Goal: Task Accomplishment & Management: Complete application form

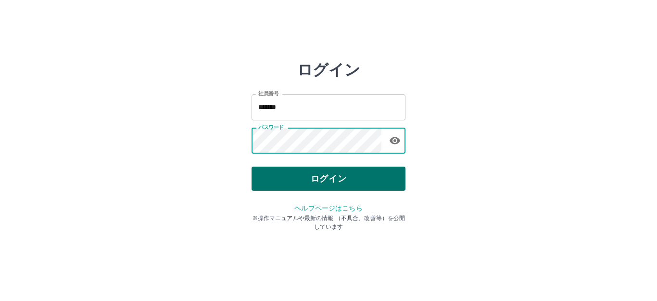
click at [313, 175] on button "ログイン" at bounding box center [329, 178] width 154 height 24
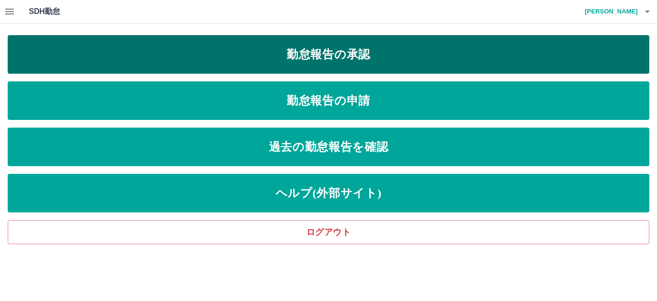
click at [266, 46] on link "勤怠報告の承認" at bounding box center [329, 54] width 642 height 38
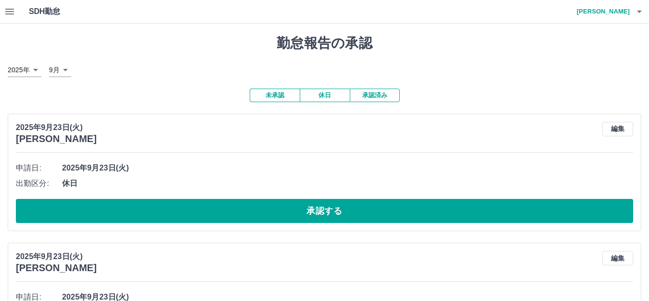
drag, startPoint x: 222, startPoint y: 212, endPoint x: 239, endPoint y: 191, distance: 27.0
click at [223, 212] on button "承認する" at bounding box center [324, 211] width 617 height 24
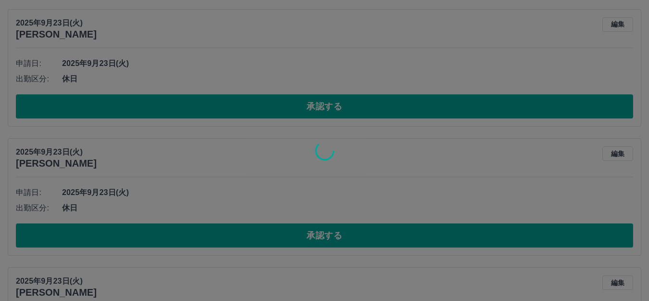
scroll to position [192, 0]
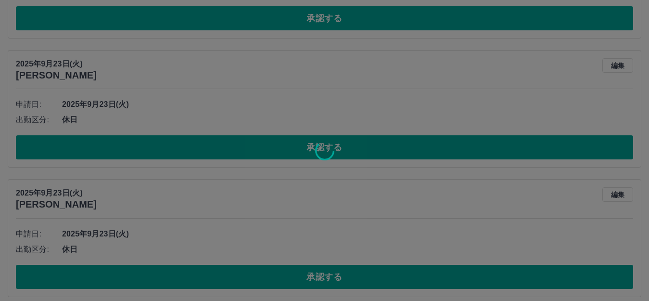
click at [277, 154] on div at bounding box center [324, 150] width 649 height 301
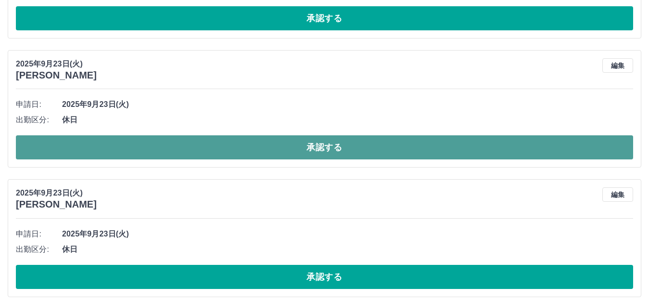
click at [270, 152] on button "承認する" at bounding box center [324, 147] width 617 height 24
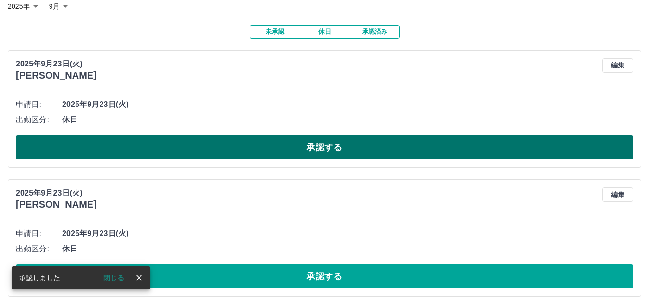
scroll to position [127, 0]
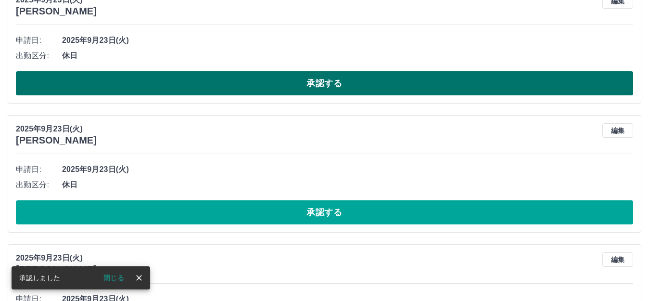
click at [259, 86] on button "承認する" at bounding box center [324, 83] width 617 height 24
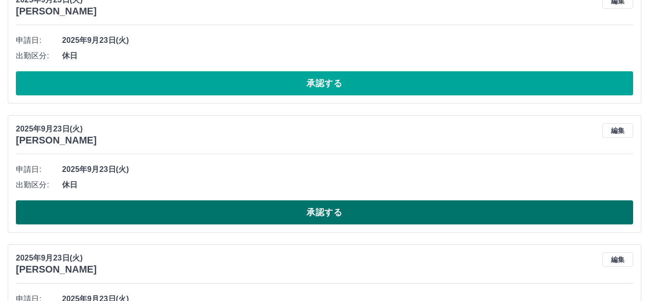
click at [204, 209] on button "承認する" at bounding box center [324, 212] width 617 height 24
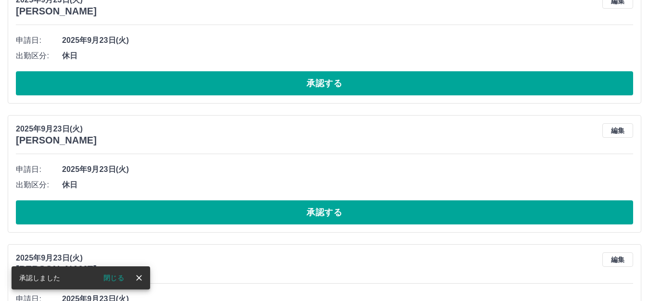
scroll to position [0, 0]
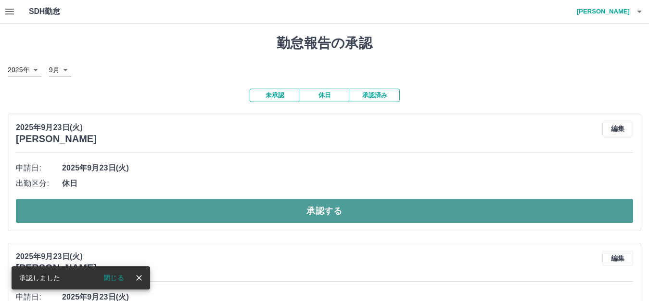
click at [219, 206] on button "承認する" at bounding box center [324, 211] width 617 height 24
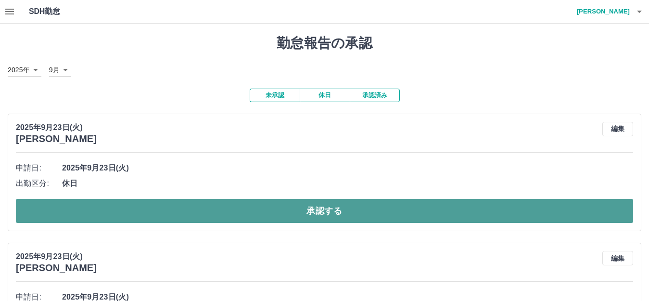
click at [213, 206] on button "承認する" at bounding box center [324, 211] width 617 height 24
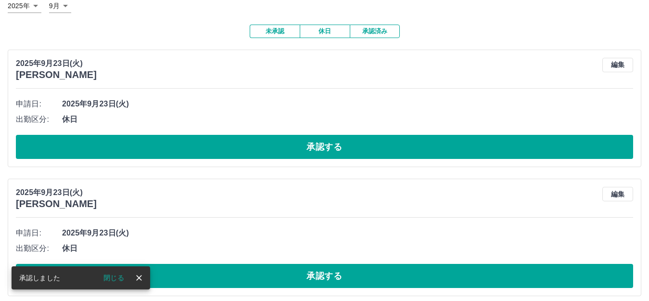
scroll to position [64, 0]
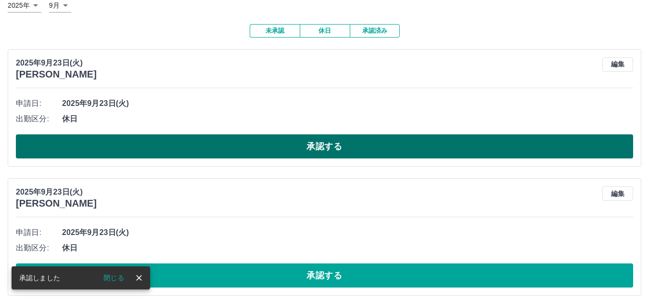
click at [217, 151] on button "承認する" at bounding box center [324, 146] width 617 height 24
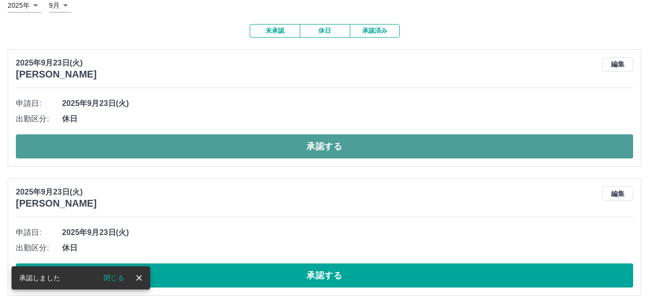
click at [210, 148] on button "承認する" at bounding box center [324, 146] width 617 height 24
click at [216, 148] on button "承認する" at bounding box center [324, 146] width 617 height 24
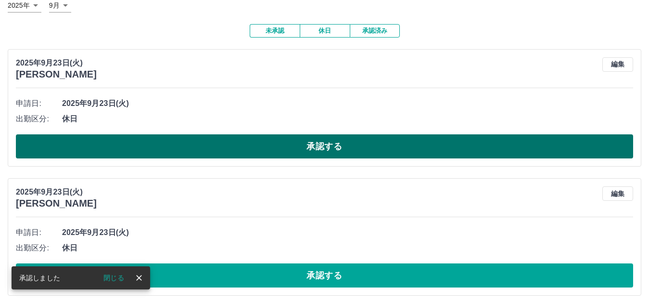
click at [216, 149] on button "承認する" at bounding box center [324, 146] width 617 height 24
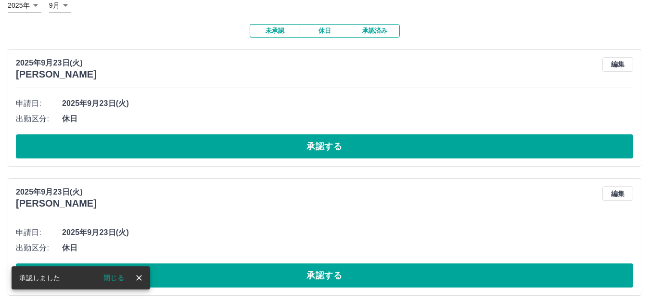
click at [216, 149] on button "承認する" at bounding box center [324, 146] width 617 height 24
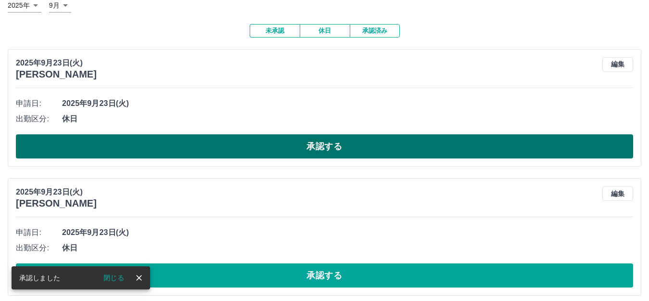
click at [218, 149] on button "承認する" at bounding box center [324, 146] width 617 height 24
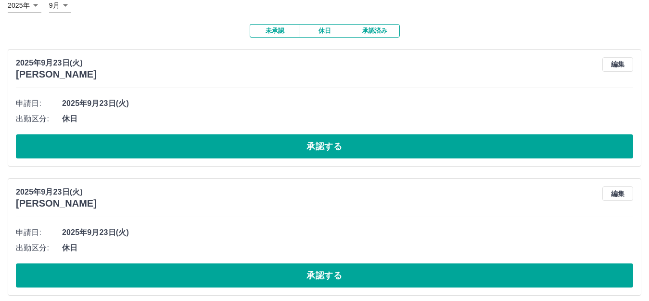
click at [218, 149] on button "承認する" at bounding box center [324, 146] width 617 height 24
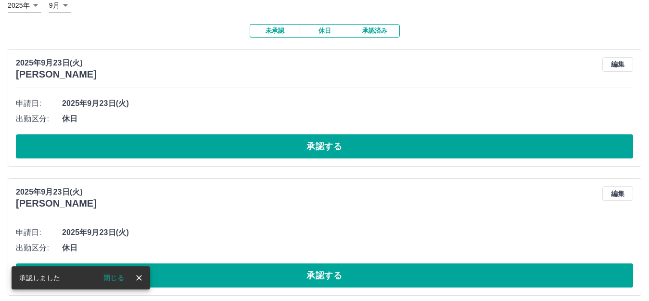
click at [214, 148] on button "承認する" at bounding box center [324, 146] width 617 height 24
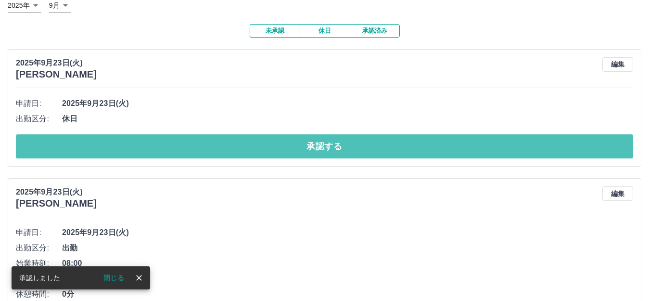
click at [214, 148] on button "承認する" at bounding box center [324, 146] width 617 height 24
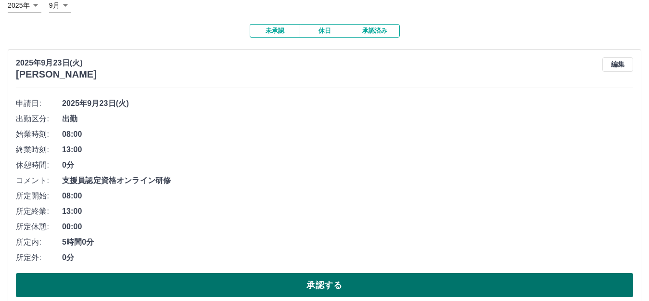
click at [280, 290] on button "承認する" at bounding box center [324, 285] width 617 height 24
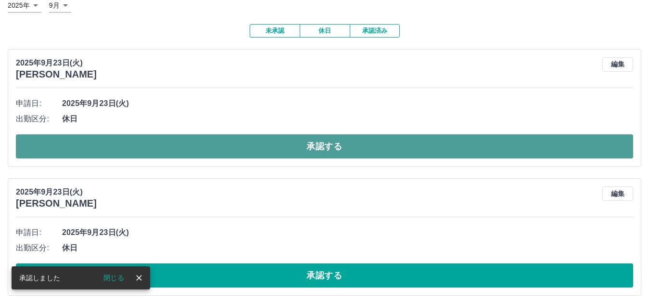
click at [282, 148] on button "承認する" at bounding box center [324, 146] width 617 height 24
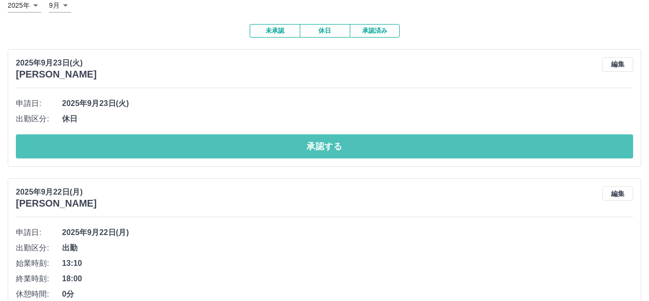
click at [272, 149] on button "承認する" at bounding box center [324, 146] width 617 height 24
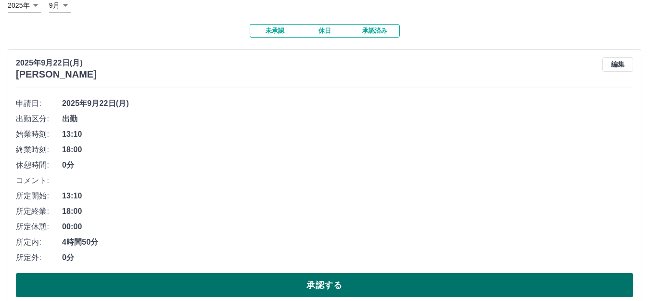
click at [208, 296] on button "承認する" at bounding box center [324, 285] width 617 height 24
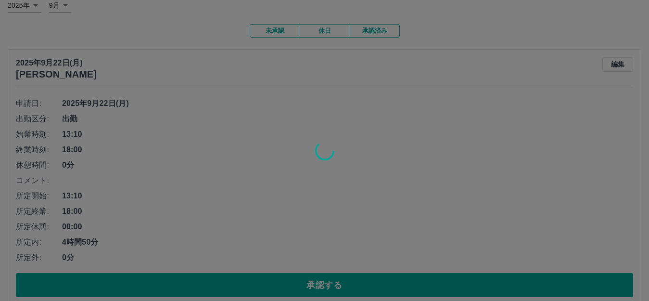
click at [206, 289] on div at bounding box center [324, 150] width 649 height 301
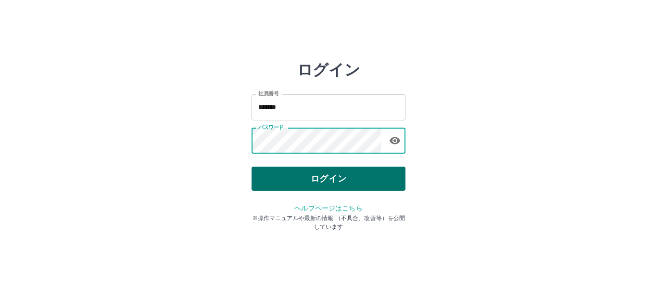
click at [332, 178] on button "ログイン" at bounding box center [329, 178] width 154 height 24
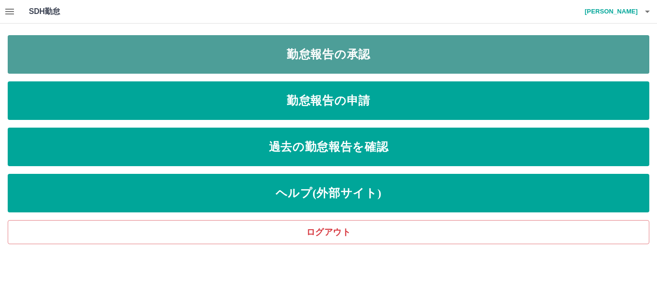
click at [278, 52] on link "勤怠報告の承認" at bounding box center [329, 54] width 642 height 38
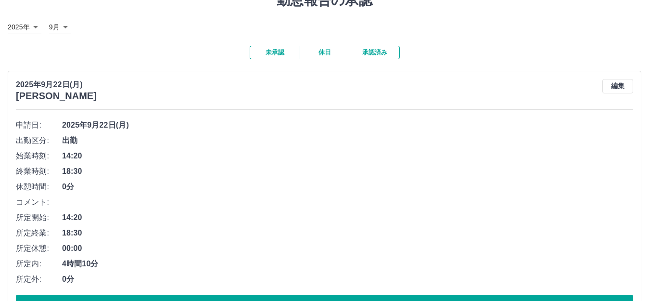
scroll to position [64, 0]
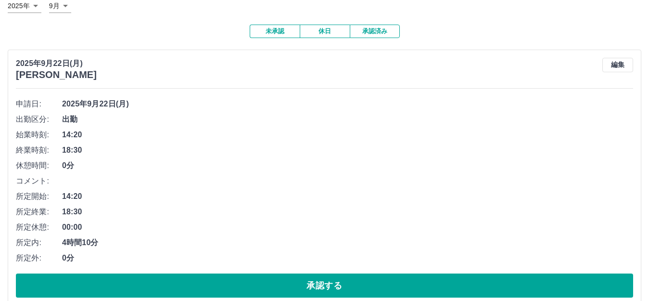
click at [251, 287] on button "承認する" at bounding box center [324, 285] width 617 height 24
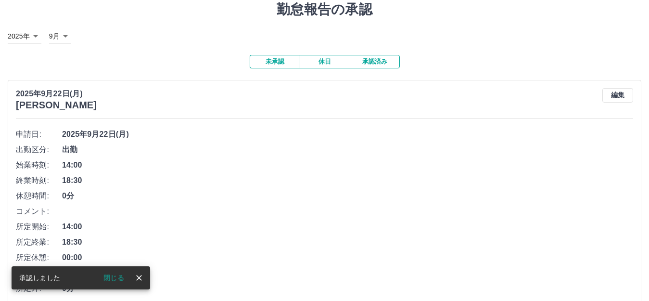
scroll to position [64, 0]
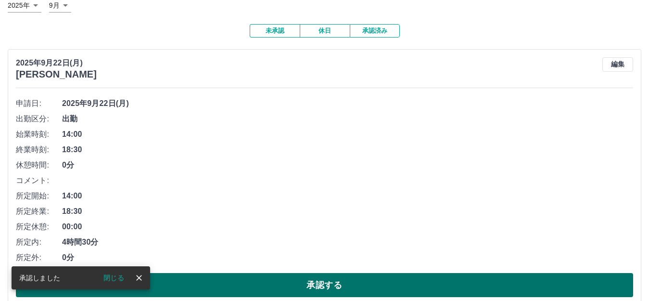
click at [269, 289] on button "承認する" at bounding box center [324, 285] width 617 height 24
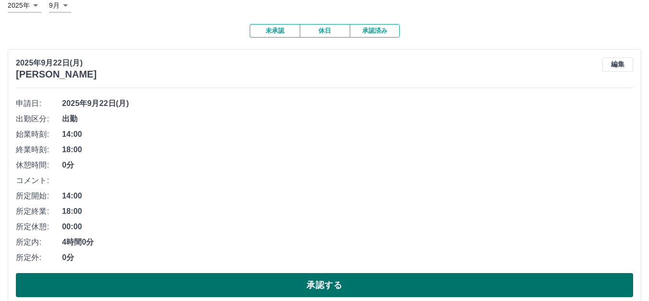
click at [267, 288] on button "承認する" at bounding box center [324, 285] width 617 height 24
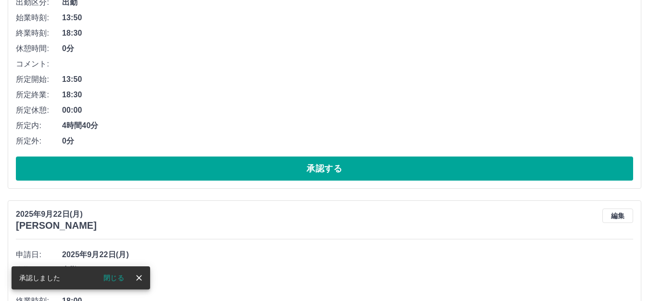
scroll to position [128, 0]
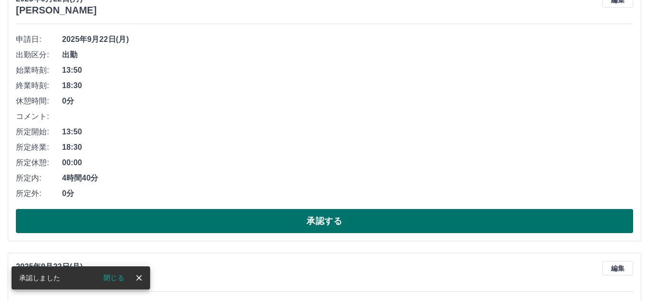
click at [316, 229] on button "承認する" at bounding box center [324, 221] width 617 height 24
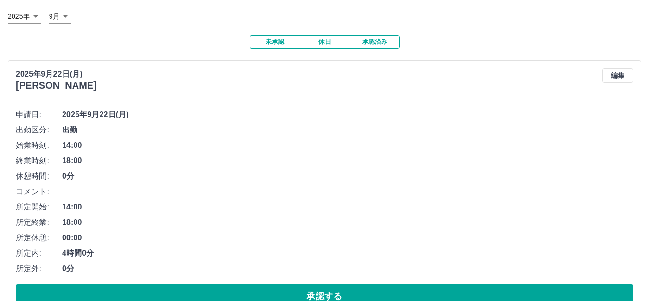
scroll to position [117, 0]
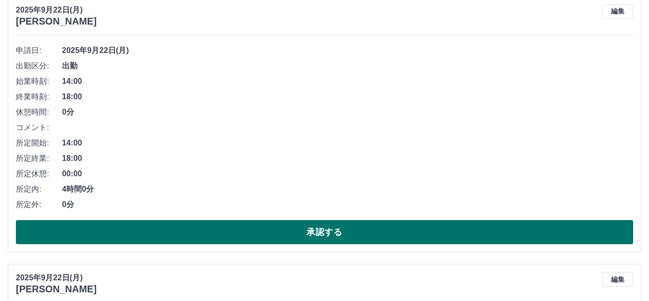
click at [309, 238] on button "承認する" at bounding box center [324, 232] width 617 height 24
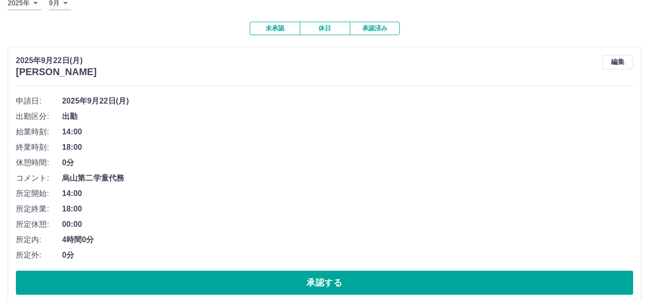
scroll to position [128, 0]
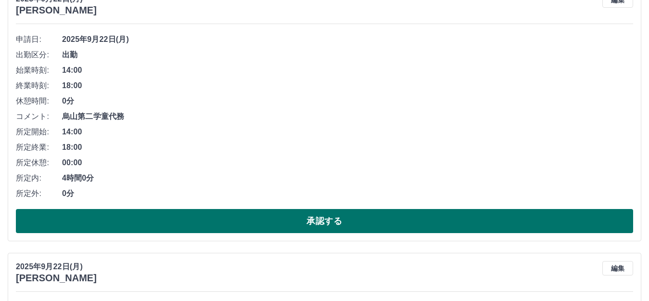
click at [297, 218] on button "承認する" at bounding box center [324, 221] width 617 height 24
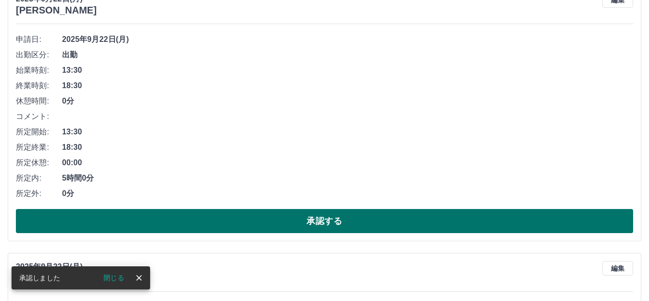
click at [295, 225] on button "承認する" at bounding box center [324, 221] width 617 height 24
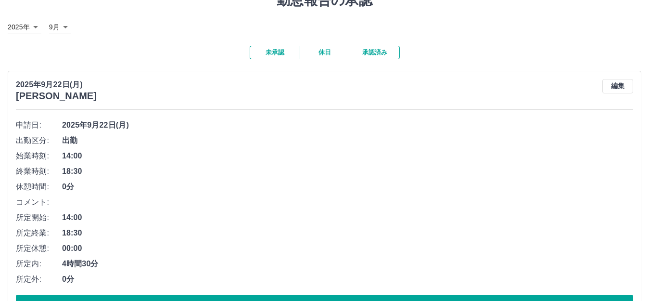
scroll to position [64, 0]
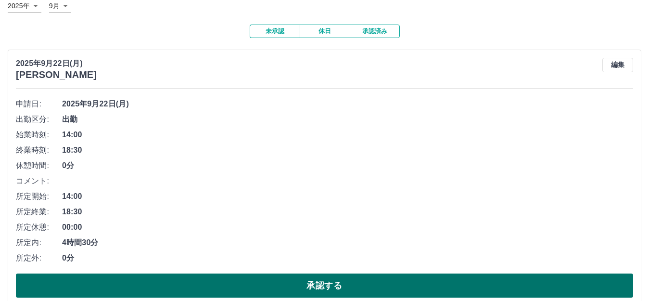
click at [272, 285] on button "承認する" at bounding box center [324, 285] width 617 height 24
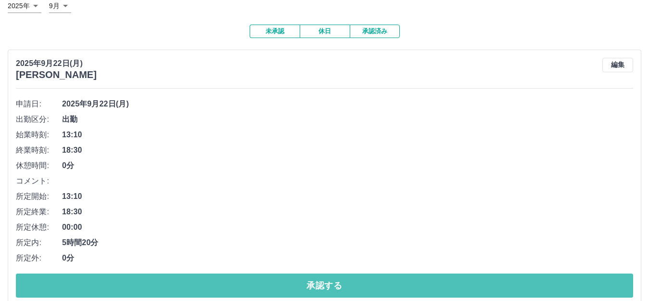
click at [286, 292] on button "承認する" at bounding box center [324, 285] width 617 height 24
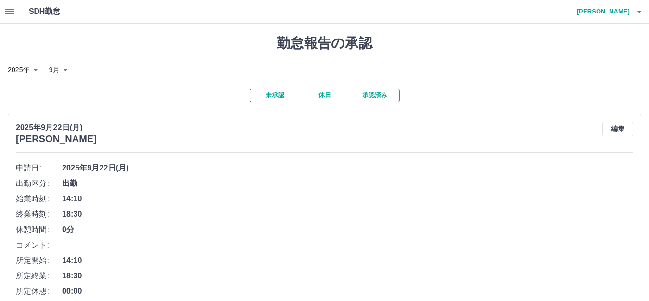
scroll to position [64, 0]
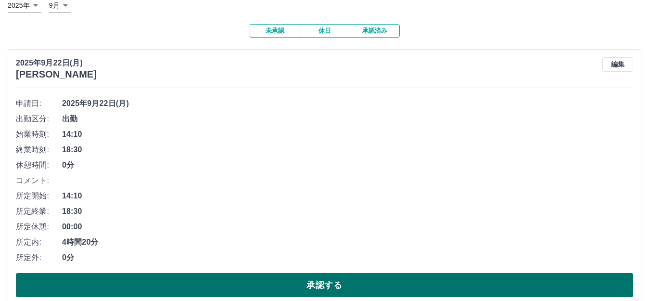
click at [293, 291] on button "承認する" at bounding box center [324, 285] width 617 height 24
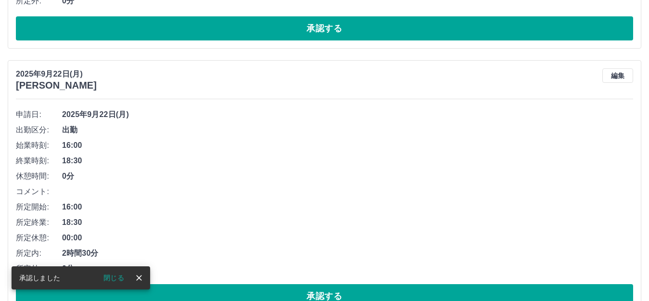
scroll to position [53, 0]
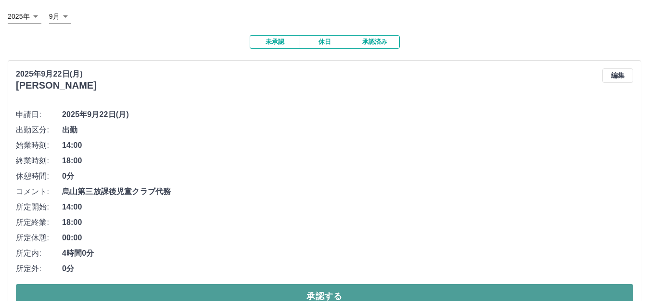
click at [299, 294] on button "承認する" at bounding box center [324, 296] width 617 height 24
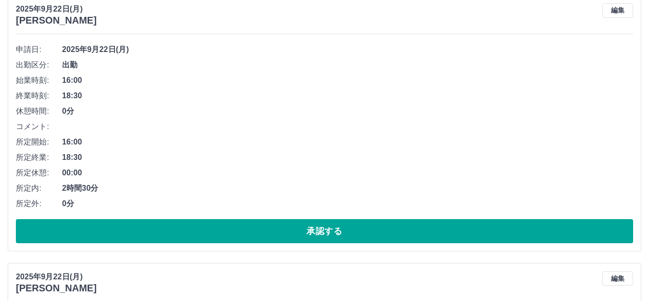
scroll to position [192, 0]
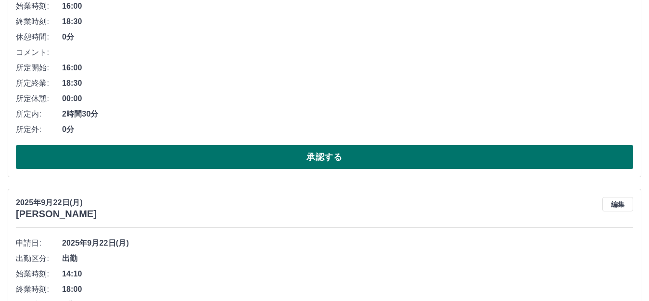
click at [223, 163] on button "承認する" at bounding box center [324, 157] width 617 height 24
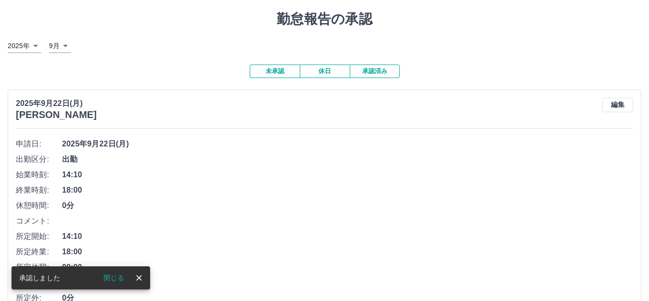
scroll to position [64, 0]
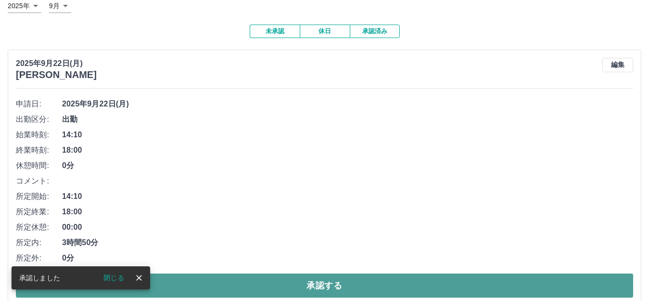
click at [238, 292] on button "承認する" at bounding box center [324, 285] width 617 height 24
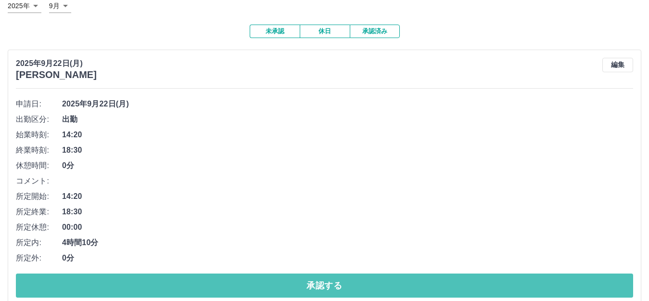
click at [233, 291] on button "承認する" at bounding box center [324, 285] width 617 height 24
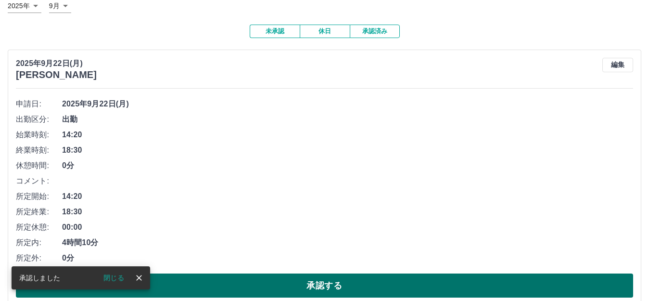
click at [260, 278] on button "承認する" at bounding box center [324, 285] width 617 height 24
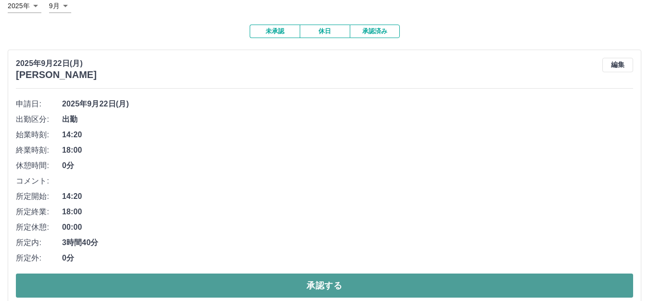
click at [262, 281] on button "承認する" at bounding box center [324, 285] width 617 height 24
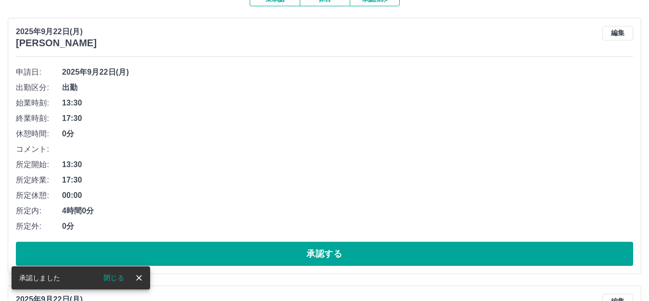
scroll to position [117, 0]
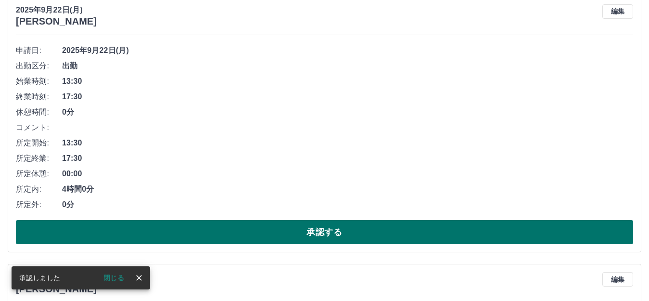
click at [274, 228] on button "承認する" at bounding box center [324, 232] width 617 height 24
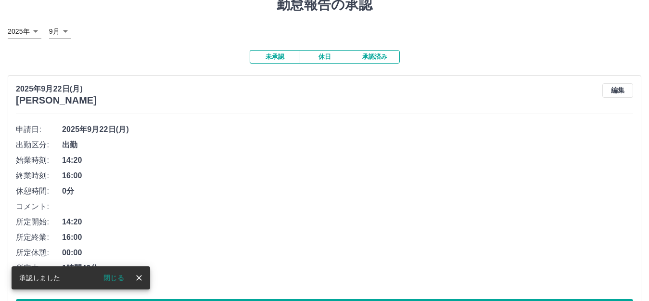
scroll to position [128, 0]
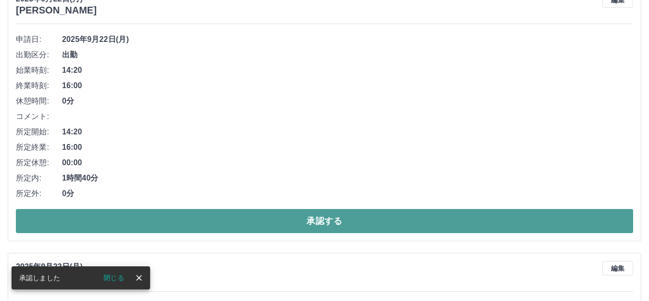
click at [222, 220] on button "承認する" at bounding box center [324, 221] width 617 height 24
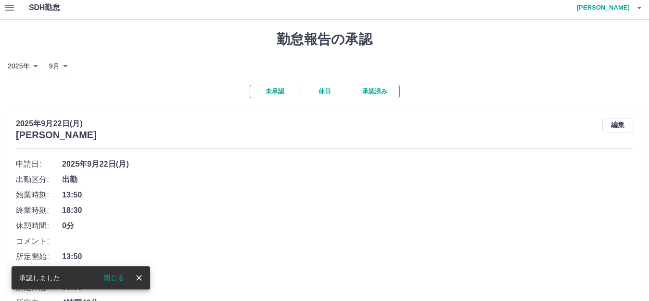
scroll to position [64, 0]
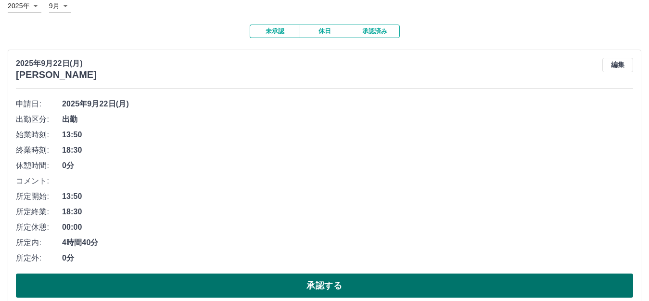
click at [236, 281] on button "承認する" at bounding box center [324, 285] width 617 height 24
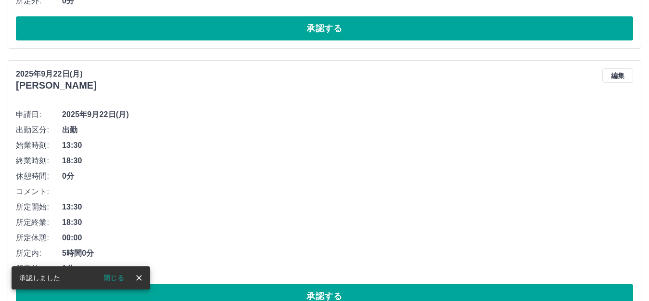
scroll to position [53, 0]
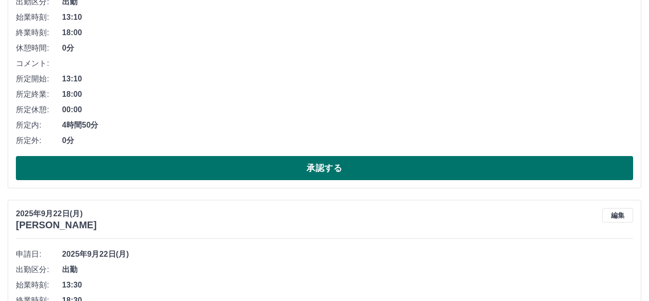
click at [258, 177] on button "承認する" at bounding box center [324, 168] width 617 height 24
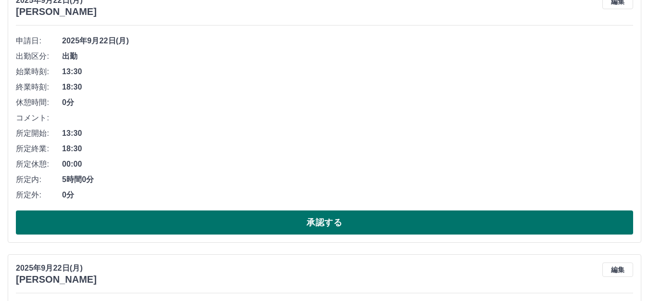
scroll to position [171, 0]
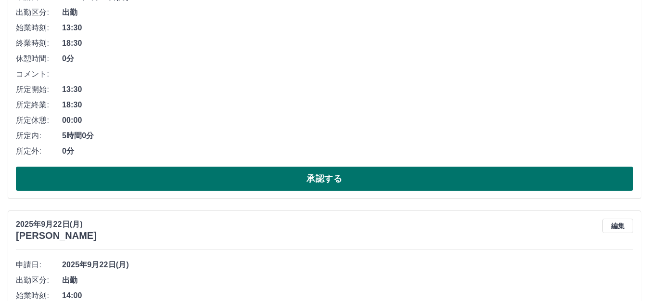
click at [281, 178] on button "承認する" at bounding box center [324, 178] width 617 height 24
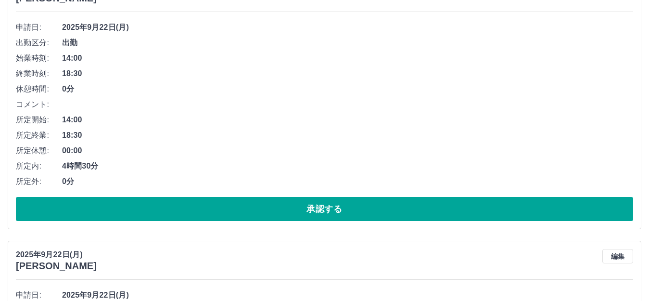
scroll to position [224, 0]
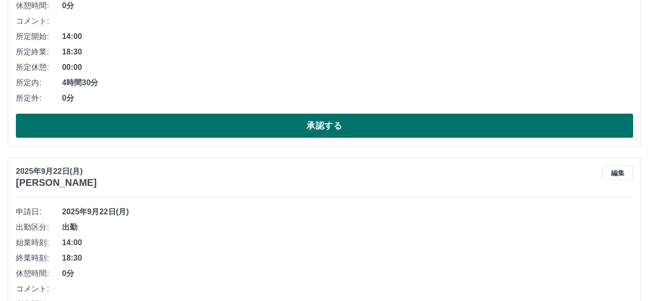
click at [402, 133] on button "承認する" at bounding box center [324, 126] width 617 height 24
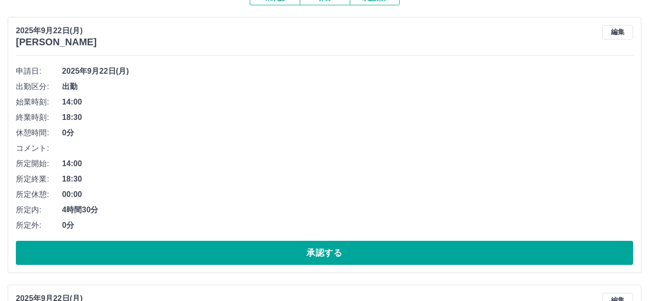
scroll to position [149, 0]
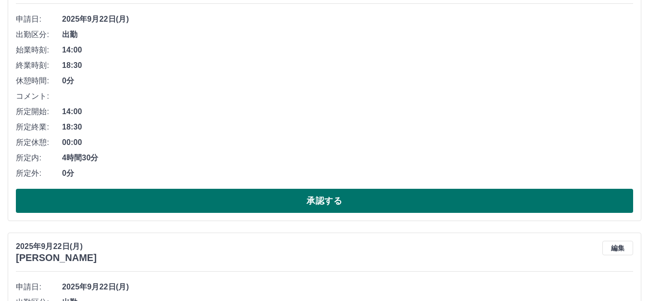
drag, startPoint x: 244, startPoint y: 197, endPoint x: 250, endPoint y: 192, distance: 7.9
click at [244, 197] on button "承認する" at bounding box center [324, 201] width 617 height 24
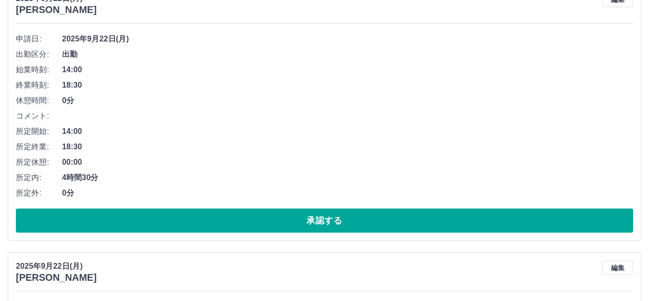
scroll to position [202, 0]
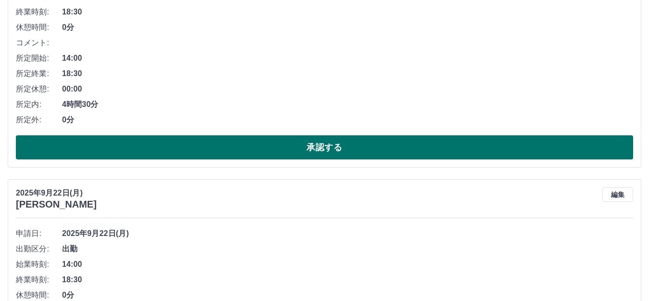
click at [299, 151] on button "承認する" at bounding box center [324, 147] width 617 height 24
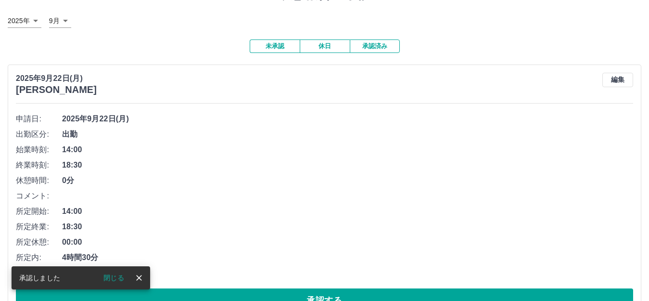
scroll to position [128, 0]
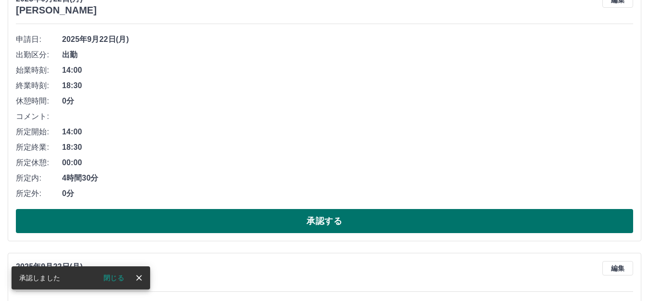
click at [253, 232] on button "承認する" at bounding box center [324, 221] width 617 height 24
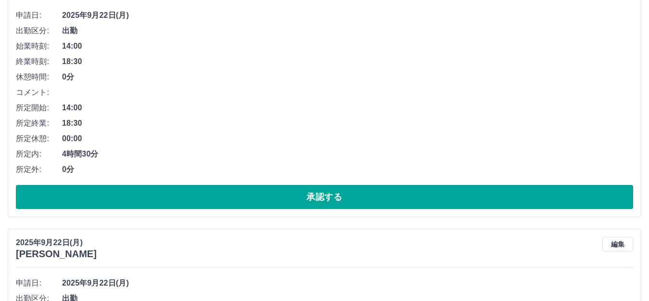
scroll to position [256, 0]
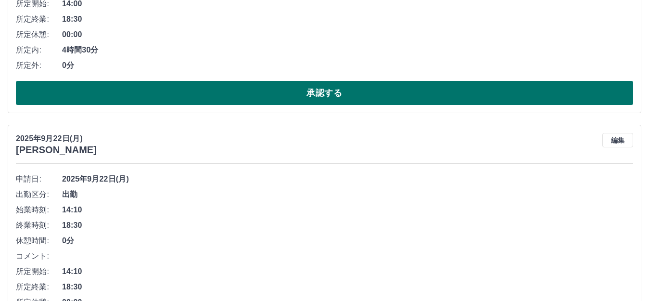
click at [259, 95] on button "承認する" at bounding box center [324, 93] width 617 height 24
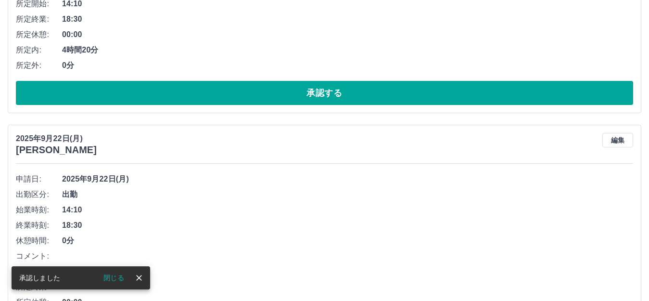
scroll to position [0, 0]
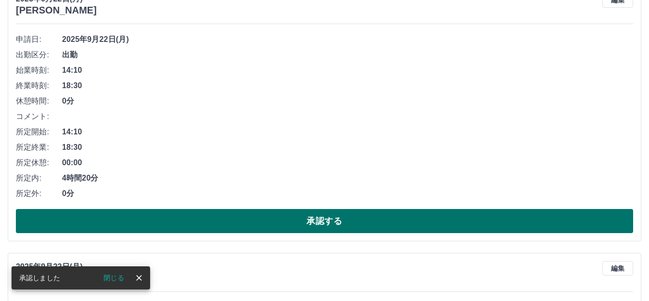
click at [338, 225] on button "承認する" at bounding box center [324, 221] width 617 height 24
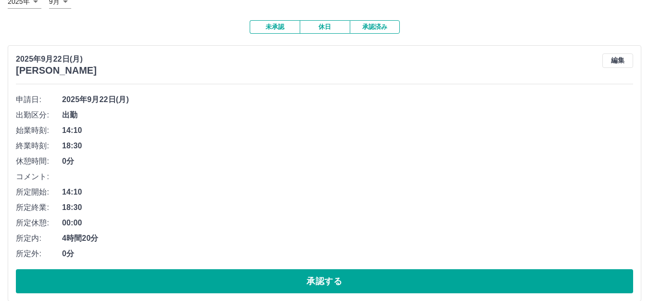
scroll to position [128, 0]
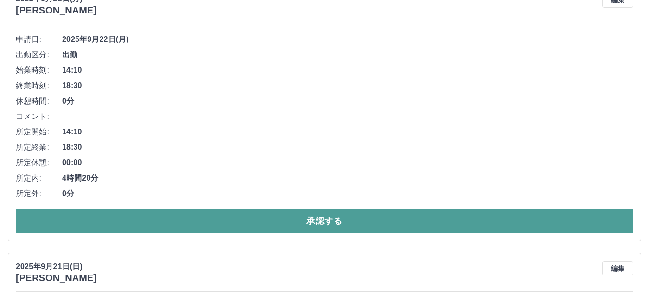
click at [249, 216] on button "承認する" at bounding box center [324, 221] width 617 height 24
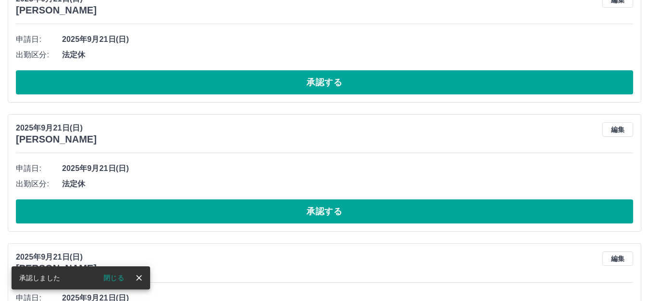
scroll to position [0, 0]
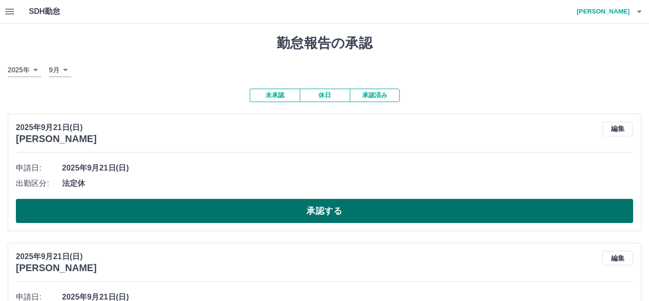
click at [332, 215] on button "承認する" at bounding box center [324, 211] width 617 height 24
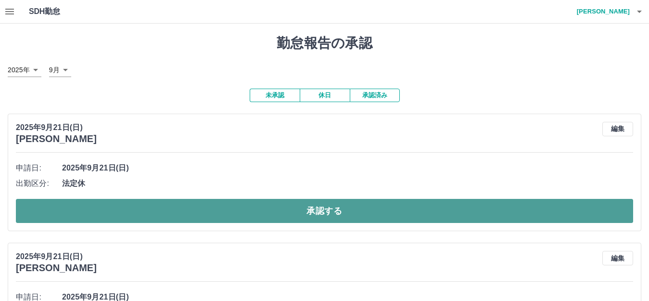
click at [331, 205] on button "承認する" at bounding box center [324, 211] width 617 height 24
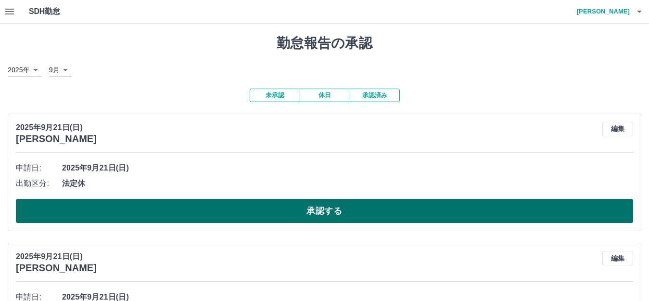
click at [291, 209] on button "承認する" at bounding box center [324, 211] width 617 height 24
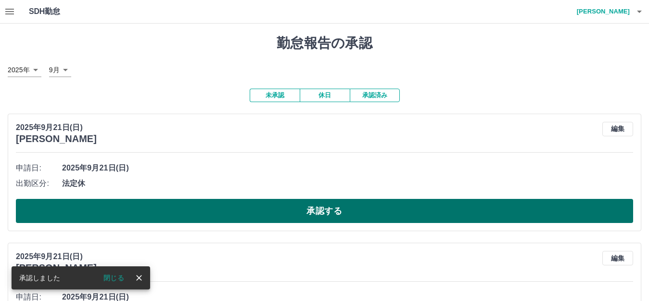
click at [279, 204] on button "承認する" at bounding box center [324, 211] width 617 height 24
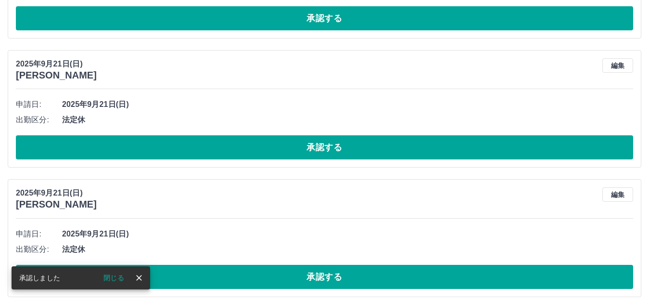
scroll to position [64, 0]
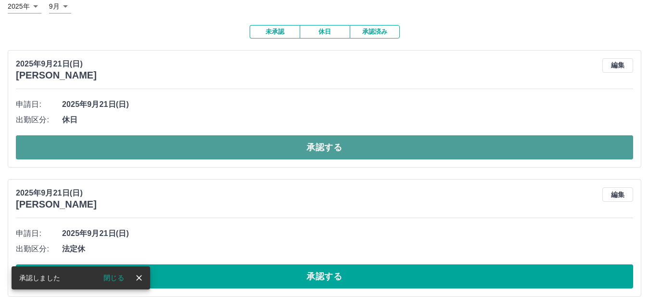
click at [280, 146] on button "承認する" at bounding box center [324, 147] width 617 height 24
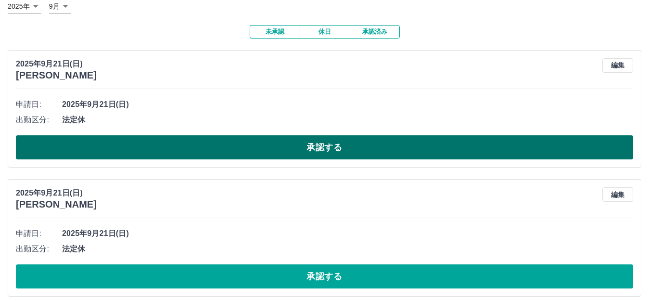
click at [275, 148] on button "承認する" at bounding box center [324, 147] width 617 height 24
click at [332, 147] on button "承認する" at bounding box center [324, 147] width 617 height 24
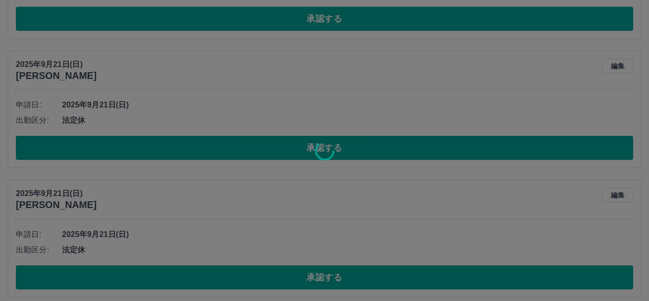
scroll to position [63, 0]
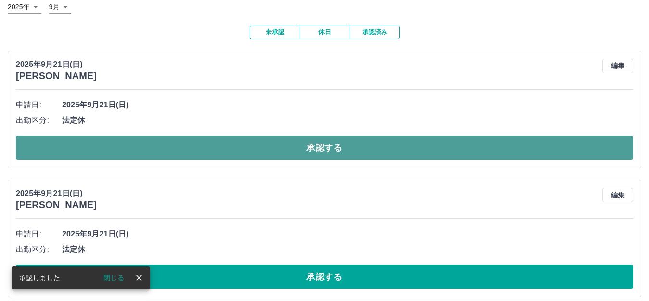
click at [296, 147] on button "承認する" at bounding box center [324, 148] width 617 height 24
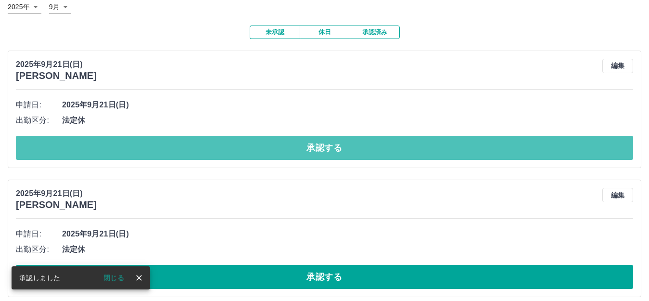
click at [296, 147] on button "承認する" at bounding box center [324, 148] width 617 height 24
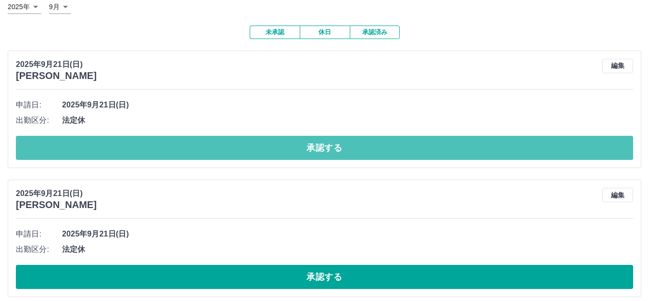
click at [296, 147] on button "承認する" at bounding box center [324, 148] width 617 height 24
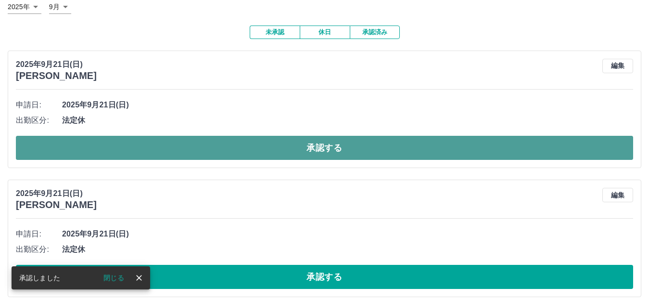
click at [293, 149] on button "承認する" at bounding box center [324, 148] width 617 height 24
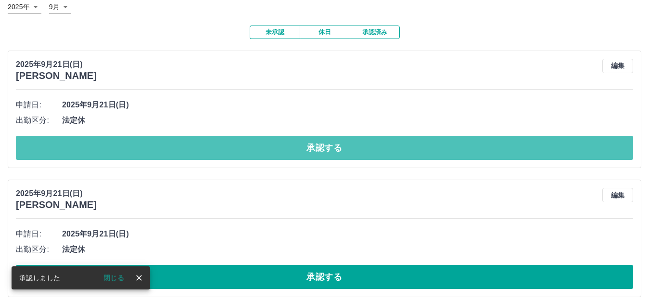
click at [293, 149] on button "承認する" at bounding box center [324, 148] width 617 height 24
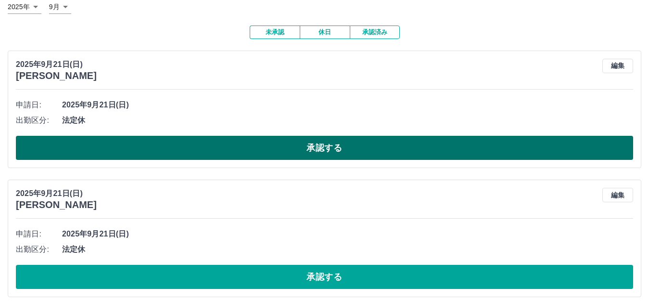
click at [285, 145] on button "承認する" at bounding box center [324, 148] width 617 height 24
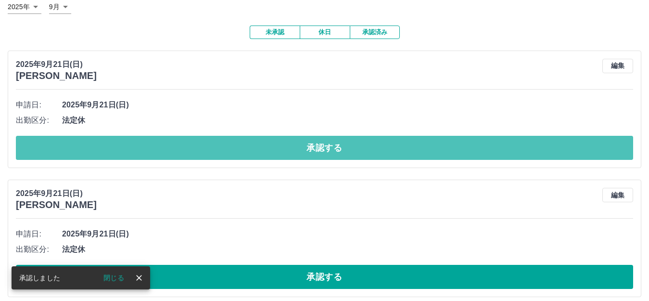
click at [289, 150] on button "承認する" at bounding box center [324, 148] width 617 height 24
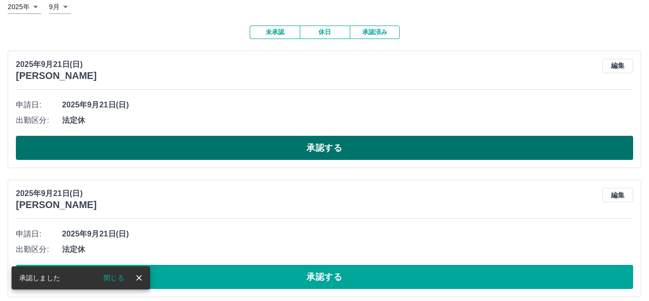
click at [292, 151] on button "承認する" at bounding box center [324, 148] width 617 height 24
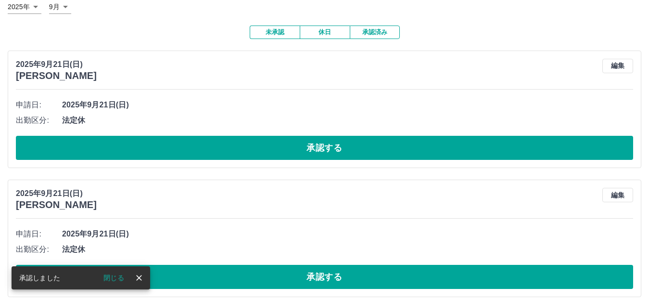
click at [292, 151] on button "承認する" at bounding box center [324, 148] width 617 height 24
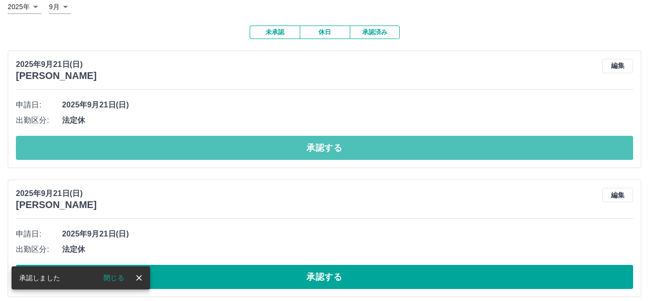
click at [292, 151] on button "承認する" at bounding box center [324, 148] width 617 height 24
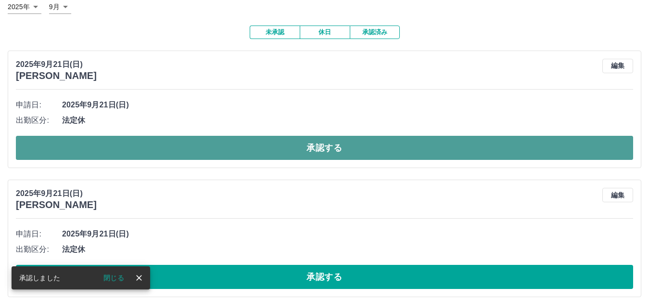
click at [295, 153] on button "承認する" at bounding box center [324, 148] width 617 height 24
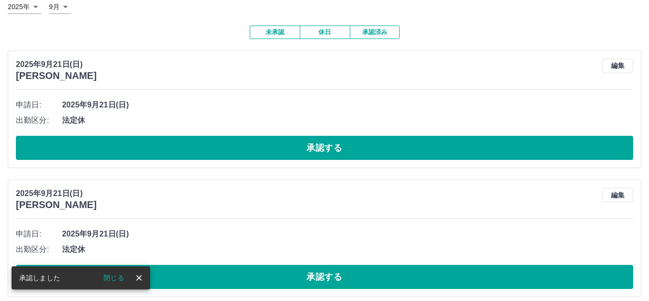
click at [296, 151] on button "承認する" at bounding box center [324, 148] width 617 height 24
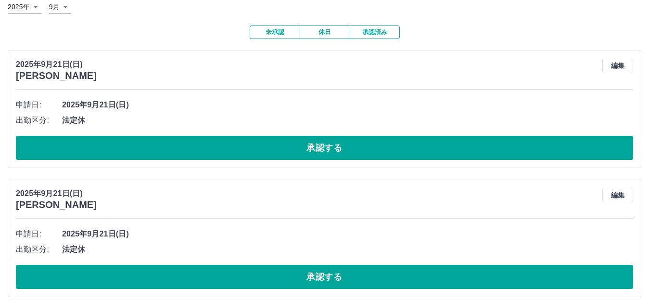
click at [296, 151] on button "承認する" at bounding box center [324, 148] width 617 height 24
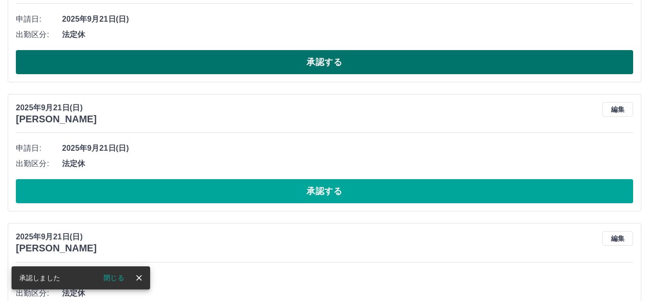
scroll to position [127, 0]
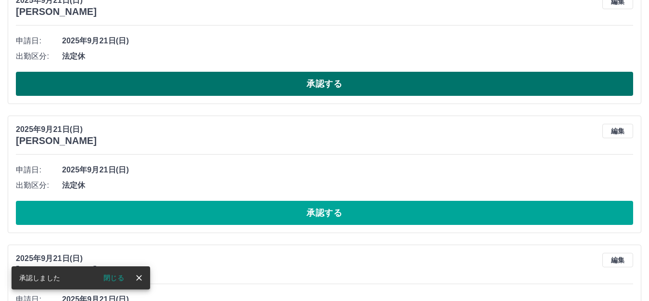
click at [281, 83] on button "承認する" at bounding box center [324, 84] width 617 height 24
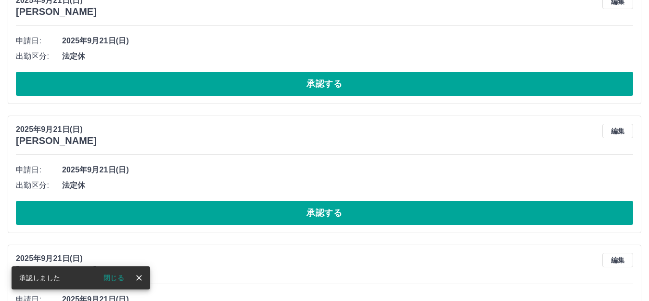
scroll to position [0, 0]
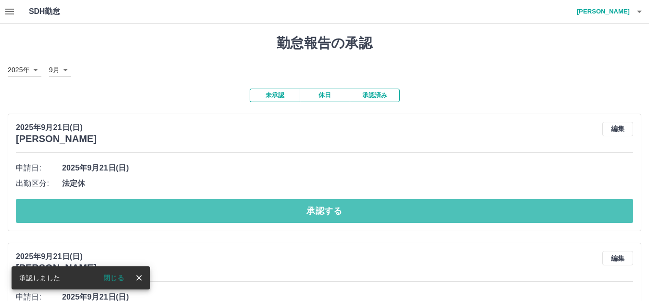
click at [212, 212] on button "承認する" at bounding box center [324, 211] width 617 height 24
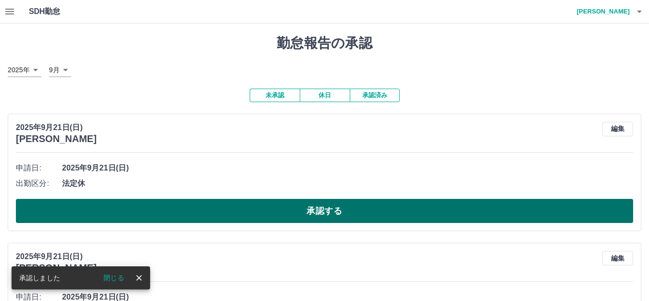
click at [213, 211] on button "承認する" at bounding box center [324, 211] width 617 height 24
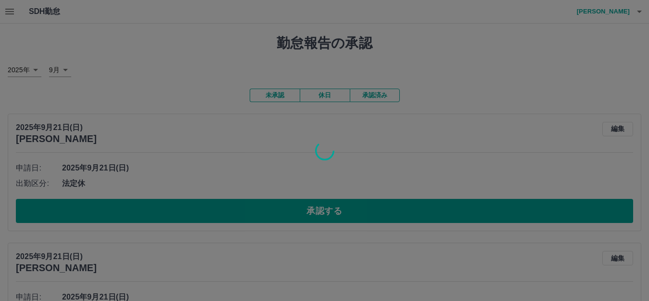
scroll to position [64, 0]
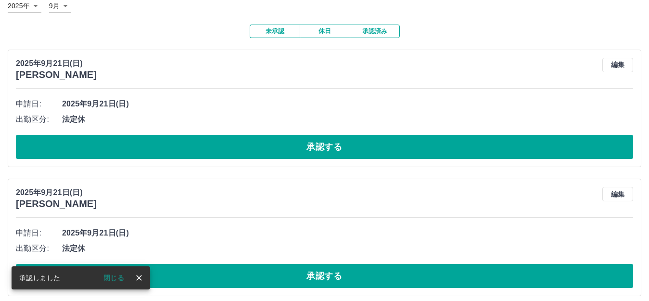
click at [182, 275] on button "承認する" at bounding box center [324, 276] width 617 height 24
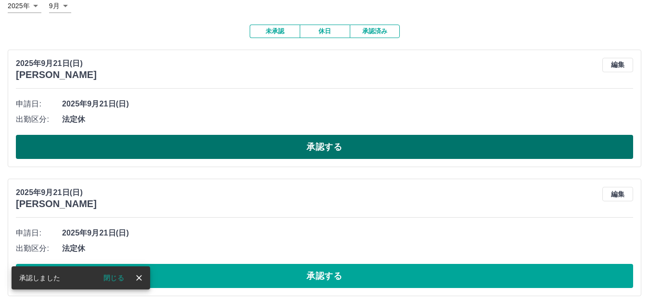
click at [346, 140] on button "承認する" at bounding box center [324, 147] width 617 height 24
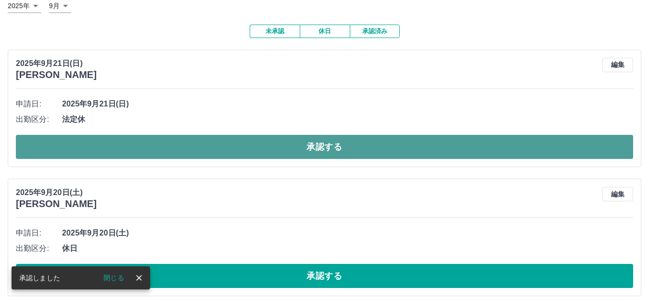
click at [333, 148] on button "承認する" at bounding box center [324, 147] width 617 height 24
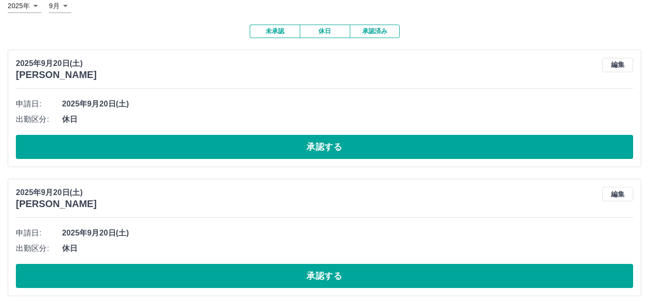
click at [333, 148] on button "承認する" at bounding box center [324, 147] width 617 height 24
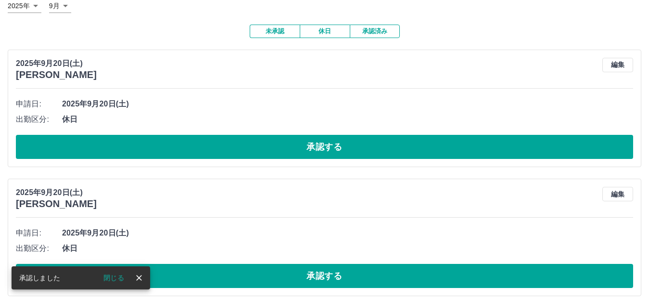
click at [332, 148] on button "承認する" at bounding box center [324, 147] width 617 height 24
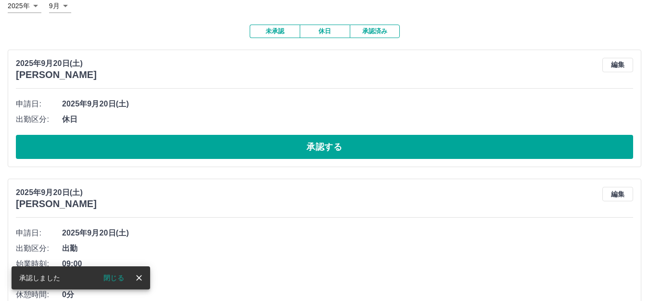
click at [331, 148] on button "承認する" at bounding box center [324, 147] width 617 height 24
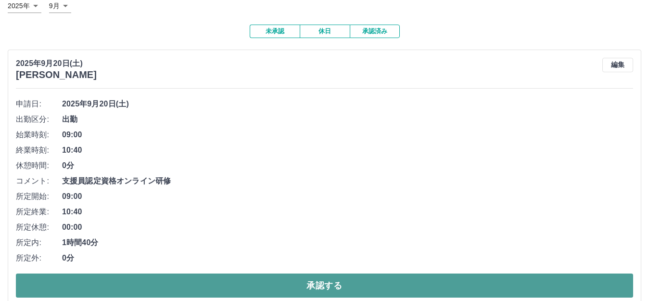
click at [242, 289] on button "承認する" at bounding box center [324, 285] width 617 height 24
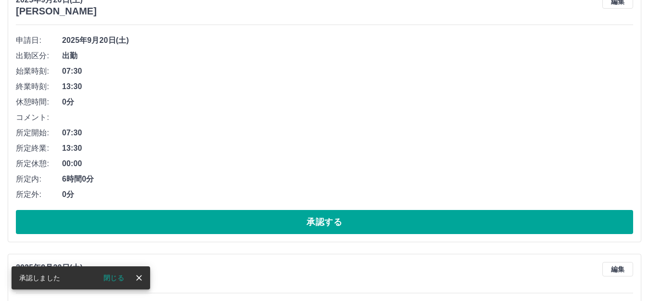
scroll to position [0, 0]
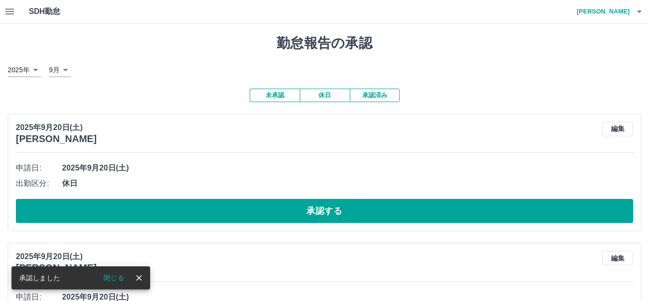
click at [262, 229] on div "2025年9月20日(土) 塩田　和江 編集 申請日: 2025年9月20日(土) 出勤区分: 休日 承認する" at bounding box center [325, 172] width 634 height 117
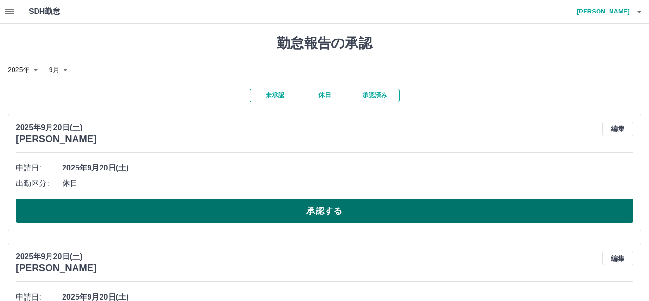
click at [270, 215] on button "承認する" at bounding box center [324, 211] width 617 height 24
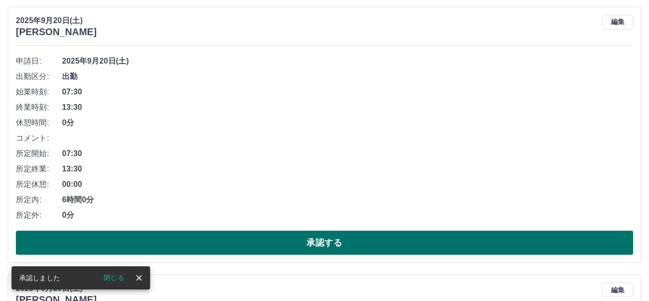
scroll to position [128, 0]
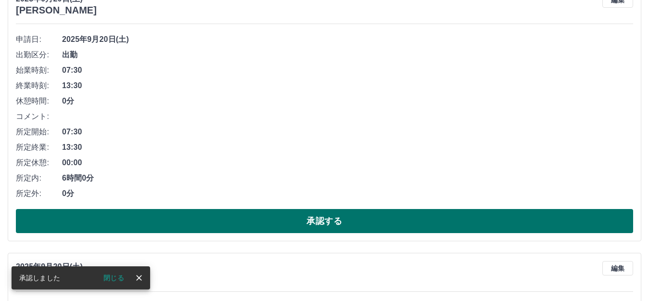
click at [253, 223] on button "承認する" at bounding box center [324, 221] width 617 height 24
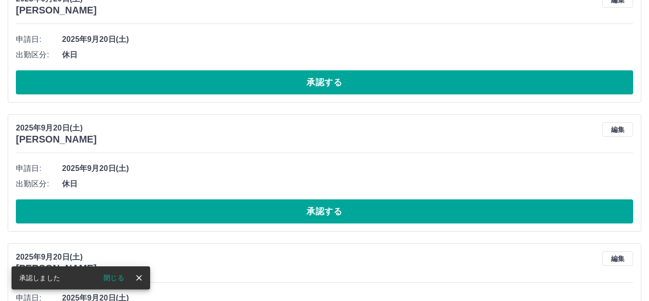
scroll to position [0, 0]
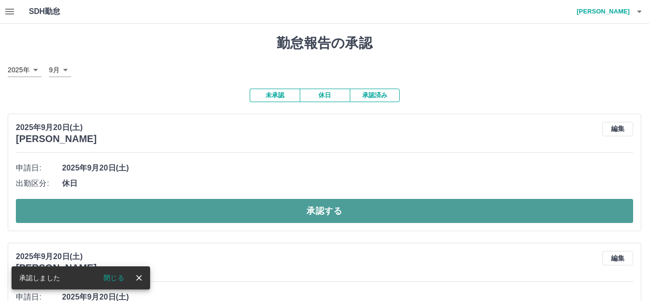
click at [270, 214] on button "承認する" at bounding box center [324, 211] width 617 height 24
click at [272, 212] on button "承認する" at bounding box center [324, 211] width 617 height 24
click at [273, 213] on button "承認する" at bounding box center [324, 211] width 617 height 24
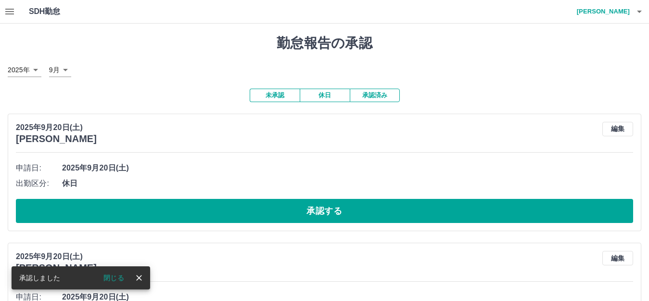
click at [273, 213] on button "承認する" at bounding box center [324, 211] width 617 height 24
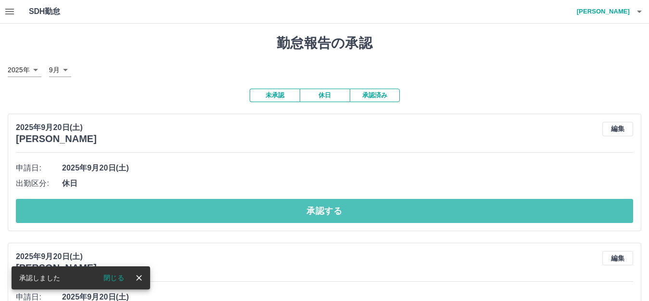
click at [273, 213] on button "承認する" at bounding box center [324, 211] width 617 height 24
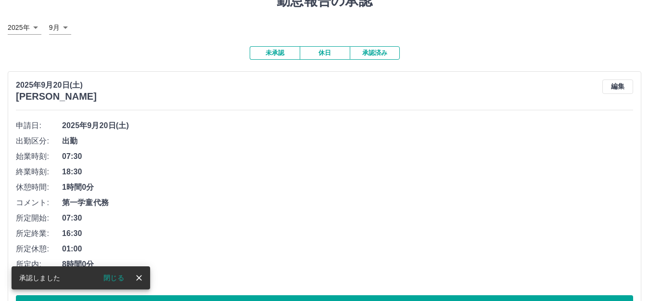
scroll to position [64, 0]
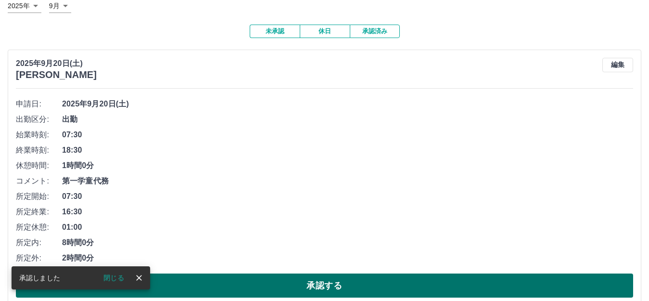
drag, startPoint x: 247, startPoint y: 282, endPoint x: 236, endPoint y: 277, distance: 12.3
click at [247, 282] on button "承認する" at bounding box center [324, 285] width 617 height 24
click at [240, 283] on button "承認する" at bounding box center [324, 285] width 617 height 24
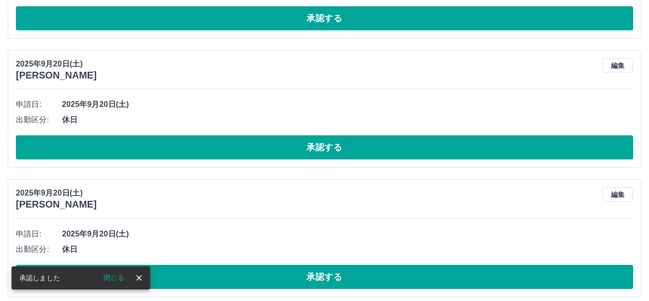
scroll to position [0, 0]
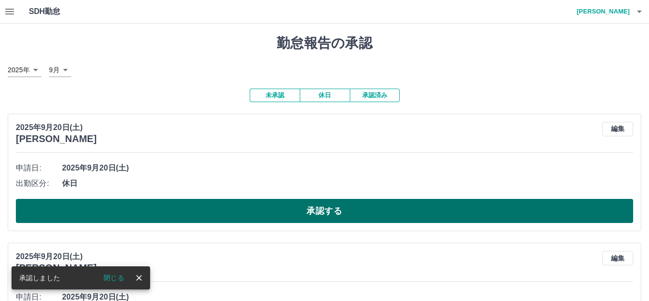
click at [261, 205] on button "承認する" at bounding box center [324, 211] width 617 height 24
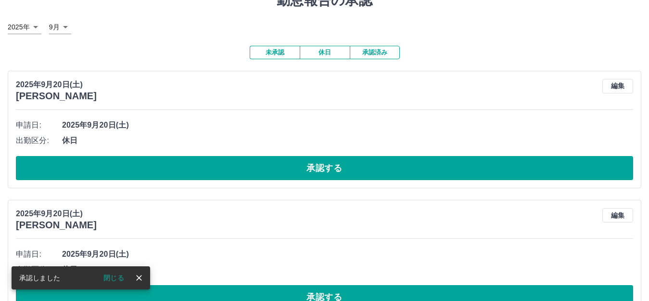
scroll to position [64, 0]
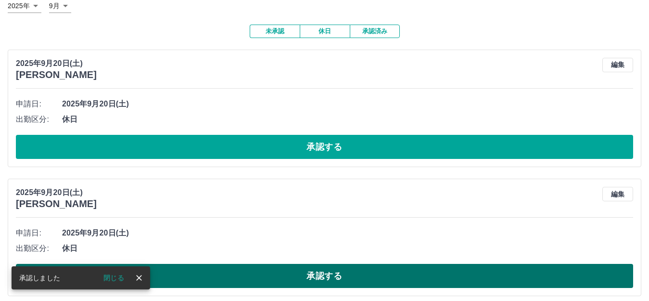
click at [236, 279] on button "承認する" at bounding box center [324, 276] width 617 height 24
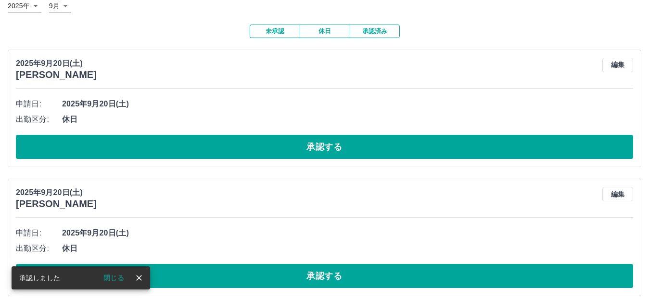
click at [290, 142] on button "承認する" at bounding box center [324, 147] width 617 height 24
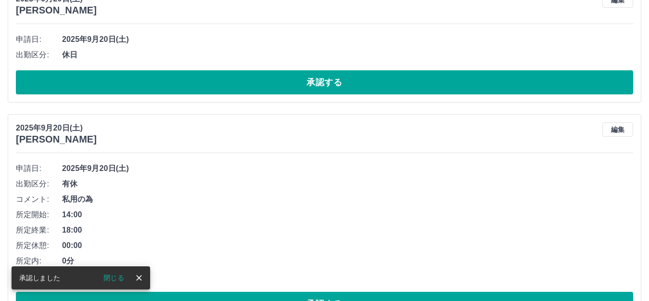
scroll to position [0, 0]
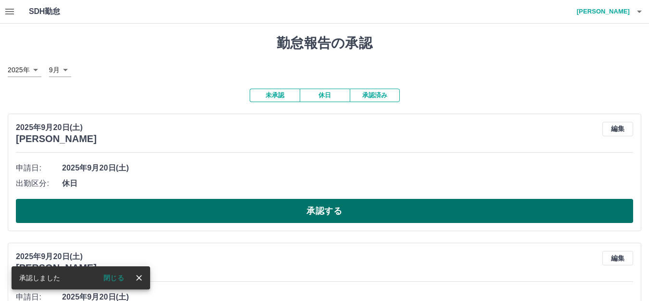
click at [253, 208] on button "承認する" at bounding box center [324, 211] width 617 height 24
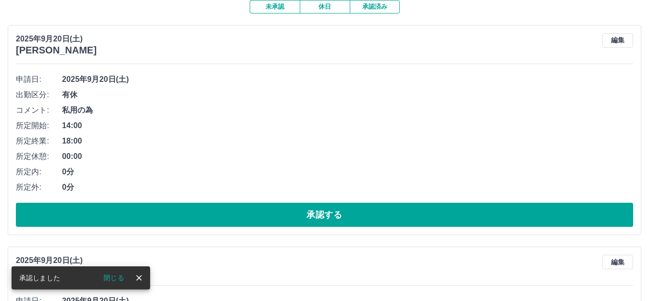
scroll to position [192, 0]
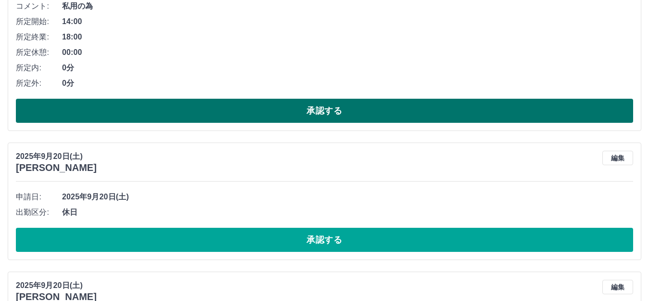
click at [275, 115] on button "承認する" at bounding box center [324, 111] width 617 height 24
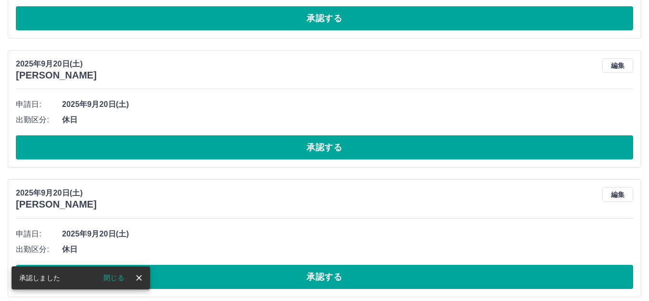
scroll to position [0, 0]
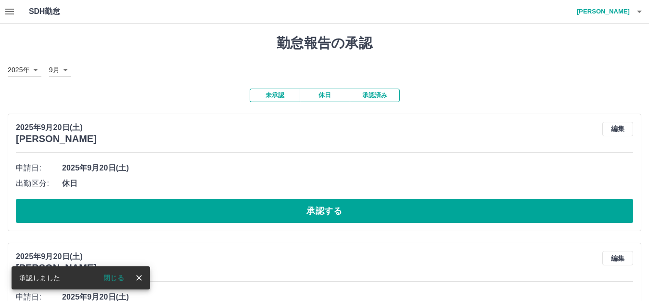
drag, startPoint x: 283, startPoint y: 206, endPoint x: 283, endPoint y: 195, distance: 11.1
click at [282, 206] on button "承認する" at bounding box center [324, 211] width 617 height 24
click at [255, 211] on button "承認する" at bounding box center [324, 211] width 617 height 24
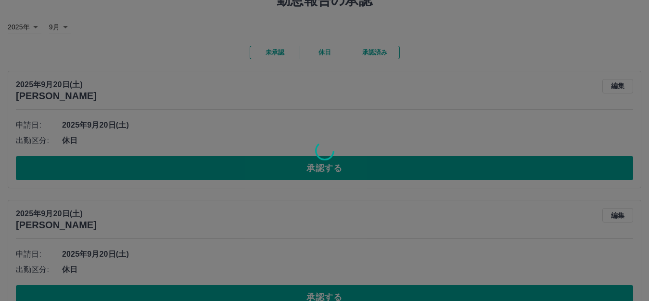
scroll to position [64, 0]
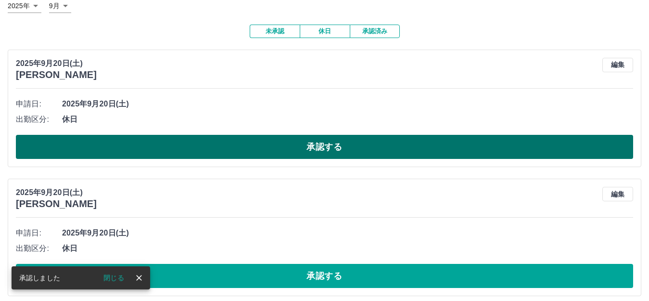
click at [246, 149] on button "承認する" at bounding box center [324, 147] width 617 height 24
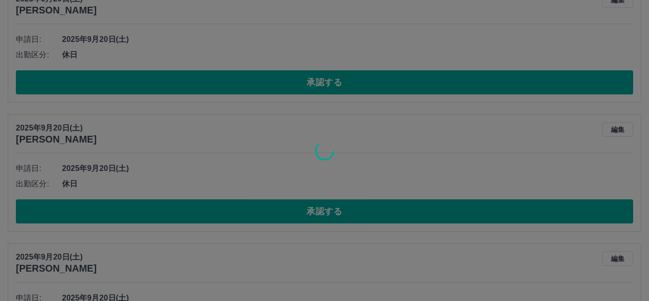
scroll to position [0, 0]
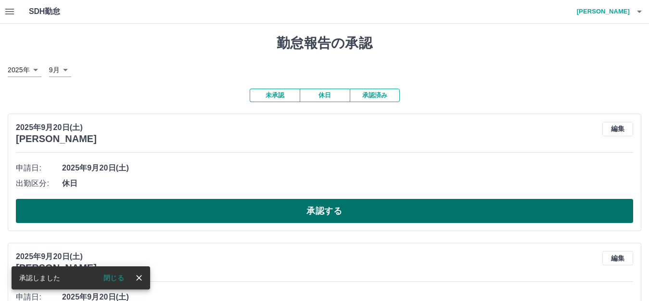
click at [245, 205] on button "承認する" at bounding box center [324, 211] width 617 height 24
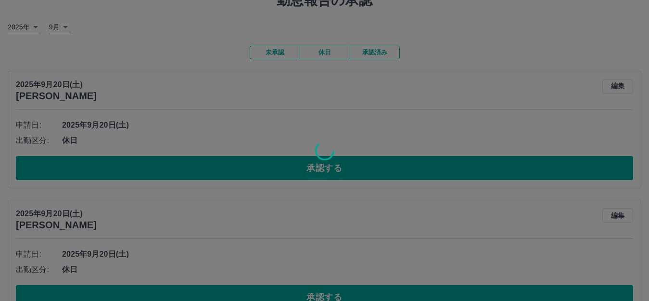
scroll to position [64, 0]
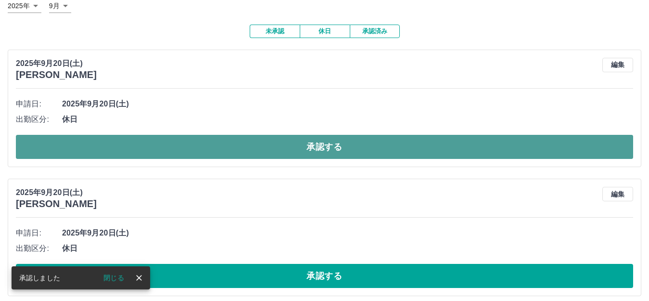
click at [262, 146] on button "承認する" at bounding box center [324, 147] width 617 height 24
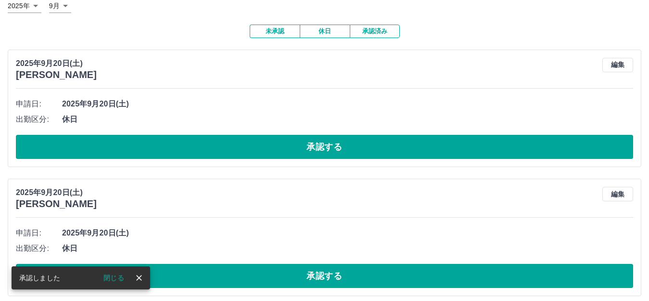
click at [260, 146] on button "承認する" at bounding box center [324, 147] width 617 height 24
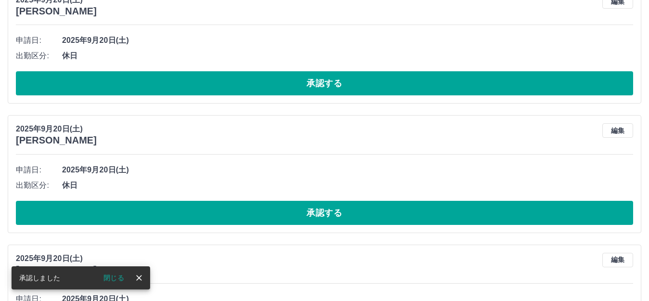
scroll to position [127, 0]
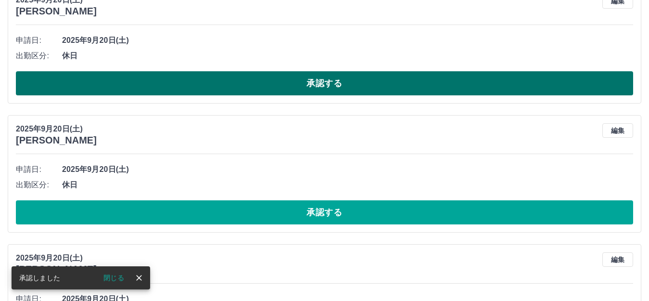
click at [219, 86] on button "承認する" at bounding box center [324, 83] width 617 height 24
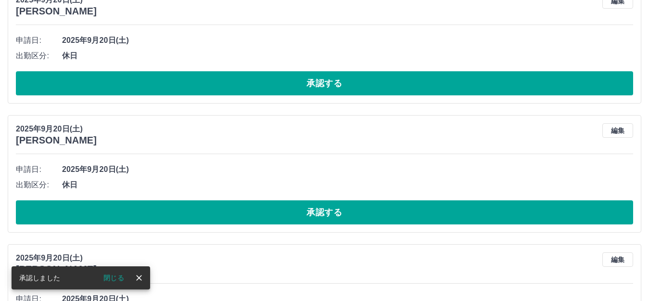
scroll to position [0, 0]
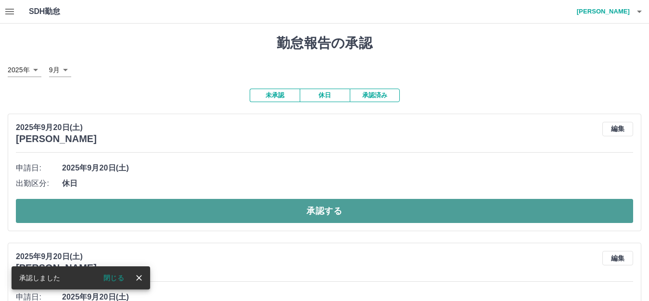
click at [201, 207] on button "承認する" at bounding box center [324, 211] width 617 height 24
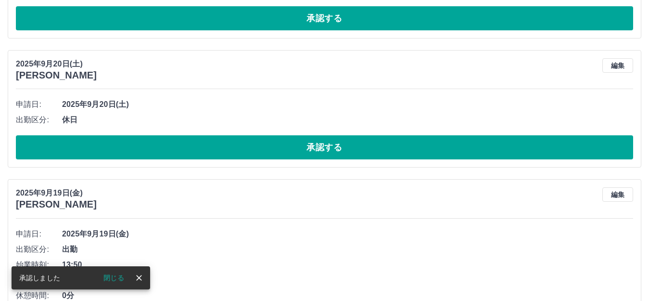
scroll to position [64, 0]
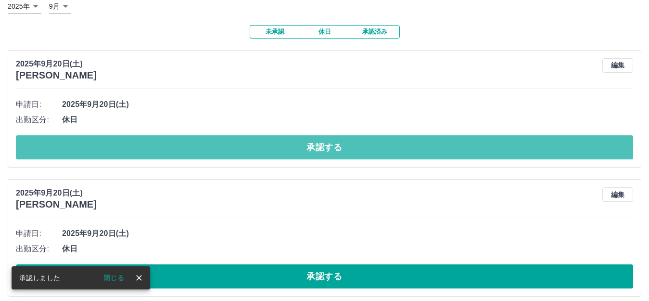
click at [242, 159] on button "承認する" at bounding box center [324, 147] width 617 height 24
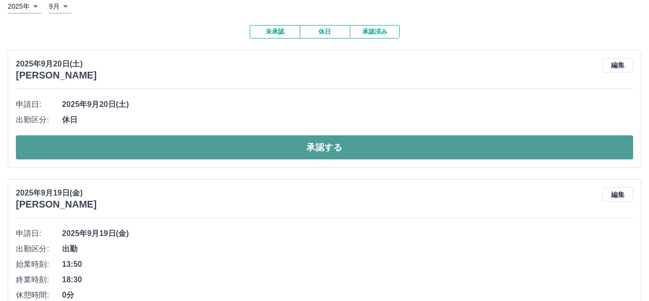
click at [242, 154] on button "承認する" at bounding box center [324, 147] width 617 height 24
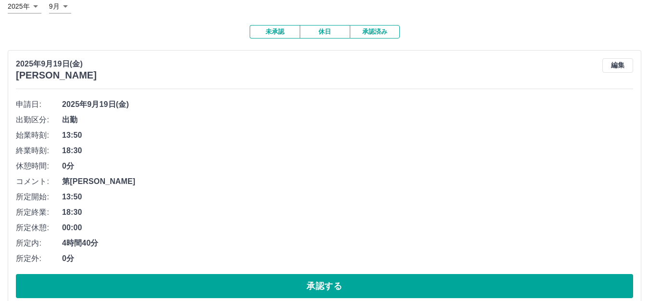
scroll to position [192, 0]
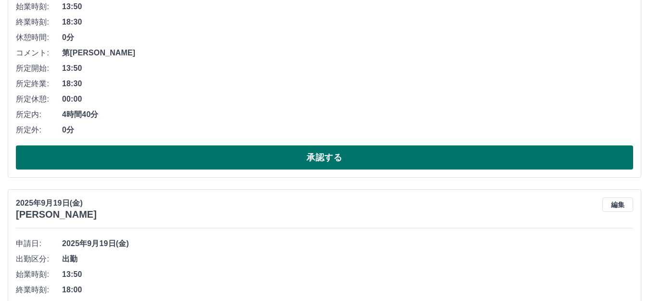
click at [257, 165] on button "承認する" at bounding box center [324, 157] width 617 height 24
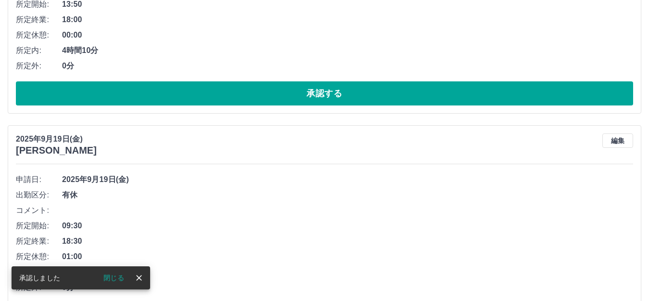
scroll to position [0, 0]
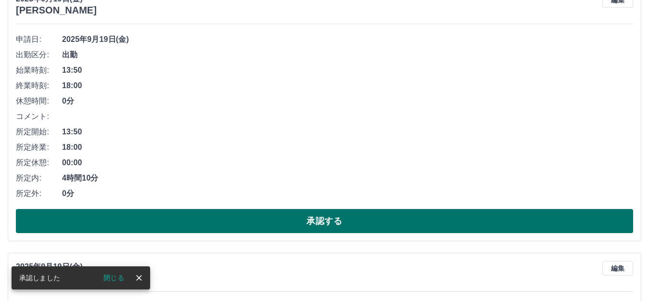
click at [277, 222] on button "承認する" at bounding box center [324, 221] width 617 height 24
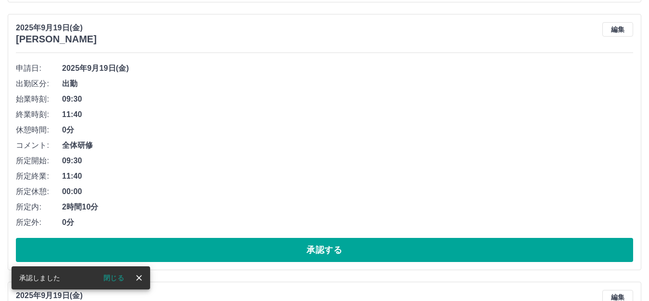
scroll to position [53, 0]
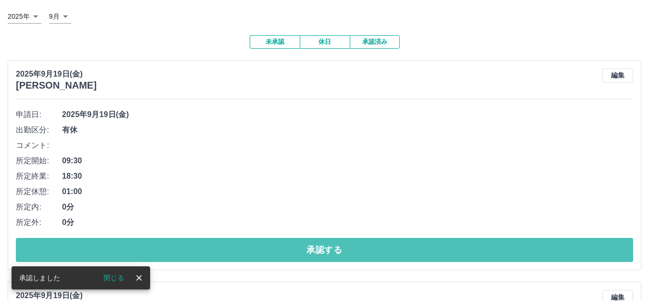
click at [255, 246] on button "承認する" at bounding box center [324, 250] width 617 height 24
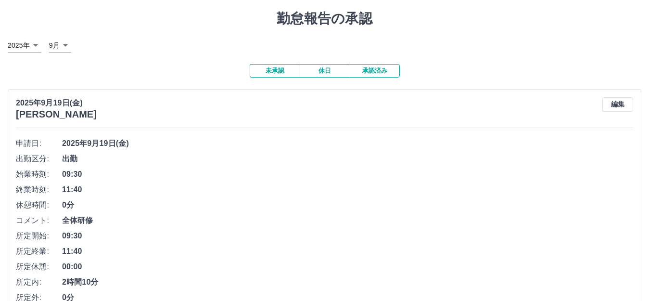
scroll to position [153, 0]
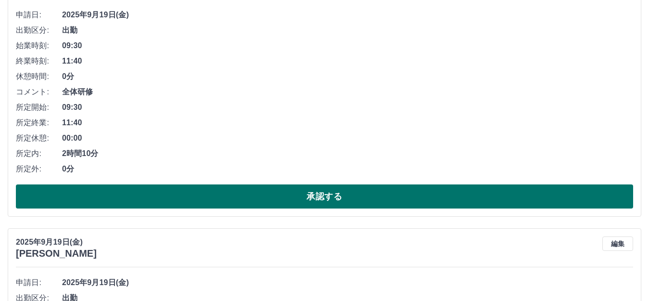
click at [269, 199] on button "承認する" at bounding box center [324, 196] width 617 height 24
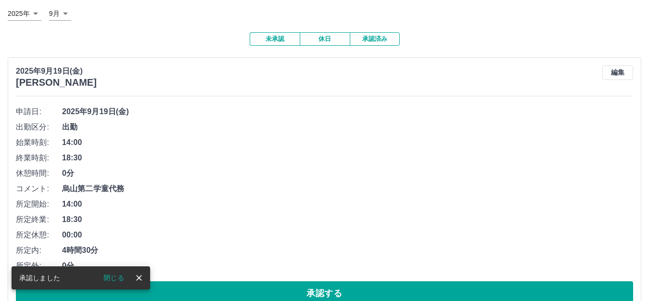
scroll to position [78, 0]
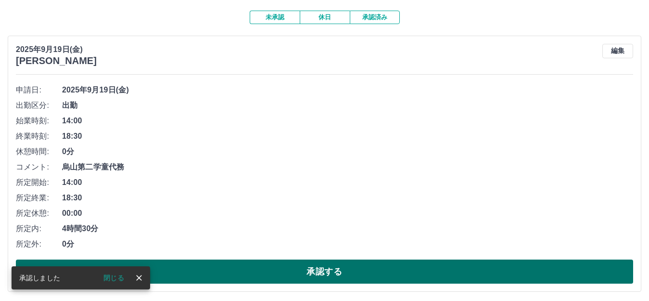
click at [252, 273] on button "承認する" at bounding box center [324, 271] width 617 height 24
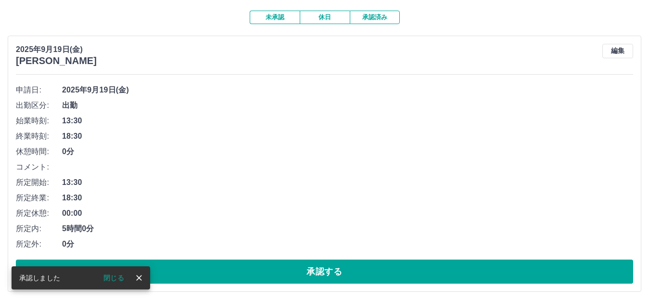
click at [252, 273] on button "承認する" at bounding box center [324, 271] width 617 height 24
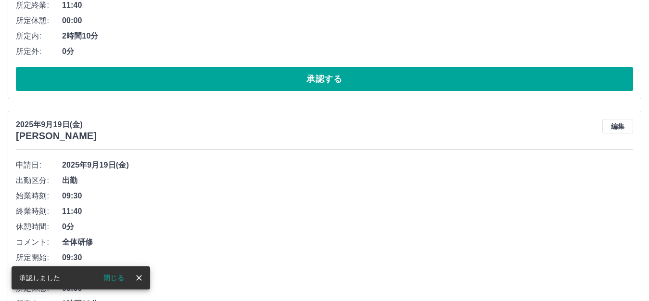
scroll to position [3, 0]
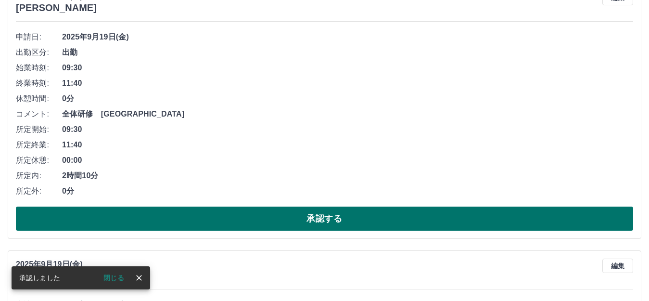
click at [280, 223] on button "承認する" at bounding box center [324, 218] width 617 height 24
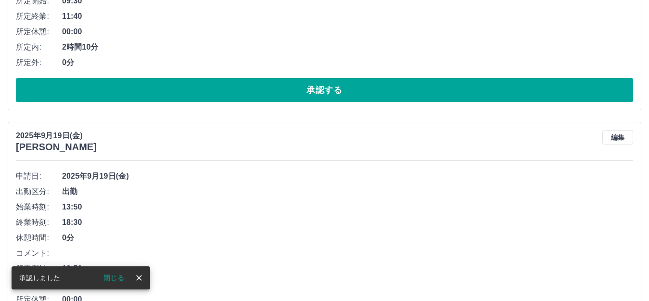
scroll to position [0, 0]
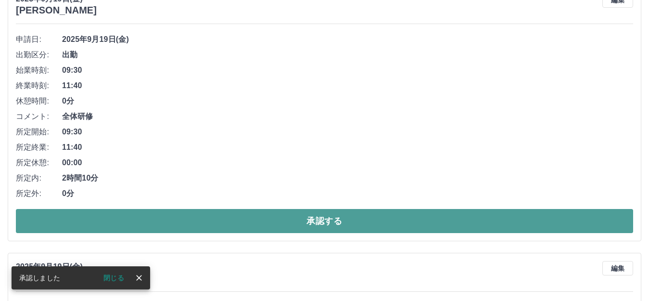
click at [261, 227] on button "承認する" at bounding box center [324, 221] width 617 height 24
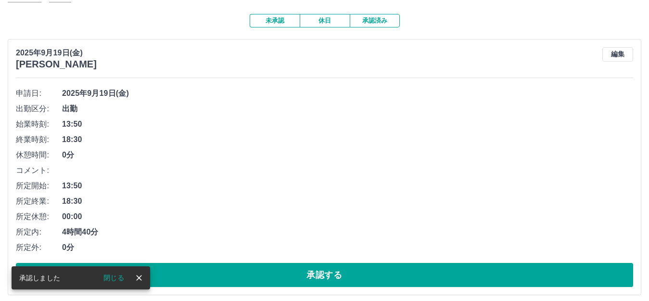
scroll to position [181, 0]
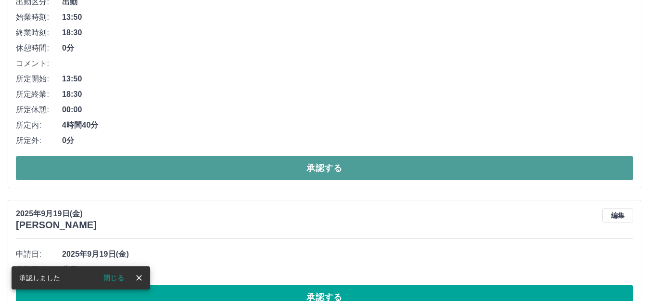
click at [262, 171] on button "承認する" at bounding box center [324, 168] width 617 height 24
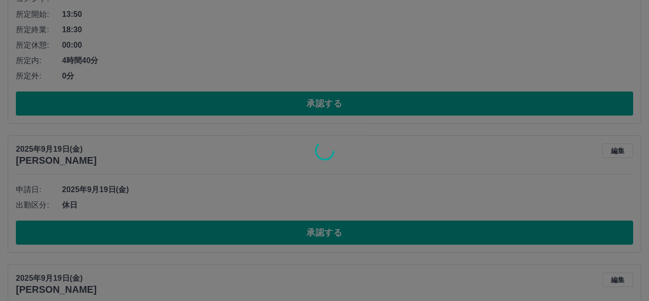
scroll to position [0, 0]
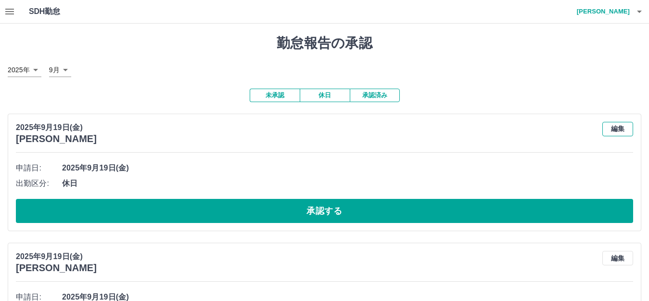
click at [615, 131] on button "編集" at bounding box center [617, 129] width 31 height 14
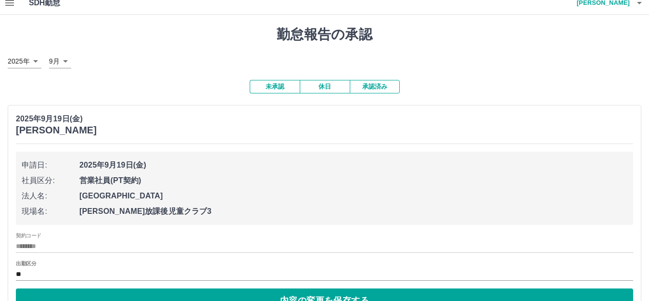
scroll to position [64, 0]
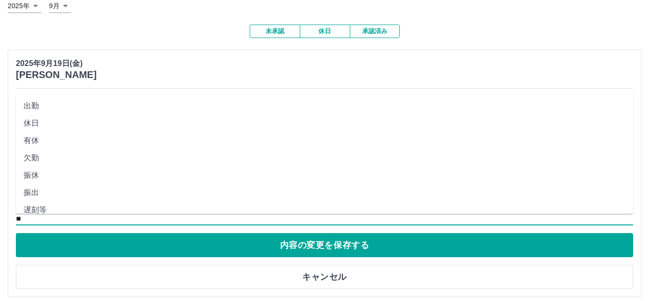
click at [28, 224] on input "**" at bounding box center [324, 219] width 617 height 12
drag, startPoint x: 35, startPoint y: 156, endPoint x: 46, endPoint y: 185, distance: 30.7
click at [35, 155] on li "欠勤" at bounding box center [324, 157] width 617 height 17
type input "**"
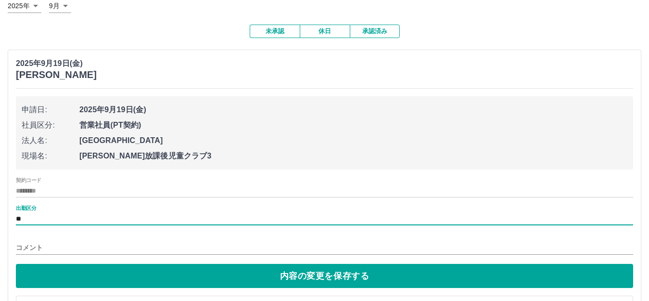
click at [37, 245] on input "コメント" at bounding box center [324, 248] width 617 height 14
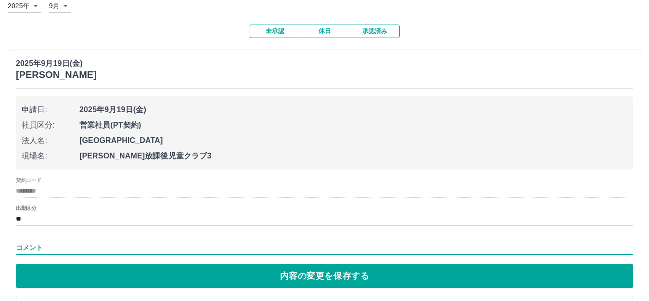
type input "******"
click at [114, 277] on button "内容の変更を保存する" at bounding box center [324, 276] width 617 height 24
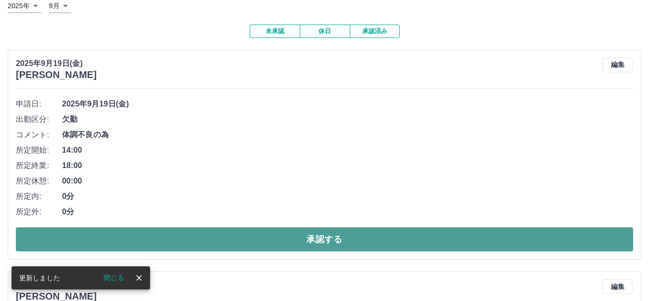
click at [225, 240] on button "承認する" at bounding box center [324, 239] width 617 height 24
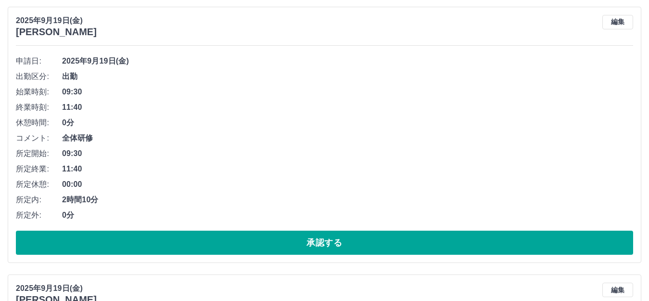
scroll to position [128, 0]
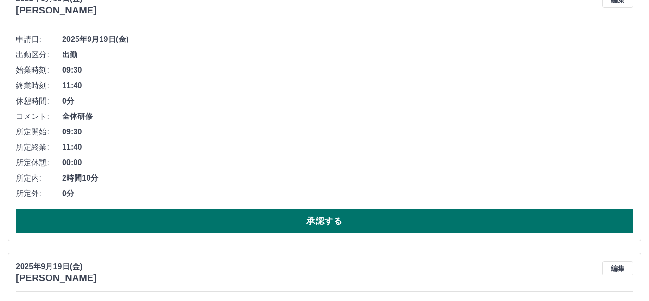
click at [286, 229] on button "承認する" at bounding box center [324, 221] width 617 height 24
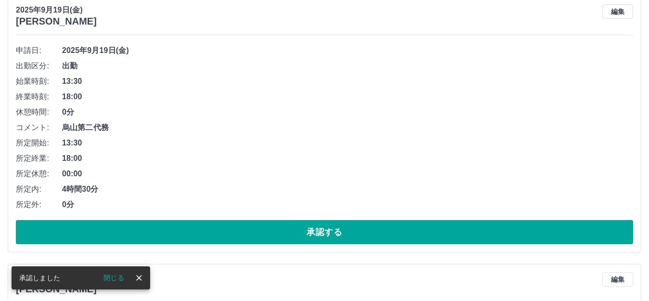
scroll to position [117, 0]
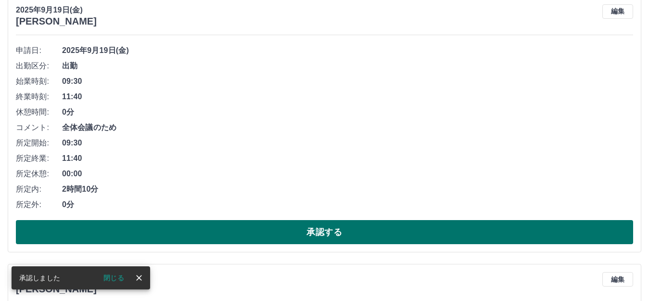
click at [319, 233] on button "承認する" at bounding box center [324, 232] width 617 height 24
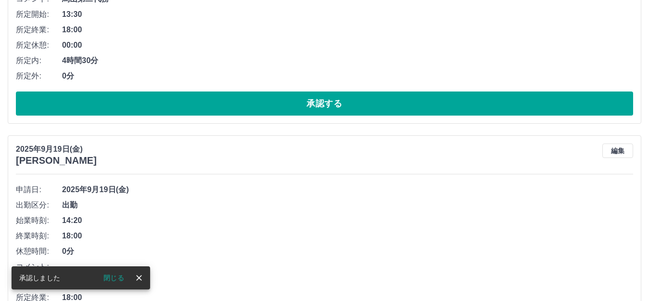
scroll to position [0, 0]
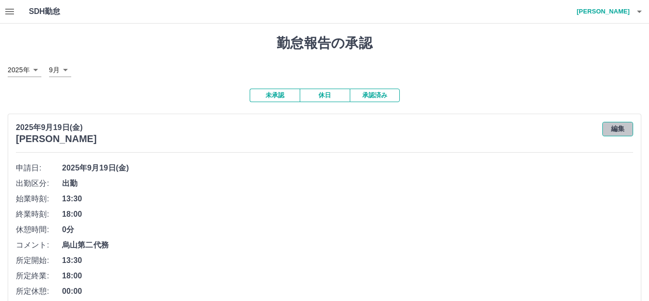
click at [616, 126] on button "編集" at bounding box center [617, 129] width 31 height 14
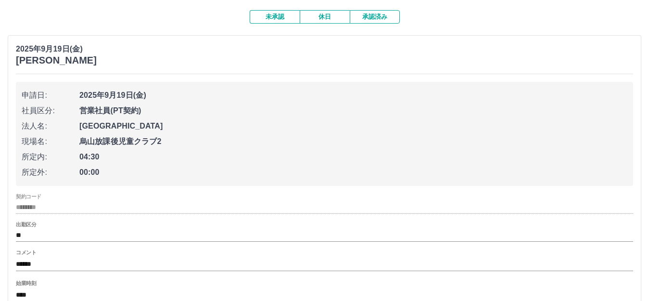
scroll to position [192, 0]
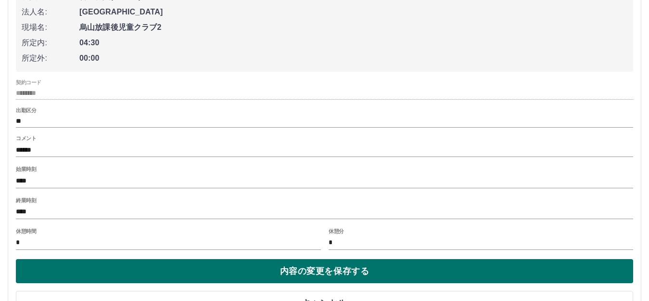
click at [302, 266] on button "内容の変更を保存する" at bounding box center [324, 271] width 617 height 24
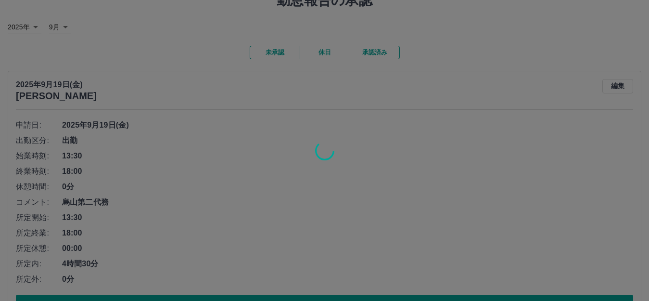
scroll to position [64, 0]
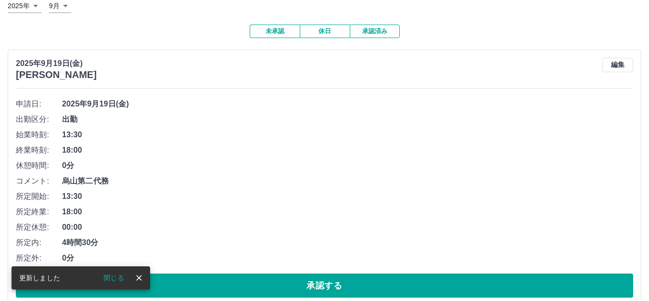
click at [192, 285] on button "承認する" at bounding box center [324, 285] width 617 height 24
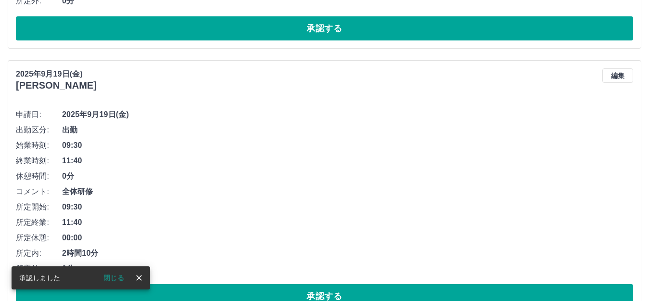
scroll to position [53, 0]
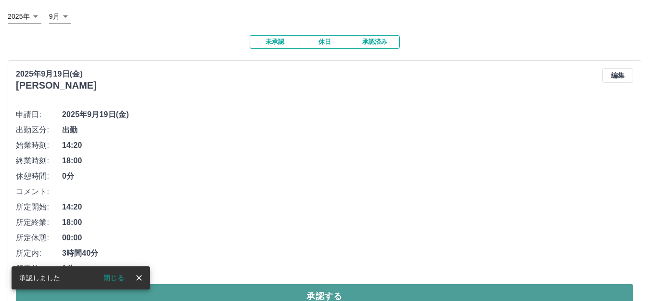
click at [243, 295] on button "承認する" at bounding box center [324, 296] width 617 height 24
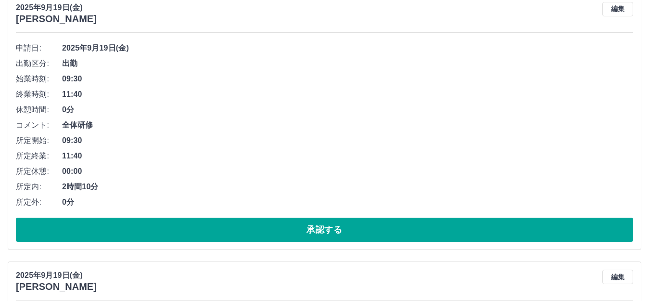
scroll to position [246, 0]
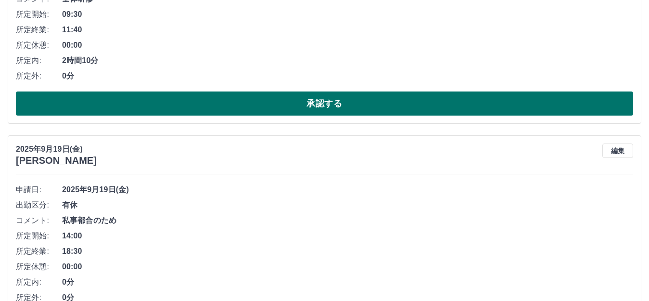
click at [338, 114] on button "承認する" at bounding box center [324, 103] width 617 height 24
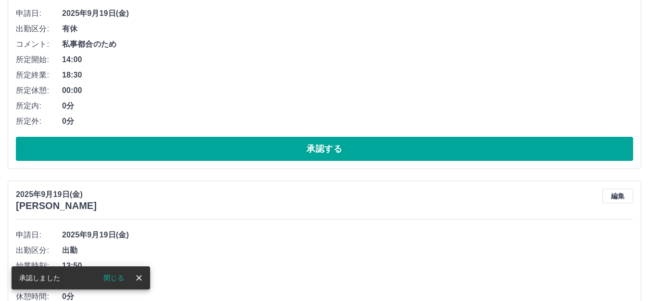
scroll to position [192, 0]
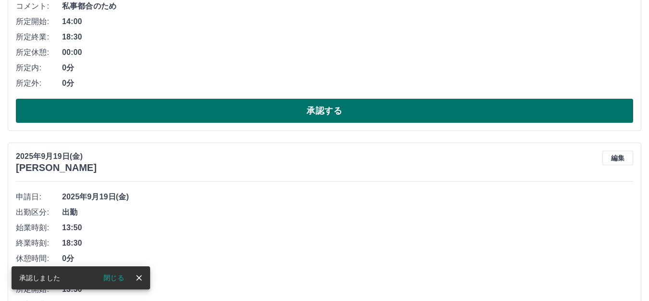
click at [300, 117] on button "承認する" at bounding box center [324, 111] width 617 height 24
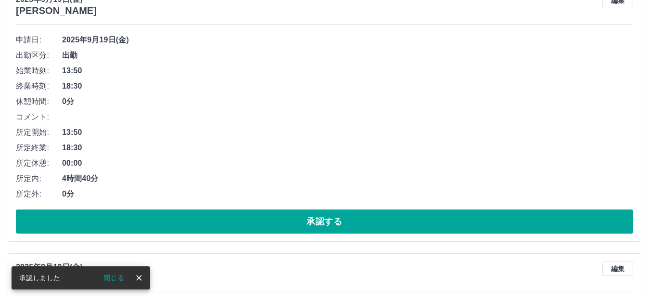
scroll to position [128, 0]
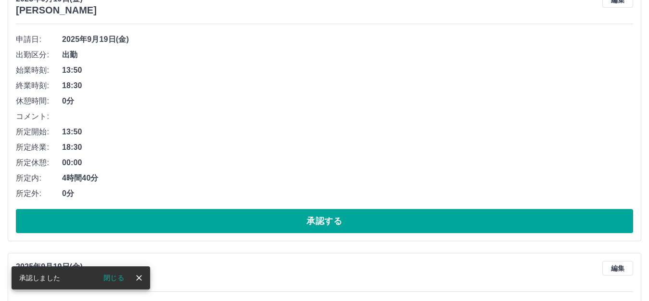
drag, startPoint x: 252, startPoint y: 218, endPoint x: 278, endPoint y: 177, distance: 48.2
click at [251, 217] on button "承認する" at bounding box center [324, 221] width 617 height 24
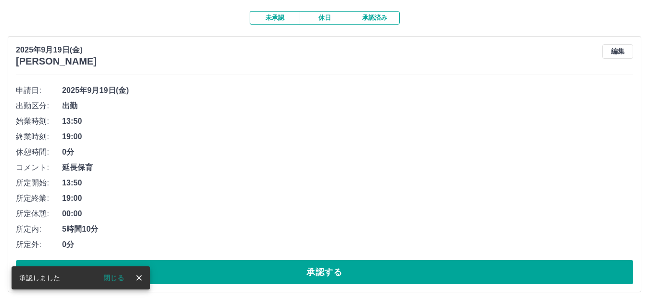
scroll to position [117, 0]
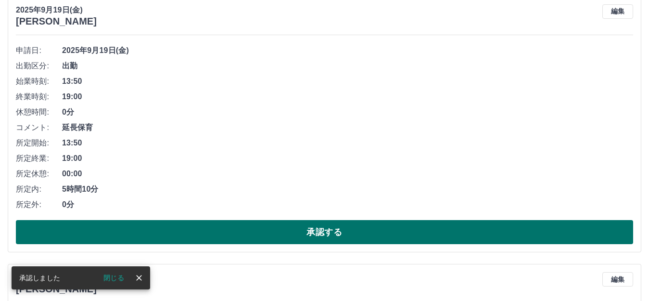
click at [246, 236] on button "承認する" at bounding box center [324, 232] width 617 height 24
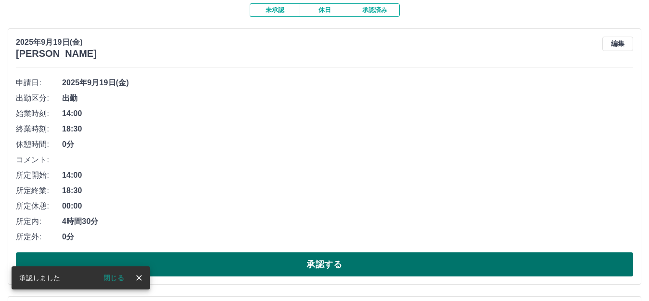
scroll to position [106, 0]
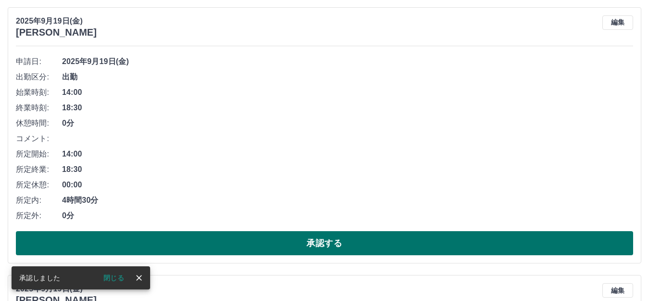
click at [227, 240] on button "承認する" at bounding box center [324, 243] width 617 height 24
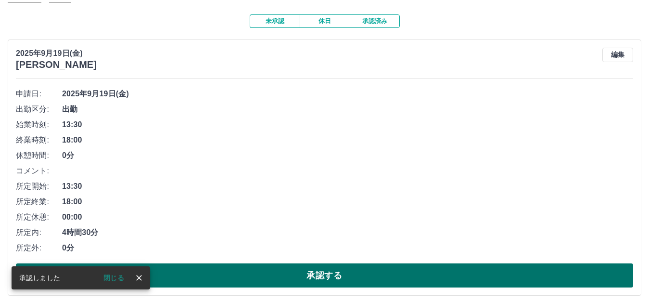
scroll to position [96, 0]
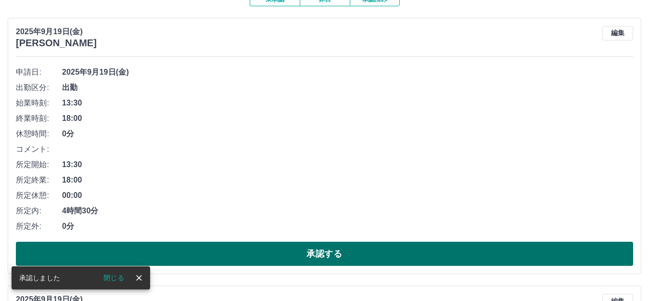
click at [242, 257] on button "承認する" at bounding box center [324, 254] width 617 height 24
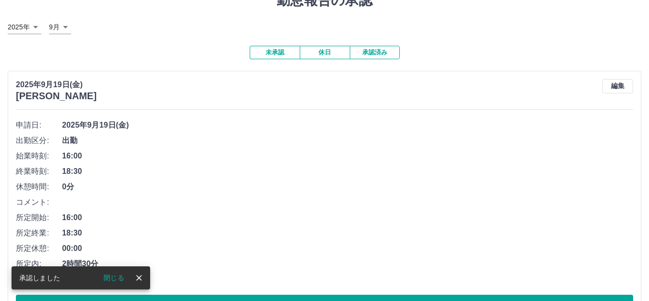
scroll to position [64, 0]
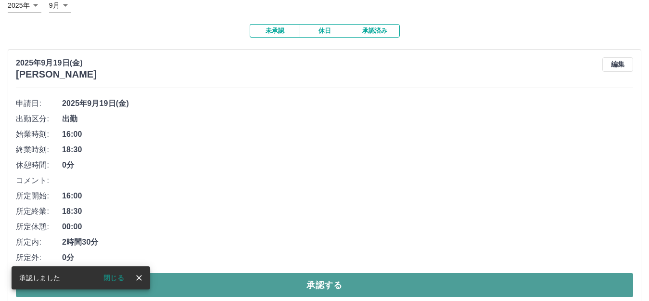
click at [282, 288] on button "承認する" at bounding box center [324, 285] width 617 height 24
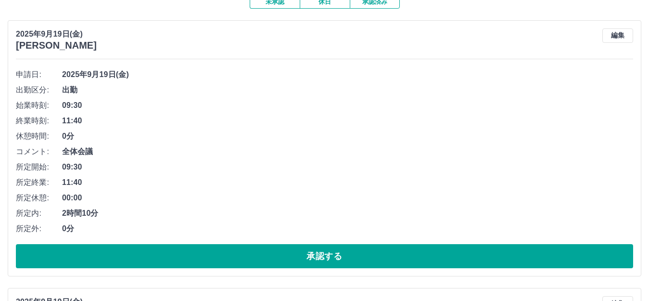
scroll to position [128, 0]
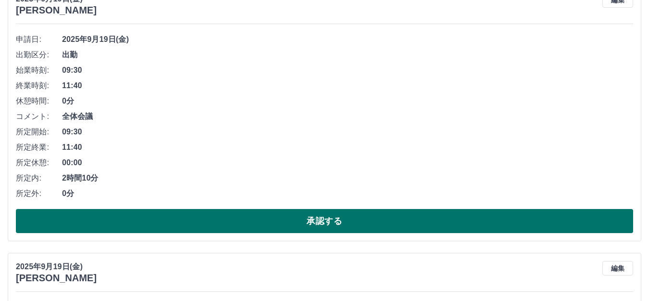
click at [224, 221] on button "承認する" at bounding box center [324, 221] width 617 height 24
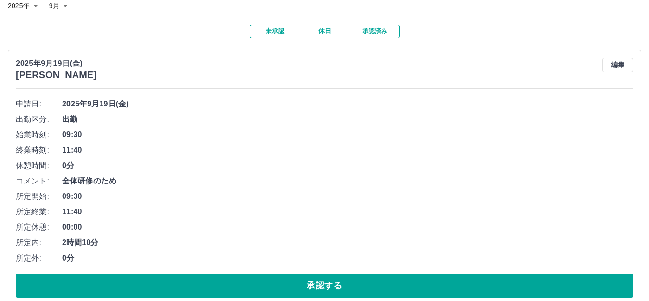
scroll to position [181, 0]
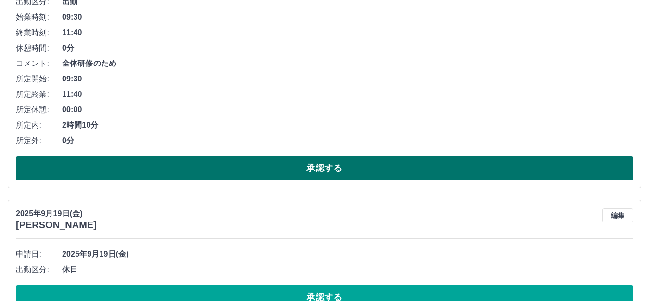
click at [297, 173] on button "承認する" at bounding box center [324, 168] width 617 height 24
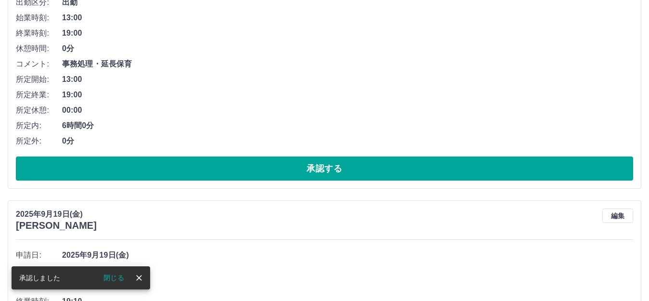
scroll to position [42, 0]
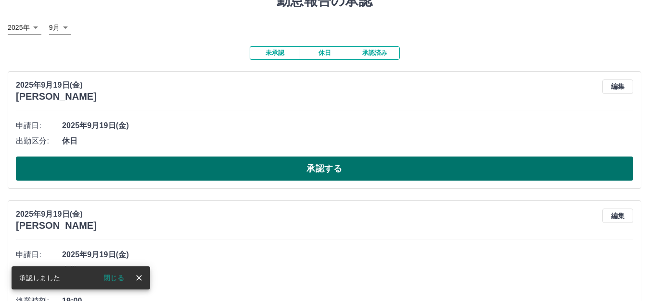
click at [264, 161] on button "承認する" at bounding box center [324, 168] width 617 height 24
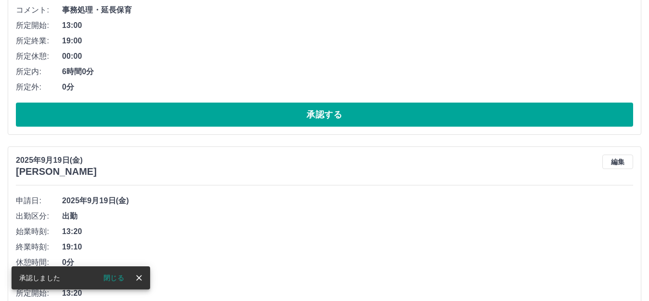
scroll to position [106, 0]
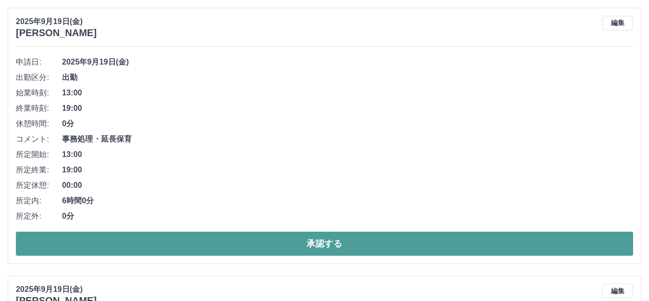
click at [218, 240] on button "承認する" at bounding box center [324, 243] width 617 height 24
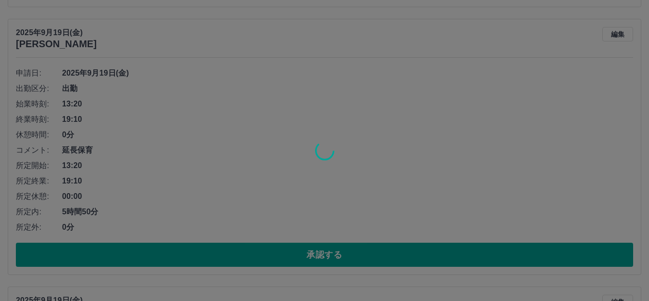
scroll to position [95, 0]
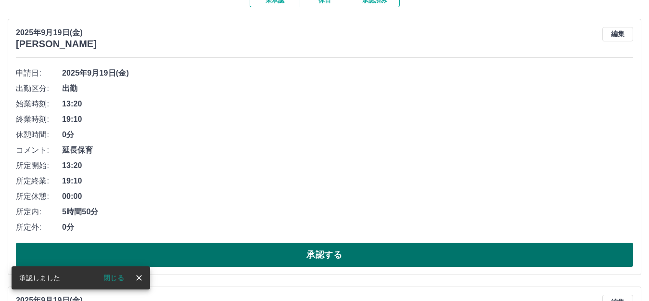
click at [273, 251] on button "承認する" at bounding box center [324, 254] width 617 height 24
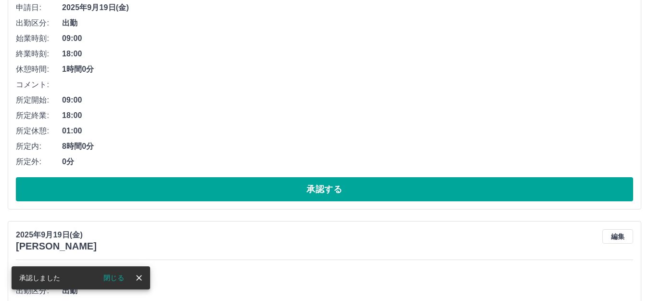
scroll to position [73, 0]
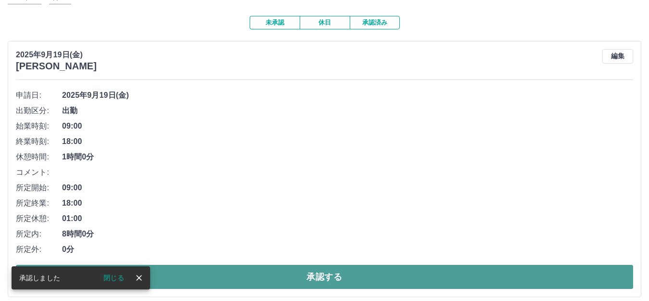
click at [273, 280] on button "承認する" at bounding box center [324, 277] width 617 height 24
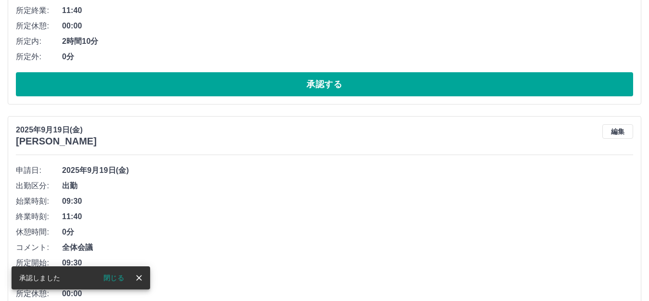
scroll to position [0, 0]
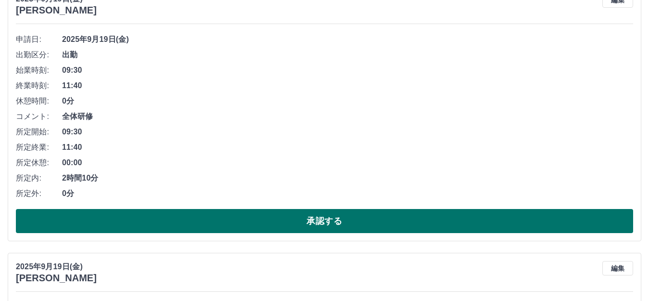
click at [322, 221] on button "承認する" at bounding box center [324, 221] width 617 height 24
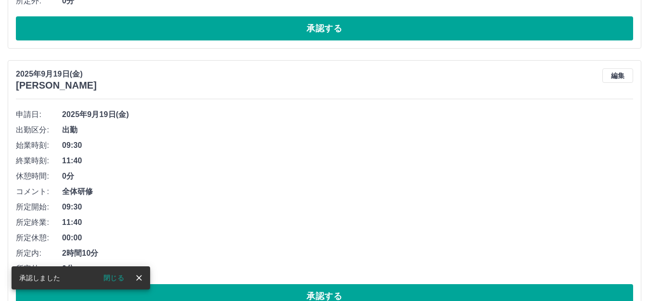
scroll to position [53, 0]
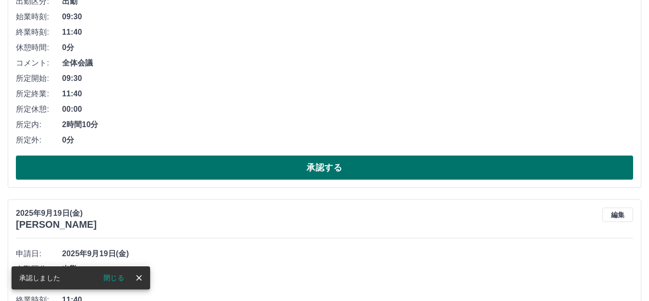
click at [307, 177] on button "承認する" at bounding box center [324, 167] width 617 height 24
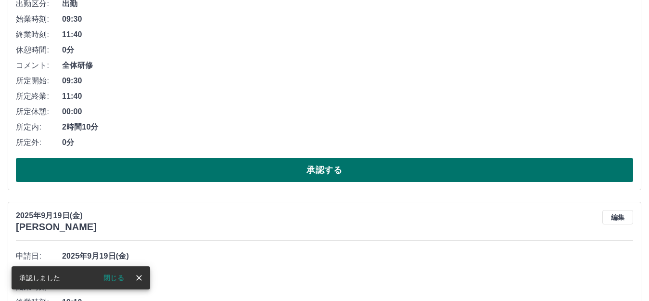
scroll to position [192, 0]
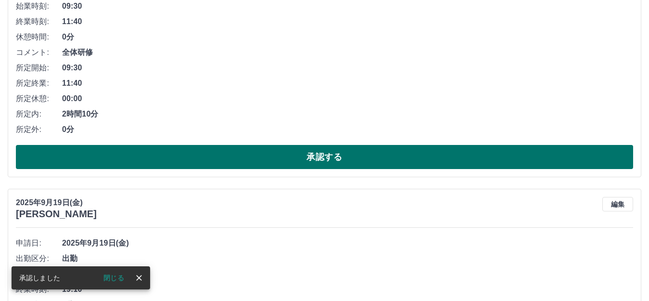
click at [284, 155] on button "承認する" at bounding box center [324, 157] width 617 height 24
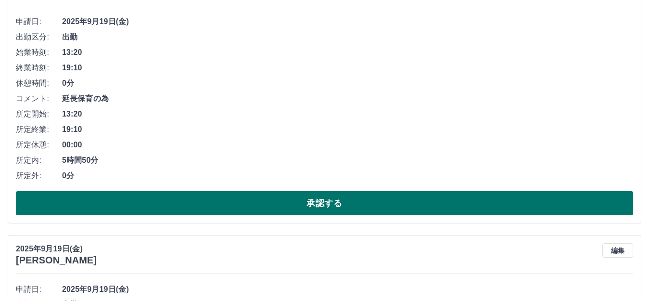
scroll to position [181, 0]
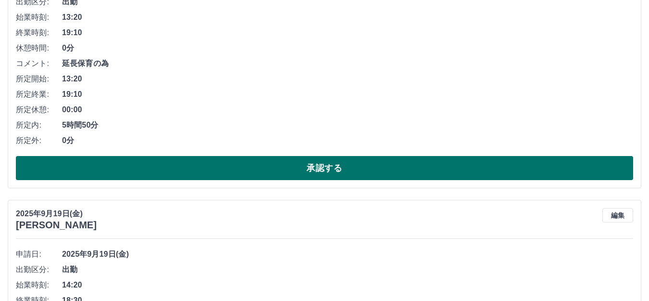
click at [281, 165] on button "承認する" at bounding box center [324, 168] width 617 height 24
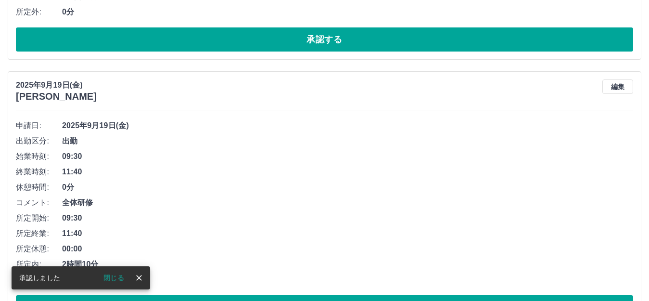
scroll to position [42, 0]
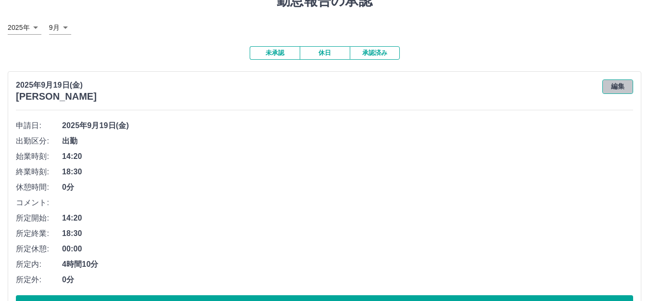
click at [612, 91] on button "編集" at bounding box center [617, 86] width 31 height 14
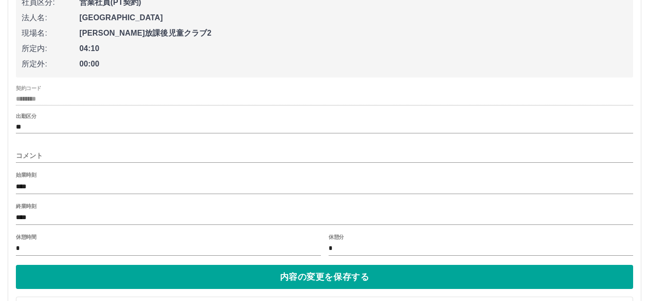
scroll to position [235, 0]
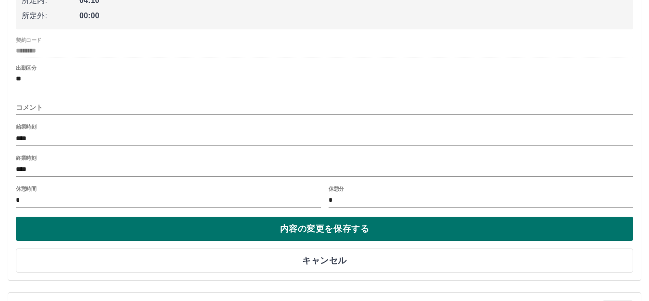
click at [354, 227] on button "内容の変更を保存する" at bounding box center [324, 228] width 617 height 24
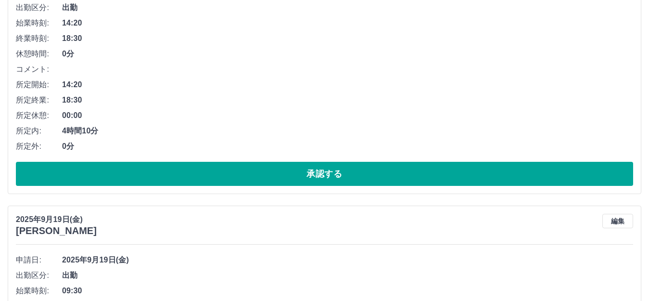
scroll to position [106, 0]
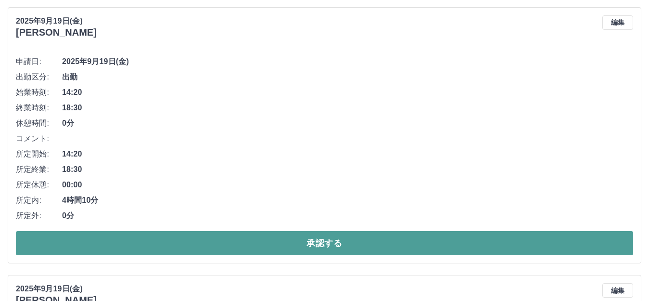
click at [298, 243] on button "承認する" at bounding box center [324, 243] width 617 height 24
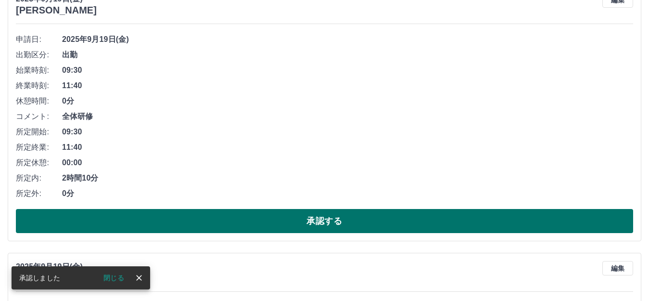
scroll to position [64, 0]
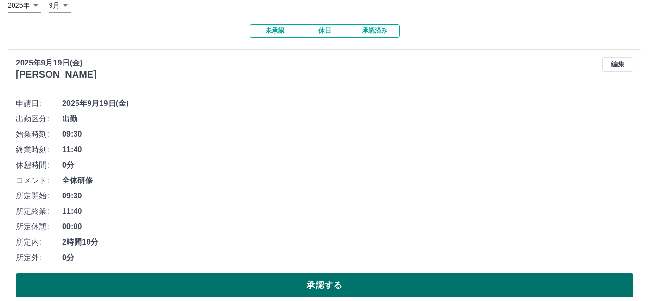
click at [304, 288] on button "承認する" at bounding box center [324, 285] width 617 height 24
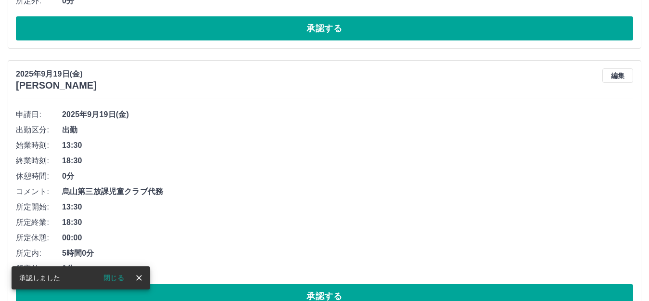
scroll to position [53, 0]
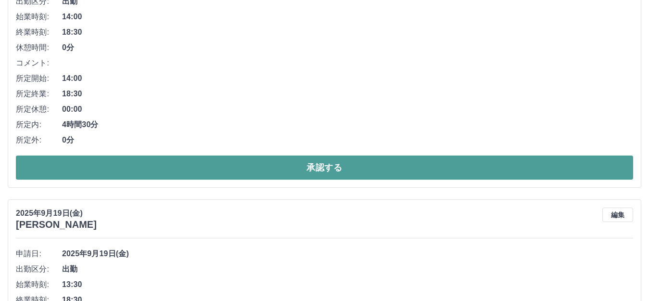
click at [332, 164] on button "承認する" at bounding box center [324, 167] width 617 height 24
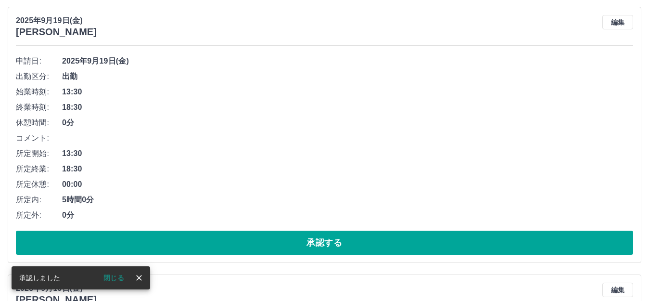
scroll to position [107, 0]
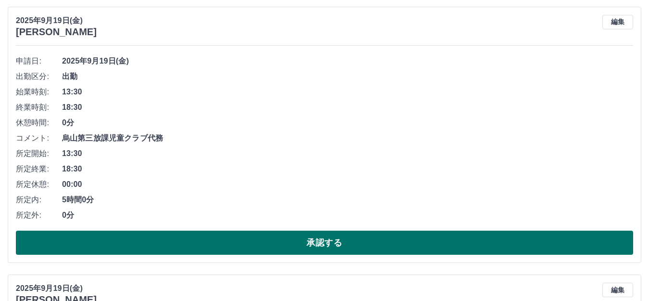
click at [256, 235] on button "承認する" at bounding box center [324, 242] width 617 height 24
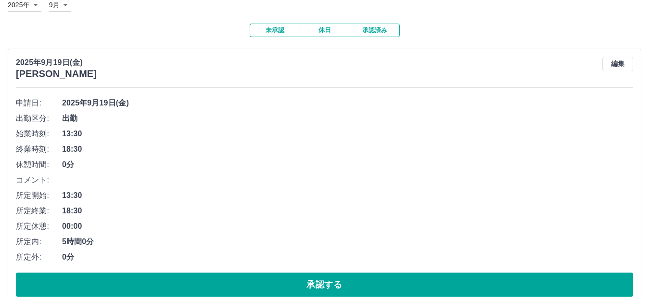
scroll to position [64, 0]
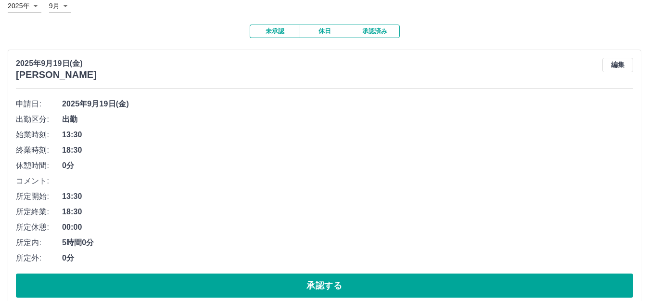
click at [201, 276] on button "承認する" at bounding box center [324, 285] width 617 height 24
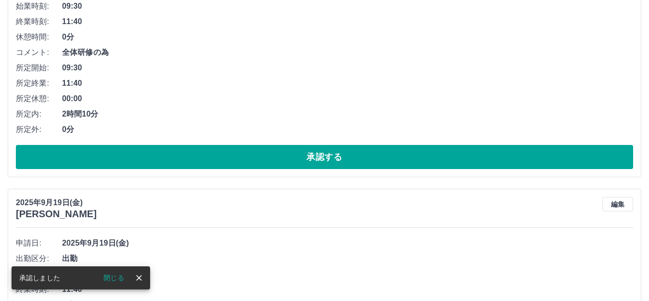
scroll to position [0, 0]
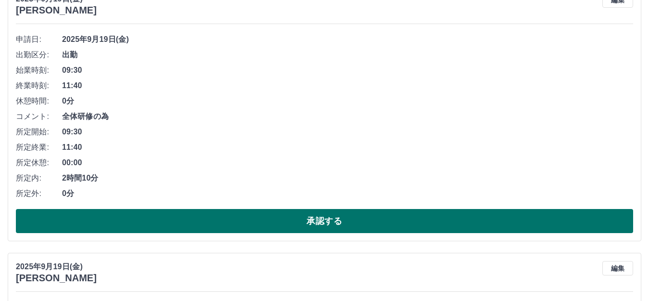
click at [276, 227] on button "承認する" at bounding box center [324, 221] width 617 height 24
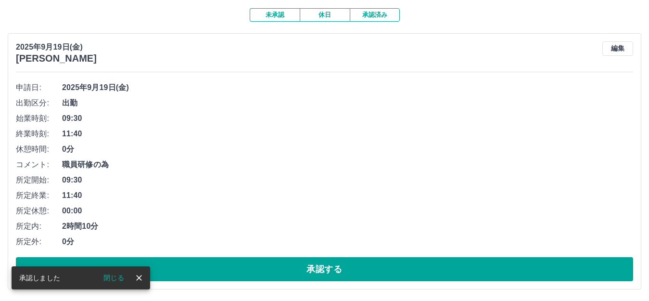
scroll to position [128, 0]
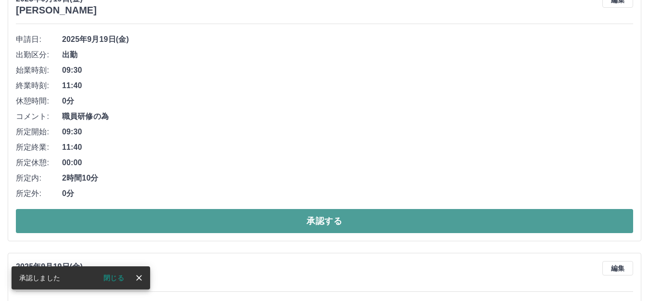
click at [255, 225] on button "承認する" at bounding box center [324, 221] width 617 height 24
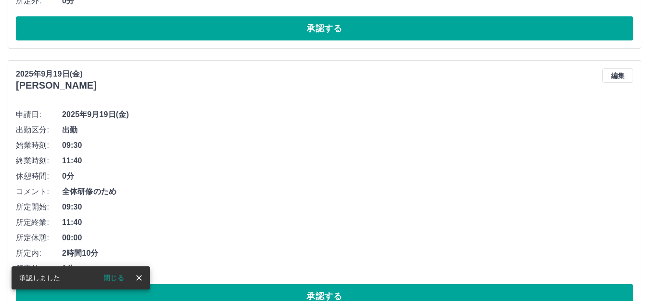
scroll to position [53, 0]
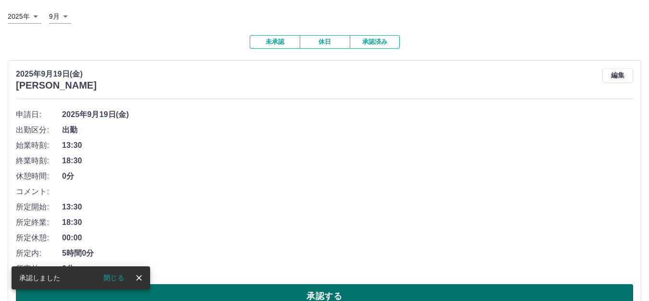
click at [226, 292] on button "承認する" at bounding box center [324, 296] width 617 height 24
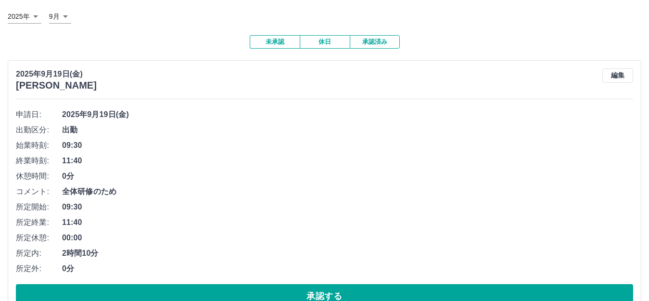
scroll to position [117, 0]
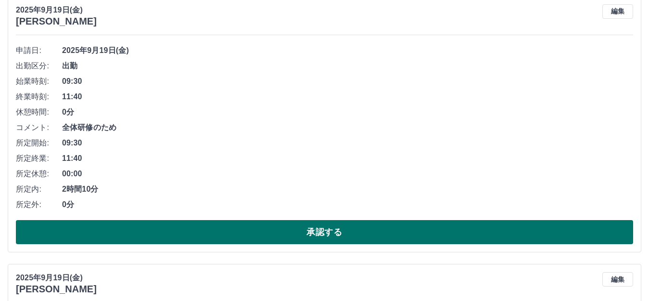
click at [251, 236] on button "承認する" at bounding box center [324, 232] width 617 height 24
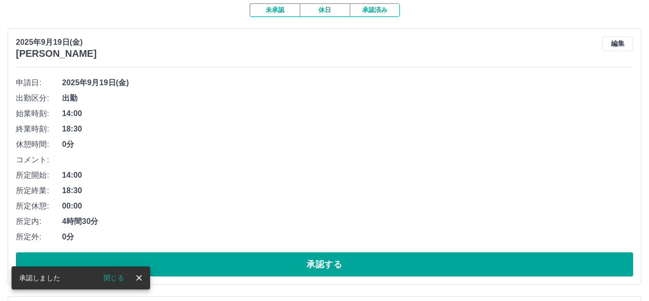
scroll to position [107, 0]
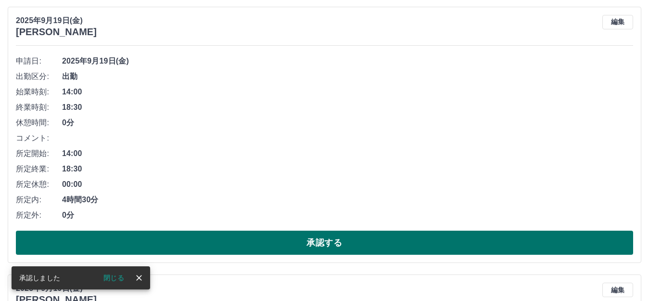
click at [245, 249] on button "承認する" at bounding box center [324, 242] width 617 height 24
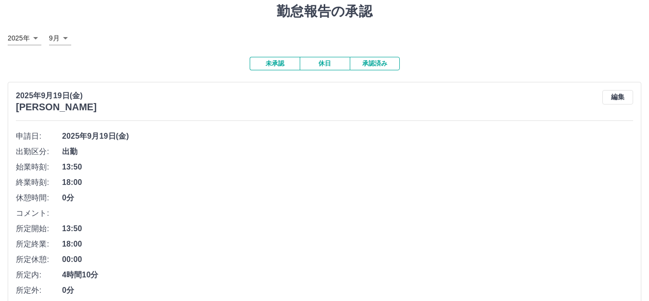
scroll to position [96, 0]
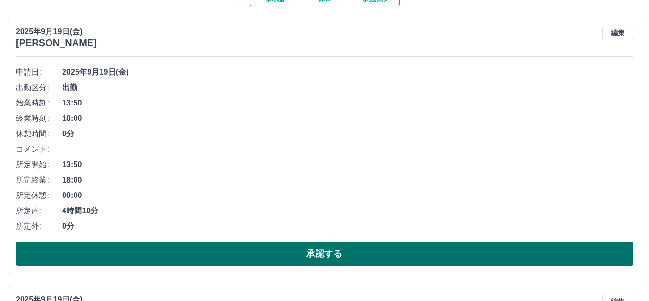
click at [277, 263] on button "承認する" at bounding box center [324, 254] width 617 height 24
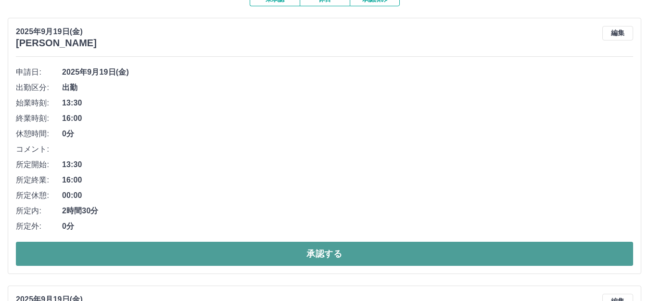
click at [266, 258] on button "承認する" at bounding box center [324, 254] width 617 height 24
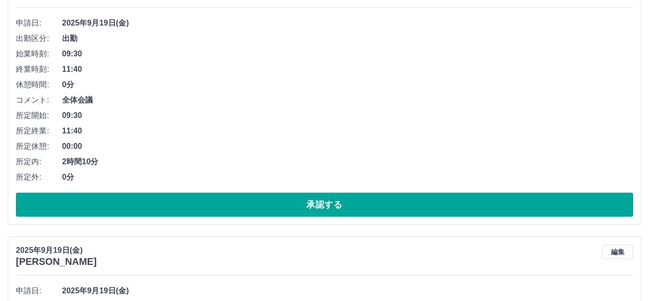
scroll to position [191, 0]
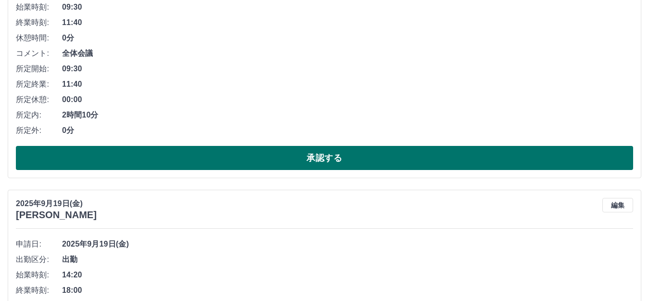
click at [303, 166] on button "承認する" at bounding box center [324, 158] width 617 height 24
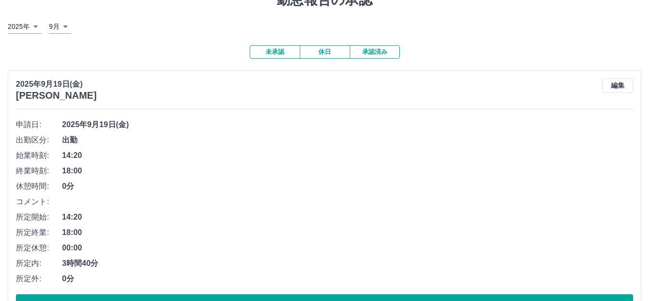
scroll to position [64, 0]
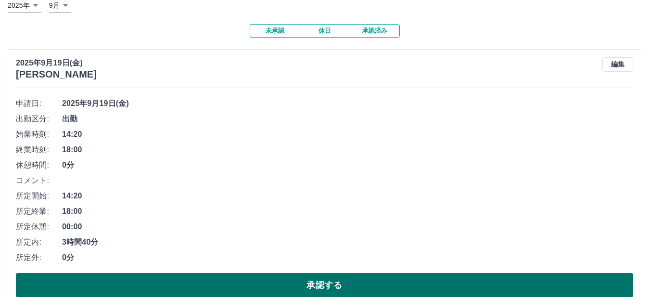
click at [261, 291] on button "承認する" at bounding box center [324, 285] width 617 height 24
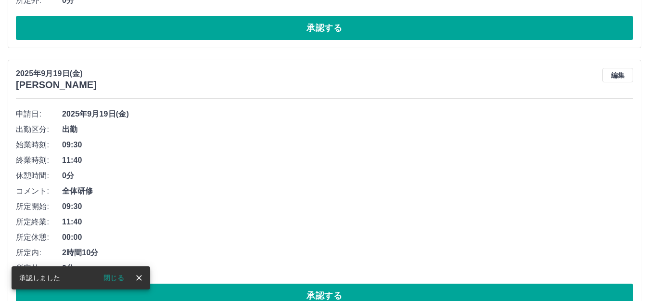
scroll to position [54, 0]
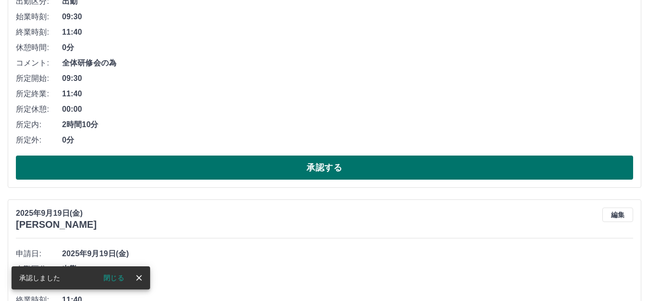
click at [256, 176] on button "承認する" at bounding box center [324, 167] width 617 height 24
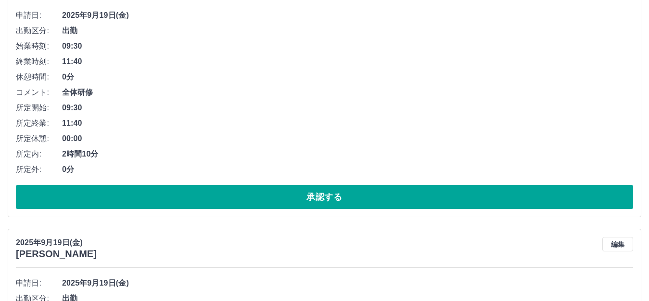
scroll to position [299, 0]
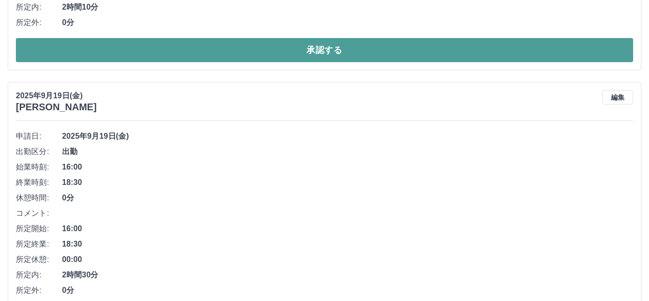
click at [263, 59] on button "承認する" at bounding box center [324, 50] width 617 height 24
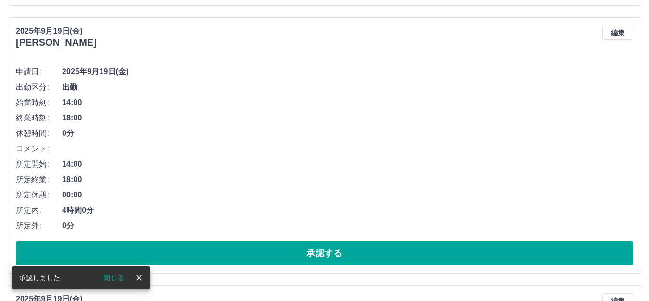
scroll to position [96, 0]
click at [623, 37] on button "編集" at bounding box center [617, 32] width 31 height 14
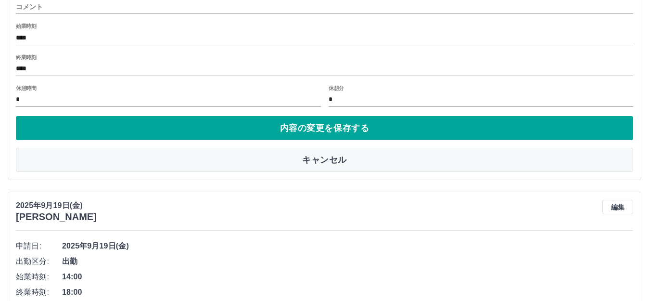
scroll to position [353, 0]
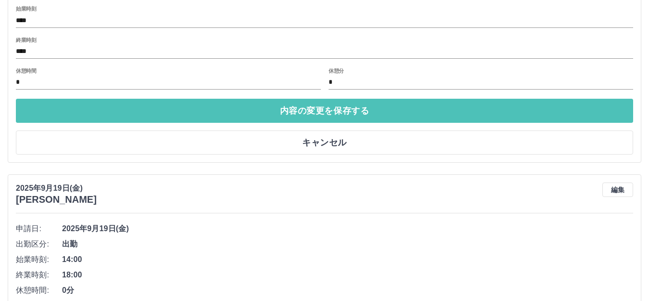
click at [382, 118] on button "内容の変更を保存する" at bounding box center [324, 111] width 617 height 24
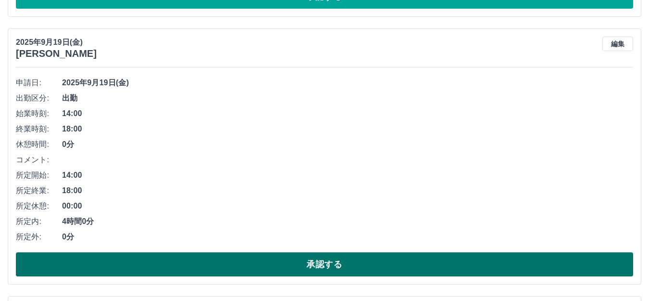
click at [267, 267] on button "承認する" at bounding box center [324, 264] width 617 height 24
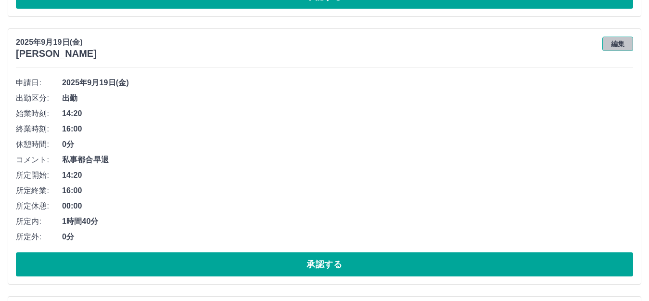
click at [612, 40] on button "編集" at bounding box center [617, 44] width 31 height 14
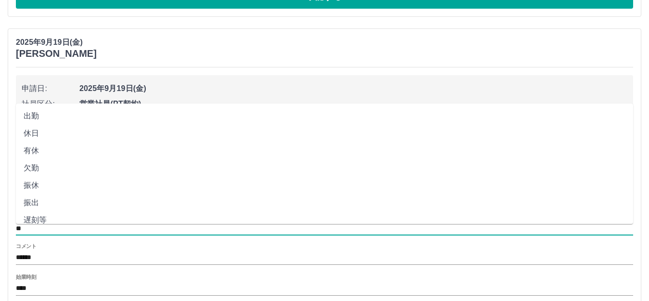
click at [22, 227] on input "**" at bounding box center [324, 229] width 617 height 12
click at [33, 220] on li "遅刻等" at bounding box center [324, 219] width 617 height 17
type input "***"
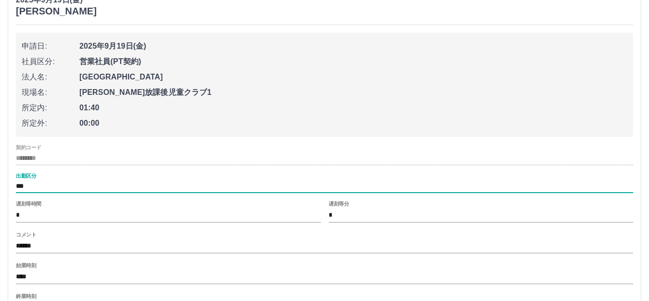
scroll to position [417, 0]
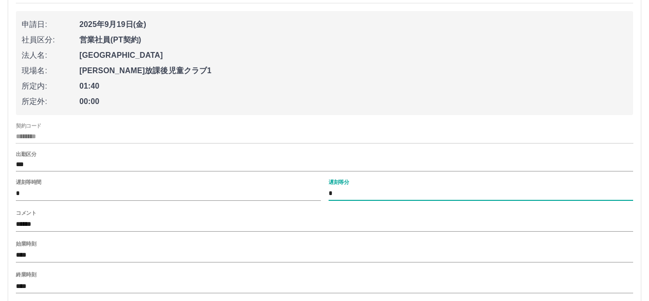
click at [344, 192] on input "*" at bounding box center [481, 194] width 305 height 14
type input "**"
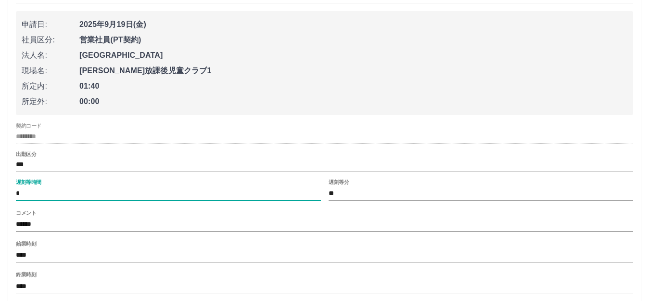
click at [41, 199] on input "*" at bounding box center [168, 194] width 305 height 14
type input "*"
click at [43, 223] on input "******" at bounding box center [324, 224] width 617 height 14
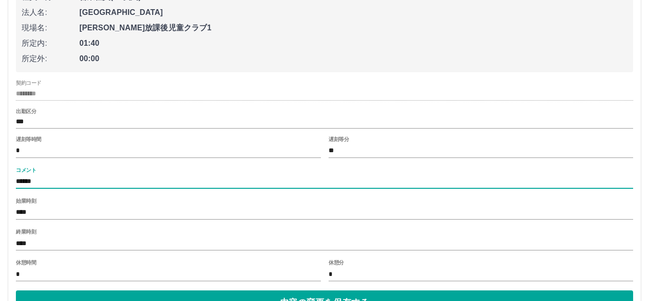
scroll to position [481, 0]
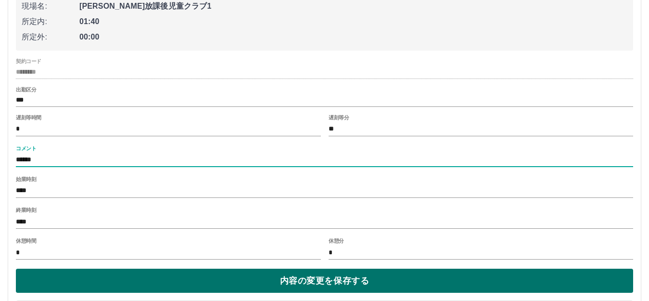
click at [187, 288] on button "内容の変更を保存する" at bounding box center [324, 280] width 617 height 24
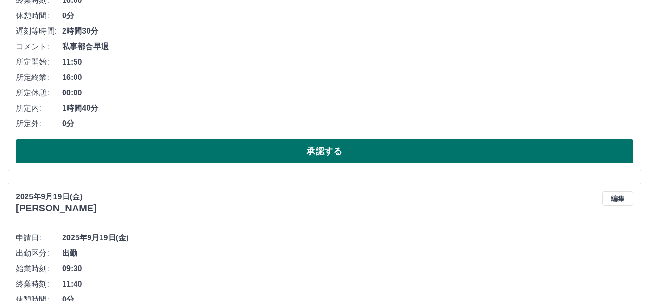
click at [273, 157] on button "承認する" at bounding box center [324, 151] width 617 height 24
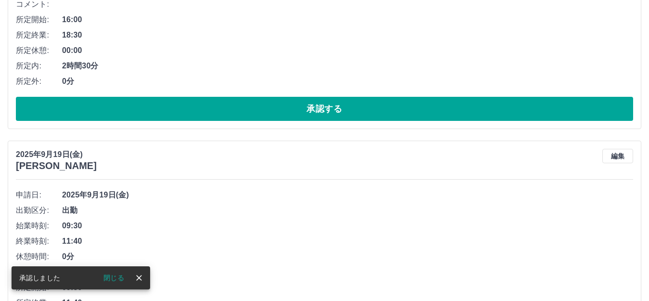
scroll to position [262, 0]
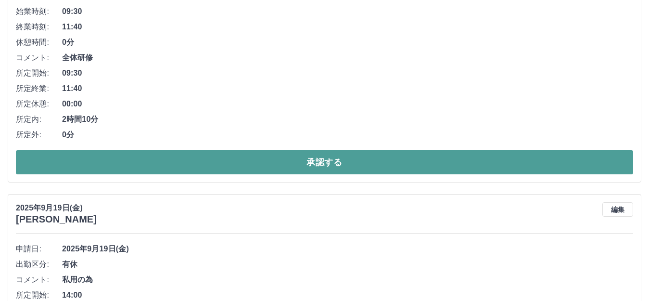
click at [266, 169] on button "承認する" at bounding box center [324, 162] width 617 height 24
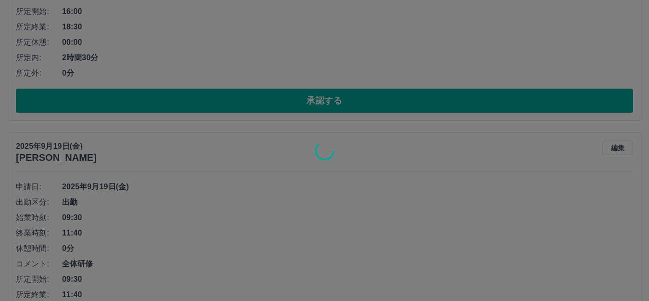
scroll to position [134, 0]
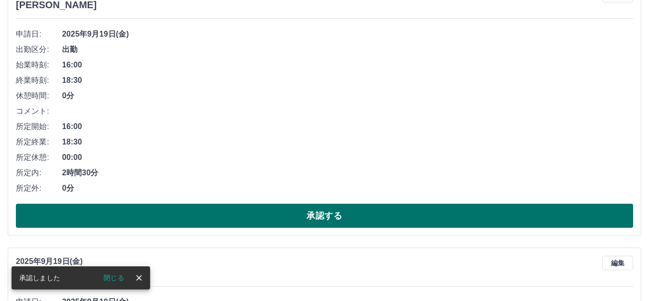
click at [280, 213] on button "承認する" at bounding box center [324, 216] width 617 height 24
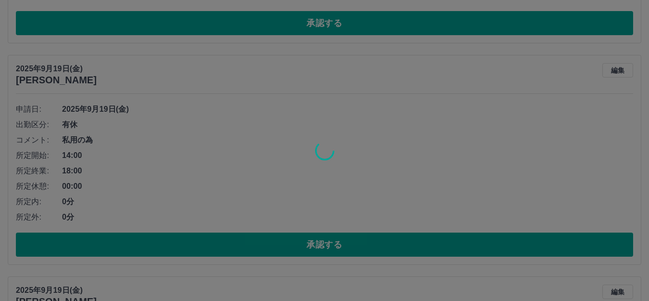
scroll to position [59, 0]
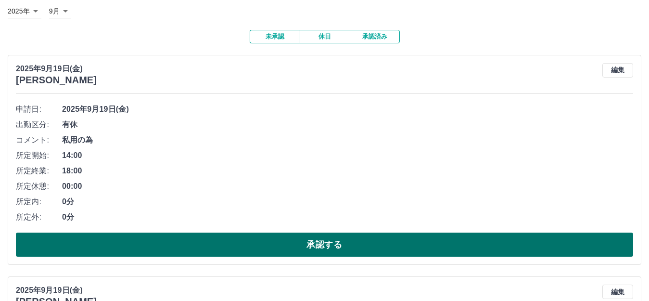
drag, startPoint x: 337, startPoint y: 251, endPoint x: 357, endPoint y: 237, distance: 24.7
click at [337, 251] on button "承認する" at bounding box center [324, 244] width 617 height 24
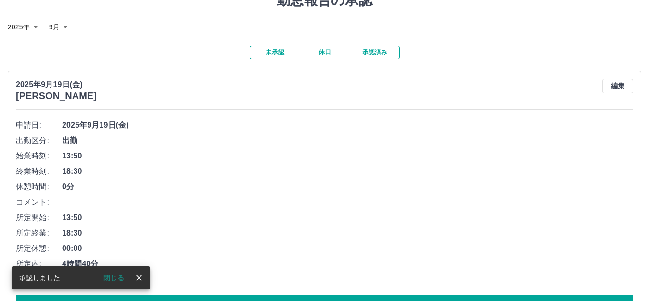
scroll to position [64, 0]
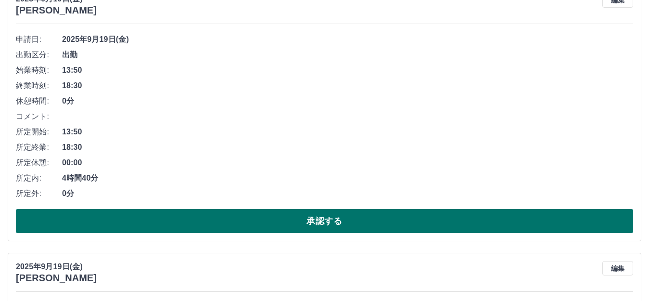
click at [309, 222] on button "承認する" at bounding box center [324, 221] width 617 height 24
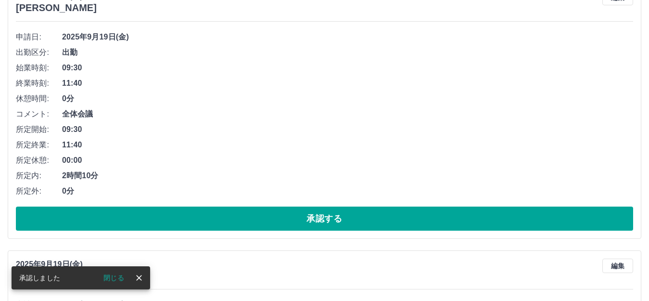
scroll to position [192, 0]
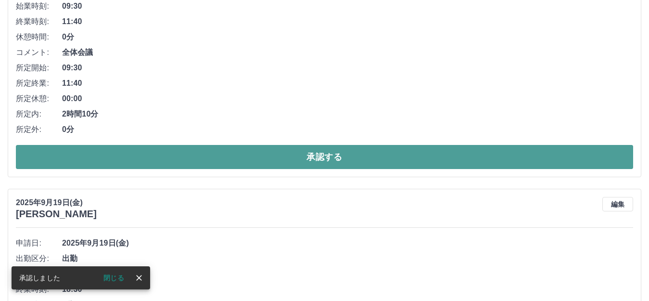
click at [344, 154] on button "承認する" at bounding box center [324, 157] width 617 height 24
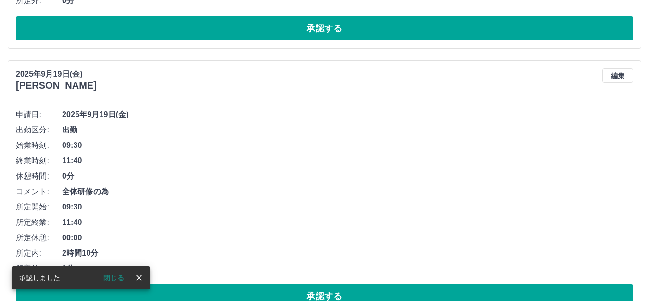
scroll to position [53, 0]
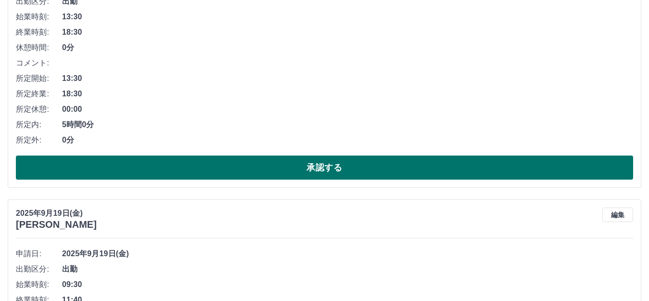
click at [345, 175] on button "承認する" at bounding box center [324, 167] width 617 height 24
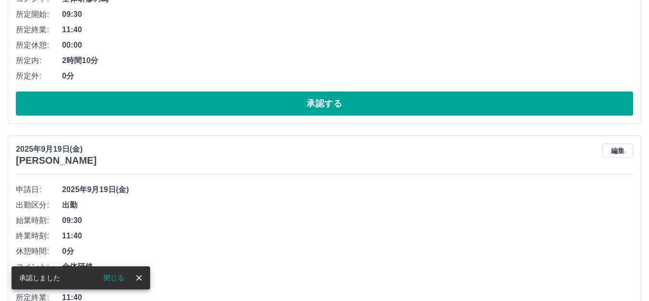
scroll to position [0, 0]
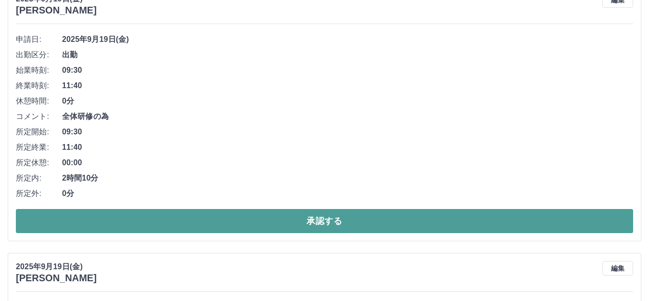
click at [352, 220] on button "承認する" at bounding box center [324, 221] width 617 height 24
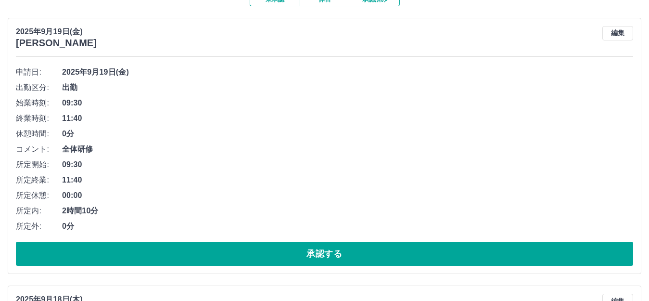
scroll to position [117, 0]
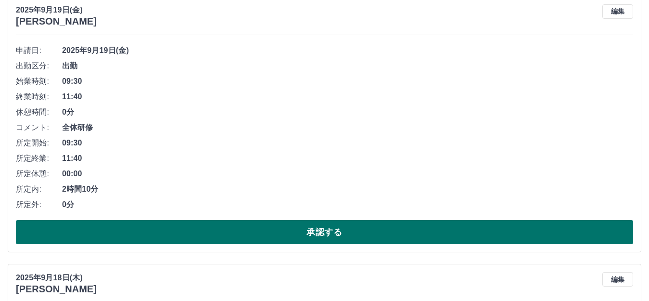
click at [129, 227] on button "承認する" at bounding box center [324, 232] width 617 height 24
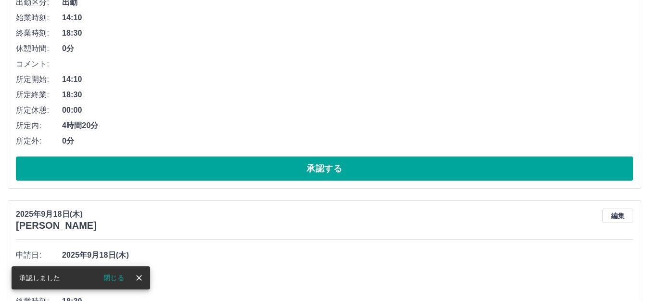
scroll to position [42, 0]
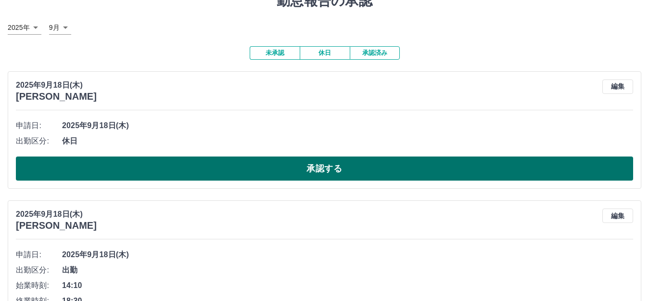
click at [246, 172] on button "承認する" at bounding box center [324, 168] width 617 height 24
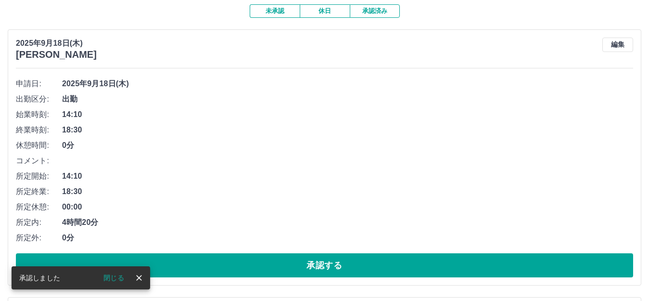
scroll to position [106, 0]
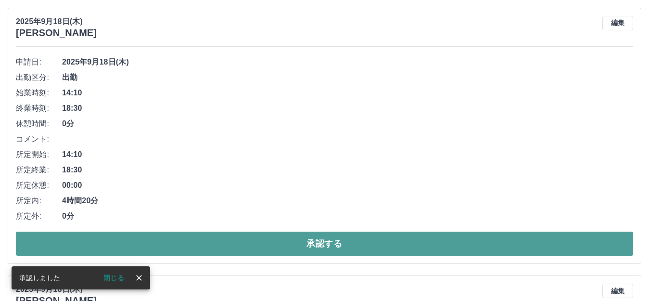
click at [222, 247] on button "承認する" at bounding box center [324, 243] width 617 height 24
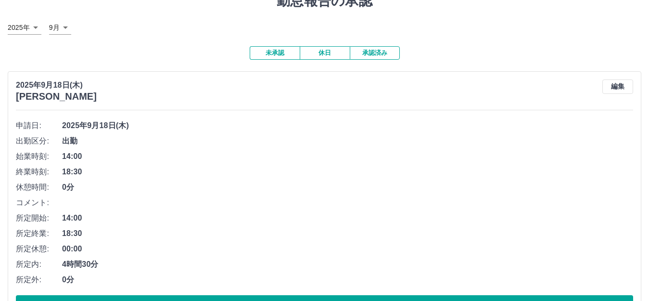
scroll to position [64, 0]
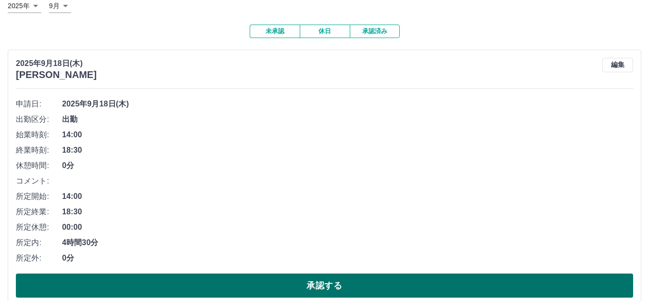
drag, startPoint x: 230, startPoint y: 280, endPoint x: 238, endPoint y: 280, distance: 7.2
click at [231, 280] on button "承認する" at bounding box center [324, 285] width 617 height 24
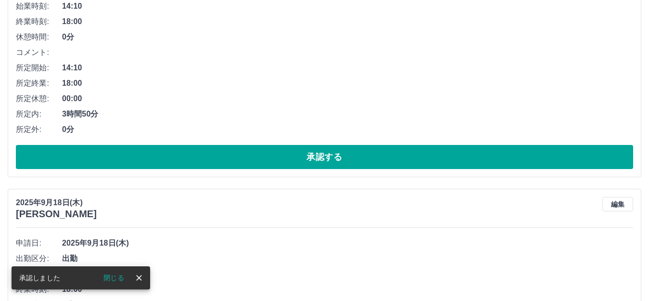
scroll to position [0, 0]
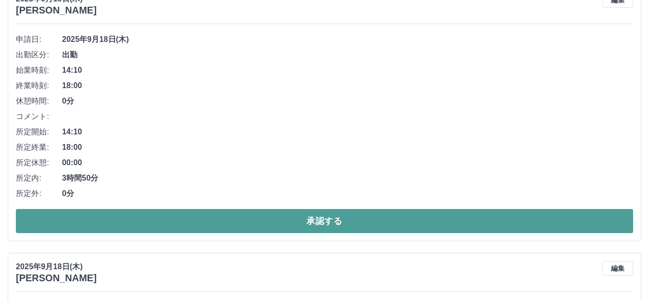
click at [213, 224] on button "承認する" at bounding box center [324, 221] width 617 height 24
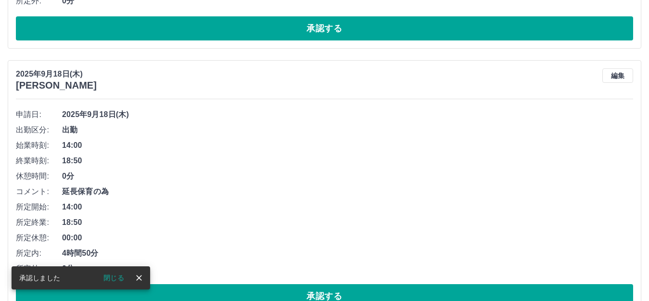
scroll to position [53, 0]
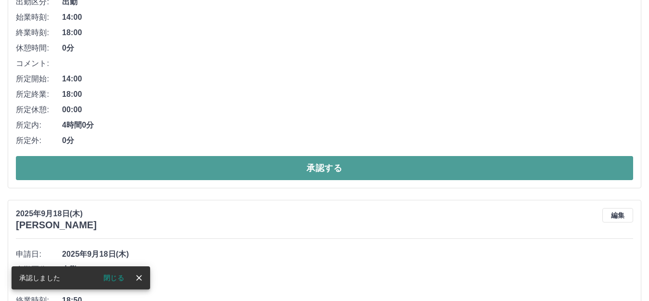
click at [278, 158] on button "承認する" at bounding box center [324, 168] width 617 height 24
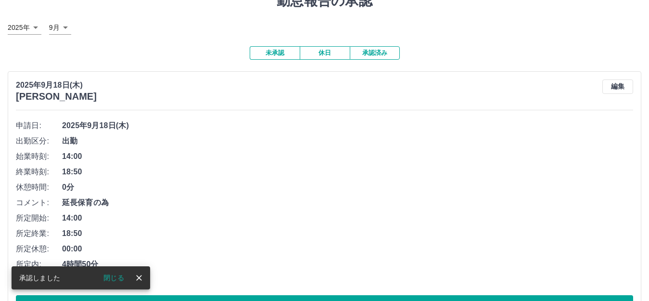
scroll to position [235, 0]
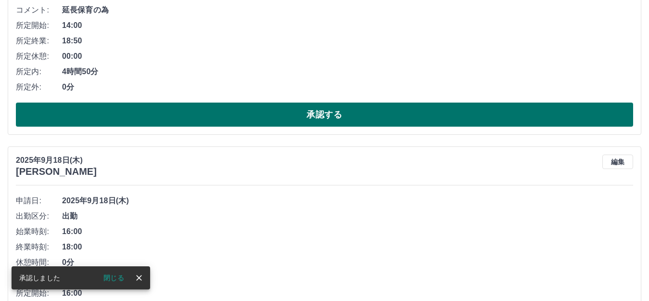
click at [269, 124] on button "承認する" at bounding box center [324, 114] width 617 height 24
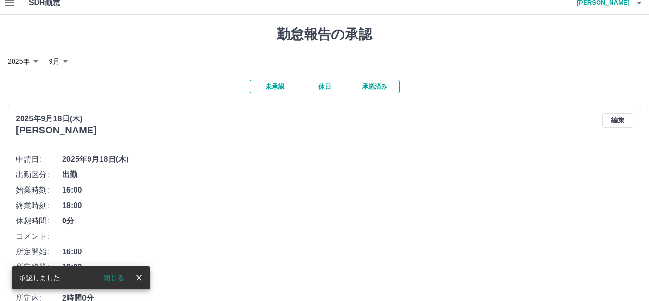
scroll to position [64, 0]
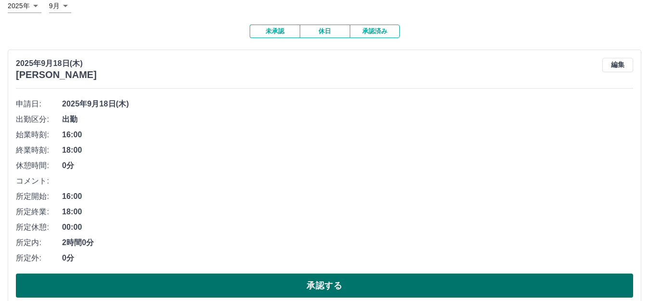
click at [243, 280] on button "承認する" at bounding box center [324, 285] width 617 height 24
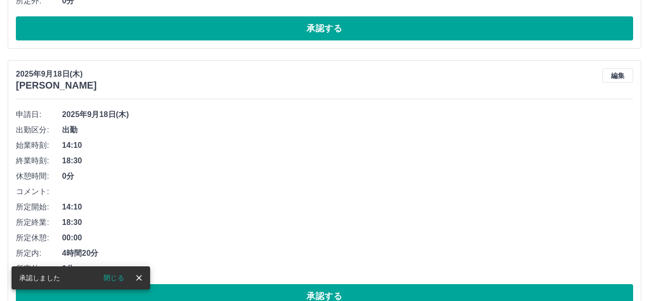
scroll to position [53, 0]
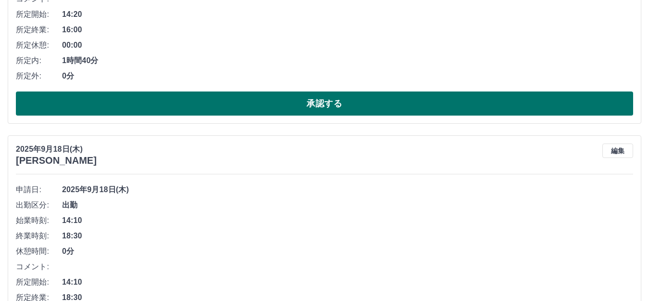
click at [227, 112] on button "承認する" at bounding box center [324, 103] width 617 height 24
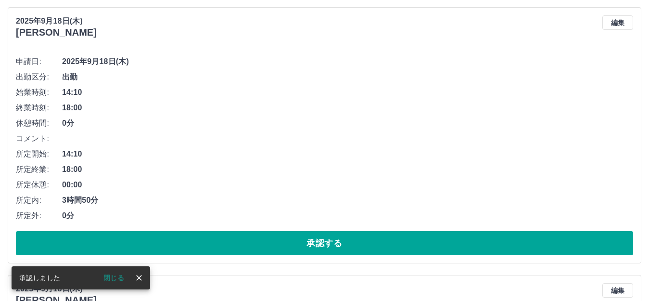
scroll to position [106, 0]
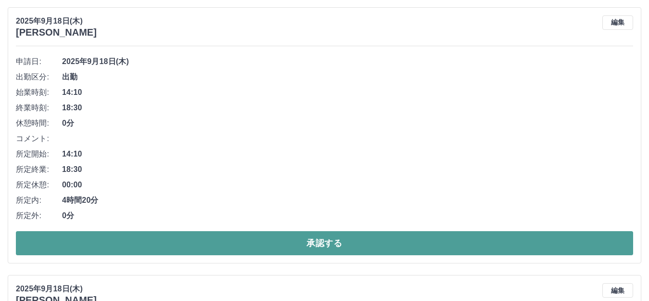
click at [193, 237] on button "承認する" at bounding box center [324, 243] width 617 height 24
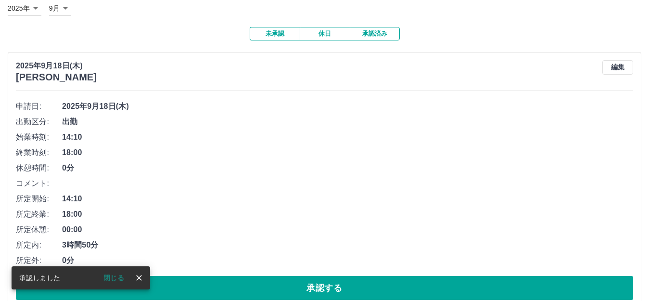
scroll to position [64, 0]
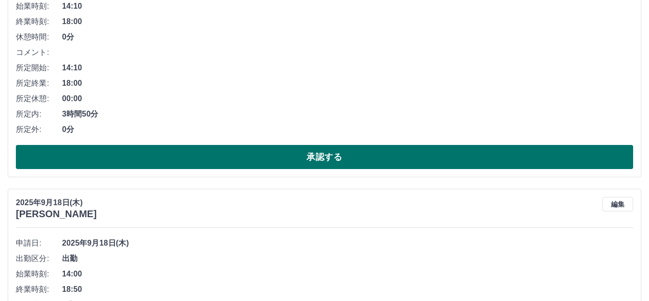
drag, startPoint x: 260, startPoint y: 163, endPoint x: 269, endPoint y: 161, distance: 9.5
click at [260, 163] on button "承認する" at bounding box center [324, 157] width 617 height 24
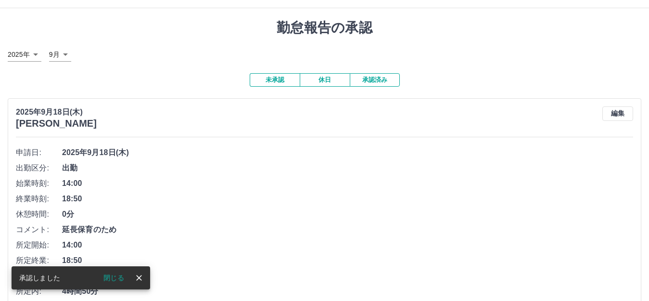
scroll to position [64, 0]
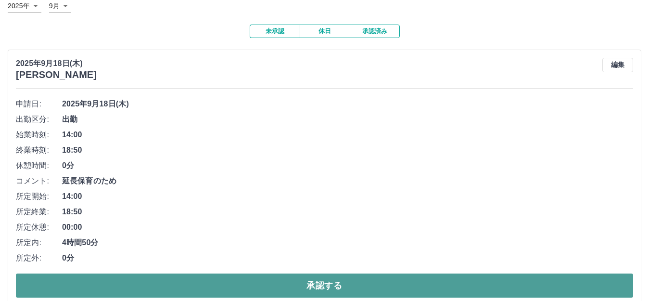
click at [246, 281] on button "承認する" at bounding box center [324, 285] width 617 height 24
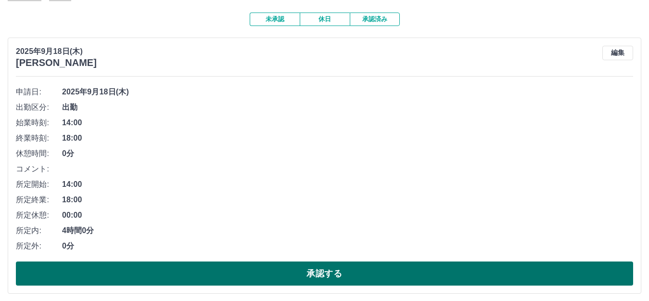
scroll to position [128, 0]
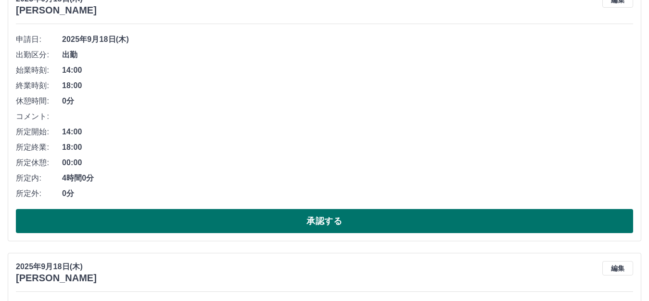
click at [333, 218] on button "承認する" at bounding box center [324, 221] width 617 height 24
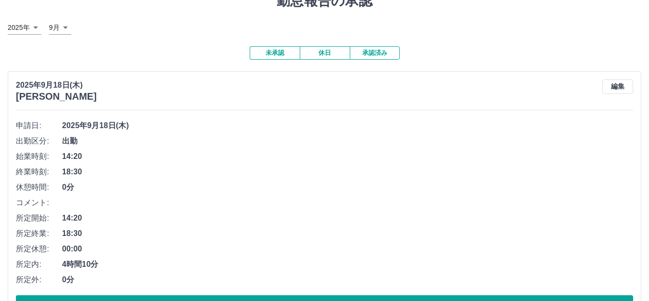
scroll to position [64, 0]
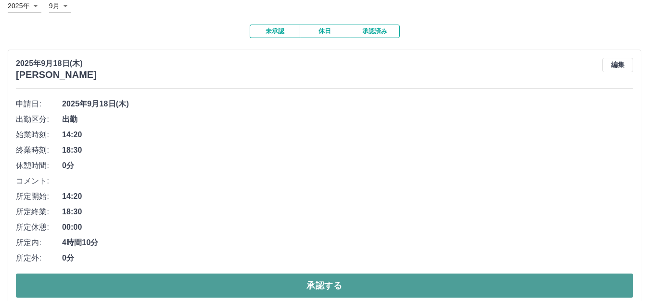
click at [286, 287] on button "承認する" at bounding box center [324, 285] width 617 height 24
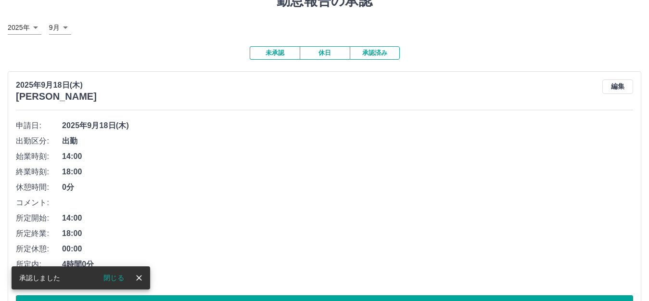
scroll to position [64, 0]
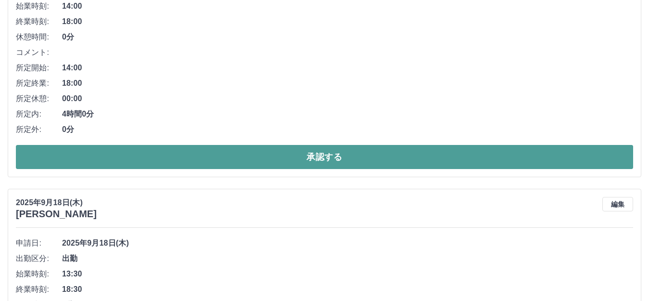
click at [242, 161] on button "承認する" at bounding box center [324, 157] width 617 height 24
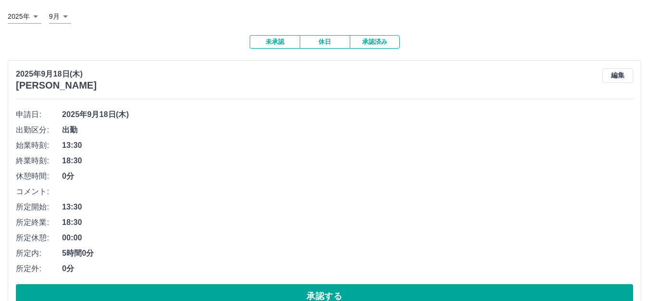
scroll to position [246, 0]
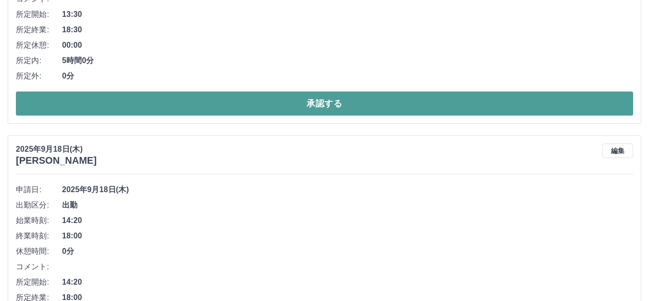
click at [264, 109] on button "承認する" at bounding box center [324, 103] width 617 height 24
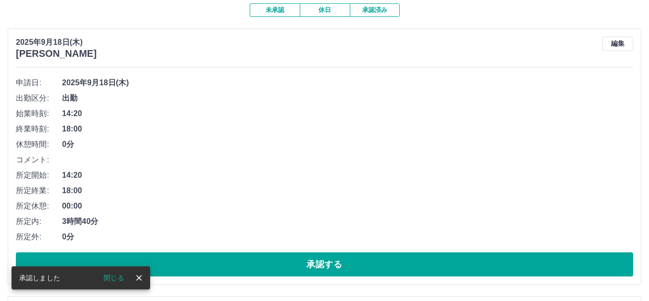
scroll to position [107, 0]
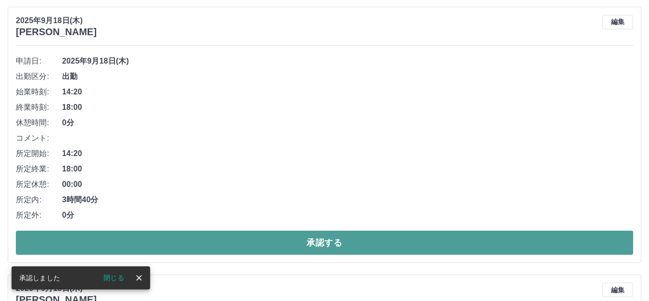
click at [267, 241] on button "承認する" at bounding box center [324, 242] width 617 height 24
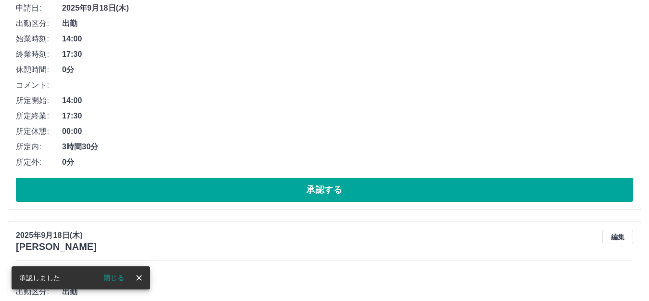
scroll to position [224, 0]
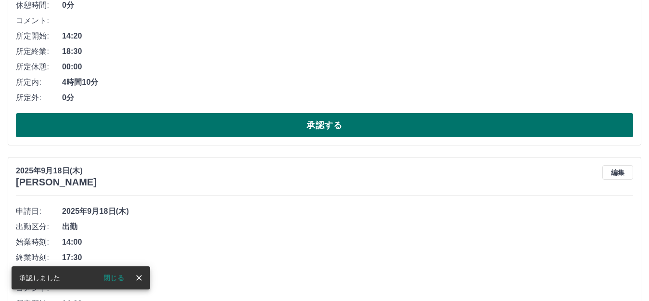
click at [280, 121] on button "承認する" at bounding box center [324, 125] width 617 height 24
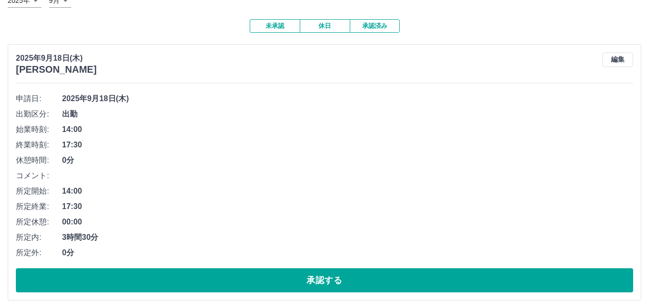
scroll to position [128, 0]
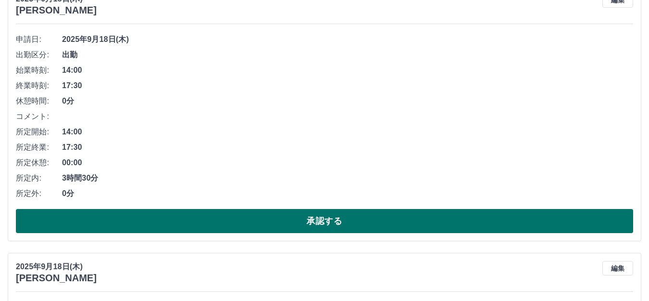
click at [237, 215] on button "承認する" at bounding box center [324, 221] width 617 height 24
click at [277, 220] on button "承認する" at bounding box center [324, 221] width 617 height 24
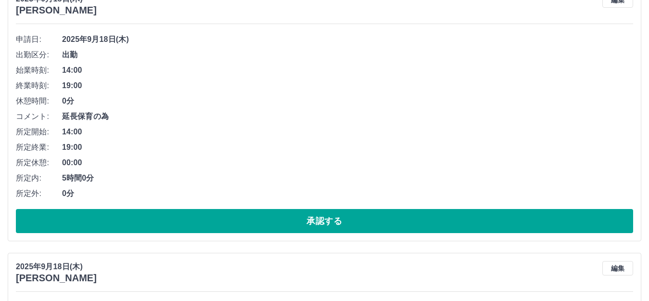
click at [286, 221] on button "承認する" at bounding box center [324, 221] width 617 height 24
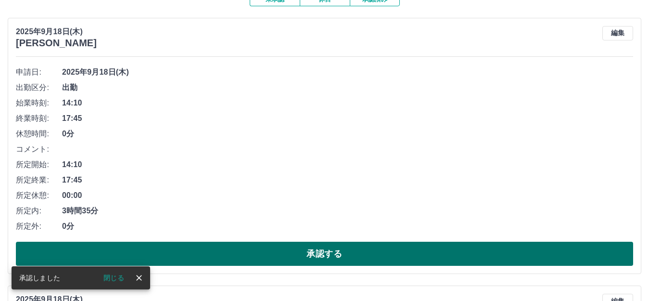
scroll to position [117, 0]
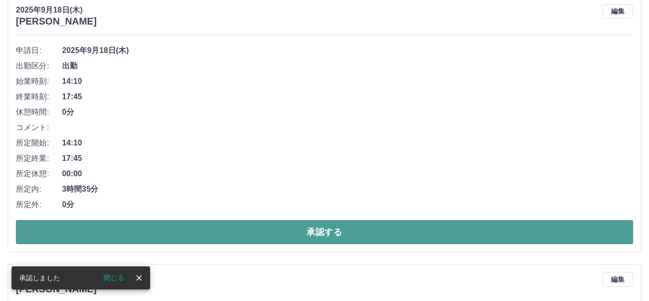
click at [275, 227] on button "承認する" at bounding box center [324, 232] width 617 height 24
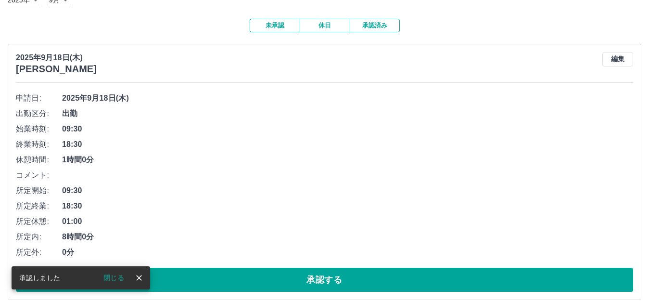
scroll to position [128, 0]
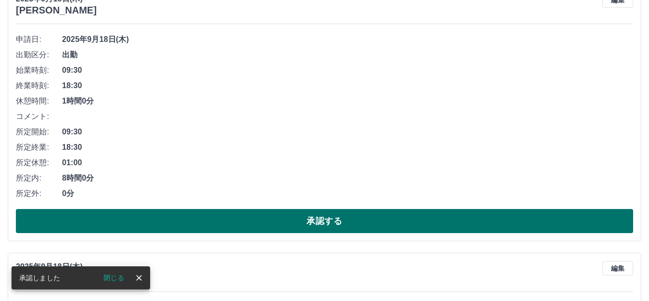
click at [280, 225] on button "承認する" at bounding box center [324, 221] width 617 height 24
click at [281, 217] on button "承認する" at bounding box center [324, 221] width 617 height 24
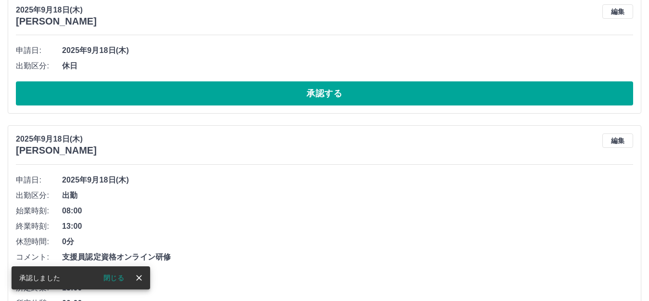
scroll to position [117, 0]
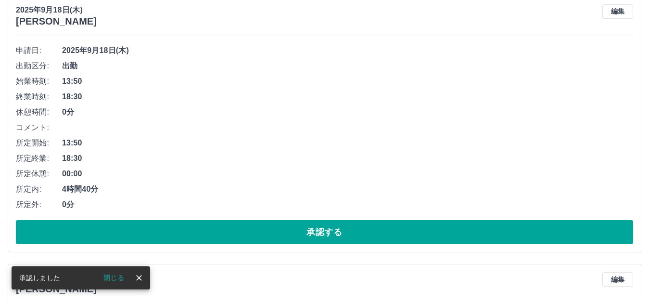
click at [294, 236] on button "承認する" at bounding box center [324, 232] width 617 height 24
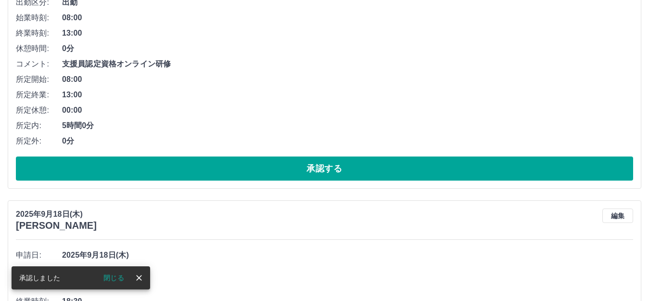
scroll to position [42, 0]
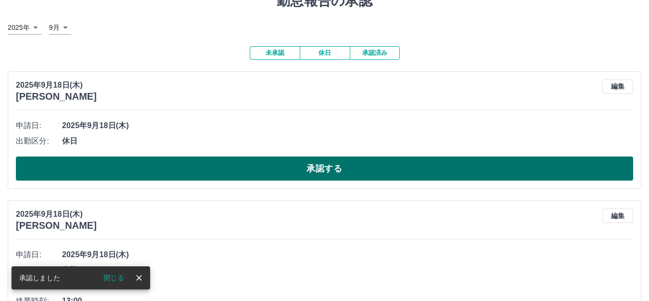
click at [195, 177] on button "承認する" at bounding box center [324, 168] width 617 height 24
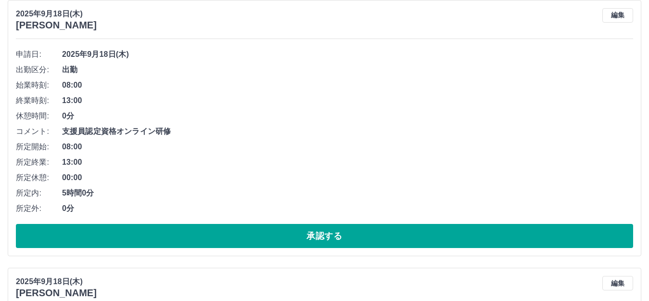
scroll to position [170, 0]
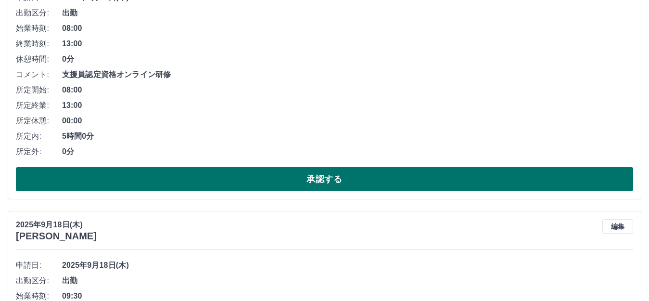
click at [226, 185] on button "承認する" at bounding box center [324, 179] width 617 height 24
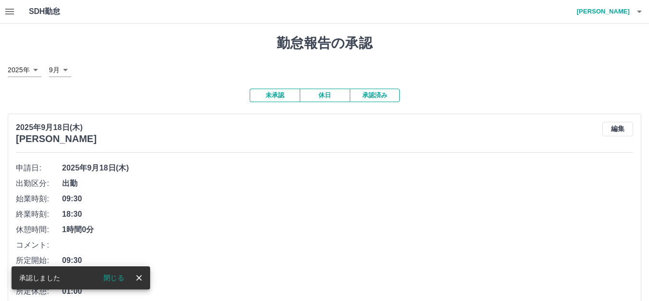
scroll to position [64, 0]
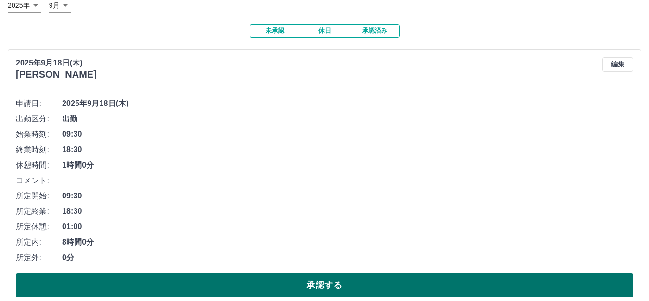
click at [272, 291] on button "承認する" at bounding box center [324, 285] width 617 height 24
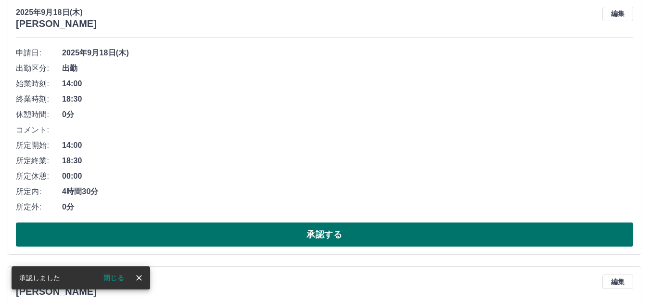
scroll to position [128, 0]
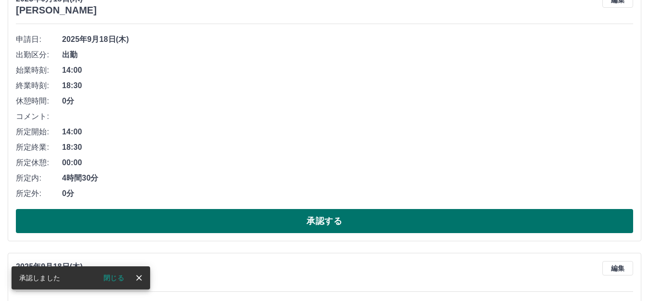
click at [271, 224] on button "承認する" at bounding box center [324, 221] width 617 height 24
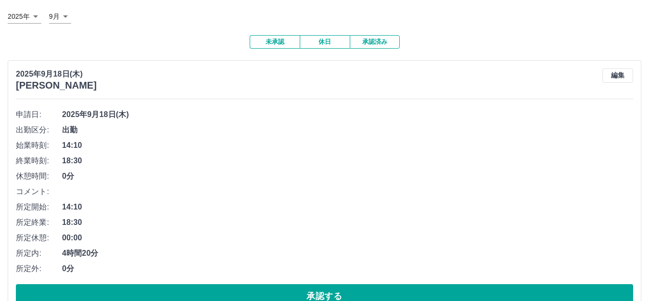
scroll to position [181, 0]
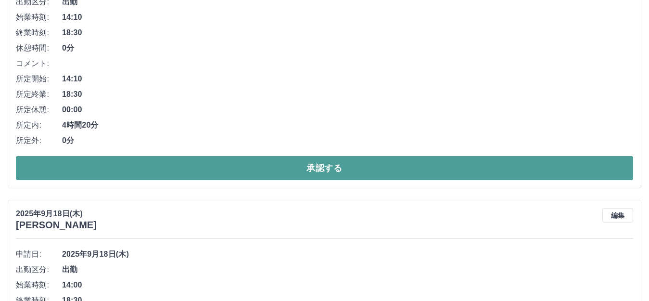
click at [269, 166] on button "承認する" at bounding box center [324, 168] width 617 height 24
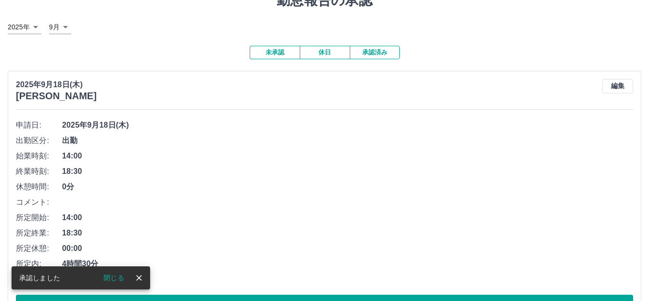
scroll to position [64, 0]
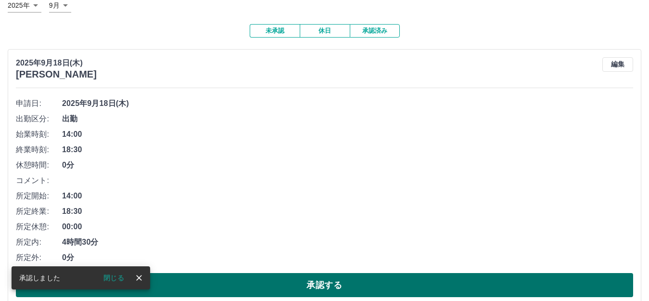
click at [253, 287] on button "承認する" at bounding box center [324, 285] width 617 height 24
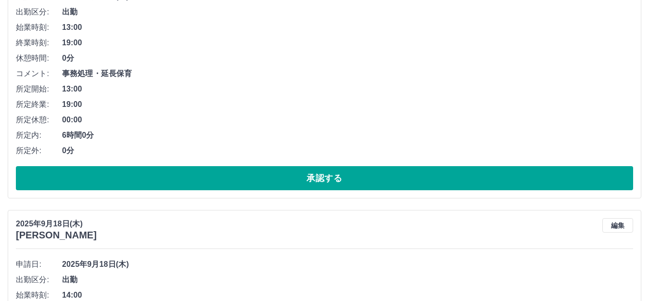
scroll to position [246, 0]
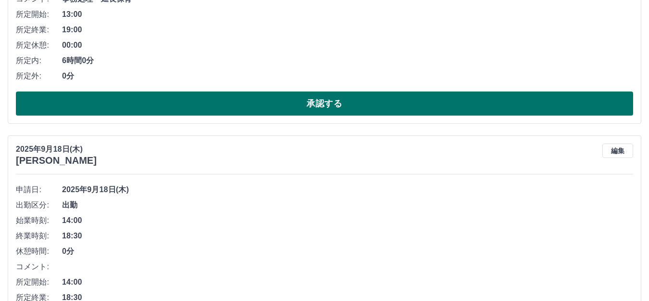
click at [292, 106] on button "承認する" at bounding box center [324, 103] width 617 height 24
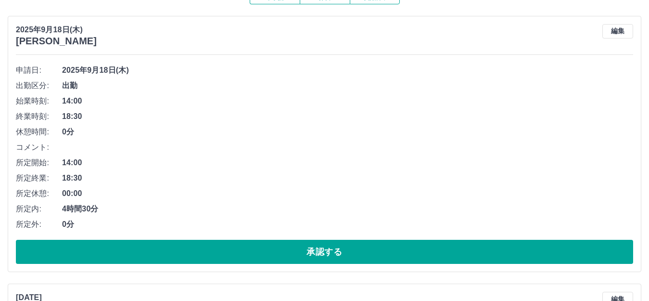
scroll to position [128, 0]
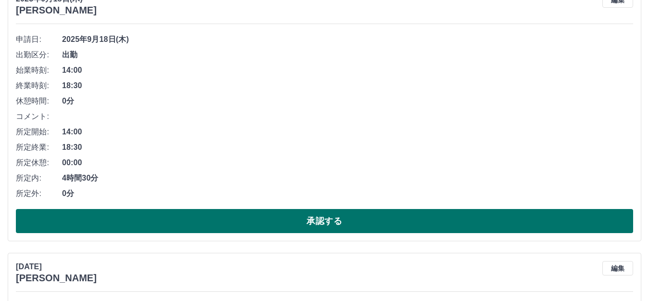
click at [282, 217] on button "承認する" at bounding box center [324, 221] width 617 height 24
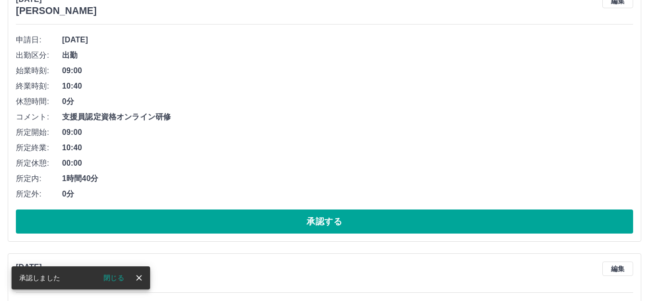
scroll to position [0, 0]
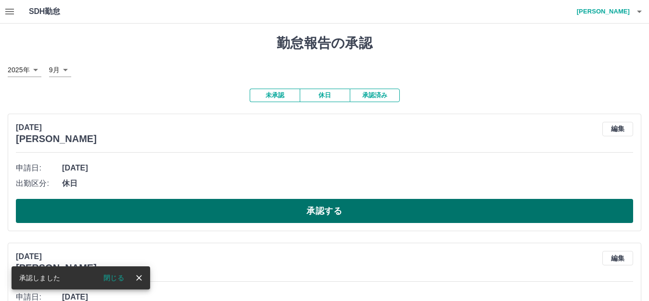
click at [280, 212] on button "承認する" at bounding box center [324, 211] width 617 height 24
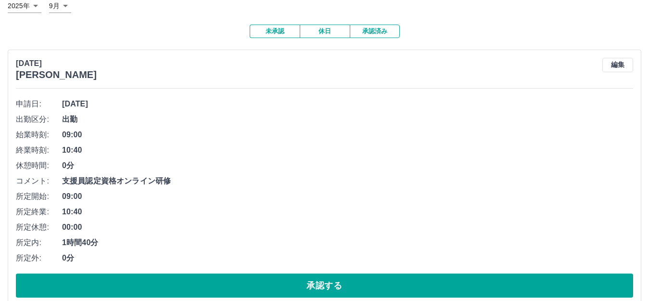
scroll to position [128, 0]
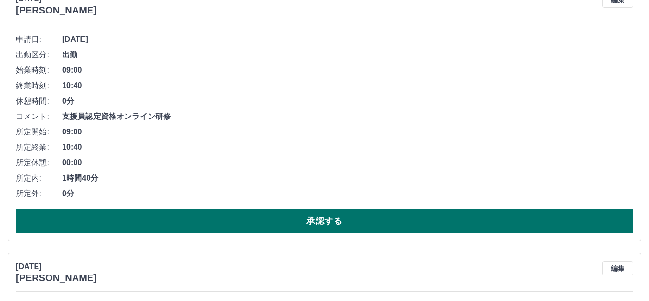
click at [258, 219] on button "承認する" at bounding box center [324, 221] width 617 height 24
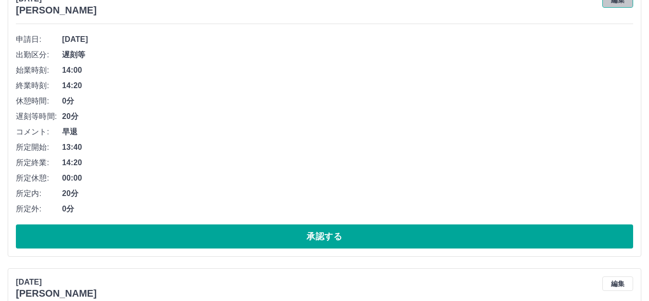
click at [628, 3] on button "編集" at bounding box center [617, 0] width 31 height 14
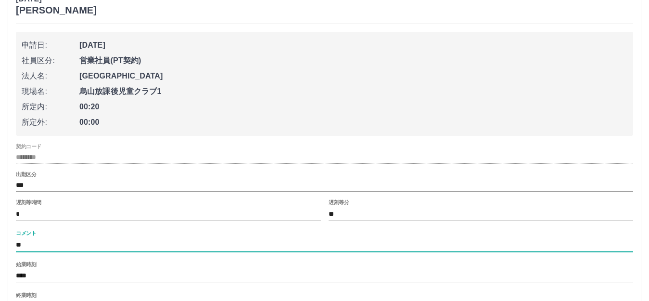
click at [41, 247] on input "**" at bounding box center [324, 245] width 617 height 14
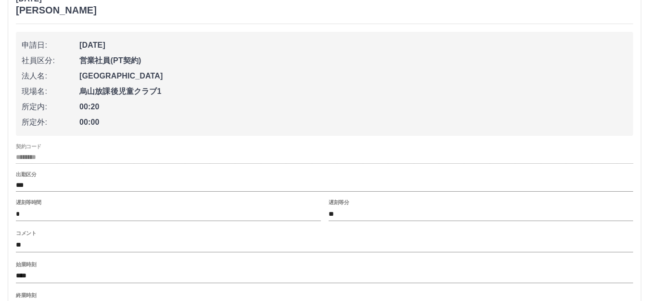
click at [14, 242] on div "2025年9月17日(水) 渡邉　修 申請日: 2025年9月17日(水) 社員区分: 営業社員(PT契約) 法人名: 那須烏山市 現場名: 烏山放課後児童ク…" at bounding box center [325, 201] width 634 height 433
click at [18, 247] on input "**" at bounding box center [324, 245] width 617 height 14
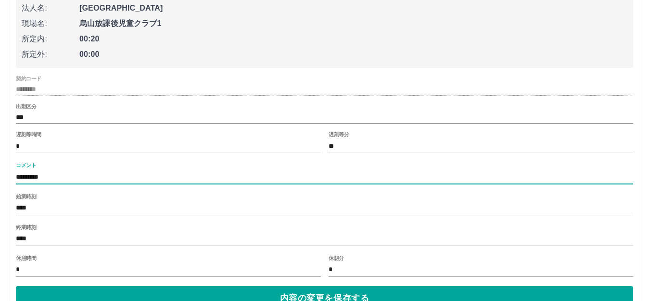
scroll to position [321, 0]
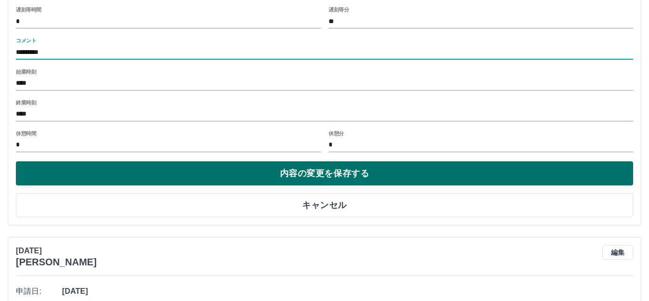
type input "*********"
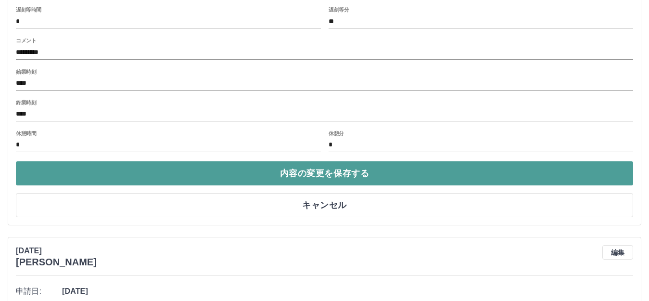
click at [86, 171] on button "内容の変更を保存する" at bounding box center [324, 173] width 617 height 24
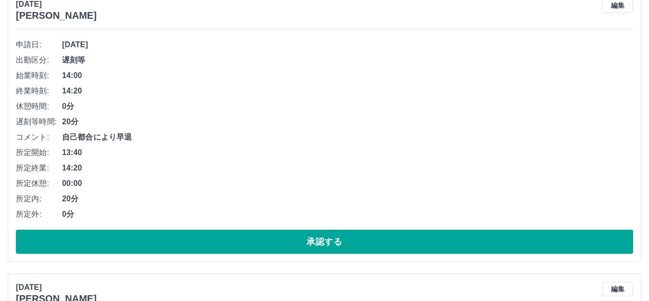
scroll to position [192, 0]
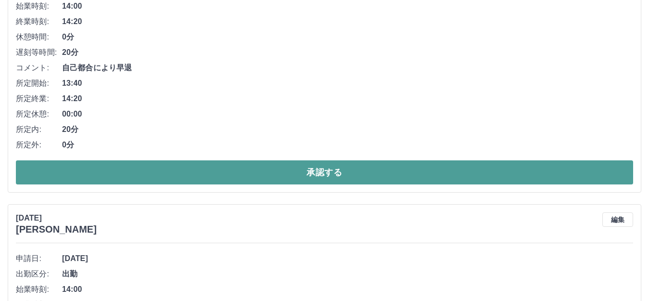
click at [270, 178] on button "承認する" at bounding box center [324, 172] width 617 height 24
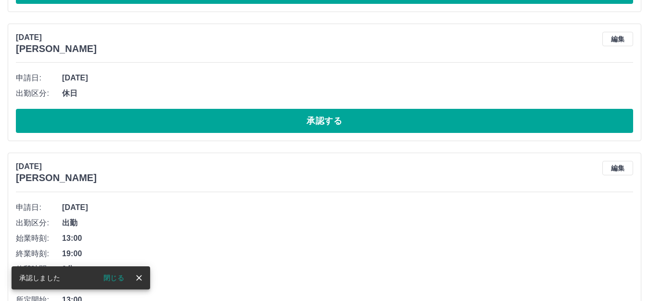
scroll to position [166, 0]
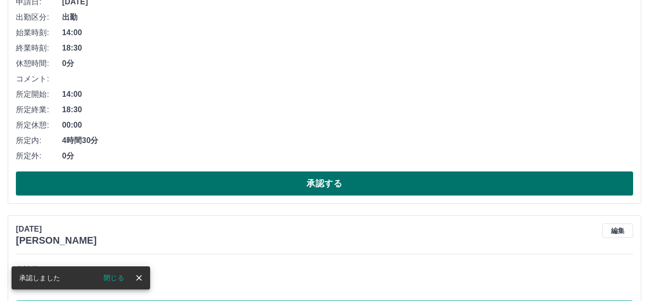
click at [292, 177] on button "承認する" at bounding box center [324, 183] width 617 height 24
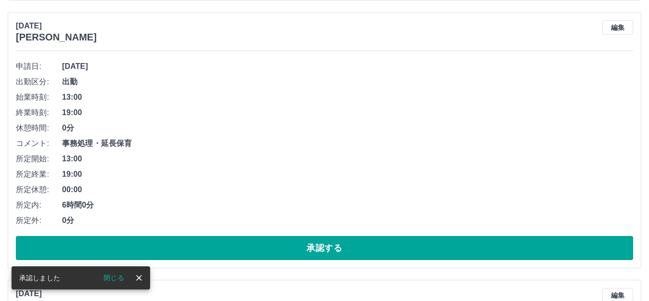
scroll to position [0, 0]
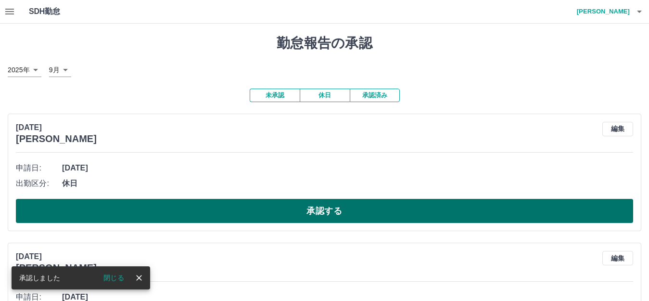
click at [267, 209] on button "承認する" at bounding box center [324, 211] width 617 height 24
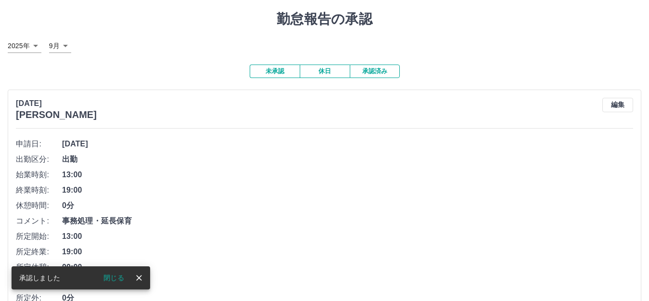
scroll to position [64, 0]
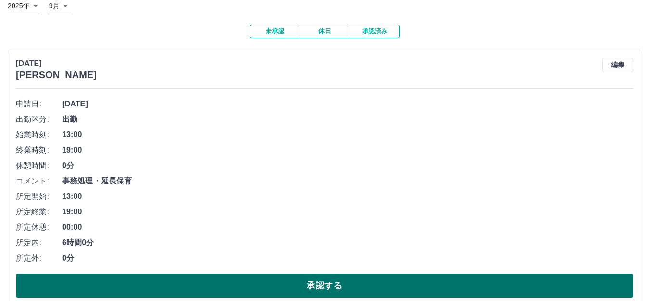
click at [258, 285] on button "承認する" at bounding box center [324, 285] width 617 height 24
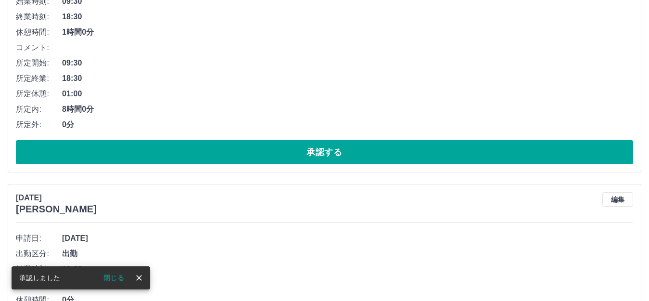
scroll to position [128, 0]
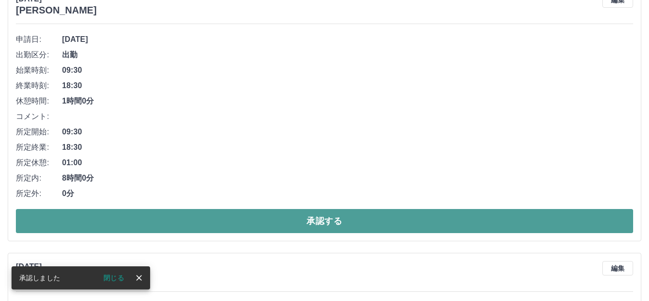
click at [244, 220] on button "承認する" at bounding box center [324, 221] width 617 height 24
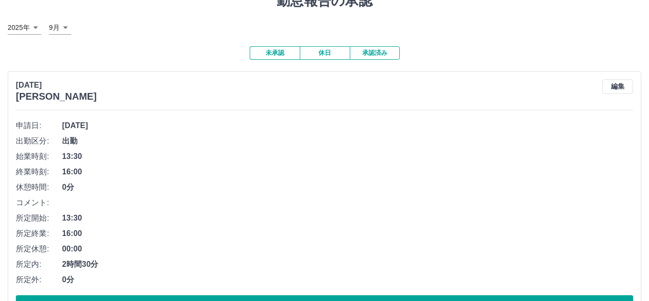
scroll to position [64, 0]
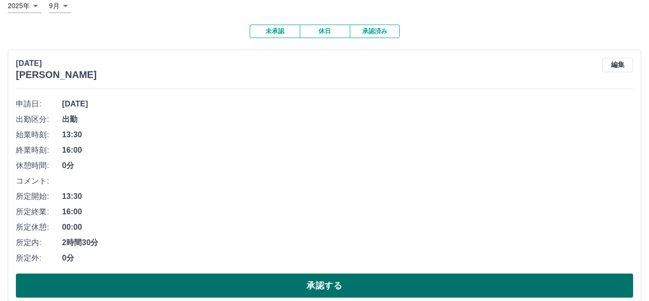
click at [204, 291] on button "承認する" at bounding box center [324, 285] width 617 height 24
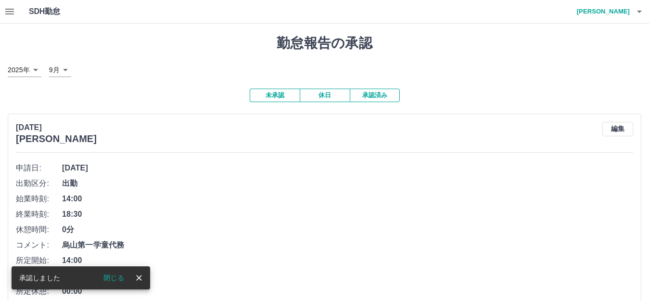
scroll to position [64, 0]
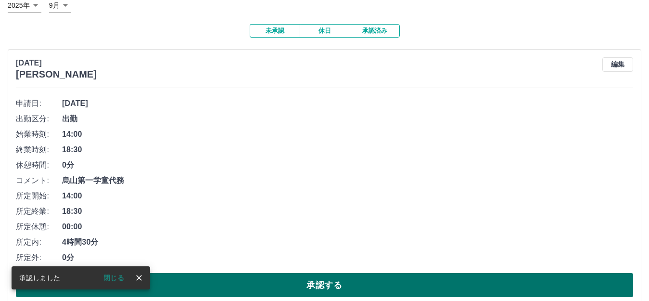
click at [193, 290] on button "承認する" at bounding box center [324, 285] width 617 height 24
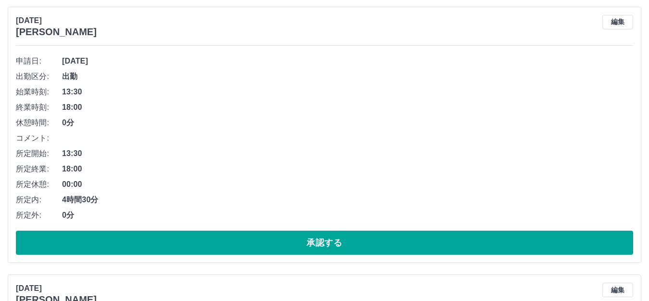
scroll to position [128, 0]
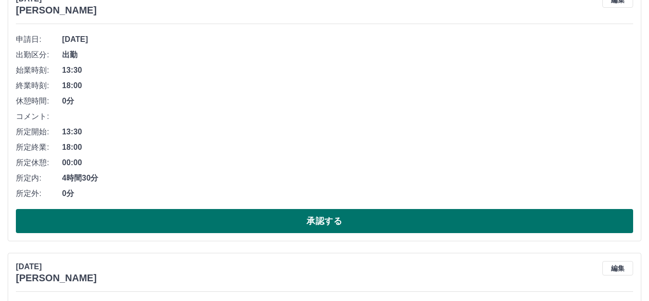
click at [253, 216] on button "承認する" at bounding box center [324, 221] width 617 height 24
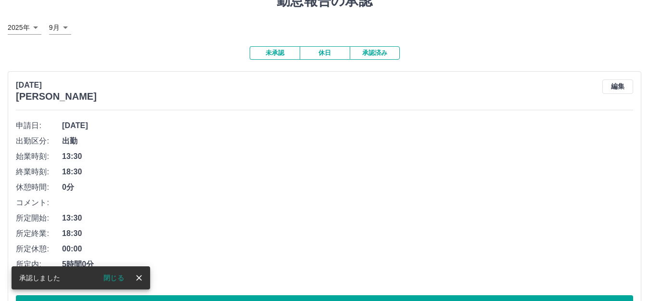
scroll to position [64, 0]
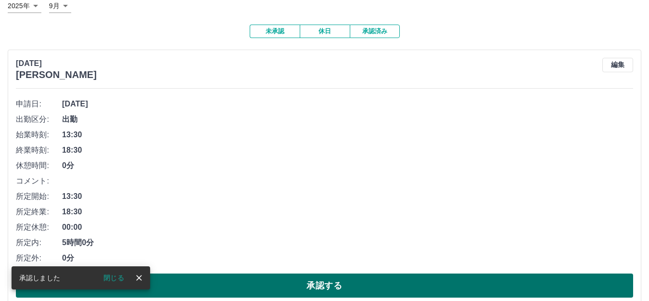
click at [242, 282] on button "承認する" at bounding box center [324, 285] width 617 height 24
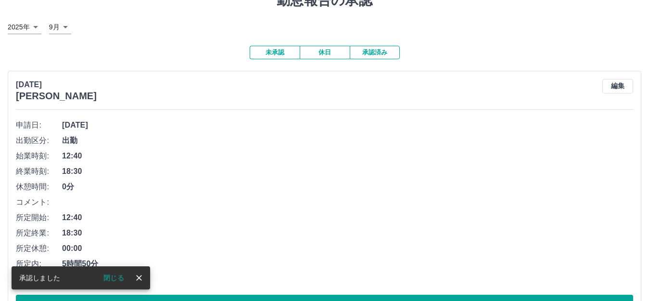
scroll to position [64, 0]
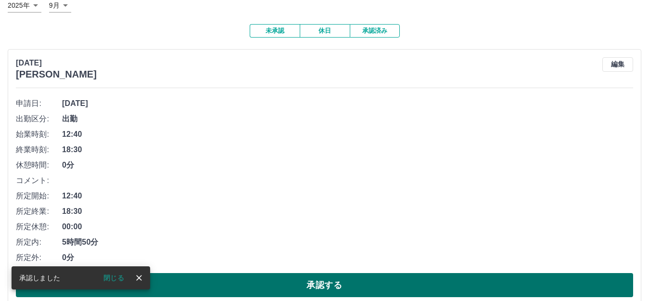
click at [234, 280] on button "承認する" at bounding box center [324, 285] width 617 height 24
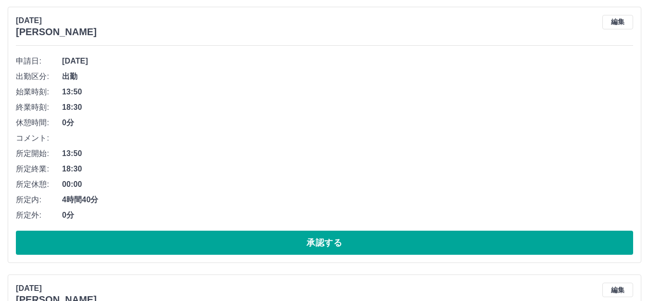
scroll to position [128, 0]
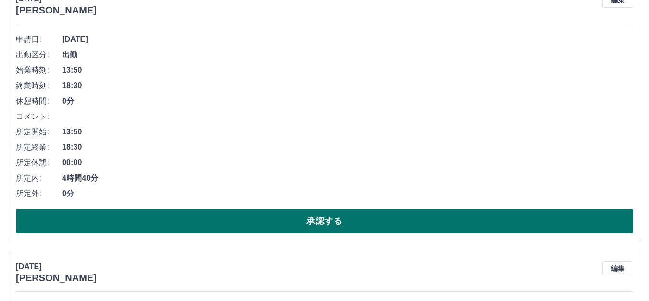
click at [248, 219] on button "承認する" at bounding box center [324, 221] width 617 height 24
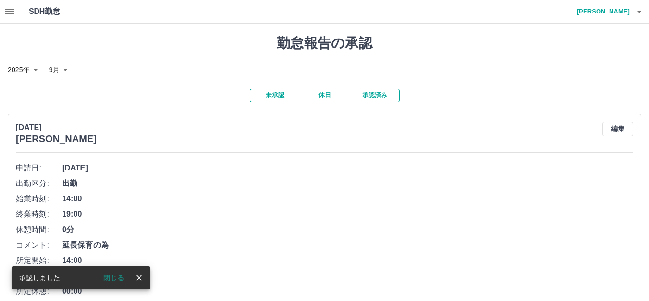
scroll to position [64, 0]
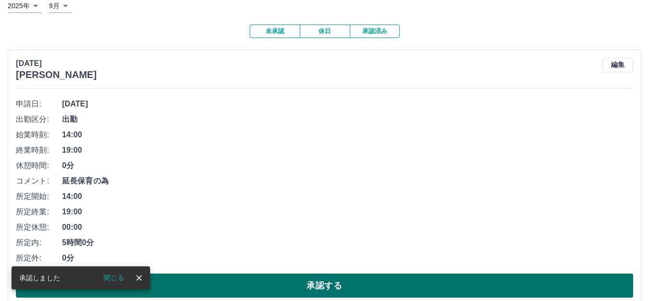
click at [239, 283] on button "承認する" at bounding box center [324, 285] width 617 height 24
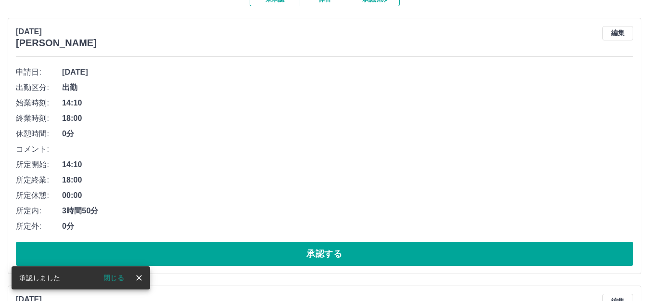
scroll to position [117, 0]
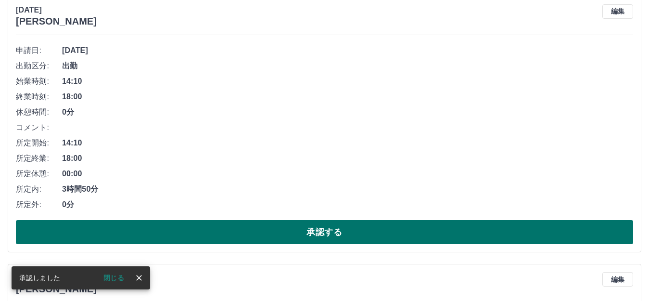
click at [288, 229] on button "承認する" at bounding box center [324, 232] width 617 height 24
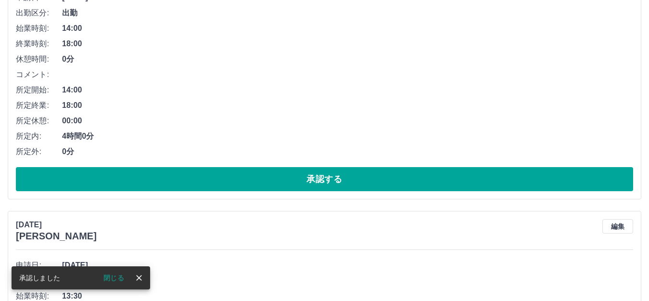
scroll to position [171, 0]
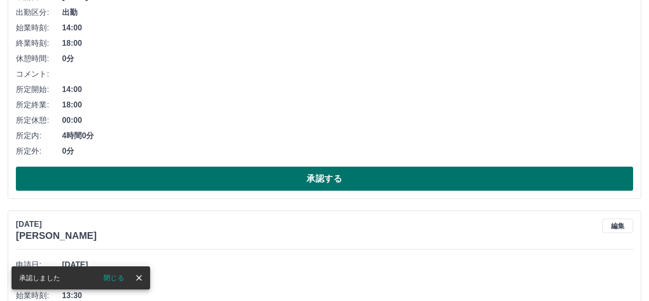
click at [305, 182] on button "承認する" at bounding box center [324, 178] width 617 height 24
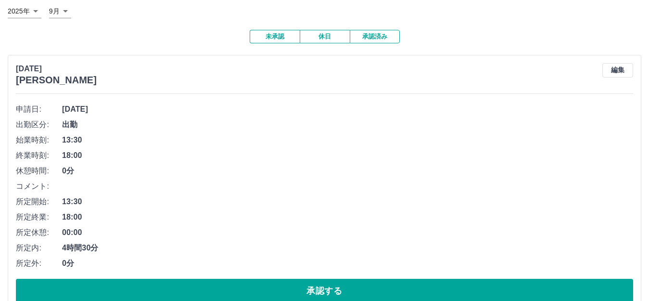
scroll to position [128, 0]
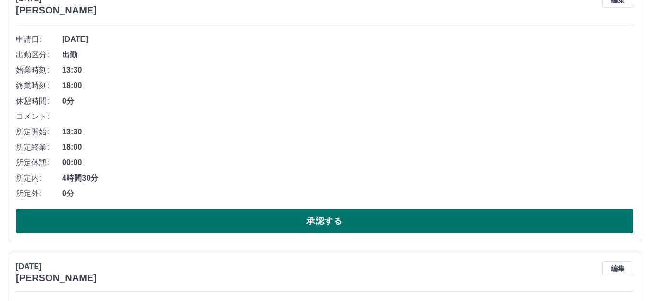
click at [269, 219] on button "承認する" at bounding box center [324, 221] width 617 height 24
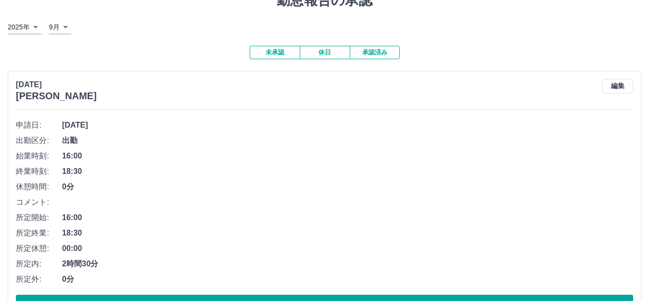
scroll to position [64, 0]
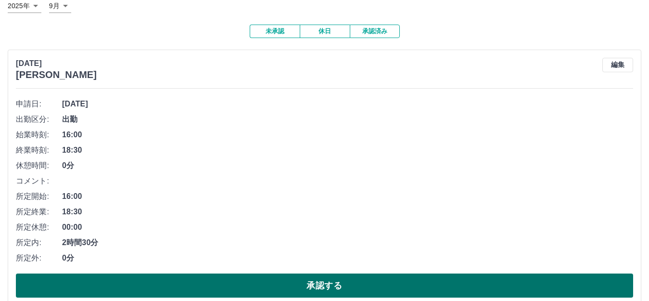
click at [242, 292] on button "承認する" at bounding box center [324, 285] width 617 height 24
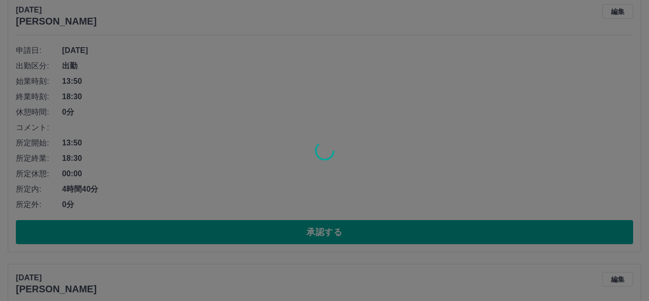
scroll to position [117, 0]
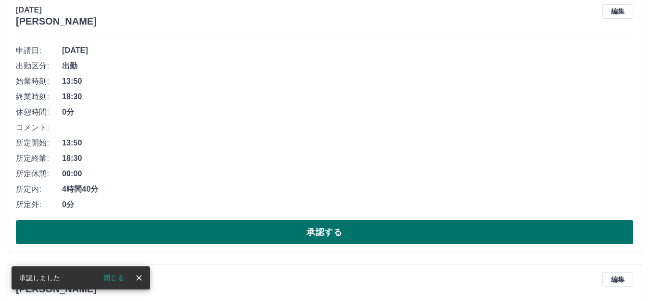
click at [250, 233] on button "承認する" at bounding box center [324, 232] width 617 height 24
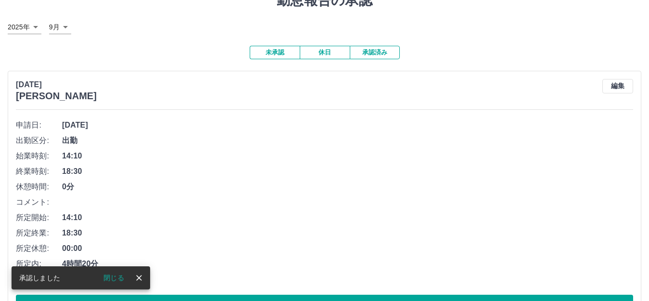
scroll to position [64, 0]
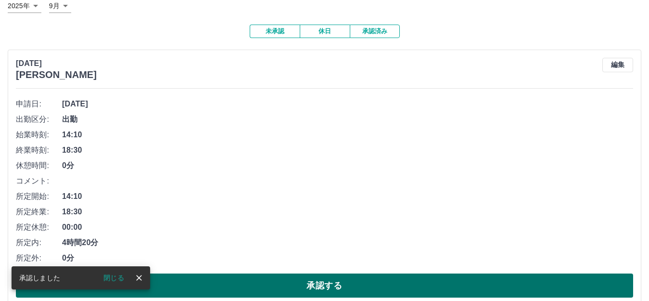
click at [279, 285] on button "承認する" at bounding box center [324, 285] width 617 height 24
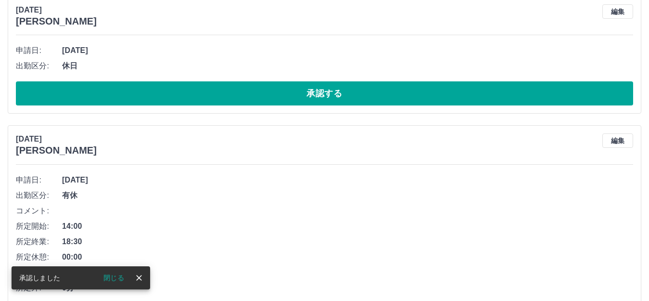
scroll to position [117, 0]
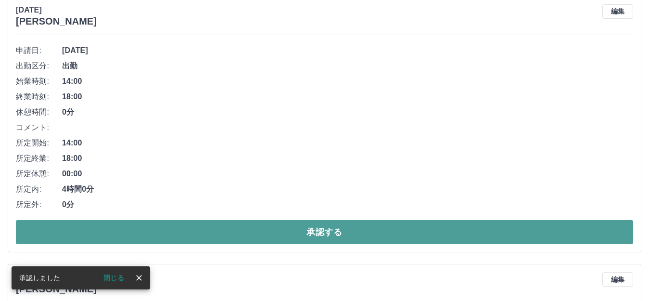
click at [267, 233] on button "承認する" at bounding box center [324, 232] width 617 height 24
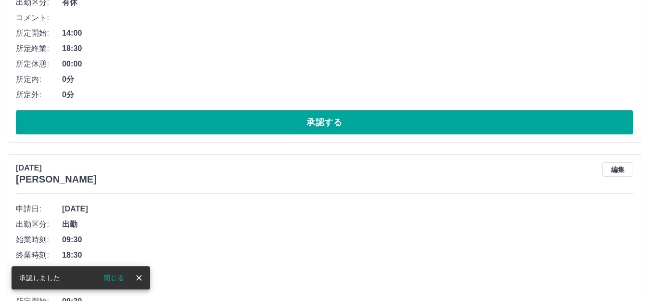
scroll to position [42, 0]
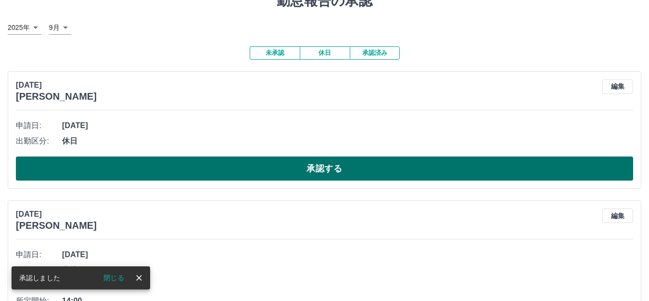
click at [238, 170] on button "承認する" at bounding box center [324, 168] width 617 height 24
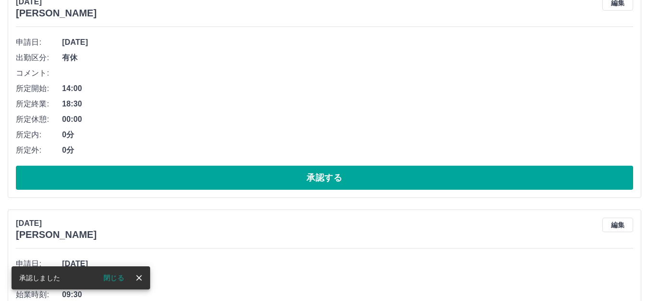
scroll to position [192, 0]
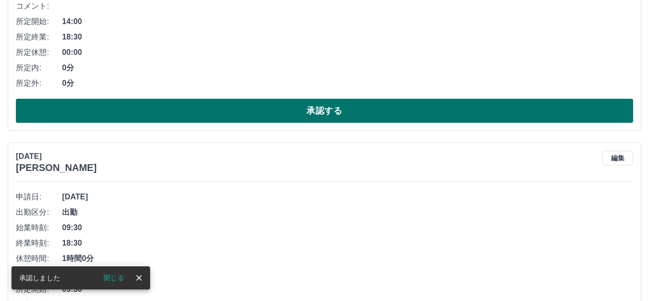
click at [249, 117] on button "承認する" at bounding box center [324, 111] width 617 height 24
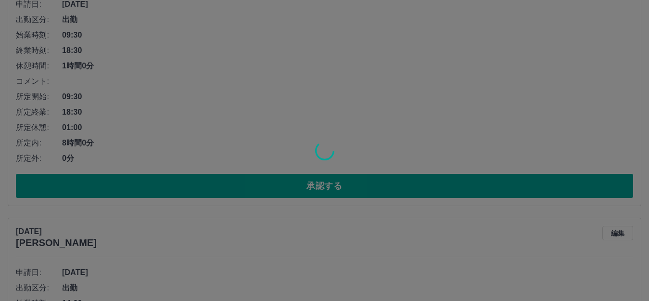
scroll to position [164, 0]
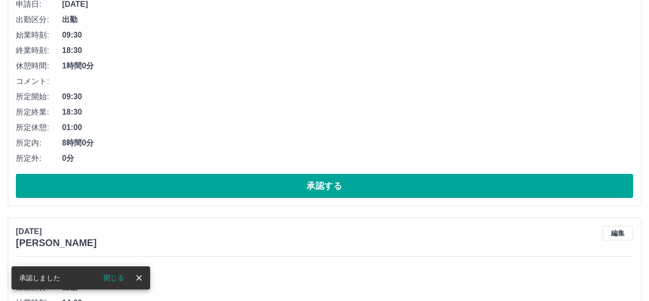
click at [262, 191] on button "承認する" at bounding box center [324, 186] width 617 height 24
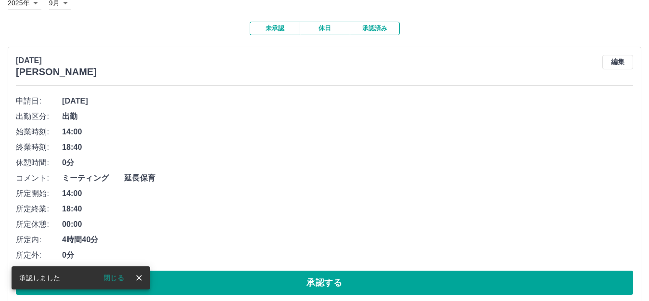
scroll to position [89, 0]
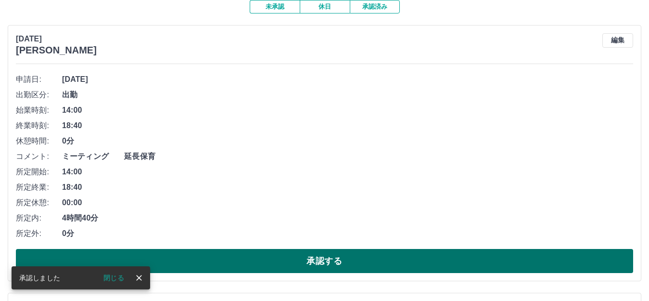
click at [251, 261] on button "承認する" at bounding box center [324, 261] width 617 height 24
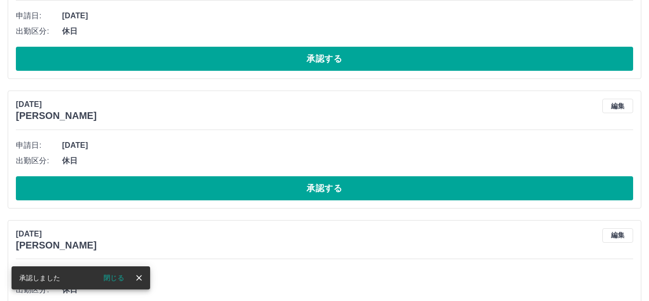
scroll to position [13, 0]
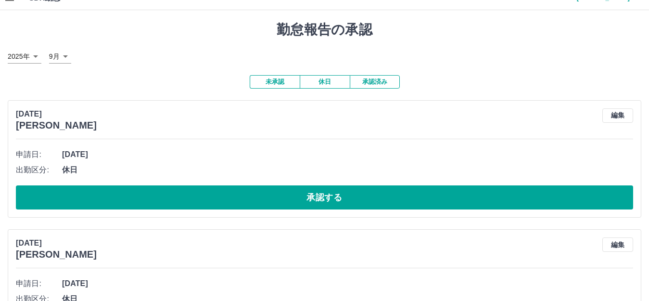
click at [262, 204] on button "承認する" at bounding box center [324, 197] width 617 height 24
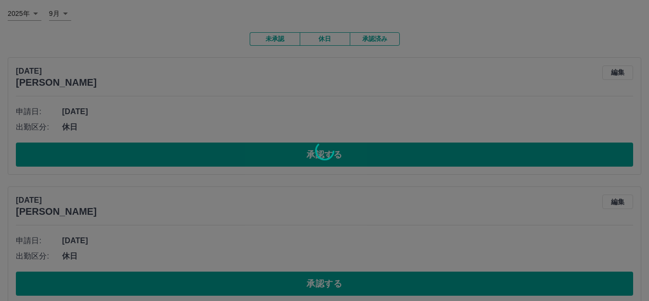
scroll to position [78, 0]
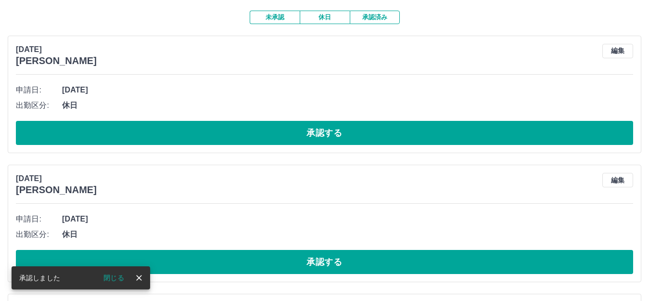
click at [265, 128] on button "承認する" at bounding box center [324, 133] width 617 height 24
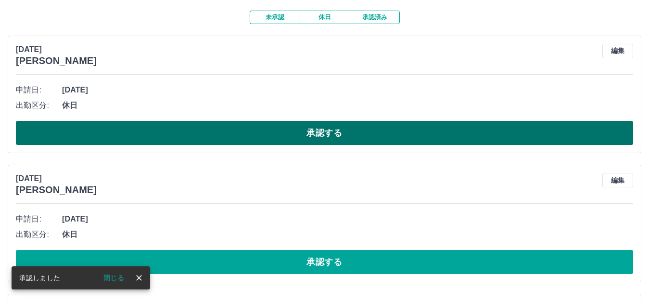
click at [265, 128] on button "承認する" at bounding box center [324, 133] width 617 height 24
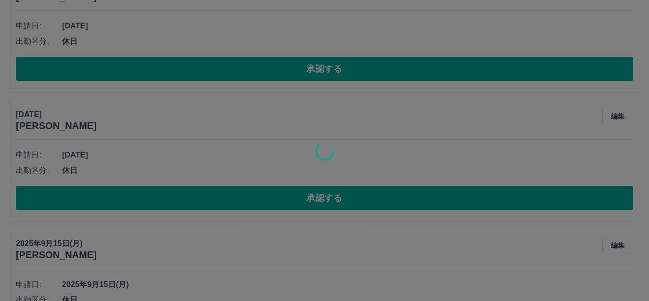
scroll to position [13, 0]
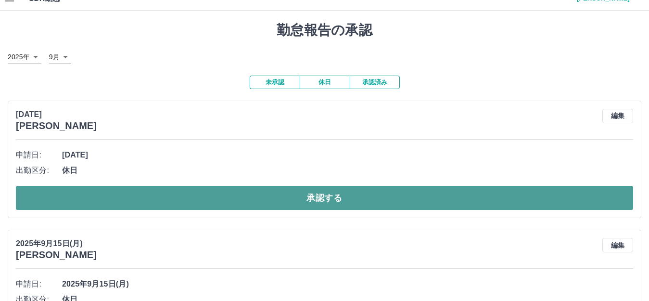
click at [230, 194] on button "承認する" at bounding box center [324, 198] width 617 height 24
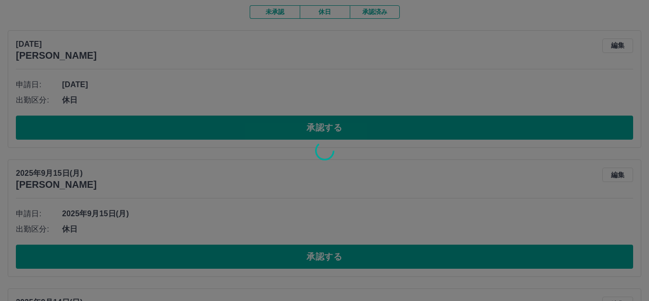
scroll to position [141, 0]
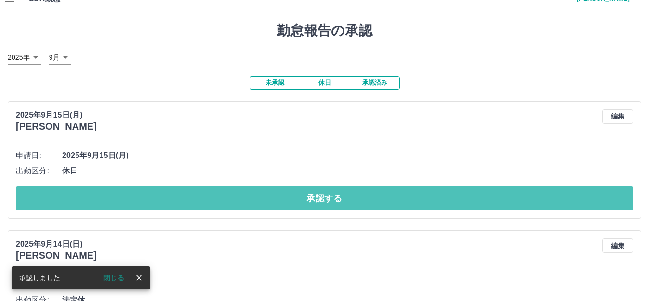
click at [233, 197] on button "承認する" at bounding box center [324, 198] width 617 height 24
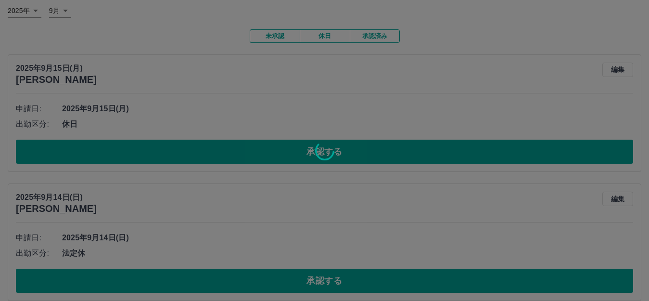
scroll to position [140, 0]
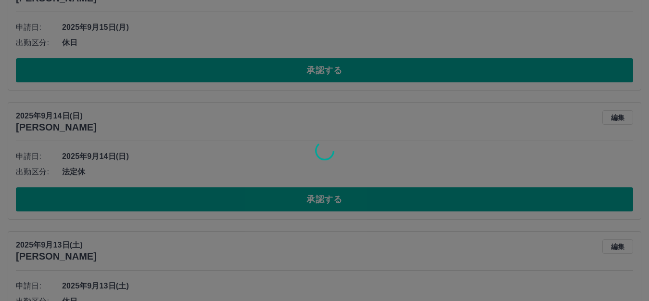
click at [233, 204] on div at bounding box center [324, 150] width 649 height 301
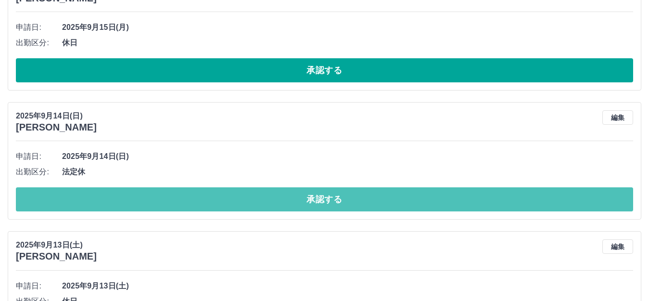
click at [233, 204] on button "承認する" at bounding box center [324, 199] width 617 height 24
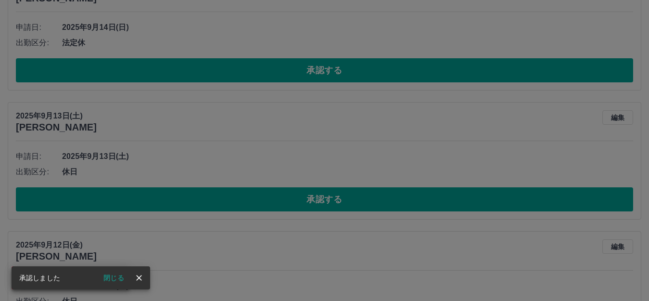
scroll to position [12, 0]
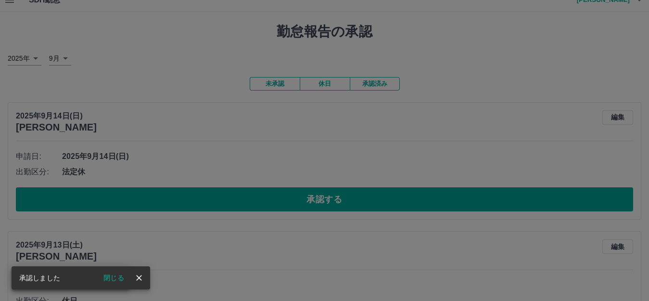
click at [226, 202] on div "承認権限がありません" at bounding box center [324, 150] width 649 height 301
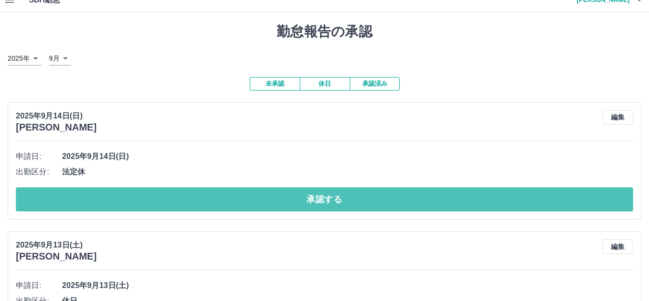
click at [225, 200] on button "承認する" at bounding box center [324, 199] width 617 height 24
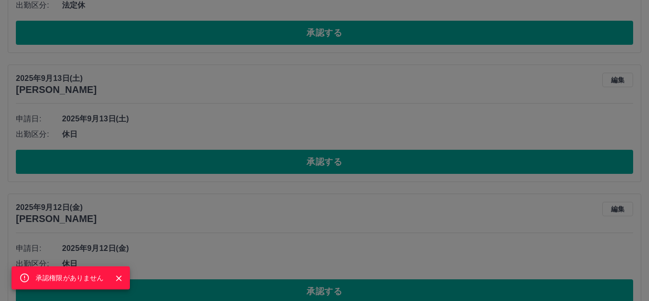
scroll to position [204, 0]
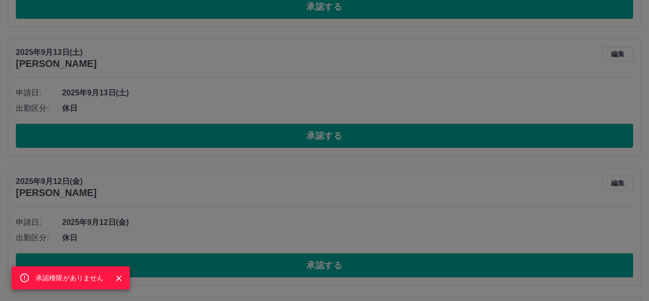
click at [237, 143] on div "承認権限がありません" at bounding box center [324, 150] width 649 height 301
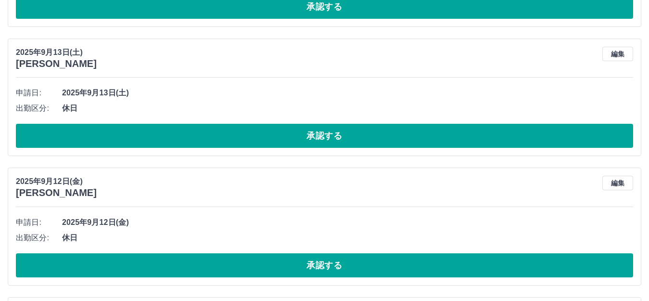
click at [237, 142] on button "承認する" at bounding box center [324, 136] width 617 height 24
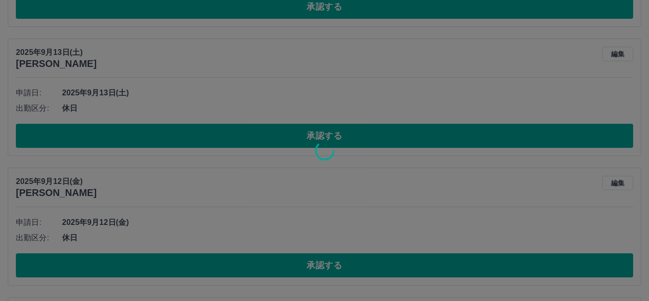
scroll to position [268, 0]
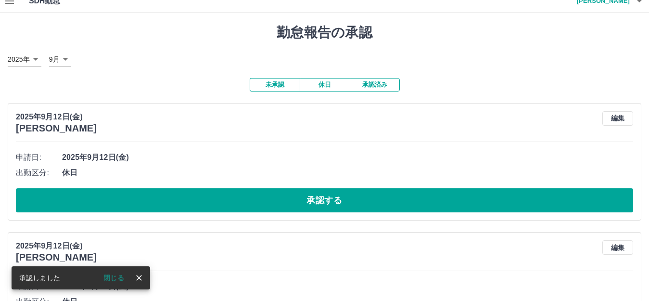
click at [218, 204] on button "承認する" at bounding box center [324, 200] width 617 height 24
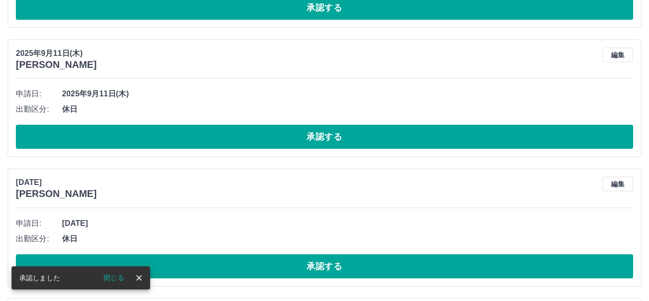
scroll to position [74, 0]
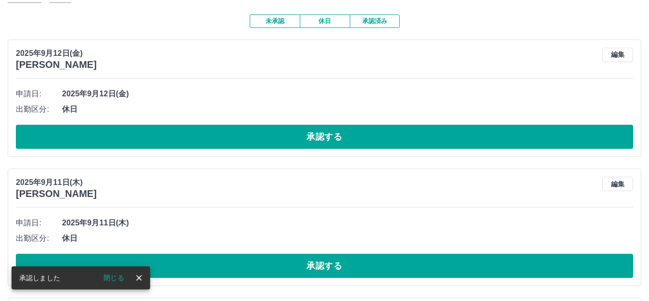
click at [301, 132] on button "承認する" at bounding box center [324, 137] width 617 height 24
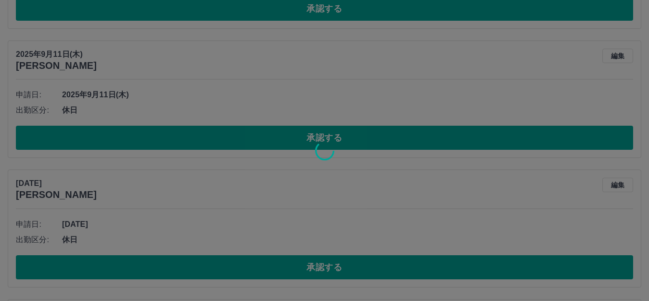
scroll to position [73, 0]
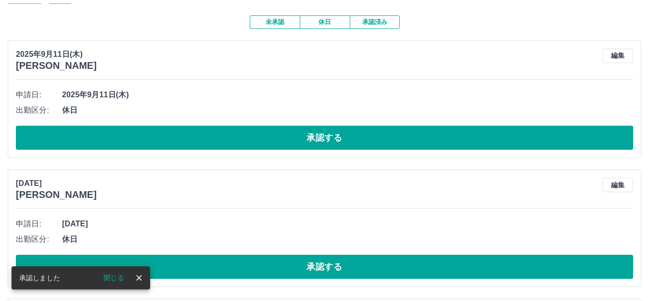
click at [298, 136] on button "承認する" at bounding box center [324, 138] width 617 height 24
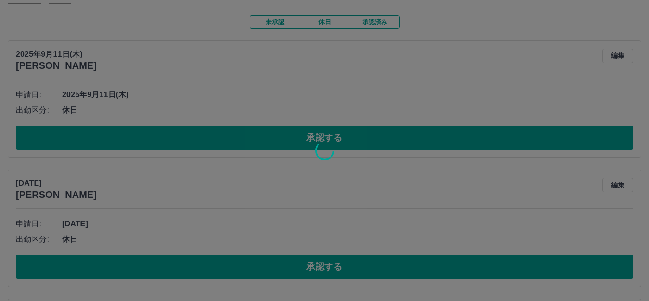
scroll to position [72, 0]
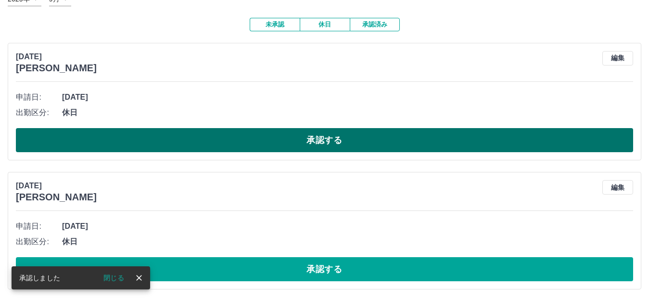
click at [268, 142] on button "承認する" at bounding box center [324, 140] width 617 height 24
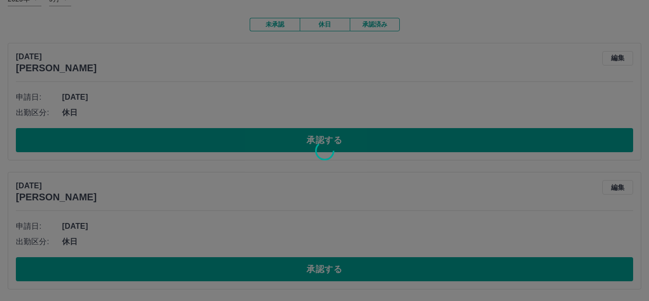
click at [268, 142] on div at bounding box center [324, 150] width 649 height 301
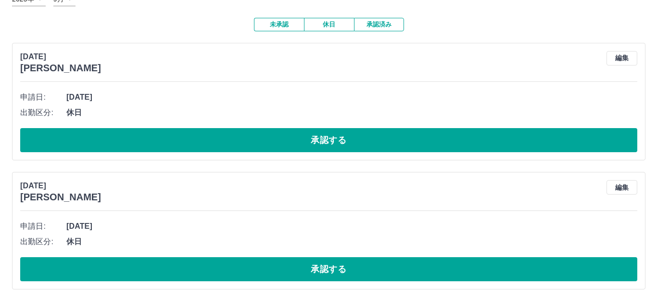
scroll to position [0, 0]
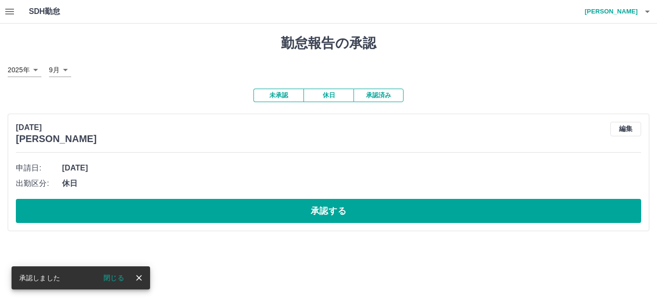
click at [269, 142] on div "2025年9月9日(火) 小林　奈津子 編集" at bounding box center [328, 133] width 625 height 23
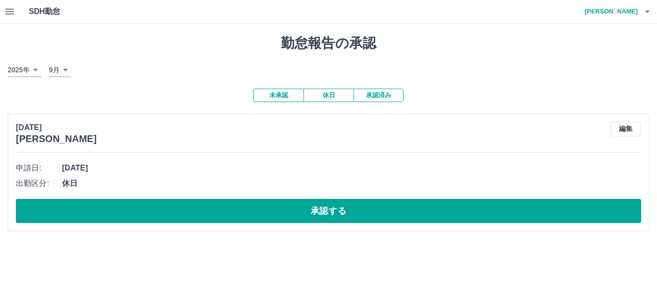
click at [221, 196] on div "申請日: 2025年9月9日(火) 出勤区分: 休日 承認する" at bounding box center [328, 191] width 625 height 63
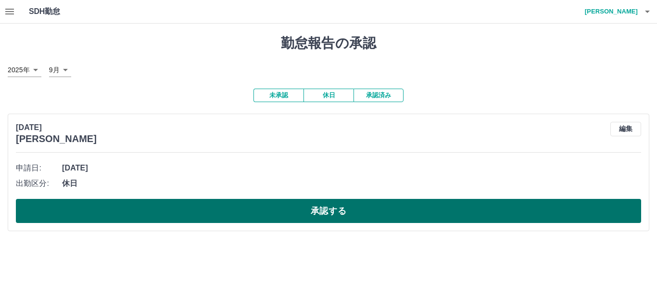
click at [225, 209] on button "承認する" at bounding box center [328, 211] width 625 height 24
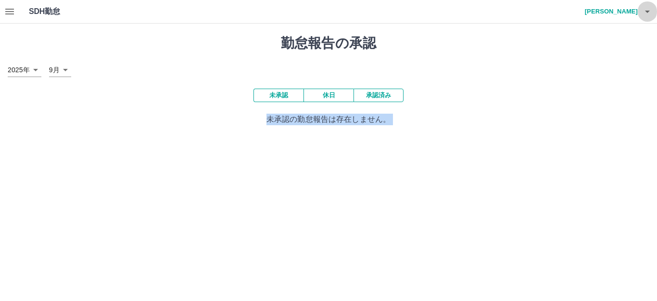
click at [648, 15] on icon "button" at bounding box center [648, 12] width 12 height 12
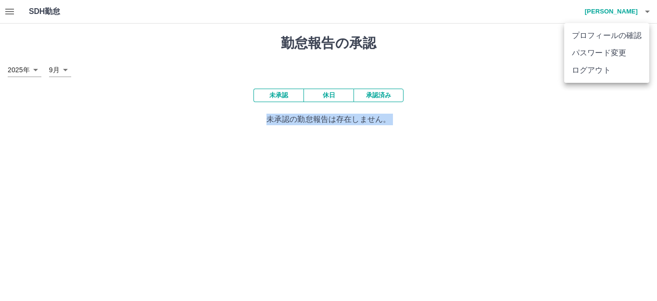
click at [609, 73] on li "ログアウト" at bounding box center [606, 70] width 85 height 17
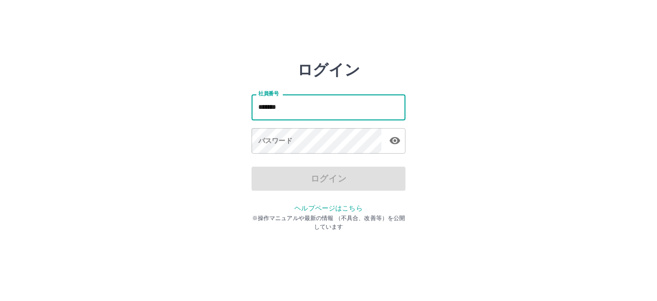
type input "*******"
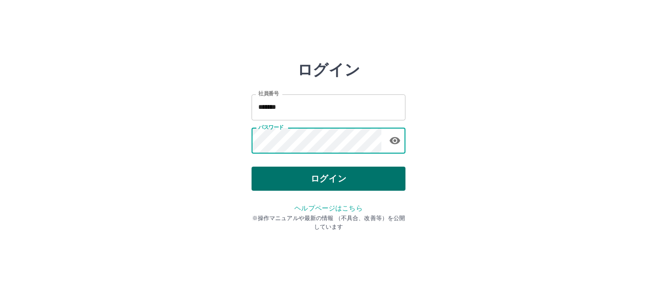
click at [324, 176] on button "ログイン" at bounding box center [329, 178] width 154 height 24
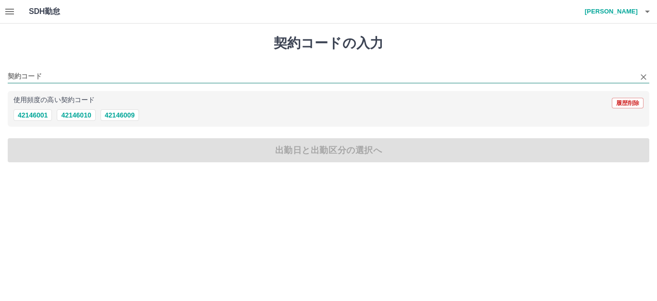
click at [40, 76] on input "契約コード" at bounding box center [321, 77] width 627 height 12
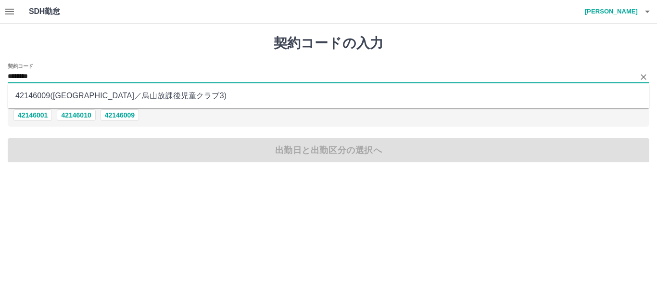
click at [75, 96] on li "42146009 ( 那須烏山市 ／ 烏山放課後児童クラブ3 )" at bounding box center [329, 95] width 642 height 17
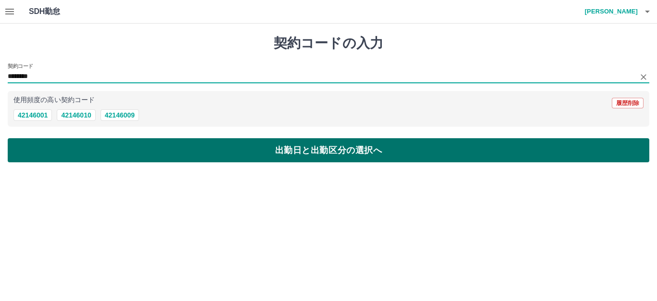
type input "********"
click at [78, 145] on button "出勤日と出勤区分の選択へ" at bounding box center [329, 150] width 642 height 24
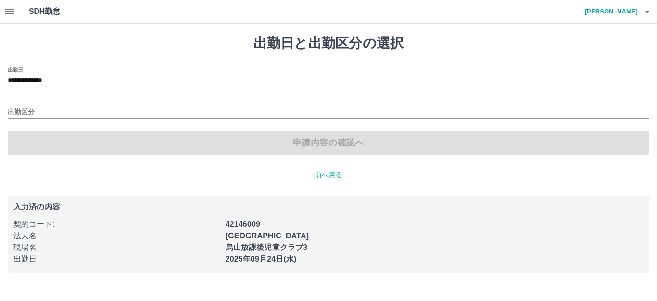
click at [65, 81] on input "**********" at bounding box center [329, 81] width 642 height 12
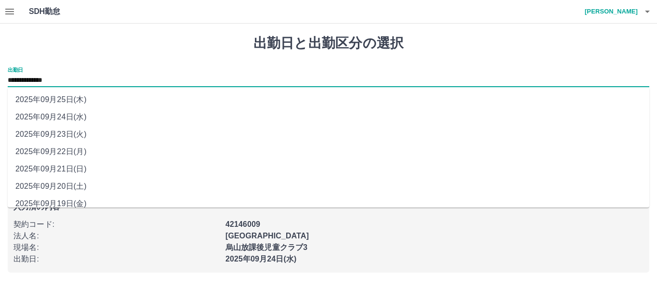
click at [65, 170] on li "2025年09月21日(日)" at bounding box center [329, 168] width 642 height 17
type input "**********"
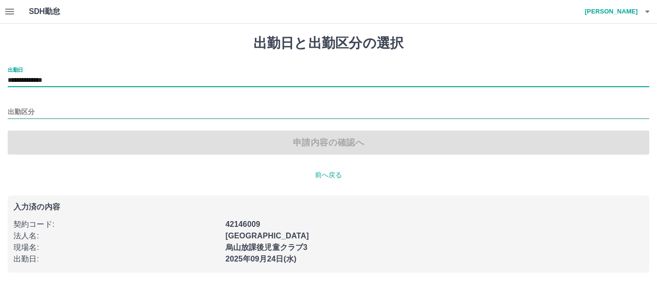
click at [55, 112] on input "出勤区分" at bounding box center [329, 112] width 642 height 12
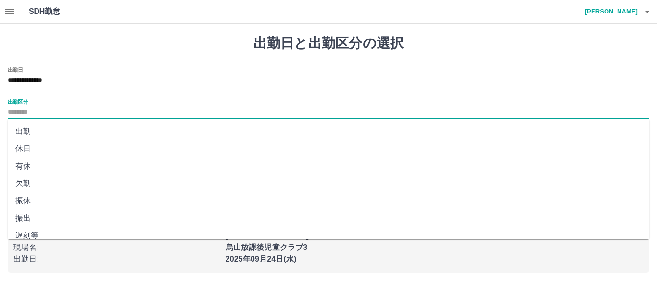
click at [41, 151] on li "休日" at bounding box center [329, 148] width 642 height 17
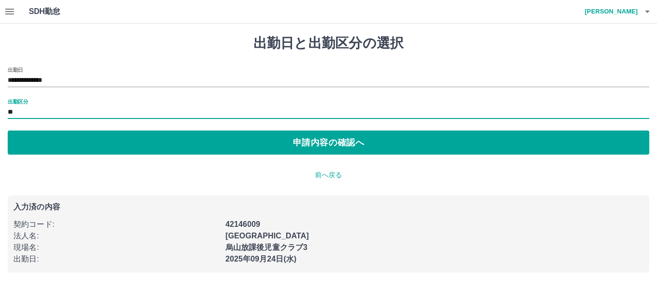
click at [36, 114] on input "**" at bounding box center [329, 112] width 642 height 12
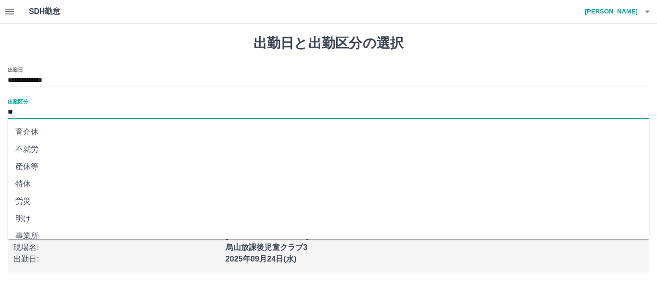
scroll to position [199, 0]
click at [32, 208] on li "法定休" at bounding box center [329, 209] width 642 height 17
type input "***"
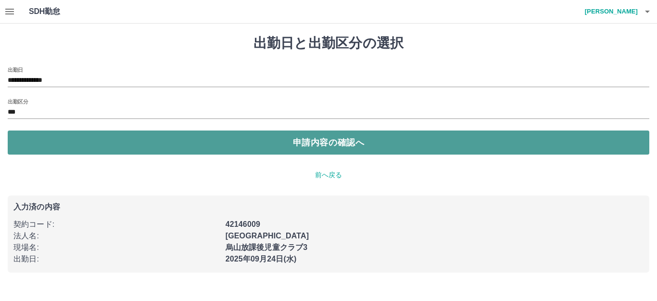
click at [72, 143] on button "申請内容の確認へ" at bounding box center [329, 142] width 642 height 24
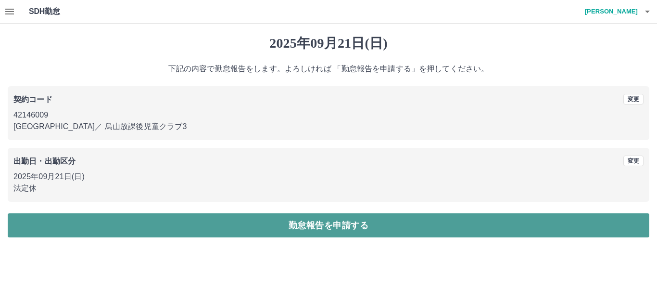
click at [179, 231] on button "勤怠報告を申請する" at bounding box center [329, 225] width 642 height 24
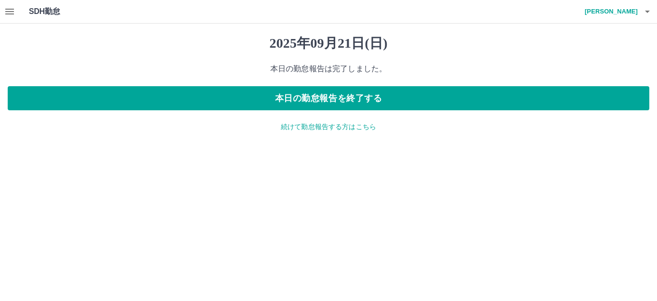
click at [290, 129] on p "続けて勤怠報告する方はこちら" at bounding box center [329, 127] width 642 height 10
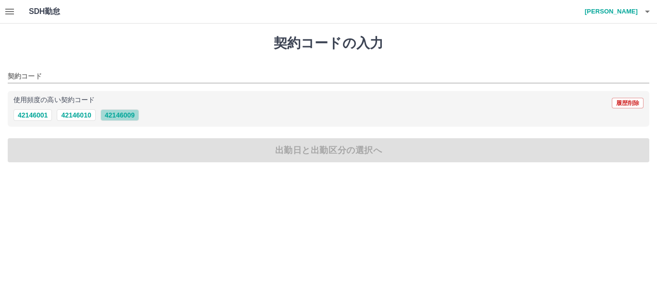
click at [128, 115] on button "42146009" at bounding box center [120, 115] width 38 height 12
type input "********"
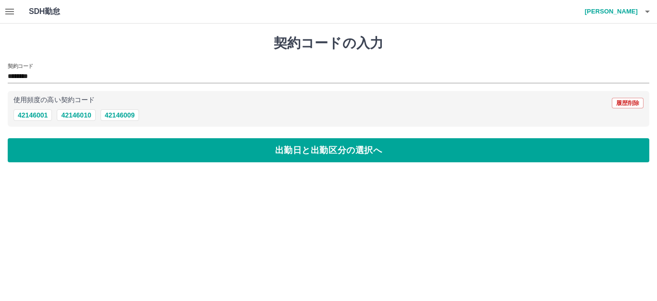
click at [117, 147] on button "出勤日と出勤区分の選択へ" at bounding box center [329, 150] width 642 height 24
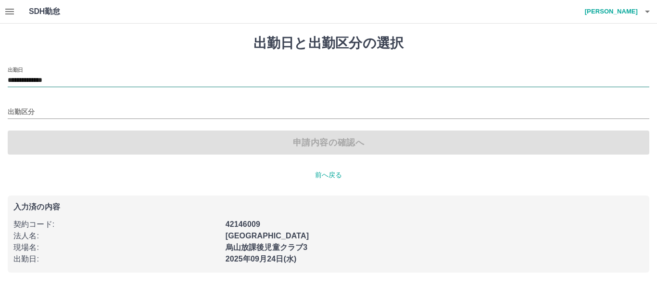
click at [73, 83] on input "**********" at bounding box center [329, 81] width 642 height 12
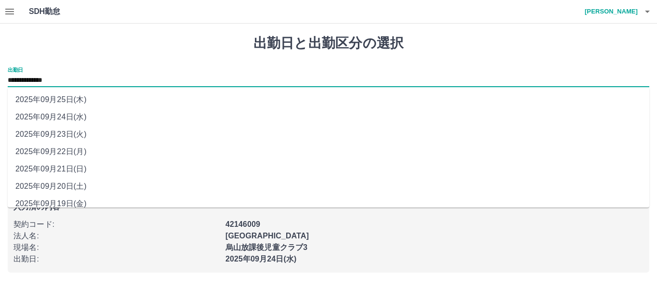
click at [76, 136] on li "2025年09月23日(火)" at bounding box center [329, 134] width 642 height 17
type input "**********"
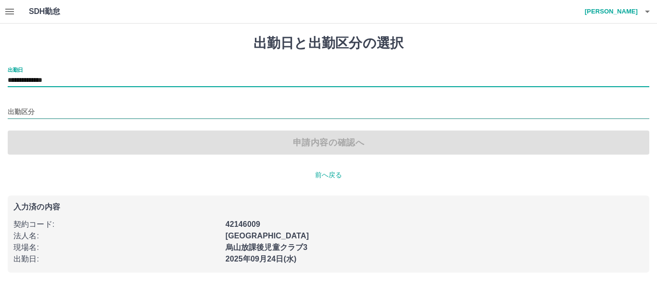
click at [69, 113] on input "出勤区分" at bounding box center [329, 112] width 642 height 12
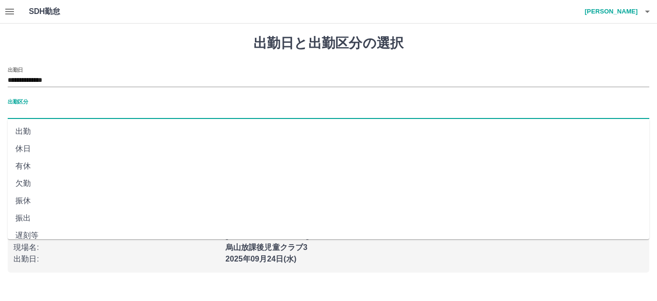
click at [53, 147] on li "休日" at bounding box center [329, 148] width 642 height 17
type input "**"
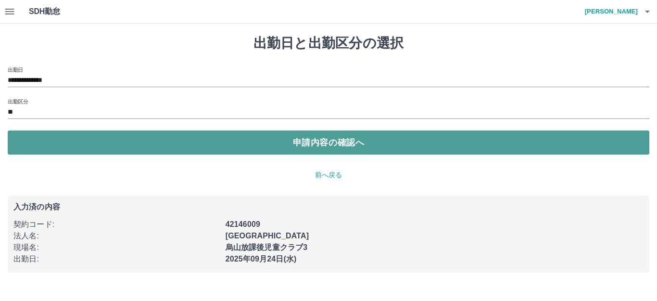
click at [80, 138] on button "申請内容の確認へ" at bounding box center [329, 142] width 642 height 24
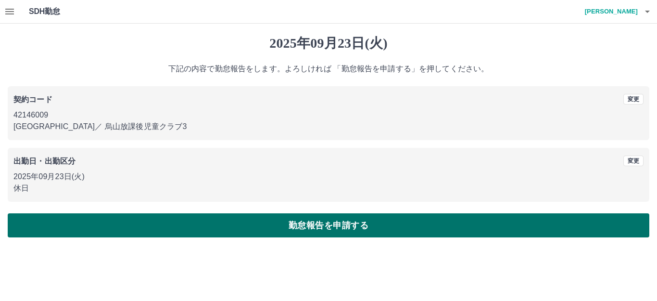
click at [183, 232] on button "勤怠報告を申請する" at bounding box center [329, 225] width 642 height 24
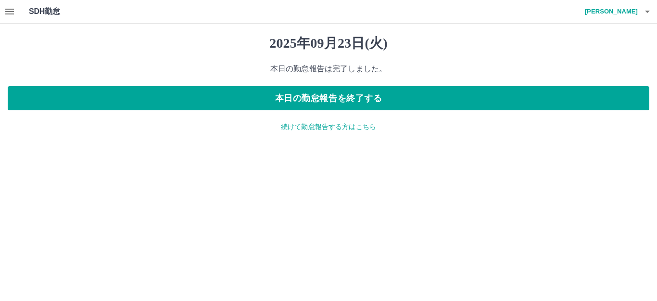
click at [645, 9] on icon "button" at bounding box center [648, 12] width 12 height 12
click at [590, 79] on ul "プロフィールの確認 パスワード変更 ログアウト" at bounding box center [606, 53] width 85 height 60
click at [586, 75] on li "ログアウト" at bounding box center [606, 70] width 85 height 17
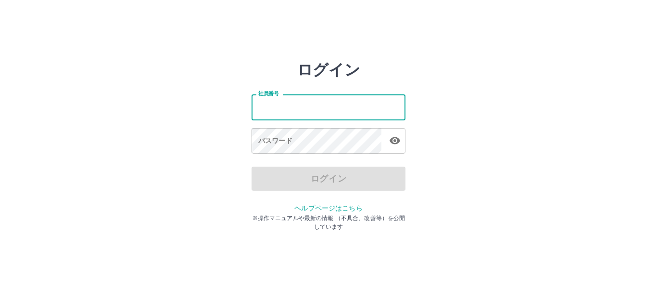
click at [356, 101] on input "社員番号" at bounding box center [329, 106] width 154 height 25
type input "*******"
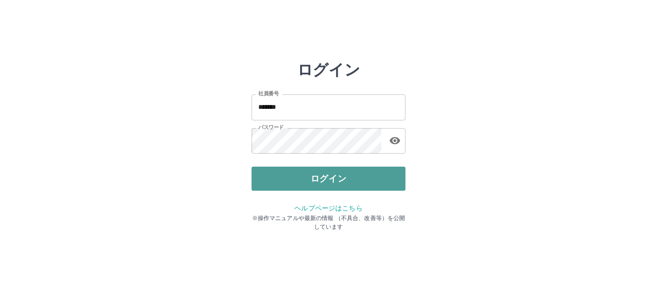
click at [287, 169] on button "ログイン" at bounding box center [329, 178] width 154 height 24
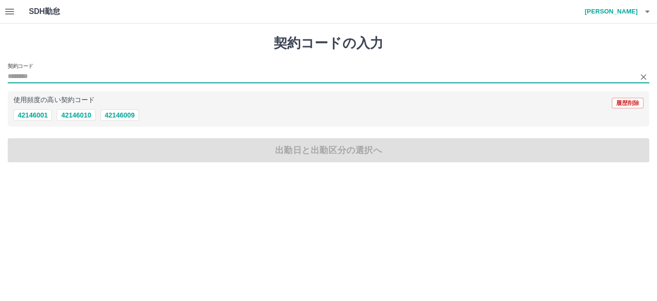
click at [29, 76] on input "契約コード" at bounding box center [321, 77] width 627 height 12
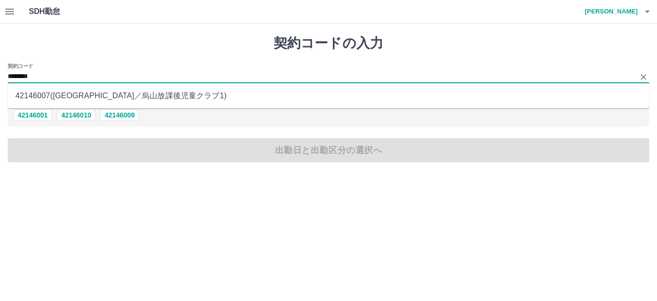
click at [46, 100] on li "42146007 ( 那須烏山市 ／ 烏山放課後児童クラブ1 )" at bounding box center [329, 95] width 642 height 17
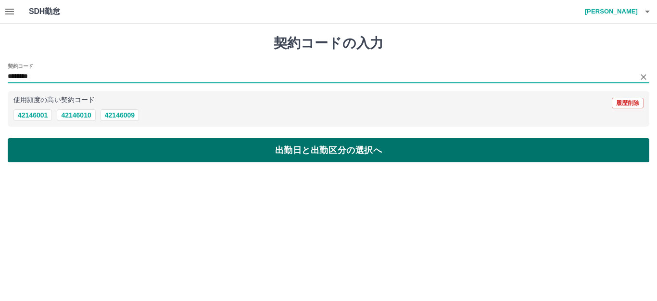
type input "********"
click at [64, 147] on button "出勤日と出勤区分の選択へ" at bounding box center [329, 150] width 642 height 24
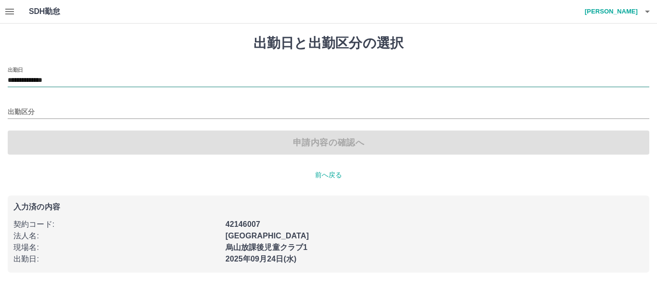
click at [55, 86] on input "**********" at bounding box center [329, 81] width 642 height 12
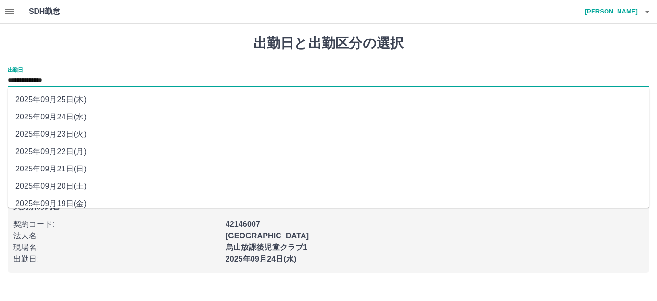
drag, startPoint x: 81, startPoint y: 204, endPoint x: 69, endPoint y: 187, distance: 20.3
click at [81, 203] on li "2025年09月19日(金)" at bounding box center [329, 203] width 642 height 17
type input "**********"
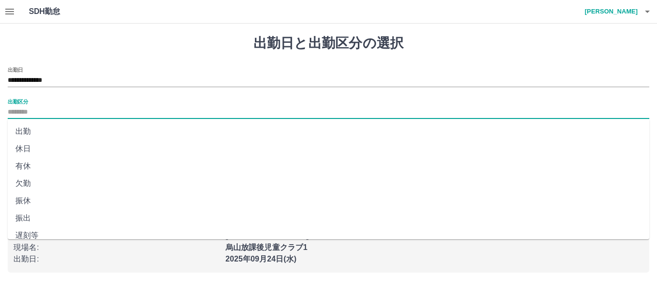
click at [43, 112] on input "出勤区分" at bounding box center [329, 112] width 642 height 12
drag, startPoint x: 42, startPoint y: 146, endPoint x: 94, endPoint y: 141, distance: 52.2
click at [41, 145] on li "休日" at bounding box center [329, 148] width 642 height 17
type input "**"
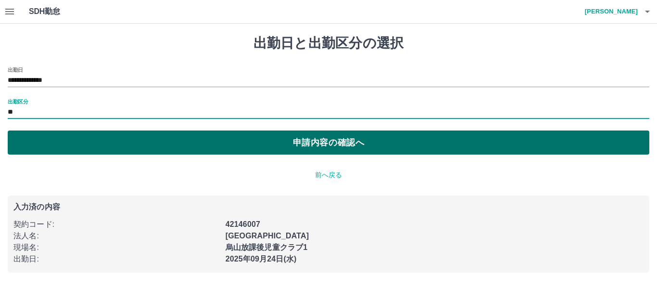
click at [94, 141] on button "申請内容の確認へ" at bounding box center [329, 142] width 642 height 24
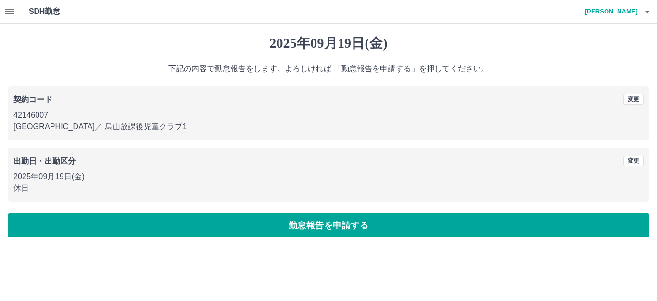
click at [198, 227] on button "勤怠報告を申請する" at bounding box center [329, 225] width 642 height 24
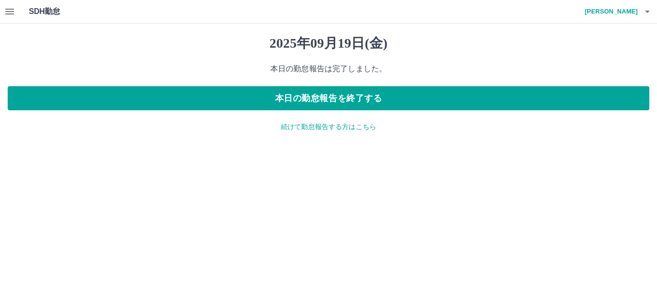
drag, startPoint x: 297, startPoint y: 132, endPoint x: 90, endPoint y: 118, distance: 207.3
click at [295, 131] on div "2025年09月19日(金) 本日の勤怠報告は完了しました。 本日の勤怠報告を終了する 続けて勤怠報告する方はこちら" at bounding box center [328, 84] width 657 height 120
drag, startPoint x: 293, startPoint y: 127, endPoint x: 267, endPoint y: 127, distance: 26.0
click at [292, 127] on p "続けて勤怠報告する方はこちら" at bounding box center [329, 127] width 642 height 10
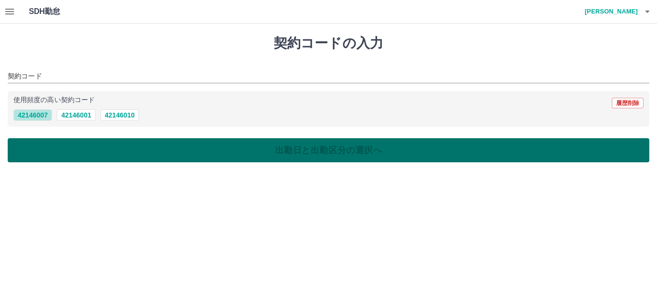
drag, startPoint x: 28, startPoint y: 115, endPoint x: 40, endPoint y: 152, distance: 39.1
click at [28, 117] on button "42146007" at bounding box center [32, 115] width 38 height 12
type input "********"
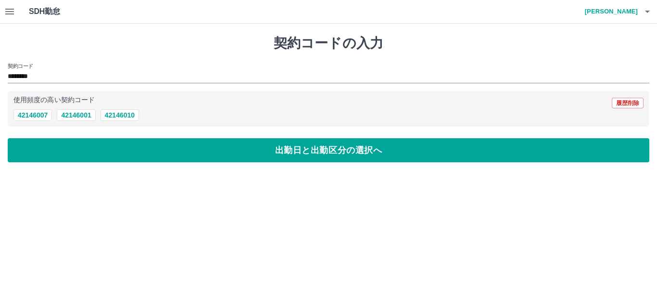
click at [40, 151] on button "出勤日と出勤区分の選択へ" at bounding box center [329, 150] width 642 height 24
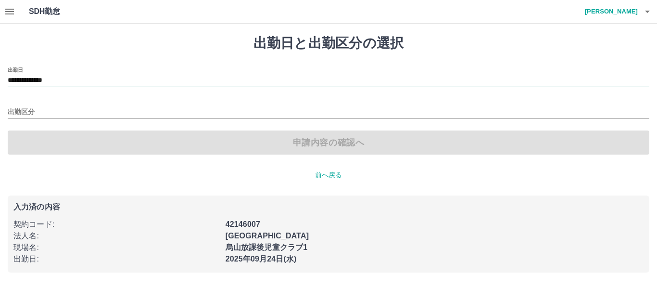
click at [73, 80] on input "**********" at bounding box center [329, 81] width 642 height 12
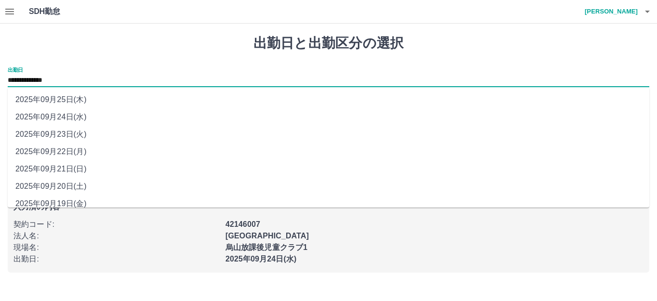
click at [69, 186] on li "2025年09月20日(土)" at bounding box center [329, 186] width 642 height 17
type input "**********"
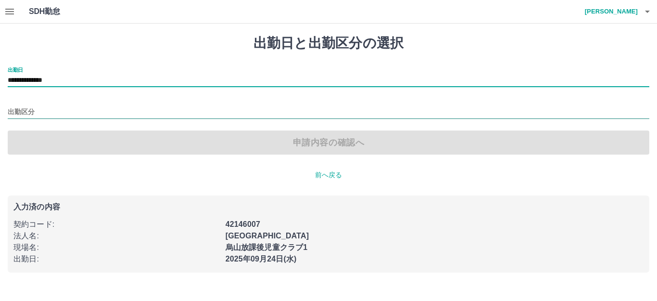
click at [79, 114] on input "出勤区分" at bounding box center [329, 112] width 642 height 12
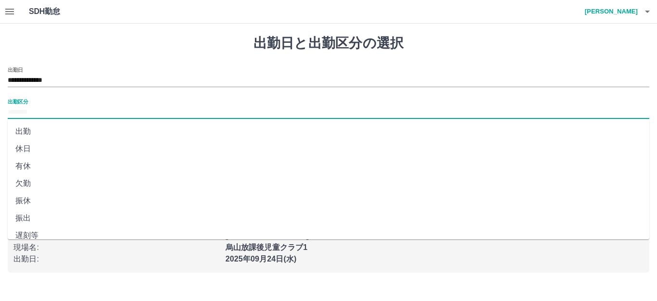
click at [60, 141] on li "休日" at bounding box center [329, 148] width 642 height 17
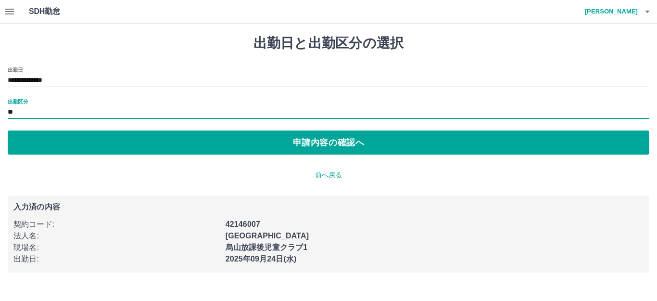
type input "**"
drag, startPoint x: 87, startPoint y: 141, endPoint x: 159, endPoint y: 144, distance: 72.2
click at [90, 141] on button "申請内容の確認へ" at bounding box center [329, 142] width 642 height 24
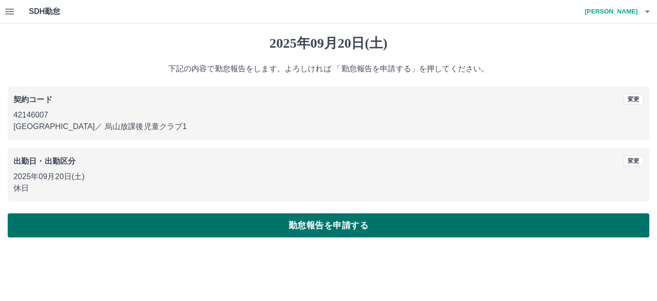
click at [231, 223] on button "勤怠報告を申請する" at bounding box center [329, 225] width 642 height 24
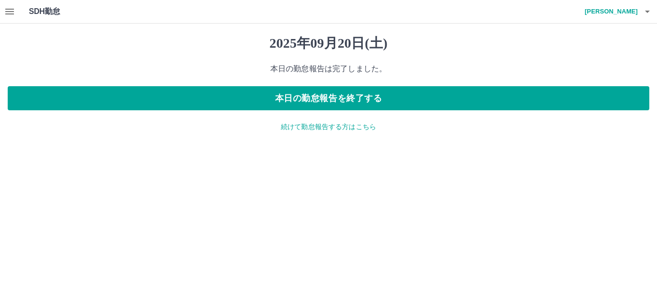
click at [312, 128] on p "続けて勤怠報告する方はこちら" at bounding box center [329, 127] width 642 height 10
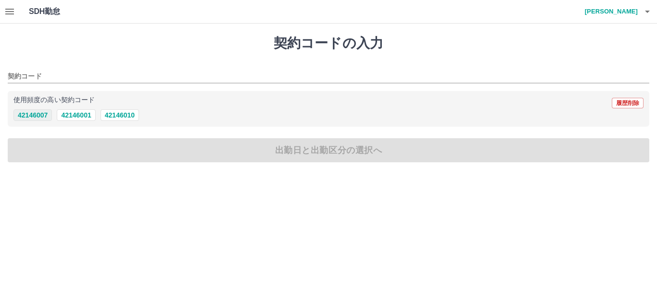
click at [22, 115] on button "42146007" at bounding box center [32, 115] width 38 height 12
type input "********"
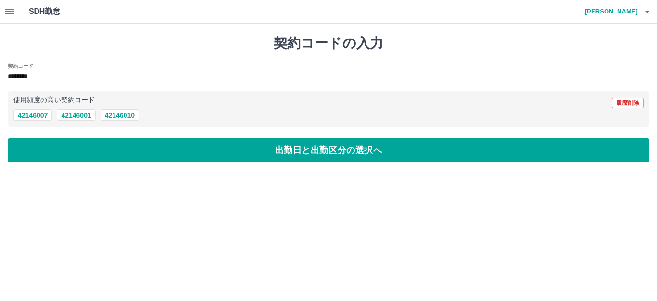
click at [48, 146] on button "出勤日と出勤区分の選択へ" at bounding box center [329, 150] width 642 height 24
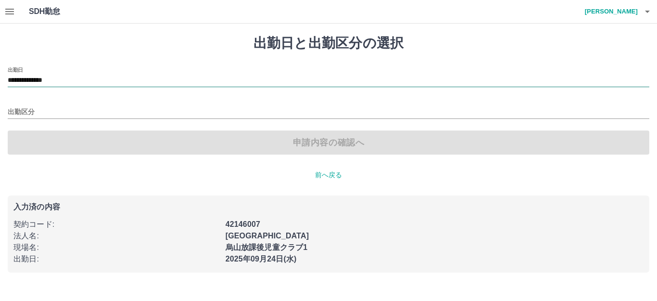
click at [66, 85] on input "**********" at bounding box center [329, 81] width 642 height 12
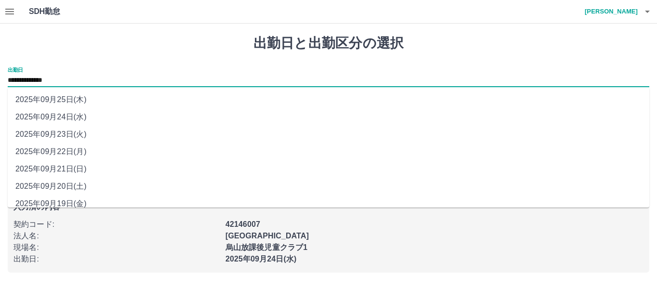
drag, startPoint x: 73, startPoint y: 167, endPoint x: 64, endPoint y: 123, distance: 45.1
click at [73, 167] on li "2025年09月21日(日)" at bounding box center [329, 168] width 642 height 17
type input "**********"
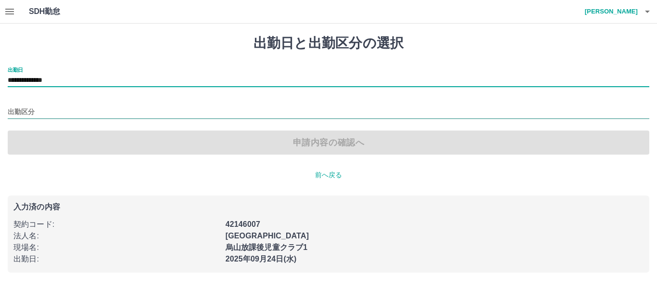
click at [64, 115] on input "出勤区分" at bounding box center [329, 112] width 642 height 12
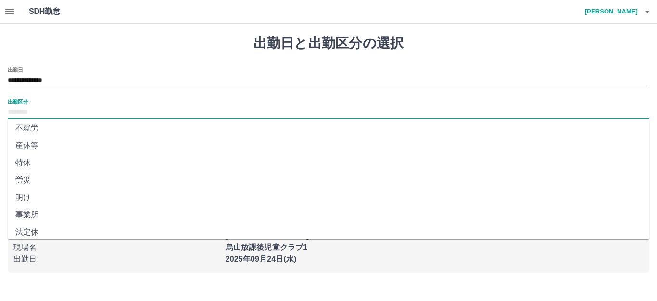
scroll to position [199, 0]
drag, startPoint x: 34, startPoint y: 212, endPoint x: 103, endPoint y: 155, distance: 88.9
click at [34, 211] on li "法定休" at bounding box center [329, 209] width 642 height 17
type input "***"
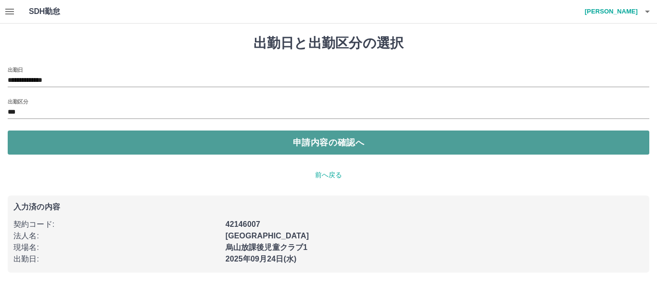
click at [102, 144] on button "申請内容の確認へ" at bounding box center [329, 142] width 642 height 24
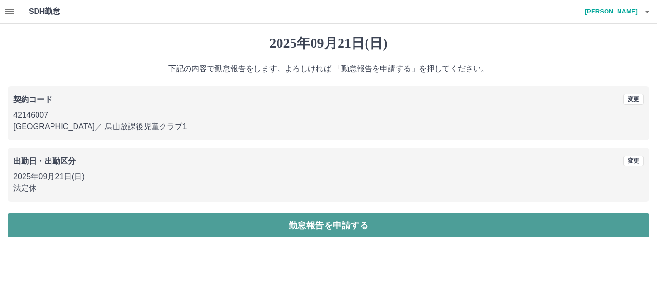
click at [186, 225] on button "勤怠報告を申請する" at bounding box center [329, 225] width 642 height 24
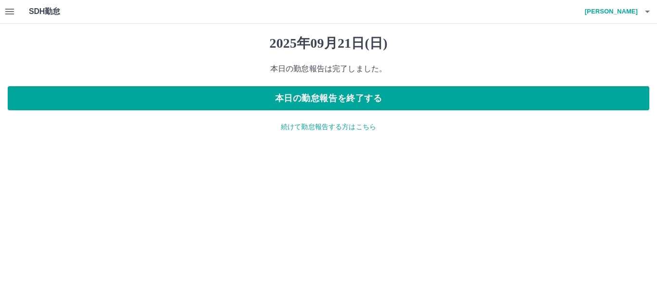
click at [298, 125] on p "続けて勤怠報告する方はこちら" at bounding box center [329, 127] width 642 height 10
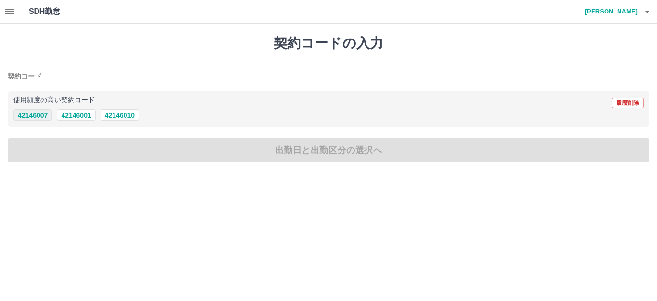
click at [38, 116] on button "42146007" at bounding box center [32, 115] width 38 height 12
type input "********"
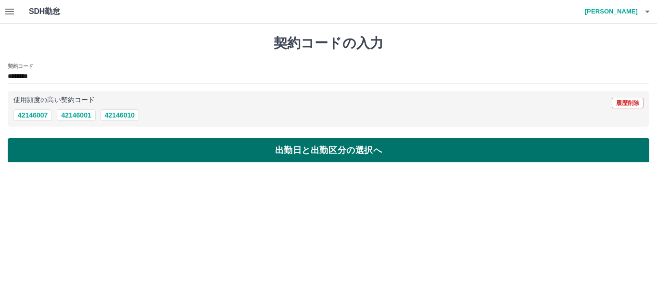
drag, startPoint x: 49, startPoint y: 155, endPoint x: 46, endPoint y: 149, distance: 6.9
click at [48, 155] on button "出勤日と出勤区分の選択へ" at bounding box center [329, 150] width 642 height 24
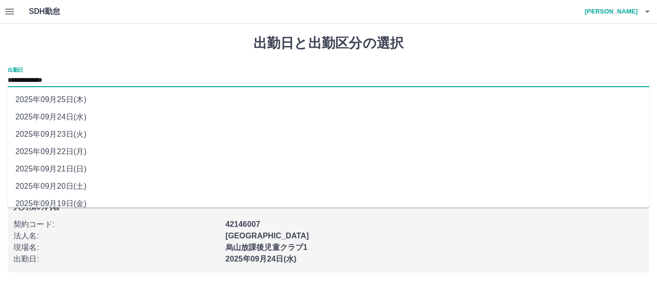
click at [58, 84] on input "**********" at bounding box center [329, 81] width 642 height 12
click at [61, 147] on li "2025年09月22日(月)" at bounding box center [329, 151] width 642 height 17
type input "**********"
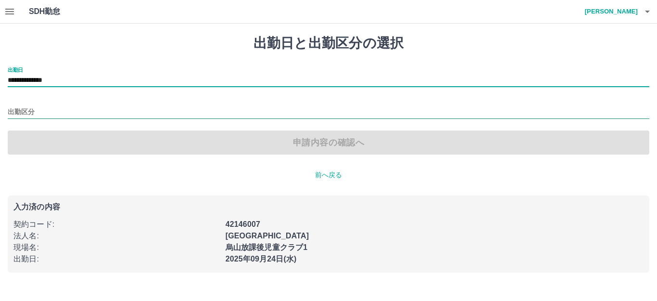
click at [54, 112] on input "出勤区分" at bounding box center [329, 112] width 642 height 12
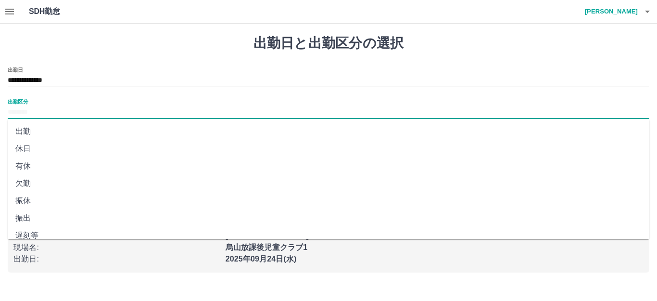
click at [28, 143] on li "休日" at bounding box center [329, 148] width 642 height 17
type input "**"
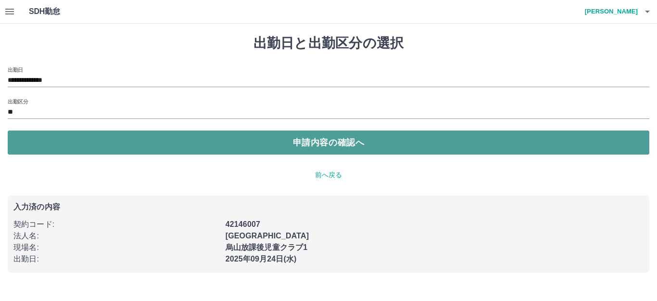
click at [49, 144] on button "申請内容の確認へ" at bounding box center [329, 142] width 642 height 24
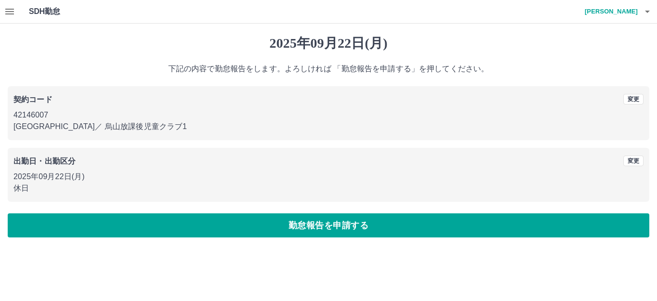
click at [170, 229] on button "勤怠報告を申請する" at bounding box center [329, 225] width 642 height 24
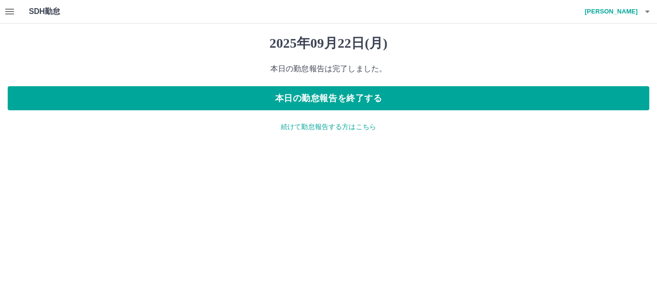
click at [313, 125] on p "続けて勤怠報告する方はこちら" at bounding box center [329, 127] width 642 height 10
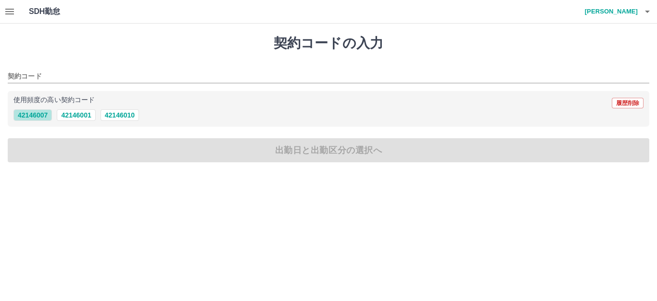
drag, startPoint x: 29, startPoint y: 112, endPoint x: 62, endPoint y: 137, distance: 41.9
click at [29, 112] on button "42146007" at bounding box center [32, 115] width 38 height 12
type input "********"
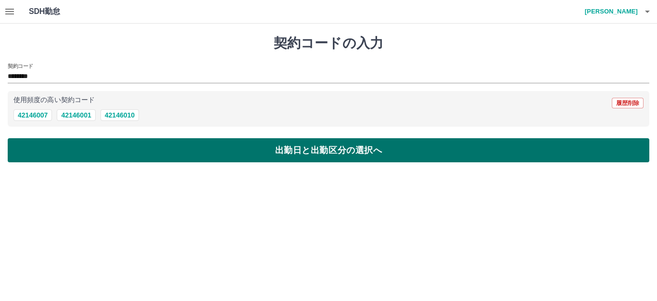
click at [64, 150] on button "出勤日と出勤区分の選択へ" at bounding box center [329, 150] width 642 height 24
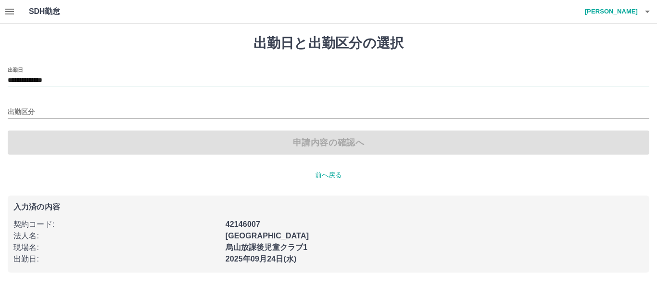
click at [59, 80] on input "**********" at bounding box center [329, 81] width 642 height 12
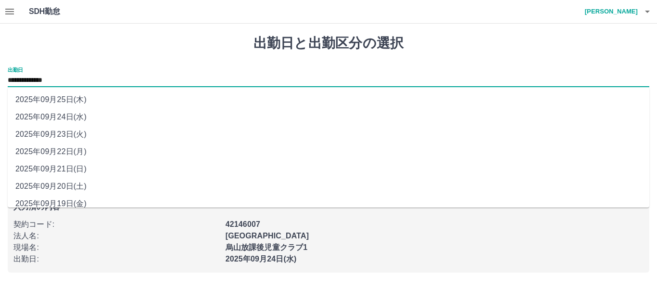
click at [76, 136] on li "2025年09月23日(火)" at bounding box center [329, 134] width 642 height 17
type input "**********"
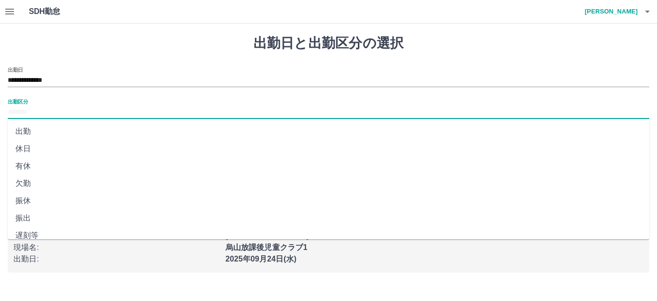
click at [63, 112] on input "出勤区分" at bounding box center [329, 112] width 642 height 12
click at [27, 156] on li "休日" at bounding box center [329, 148] width 642 height 17
type input "**"
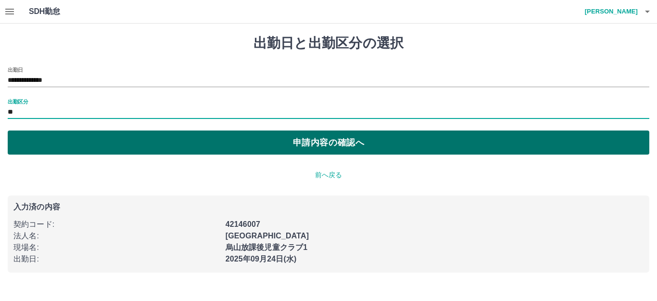
click at [59, 140] on button "申請内容の確認へ" at bounding box center [329, 142] width 642 height 24
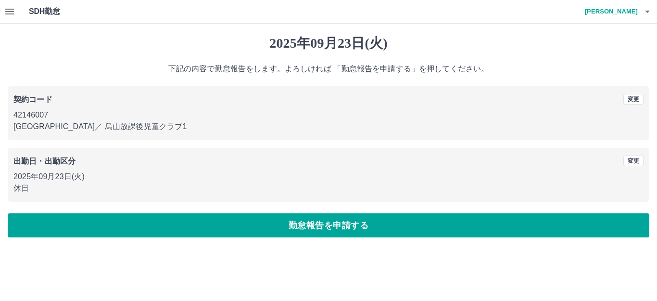
click at [156, 227] on button "勤怠報告を申請する" at bounding box center [329, 225] width 642 height 24
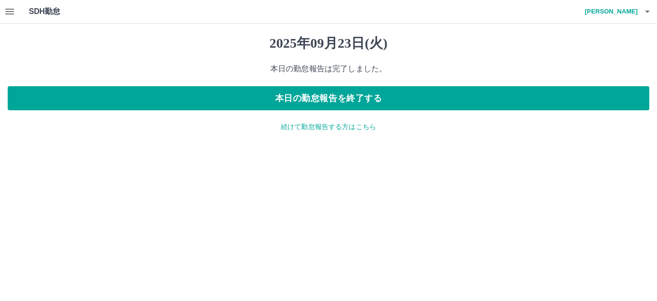
drag, startPoint x: 297, startPoint y: 129, endPoint x: 263, endPoint y: 129, distance: 34.2
click at [296, 129] on p "続けて勤怠報告する方はこちら" at bounding box center [329, 127] width 642 height 10
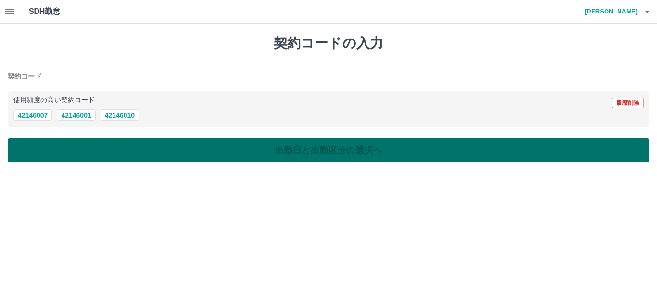
drag, startPoint x: 20, startPoint y: 117, endPoint x: 39, endPoint y: 148, distance: 36.6
click at [21, 118] on button "42146007" at bounding box center [32, 115] width 38 height 12
type input "********"
click at [39, 148] on button "出勤日と出勤区分の選択へ" at bounding box center [329, 150] width 642 height 24
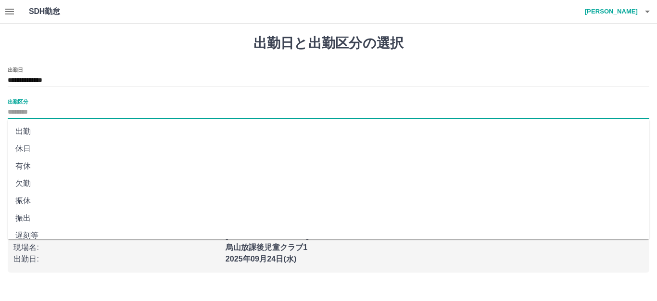
click at [51, 109] on input "出勤区分" at bounding box center [329, 112] width 642 height 12
drag, startPoint x: 31, startPoint y: 147, endPoint x: 57, endPoint y: 146, distance: 26.0
click at [31, 147] on li "休日" at bounding box center [329, 148] width 642 height 17
type input "**"
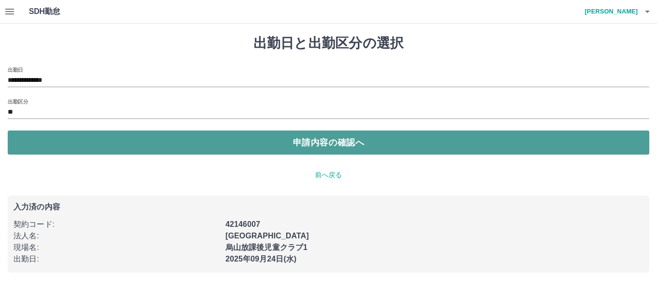
drag, startPoint x: 57, startPoint y: 146, endPoint x: 88, endPoint y: 147, distance: 30.8
click at [63, 147] on button "申請内容の確認へ" at bounding box center [329, 142] width 642 height 24
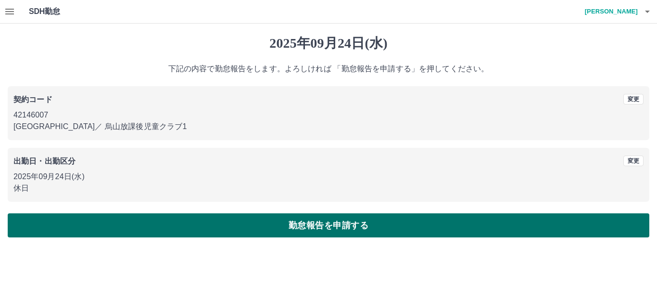
click at [174, 228] on button "勤怠報告を申請する" at bounding box center [329, 225] width 642 height 24
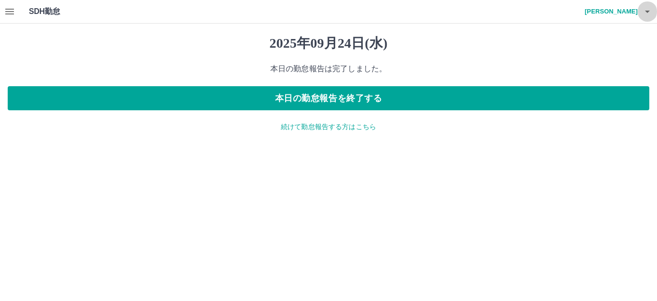
click at [655, 9] on button "button" at bounding box center [647, 11] width 19 height 23
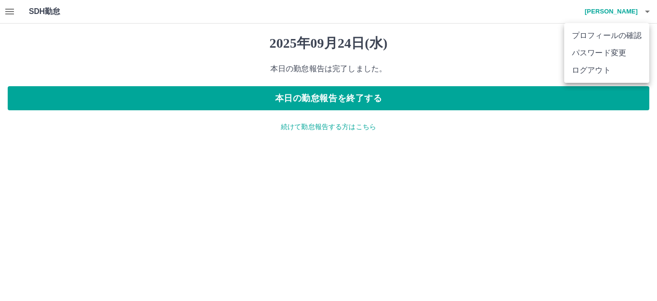
click at [608, 68] on li "ログアウト" at bounding box center [606, 70] width 85 height 17
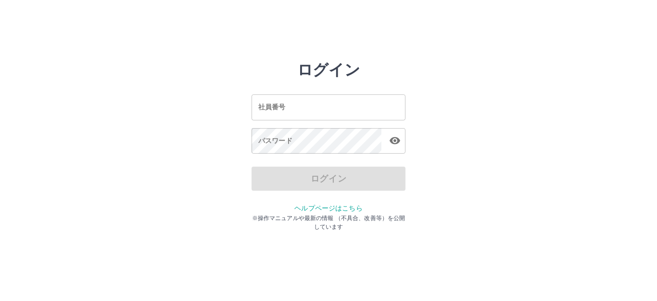
drag, startPoint x: 0, startPoint y: 0, endPoint x: 342, endPoint y: 107, distance: 358.5
click at [343, 107] on input "社員番号" at bounding box center [329, 106] width 154 height 25
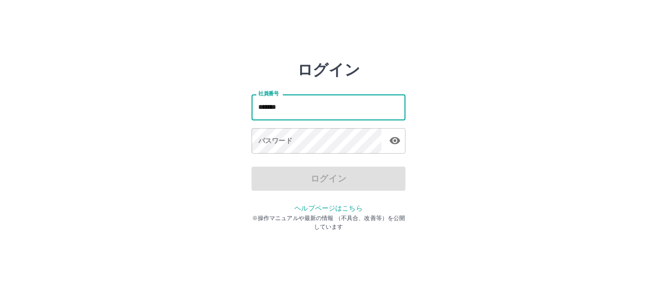
type input "*******"
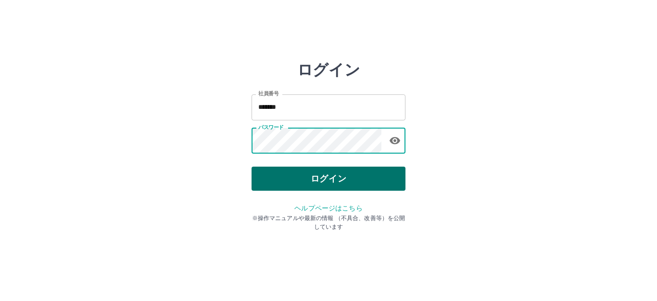
click at [304, 188] on button "ログイン" at bounding box center [329, 178] width 154 height 24
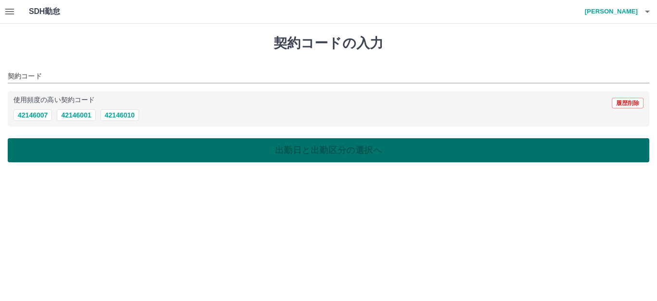
drag, startPoint x: 123, startPoint y: 117, endPoint x: 120, endPoint y: 142, distance: 25.7
click at [123, 117] on button "42146010" at bounding box center [120, 115] width 38 height 12
type input "********"
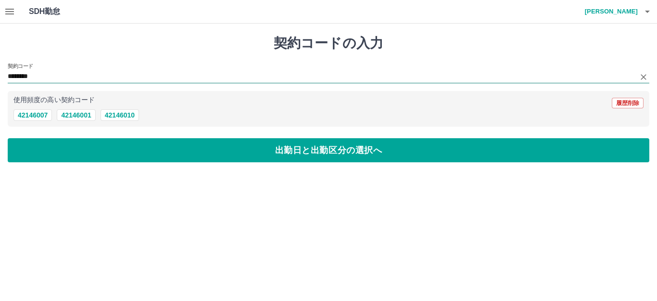
drag, startPoint x: 120, startPoint y: 144, endPoint x: 80, endPoint y: 80, distance: 75.0
click at [119, 144] on button "出勤日と出勤区分の選択へ" at bounding box center [329, 150] width 642 height 24
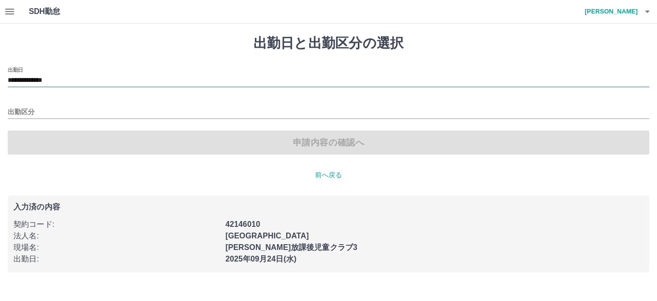
click at [47, 82] on input "**********" at bounding box center [329, 81] width 642 height 12
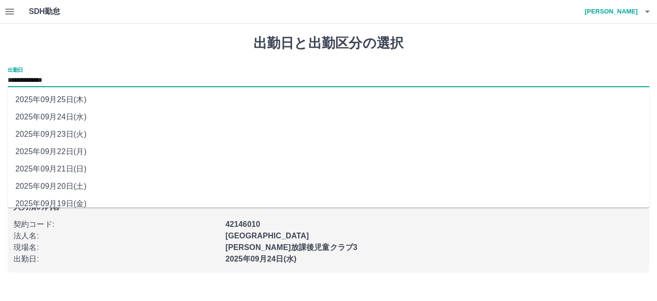
scroll to position [43, 0]
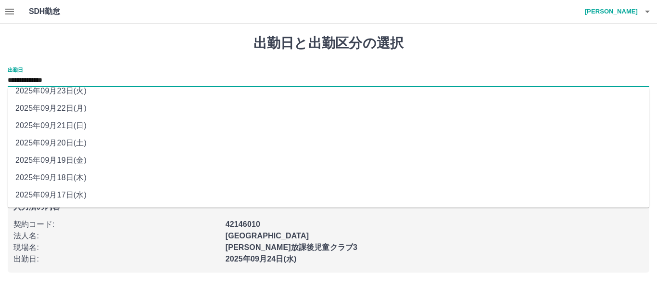
click at [66, 197] on li "2025年09月17日(水)" at bounding box center [329, 194] width 642 height 17
type input "**********"
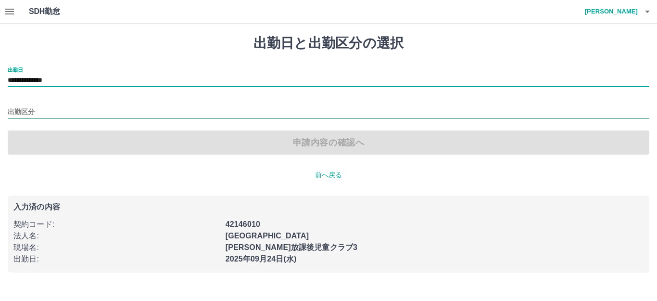
click at [61, 112] on input "出勤区分" at bounding box center [329, 112] width 642 height 12
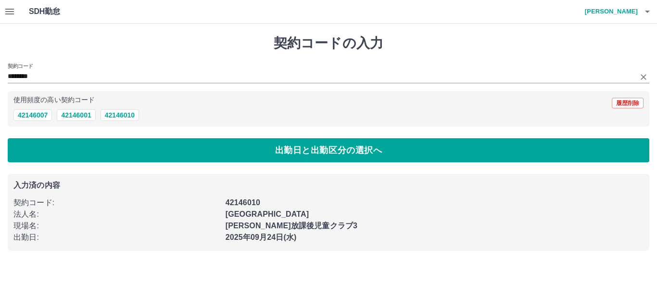
click at [75, 64] on div "契約コード ********" at bounding box center [329, 73] width 642 height 20
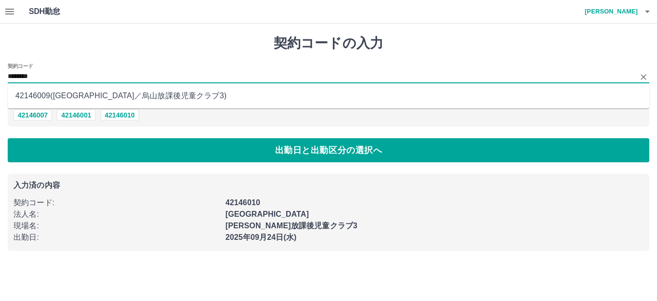
click at [100, 97] on li "42146009 ( [GEOGRAPHIC_DATA] ／ 烏山放課後児童クラブ3 )" at bounding box center [329, 95] width 642 height 17
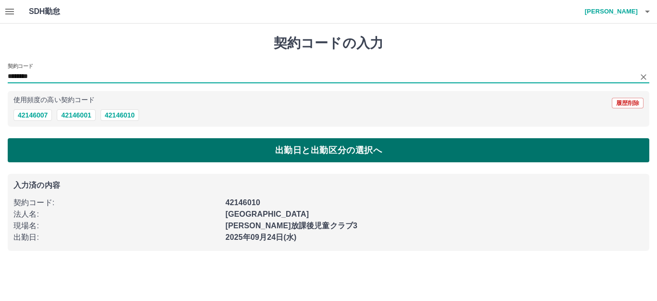
type input "********"
click at [97, 151] on button "出勤日と出勤区分の選択へ" at bounding box center [329, 150] width 642 height 24
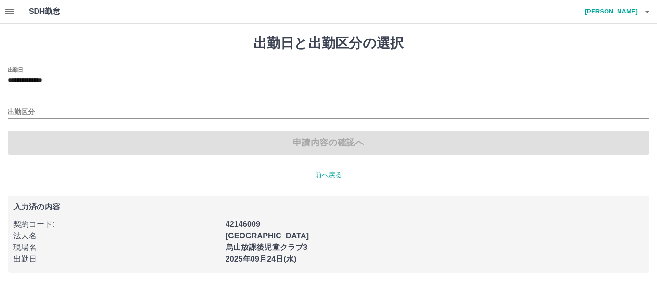
click at [47, 77] on input "**********" at bounding box center [329, 81] width 642 height 12
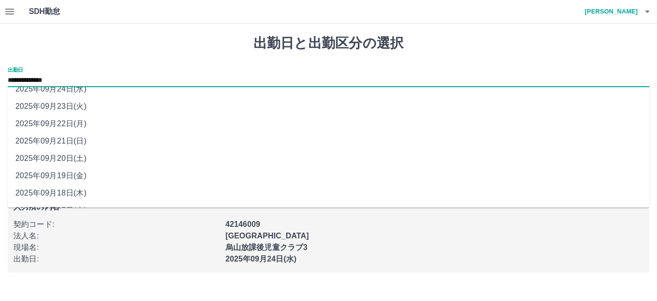
scroll to position [43, 0]
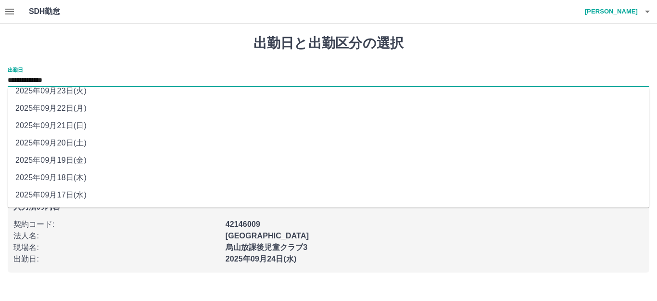
click at [70, 192] on li "2025年09月17日(水)" at bounding box center [329, 194] width 642 height 17
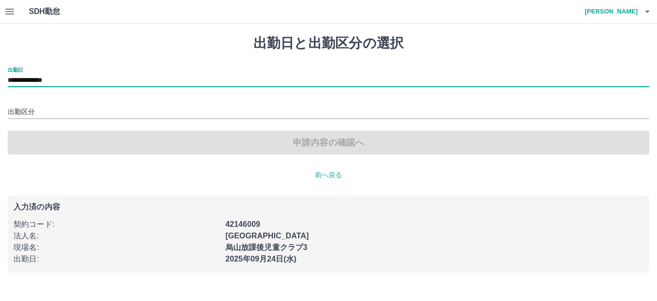
type input "**********"
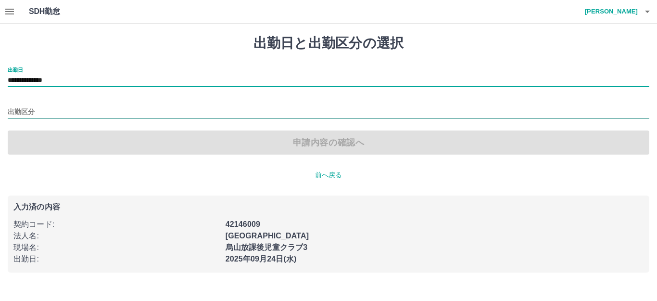
click at [71, 118] on input "出勤区分" at bounding box center [329, 112] width 642 height 12
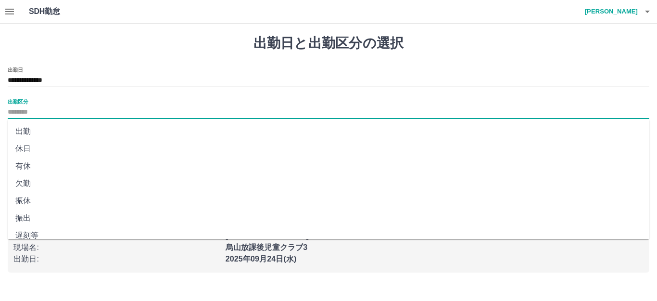
drag, startPoint x: 41, startPoint y: 150, endPoint x: 74, endPoint y: 145, distance: 33.0
click at [42, 150] on li "休日" at bounding box center [329, 148] width 642 height 17
type input "**"
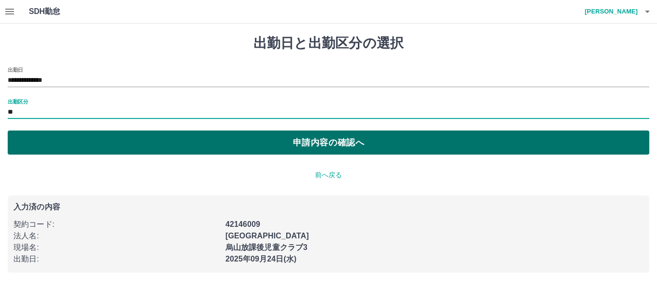
click at [97, 142] on button "申請内容の確認へ" at bounding box center [329, 142] width 642 height 24
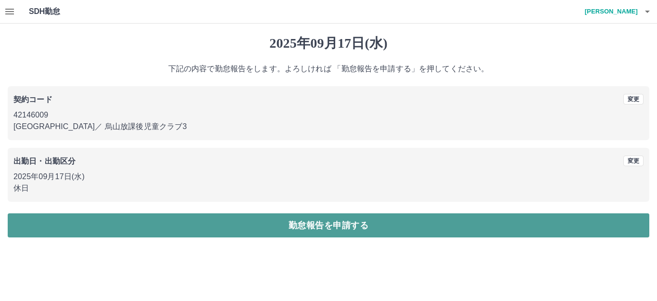
click at [255, 226] on button "勤怠報告を申請する" at bounding box center [329, 225] width 642 height 24
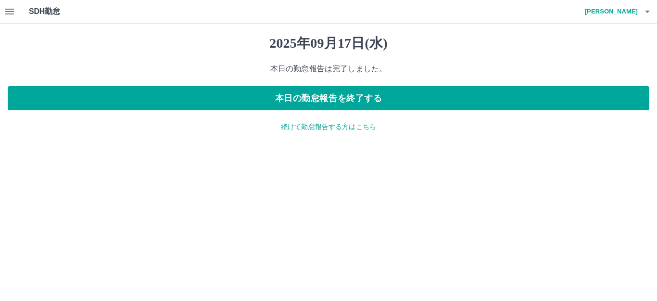
click at [283, 129] on p "続けて勤怠報告する方はこちら" at bounding box center [329, 127] width 642 height 10
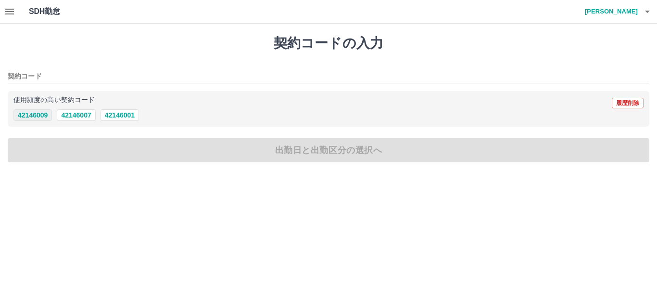
click at [41, 115] on button "42146009" at bounding box center [32, 115] width 38 height 12
type input "********"
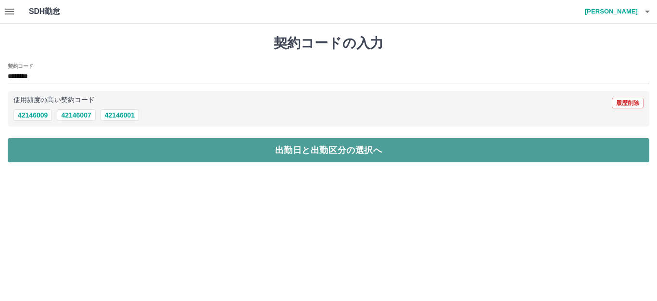
click at [55, 146] on button "出勤日と出勤区分の選択へ" at bounding box center [329, 150] width 642 height 24
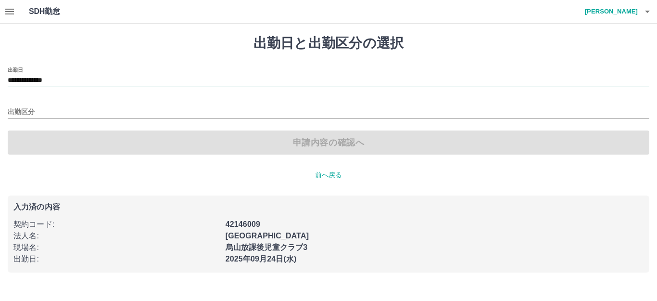
click at [84, 81] on input "**********" at bounding box center [329, 81] width 642 height 12
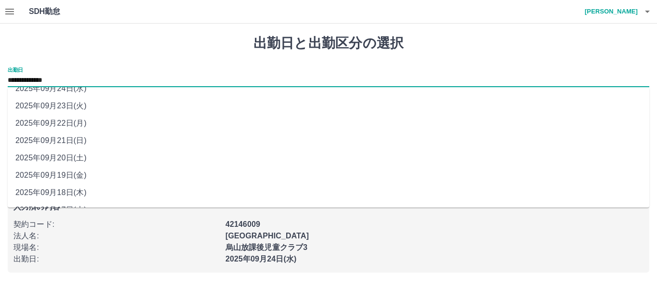
scroll to position [43, 0]
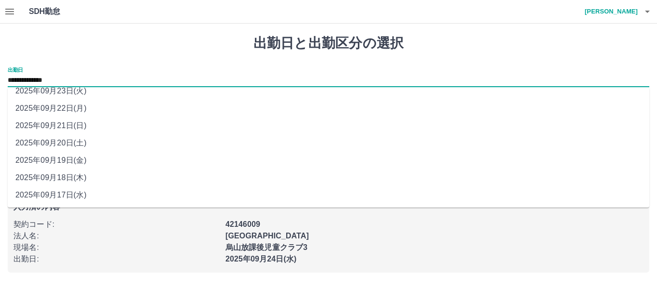
click at [81, 181] on li "2025年09月18日(木)" at bounding box center [329, 177] width 642 height 17
type input "**********"
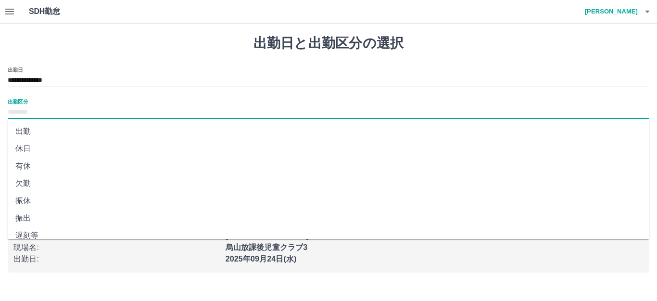
click at [71, 109] on input "出勤区分" at bounding box center [329, 112] width 642 height 12
click at [50, 151] on li "休日" at bounding box center [329, 148] width 642 height 17
type input "**"
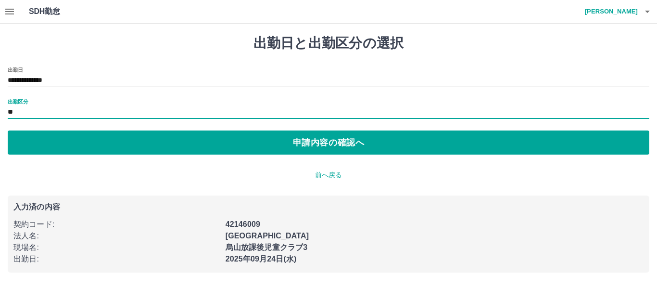
drag, startPoint x: 93, startPoint y: 143, endPoint x: 109, endPoint y: 149, distance: 16.9
click at [93, 143] on button "申請内容の確認へ" at bounding box center [329, 142] width 642 height 24
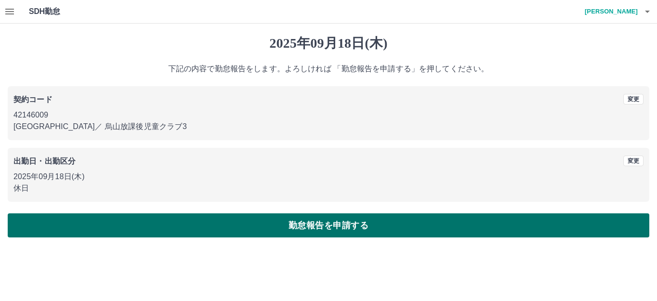
click at [179, 229] on button "勤怠報告を申請する" at bounding box center [329, 225] width 642 height 24
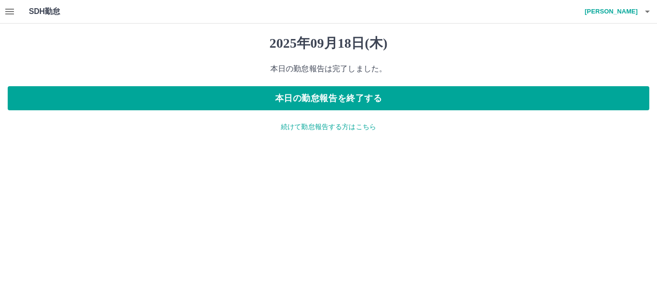
click at [291, 124] on p "続けて勤怠報告する方はこちら" at bounding box center [329, 127] width 642 height 10
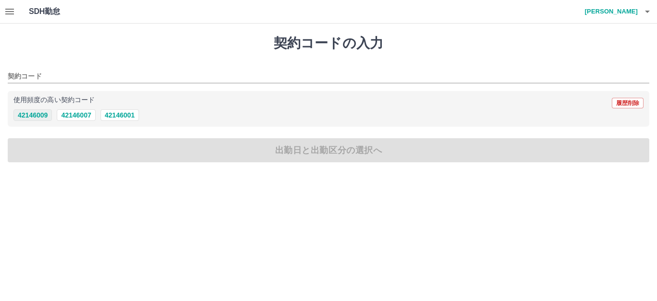
click at [30, 110] on button "42146009" at bounding box center [32, 115] width 38 height 12
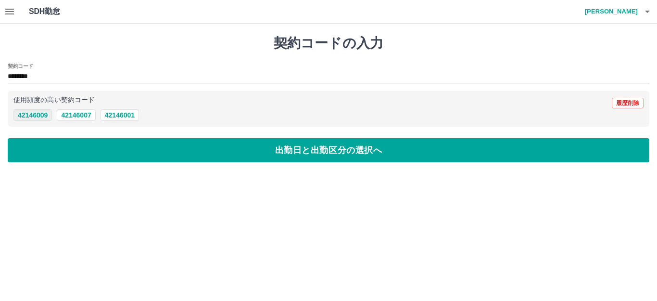
type input "********"
click at [41, 150] on button "出勤日と出勤区分の選択へ" at bounding box center [329, 150] width 642 height 24
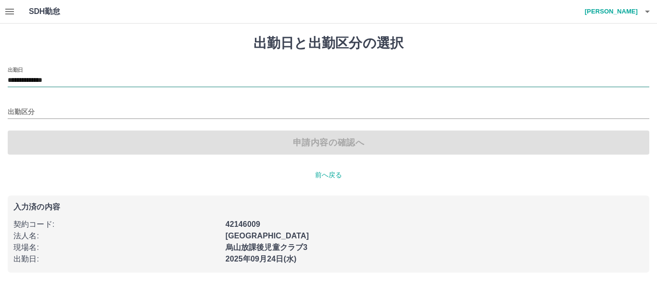
click at [29, 78] on input "**********" at bounding box center [329, 81] width 642 height 12
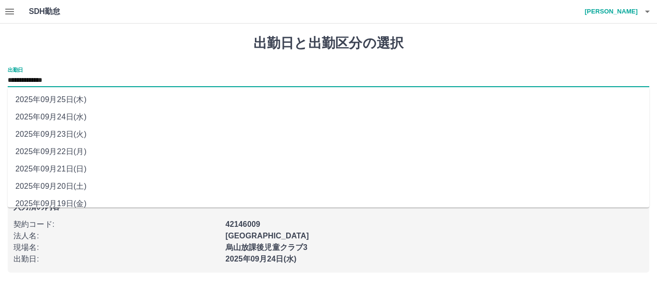
drag, startPoint x: 72, startPoint y: 202, endPoint x: 72, endPoint y: 186, distance: 15.9
click at [72, 199] on li "2025年09月19日(金)" at bounding box center [329, 203] width 642 height 17
type input "**********"
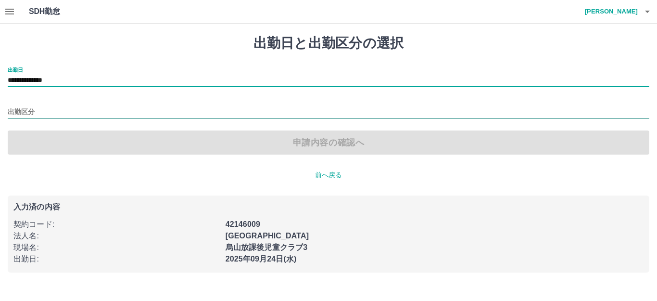
click at [48, 106] on input "出勤区分" at bounding box center [329, 112] width 642 height 12
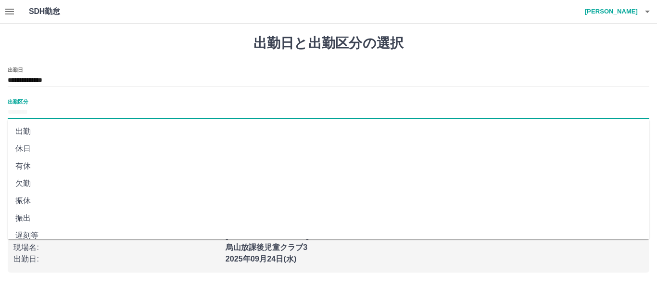
click at [38, 146] on li "休日" at bounding box center [329, 148] width 642 height 17
type input "**"
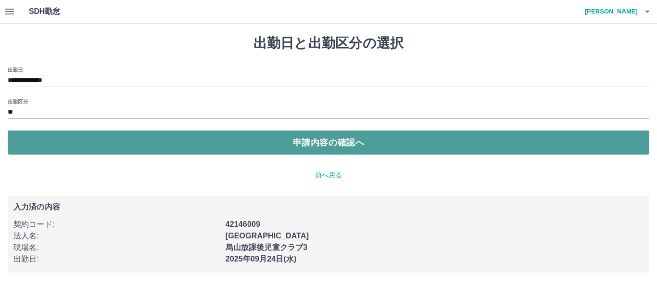
click at [48, 142] on button "申請内容の確認へ" at bounding box center [329, 142] width 642 height 24
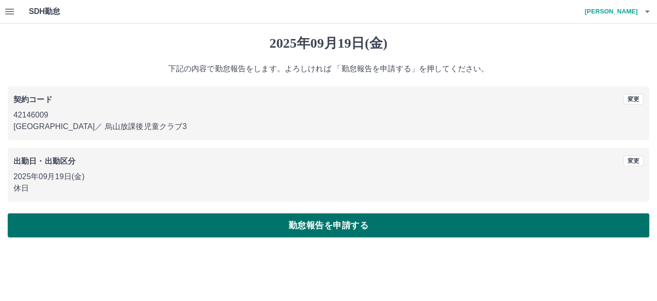
click at [189, 233] on button "勤怠報告を申請する" at bounding box center [329, 225] width 642 height 24
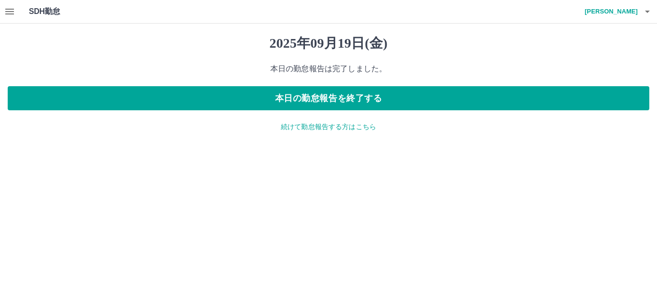
click at [288, 125] on p "続けて勤怠報告する方はこちら" at bounding box center [329, 127] width 642 height 10
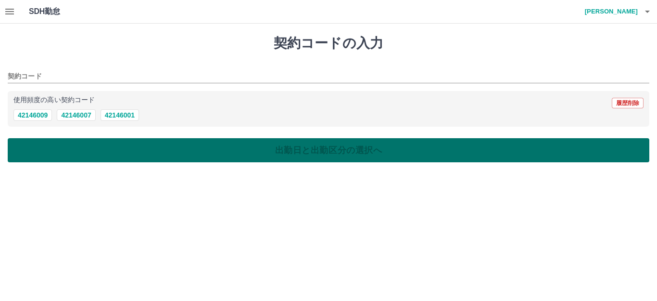
drag, startPoint x: 22, startPoint y: 114, endPoint x: 30, endPoint y: 140, distance: 26.9
click at [22, 115] on button "42146009" at bounding box center [32, 115] width 38 height 12
type input "********"
click at [32, 143] on button "出勤日と出勤区分の選択へ" at bounding box center [329, 150] width 642 height 24
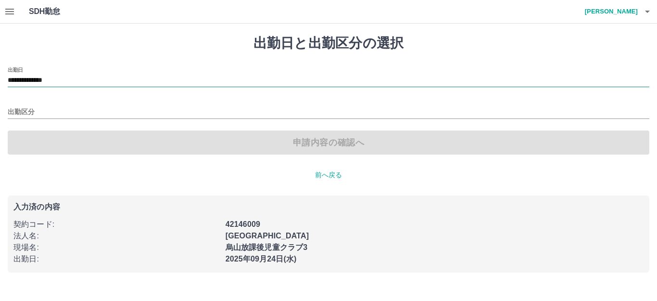
click at [51, 85] on input "**********" at bounding box center [329, 81] width 642 height 12
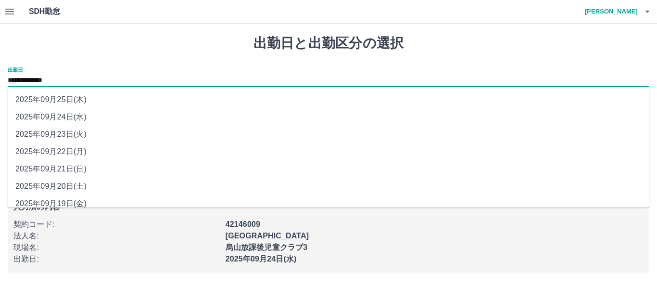
click at [56, 190] on li "2025年09月20日(土)" at bounding box center [329, 186] width 642 height 17
type input "**********"
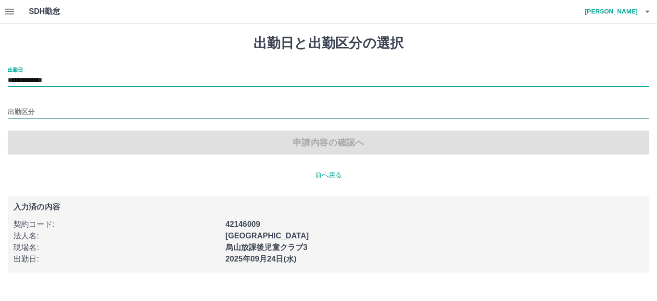
click at [50, 117] on input "出勤区分" at bounding box center [329, 112] width 642 height 12
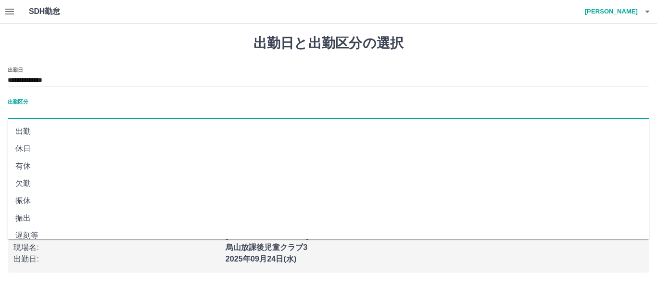
click at [31, 152] on li "休日" at bounding box center [329, 148] width 642 height 17
type input "**"
drag, startPoint x: 49, startPoint y: 149, endPoint x: 73, endPoint y: 153, distance: 24.0
click at [51, 149] on button "申請内容の確認へ" at bounding box center [329, 142] width 642 height 24
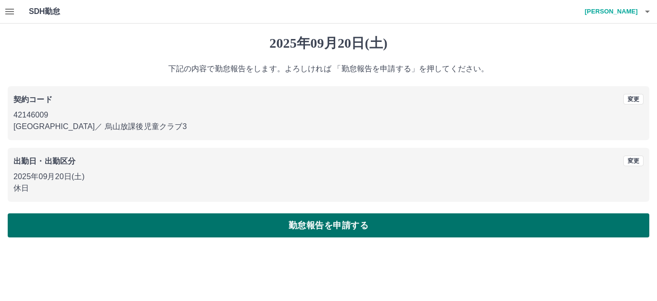
click at [159, 225] on button "勤怠報告を申請する" at bounding box center [329, 225] width 642 height 24
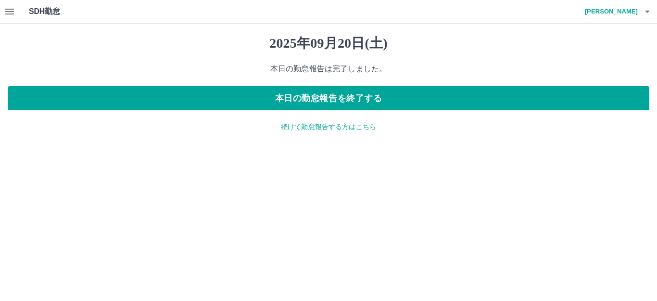
click at [290, 126] on p "続けて勤怠報告する方はこちら" at bounding box center [329, 127] width 642 height 10
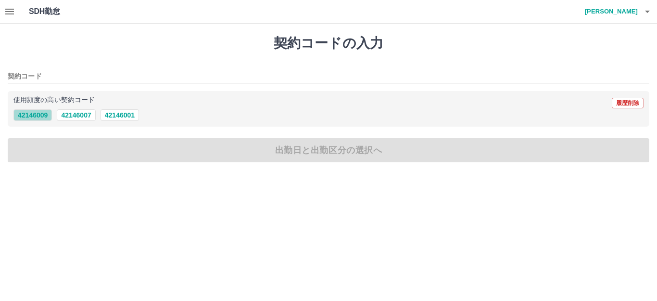
click at [28, 118] on button "42146009" at bounding box center [32, 115] width 38 height 12
type input "********"
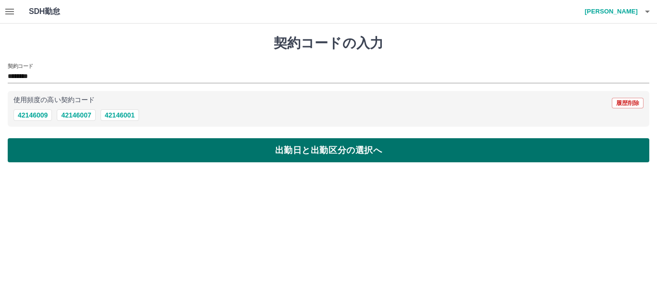
click at [31, 143] on button "出勤日と出勤区分の選択へ" at bounding box center [329, 150] width 642 height 24
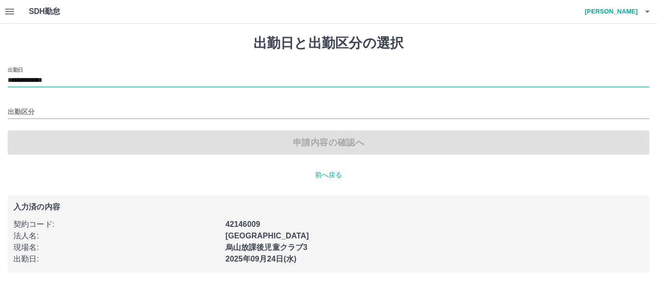
click at [47, 84] on input "**********" at bounding box center [329, 81] width 642 height 12
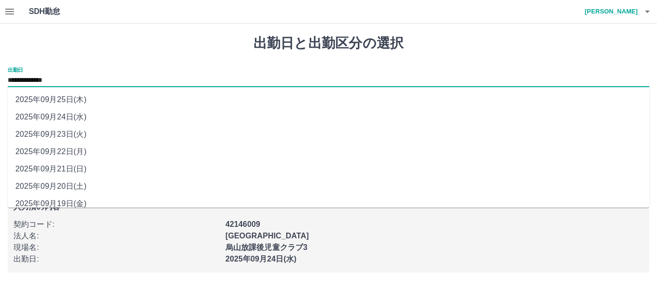
drag, startPoint x: 56, startPoint y: 168, endPoint x: 51, endPoint y: 111, distance: 57.5
click at [56, 167] on li "2025年09月21日(日)" at bounding box center [329, 168] width 642 height 17
type input "**********"
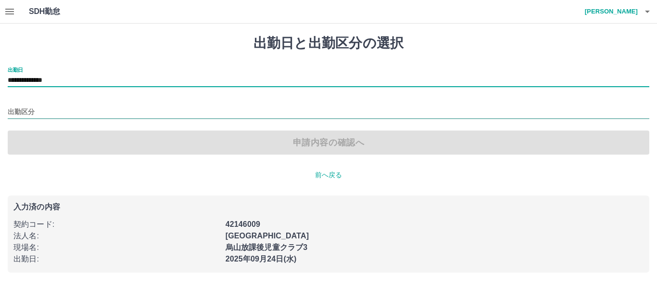
click at [51, 110] on input "出勤区分" at bounding box center [329, 112] width 642 height 12
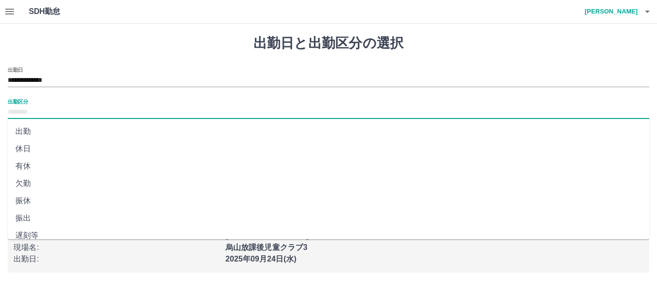
scroll to position [199, 0]
click at [49, 202] on li "法定休" at bounding box center [329, 209] width 642 height 17
type input "***"
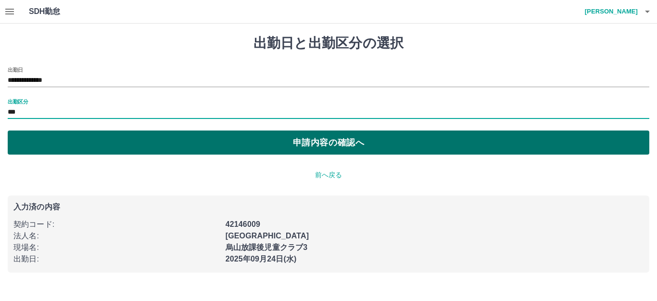
click at [78, 146] on button "申請内容の確認へ" at bounding box center [329, 142] width 642 height 24
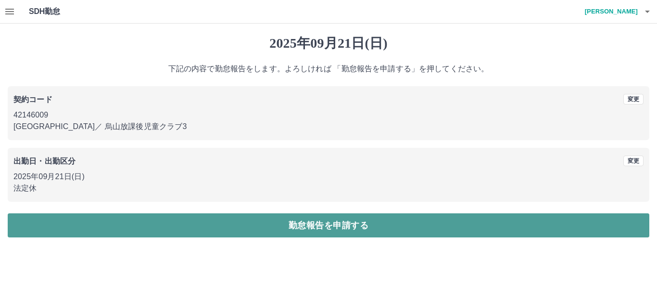
click at [243, 231] on button "勤怠報告を申請する" at bounding box center [329, 225] width 642 height 24
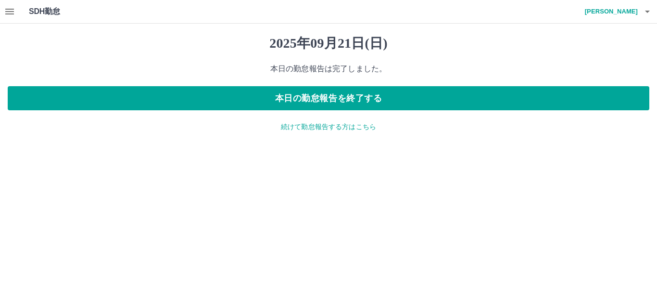
click at [647, 14] on icon "button" at bounding box center [648, 12] width 12 height 12
click at [613, 76] on li "ログアウト" at bounding box center [606, 70] width 85 height 17
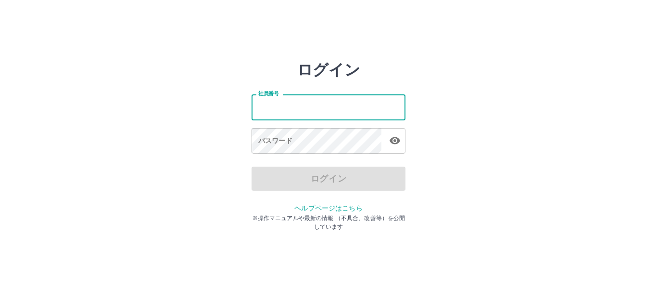
click at [360, 103] on input "社員番号" at bounding box center [329, 106] width 154 height 25
type input "*******"
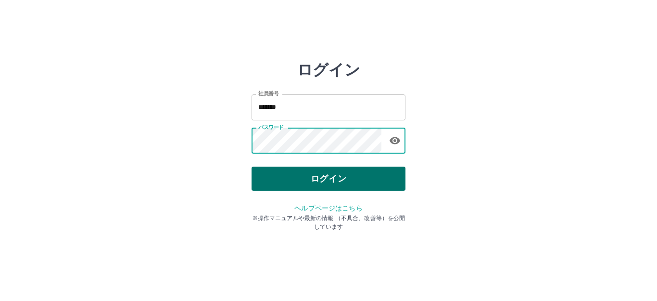
click at [345, 171] on button "ログイン" at bounding box center [329, 178] width 154 height 24
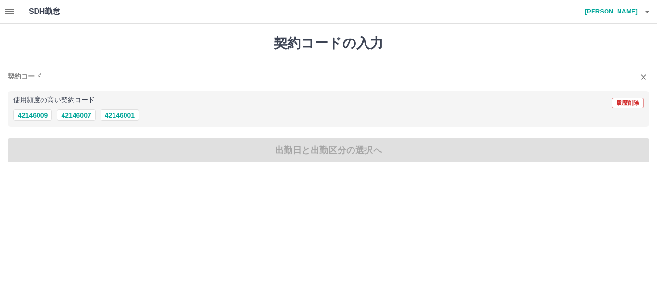
click at [63, 80] on input "契約コード" at bounding box center [321, 77] width 627 height 12
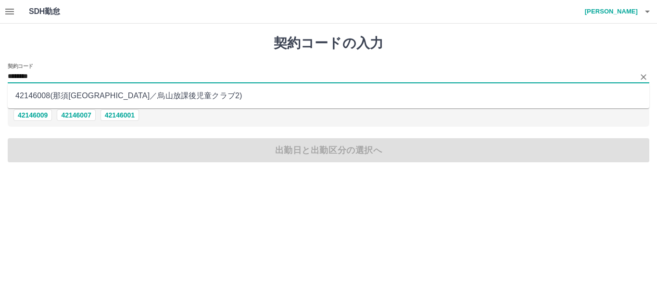
click at [89, 92] on li "42146008 ( [GEOGRAPHIC_DATA] ／ 烏山放課後児童クラブ2 )" at bounding box center [329, 95] width 642 height 17
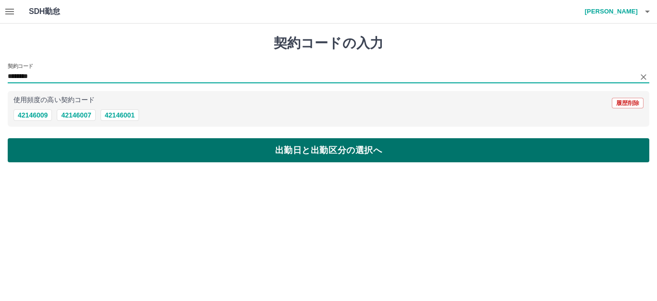
type input "********"
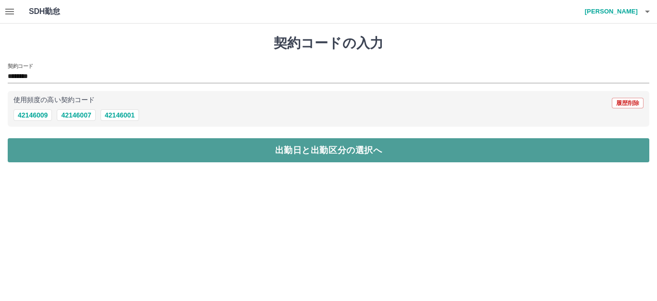
click at [98, 144] on button "出勤日と出勤区分の選択へ" at bounding box center [329, 150] width 642 height 24
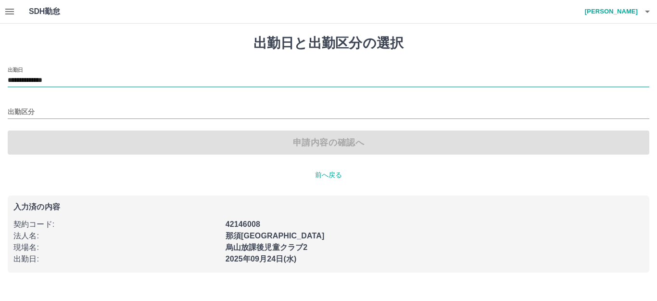
click at [69, 84] on input "**********" at bounding box center [329, 81] width 642 height 12
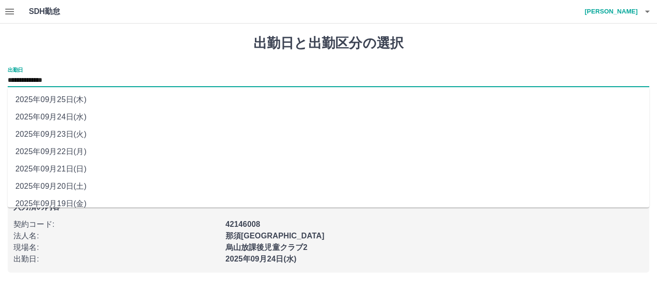
drag, startPoint x: 71, startPoint y: 202, endPoint x: 61, endPoint y: 157, distance: 46.3
click at [71, 203] on li "2025年09月19日(金)" at bounding box center [329, 203] width 642 height 17
type input "**********"
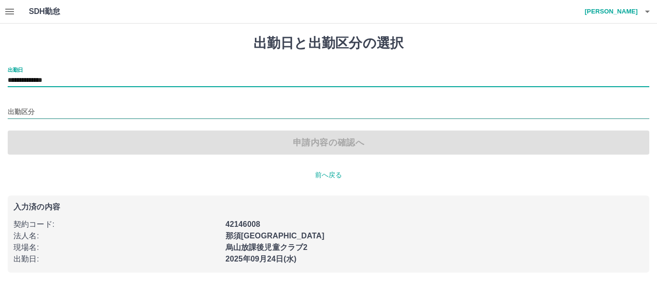
click at [63, 112] on input "出勤区分" at bounding box center [329, 112] width 642 height 12
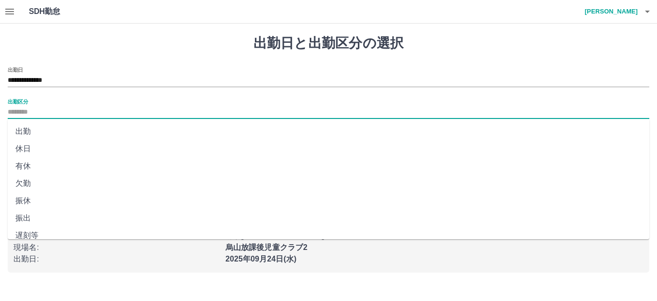
click at [47, 150] on li "休日" at bounding box center [329, 148] width 642 height 17
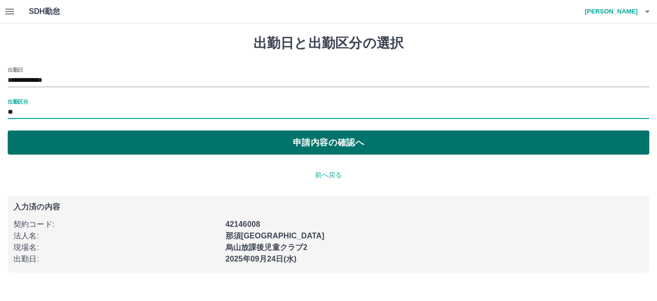
type input "**"
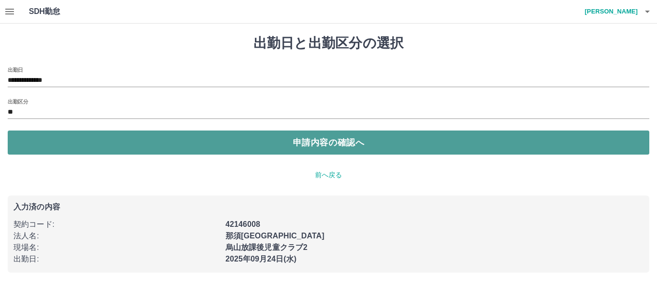
click at [81, 147] on button "申請内容の確認へ" at bounding box center [329, 142] width 642 height 24
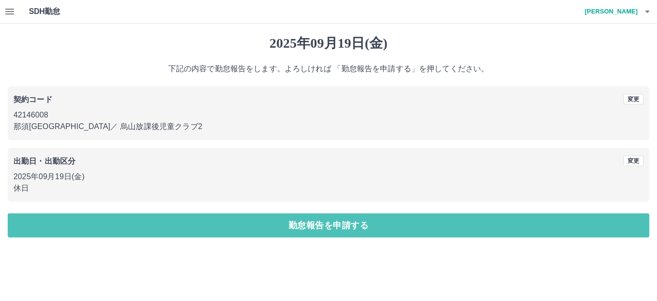
click at [157, 229] on button "勤怠報告を申請する" at bounding box center [329, 225] width 642 height 24
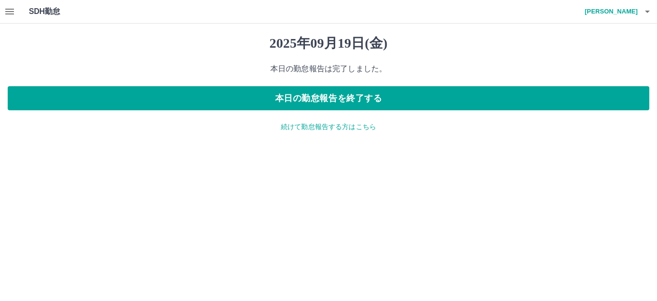
drag, startPoint x: 301, startPoint y: 125, endPoint x: 288, endPoint y: 118, distance: 14.2
click at [301, 125] on p "続けて勤怠報告する方はこちら" at bounding box center [329, 127] width 642 height 10
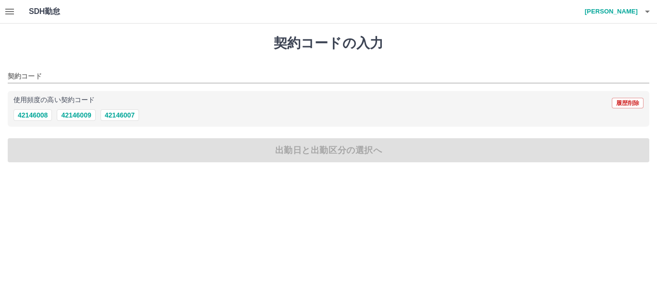
click at [41, 121] on div "使用頻度の高い契約コード 履歴削除 42146008 42146009 42146007" at bounding box center [329, 109] width 642 height 36
click at [53, 149] on div "契約コードの入力 契約コード 使用頻度の高い契約コード 履歴削除 42146008 42146009 42146007 出勤日と出勤区分の選択へ" at bounding box center [328, 99] width 657 height 150
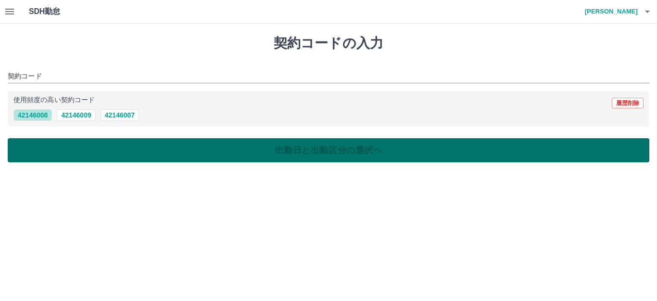
drag, startPoint x: 33, startPoint y: 115, endPoint x: 47, endPoint y: 142, distance: 31.2
click at [33, 115] on button "42146008" at bounding box center [32, 115] width 38 height 12
type input "********"
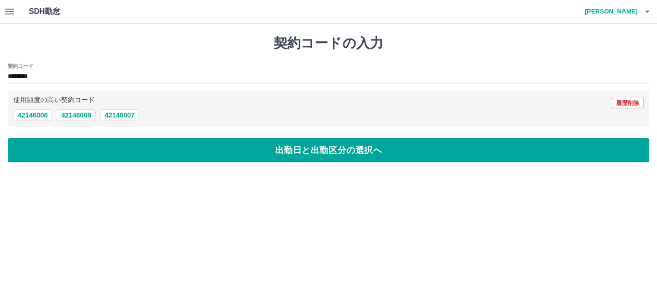
drag, startPoint x: 48, startPoint y: 152, endPoint x: 42, endPoint y: 140, distance: 13.3
click at [48, 151] on button "出勤日と出勤区分の選択へ" at bounding box center [329, 150] width 642 height 24
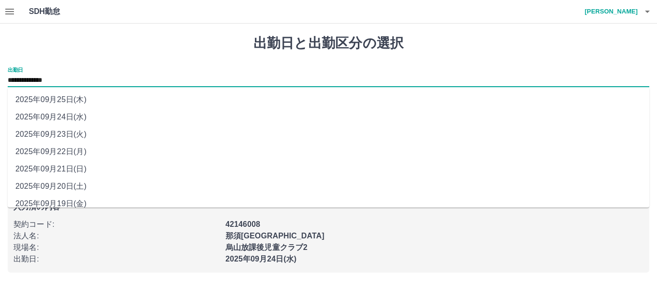
drag, startPoint x: 48, startPoint y: 82, endPoint x: 49, endPoint y: 93, distance: 10.6
click at [48, 85] on input "**********" at bounding box center [329, 81] width 642 height 12
click at [67, 188] on li "2025年09月20日(土)" at bounding box center [329, 186] width 642 height 17
type input "**********"
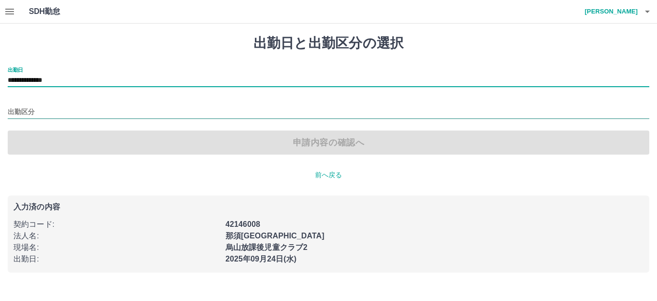
click at [66, 110] on input "出勤区分" at bounding box center [329, 112] width 642 height 12
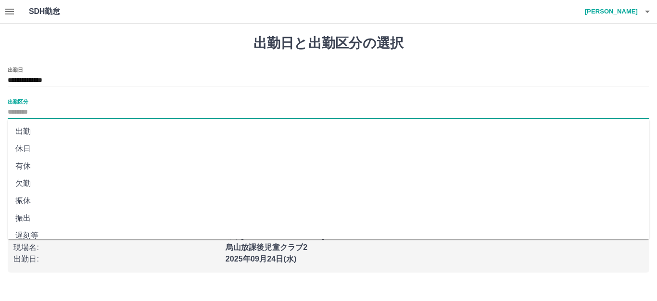
click at [36, 146] on li "休日" at bounding box center [329, 148] width 642 height 17
type input "**"
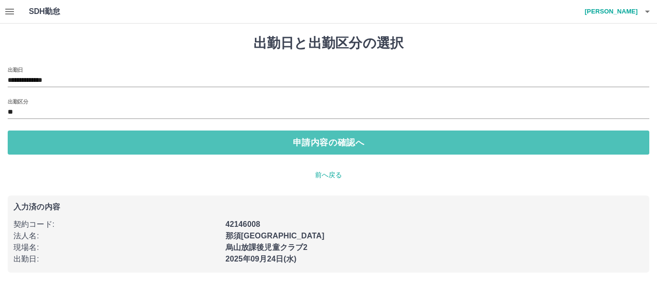
drag, startPoint x: 68, startPoint y: 146, endPoint x: 131, endPoint y: 156, distance: 63.4
click at [73, 146] on button "申請内容の確認へ" at bounding box center [329, 142] width 642 height 24
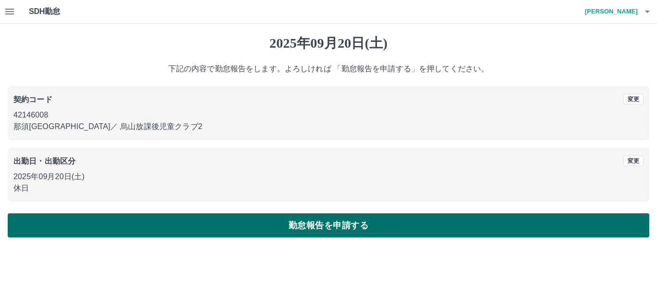
click at [193, 233] on button "勤怠報告を申請する" at bounding box center [329, 225] width 642 height 24
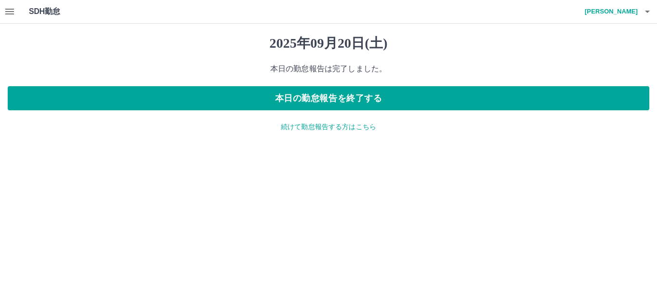
click at [285, 124] on p "続けて勤怠報告する方はこちら" at bounding box center [329, 127] width 642 height 10
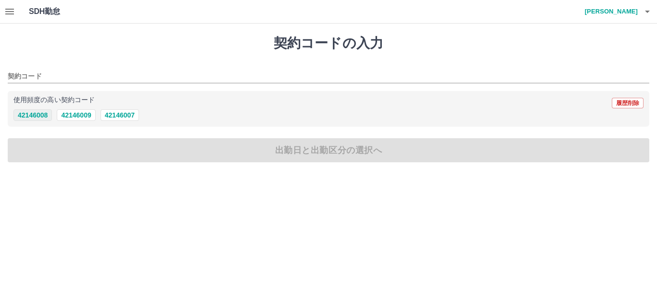
click at [24, 115] on button "42146008" at bounding box center [32, 115] width 38 height 12
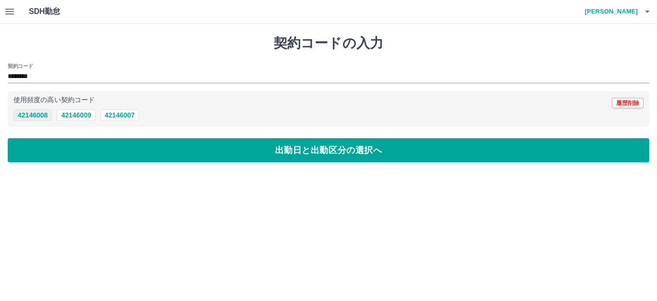
type input "********"
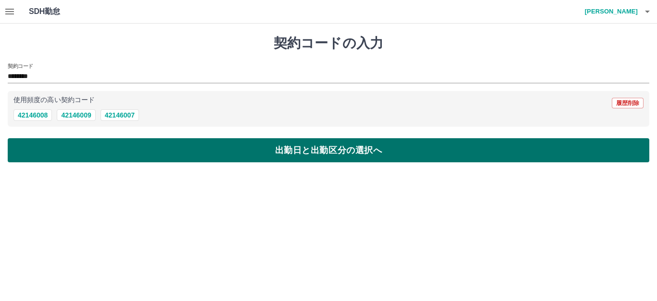
click at [34, 144] on button "出勤日と出勤区分の選択へ" at bounding box center [329, 150] width 642 height 24
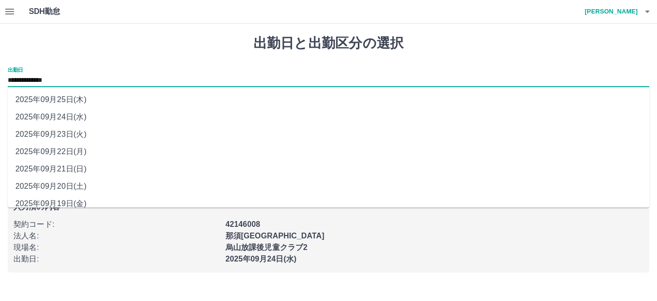
click at [40, 81] on input "**********" at bounding box center [329, 81] width 642 height 12
click at [57, 166] on li "2025年09月21日(日)" at bounding box center [329, 168] width 642 height 17
type input "**********"
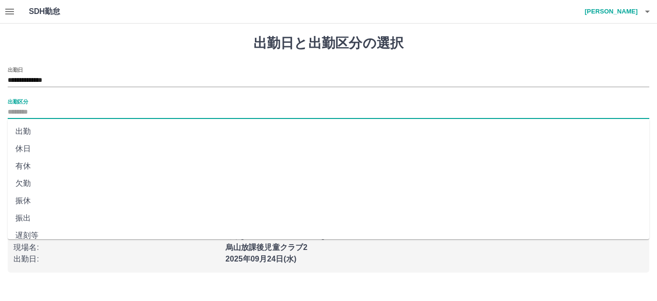
click at [77, 113] on input "出勤区分" at bounding box center [329, 112] width 642 height 12
drag, startPoint x: 40, startPoint y: 212, endPoint x: 79, endPoint y: 170, distance: 57.2
click at [39, 210] on li "法定休" at bounding box center [329, 209] width 642 height 17
type input "***"
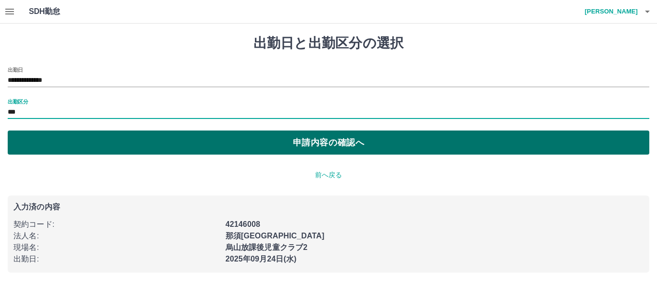
click at [83, 145] on button "申請内容の確認へ" at bounding box center [329, 142] width 642 height 24
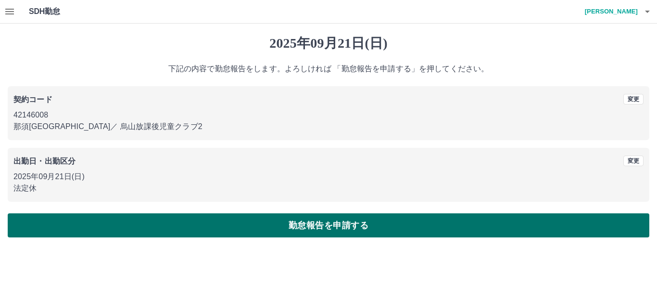
click at [172, 227] on button "勤怠報告を申請する" at bounding box center [329, 225] width 642 height 24
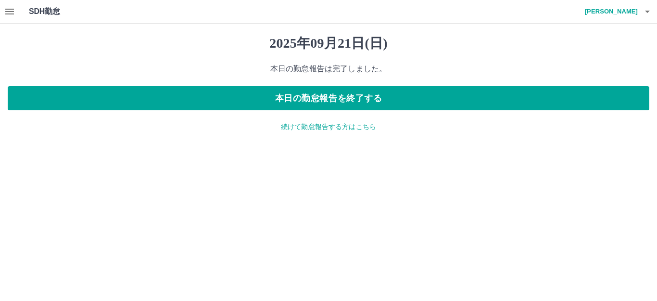
click at [302, 129] on p "続けて勤怠報告する方はこちら" at bounding box center [329, 127] width 642 height 10
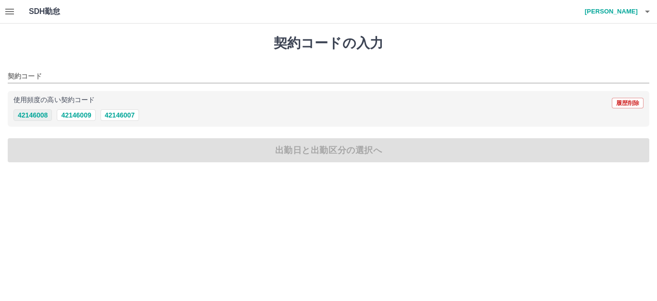
click at [28, 117] on button "42146008" at bounding box center [32, 115] width 38 height 12
type input "********"
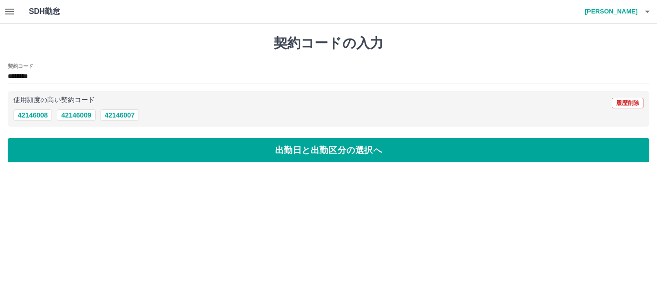
drag, startPoint x: 56, startPoint y: 145, endPoint x: 53, endPoint y: 135, distance: 11.0
click at [56, 144] on button "出勤日と出勤区分の選択へ" at bounding box center [329, 150] width 642 height 24
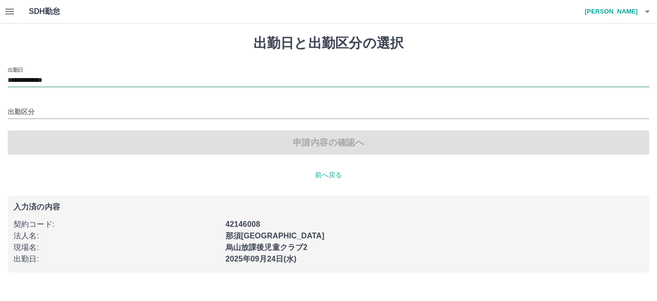
click at [64, 83] on input "**********" at bounding box center [329, 81] width 642 height 12
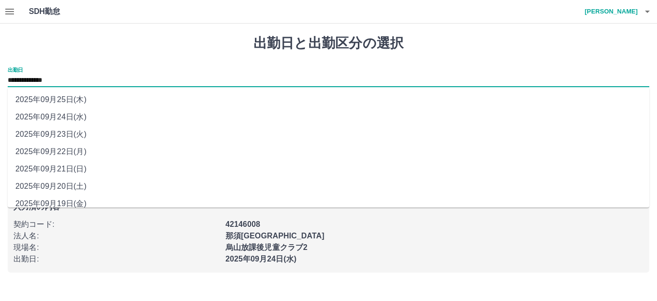
click at [73, 131] on li "2025年09月23日(火)" at bounding box center [329, 134] width 642 height 17
type input "**********"
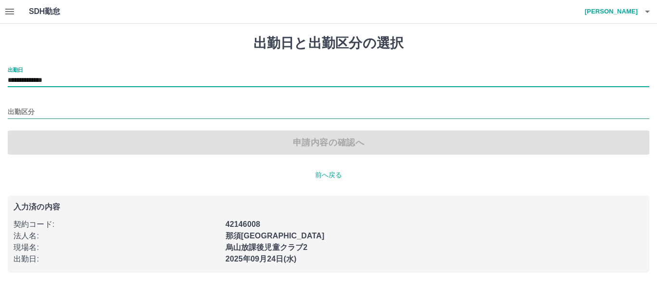
click at [73, 112] on input "出勤区分" at bounding box center [329, 112] width 642 height 12
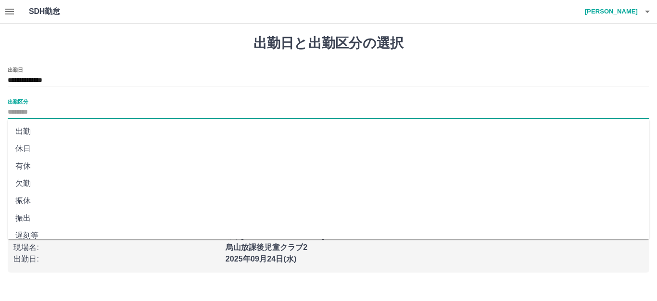
drag, startPoint x: 42, startPoint y: 151, endPoint x: 84, endPoint y: 140, distance: 43.6
click at [47, 150] on li "休日" at bounding box center [329, 148] width 642 height 17
type input "**"
drag, startPoint x: 84, startPoint y: 140, endPoint x: 113, endPoint y: 142, distance: 28.5
click at [86, 140] on button "申請内容の確認へ" at bounding box center [329, 142] width 642 height 24
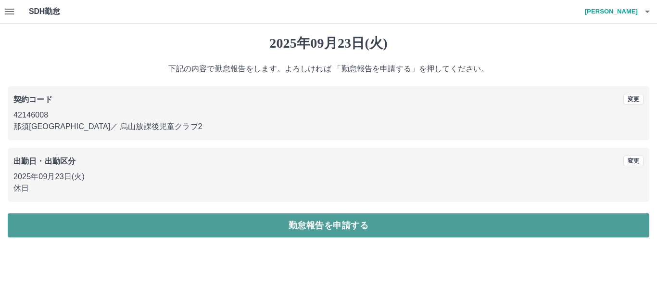
click at [157, 226] on button "勤怠報告を申請する" at bounding box center [329, 225] width 642 height 24
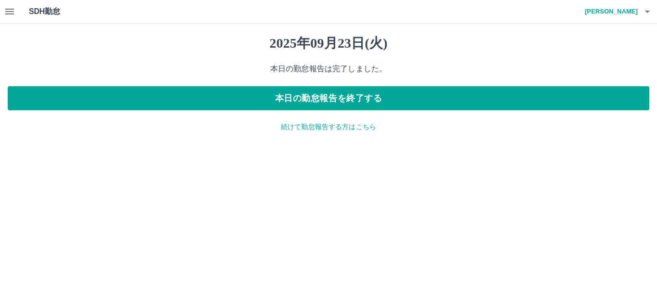
click at [328, 126] on p "続けて勤怠報告する方はこちら" at bounding box center [329, 127] width 642 height 10
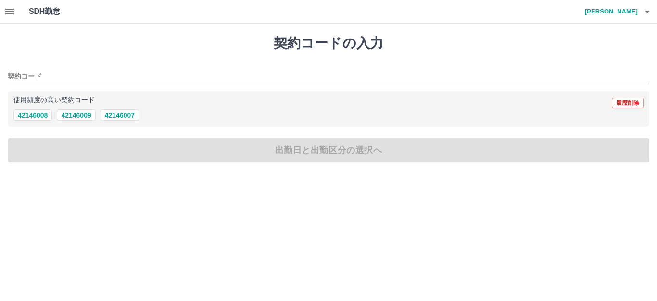
click at [53, 110] on div "42146008 42146009 42146007" at bounding box center [328, 115] width 630 height 12
click at [45, 117] on button "42146008" at bounding box center [32, 115] width 38 height 12
type input "********"
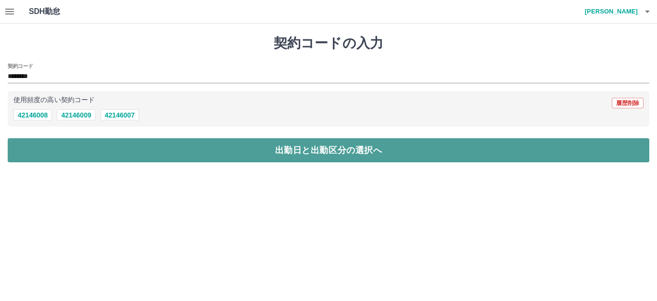
click at [55, 144] on button "出勤日と出勤区分の選択へ" at bounding box center [329, 150] width 642 height 24
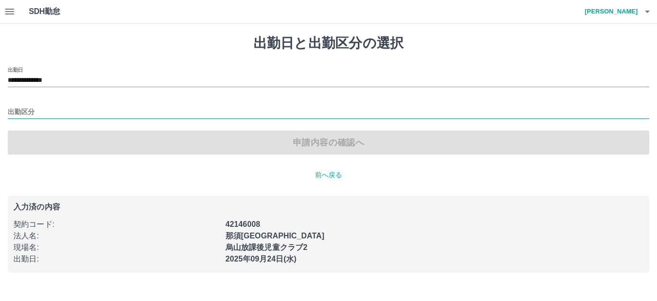
click at [42, 118] on input "出勤区分" at bounding box center [329, 112] width 642 height 12
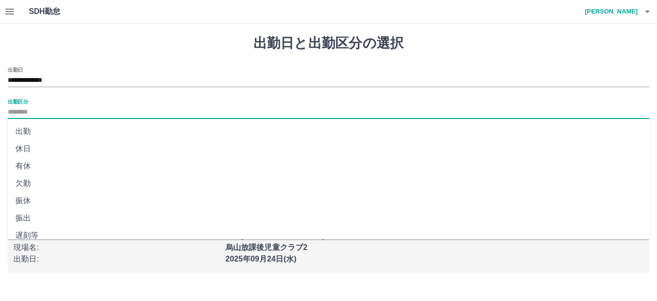
drag, startPoint x: 36, startPoint y: 148, endPoint x: 76, endPoint y: 146, distance: 40.9
click at [36, 149] on li "休日" at bounding box center [329, 148] width 642 height 17
type input "**"
click at [78, 146] on button "申請内容の確認へ" at bounding box center [329, 142] width 642 height 24
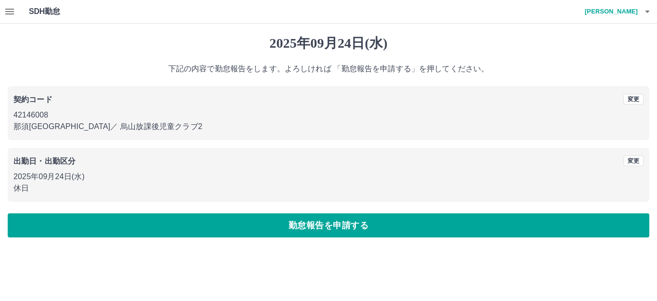
click at [184, 226] on button "勤怠報告を申請する" at bounding box center [329, 225] width 642 height 24
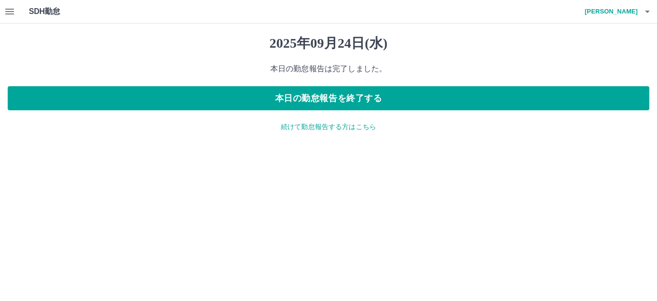
click at [644, 11] on icon "button" at bounding box center [648, 12] width 12 height 12
click at [606, 67] on li "ログアウト" at bounding box center [606, 70] width 85 height 17
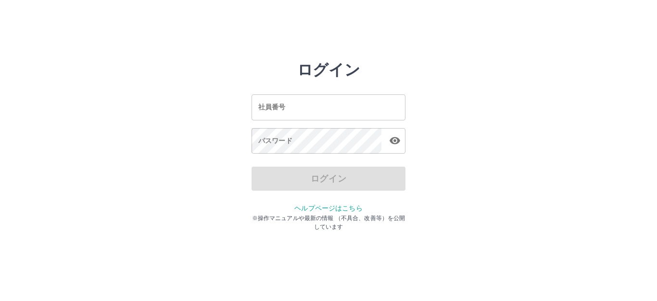
click at [263, 105] on input "社員番号" at bounding box center [329, 106] width 154 height 25
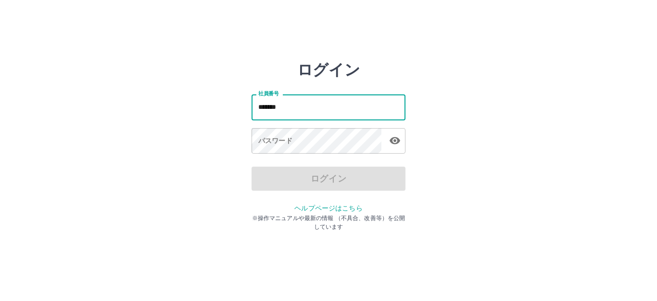
type input "*******"
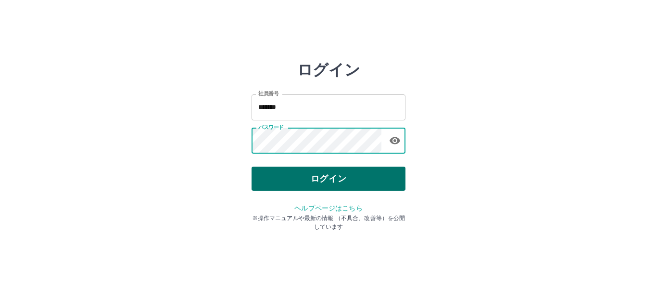
click at [285, 167] on button "ログイン" at bounding box center [329, 178] width 154 height 24
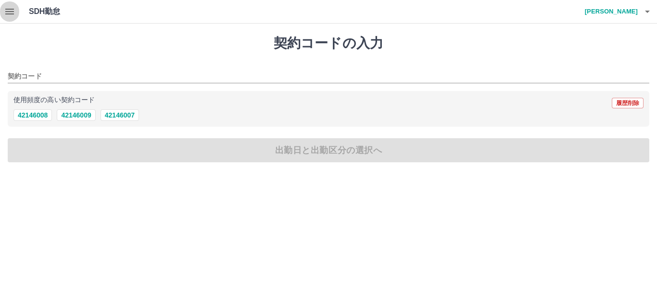
click at [4, 4] on button "button" at bounding box center [9, 11] width 19 height 23
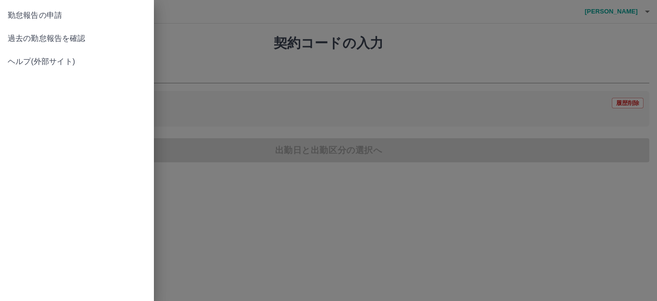
click at [16, 34] on span "過去の勤怠報告を確認" at bounding box center [77, 39] width 139 height 12
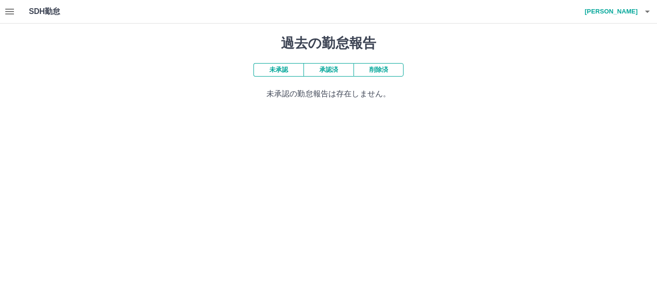
click at [326, 71] on button "承認済" at bounding box center [329, 69] width 50 height 13
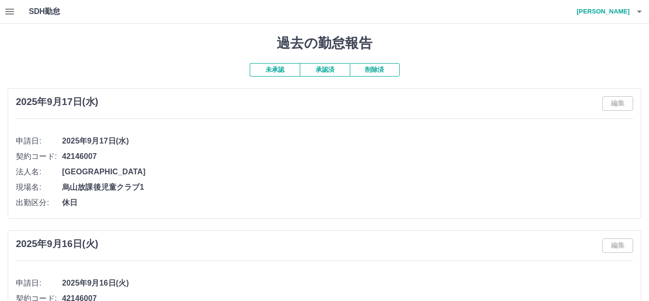
click at [5, 12] on icon "button" at bounding box center [10, 12] width 12 height 12
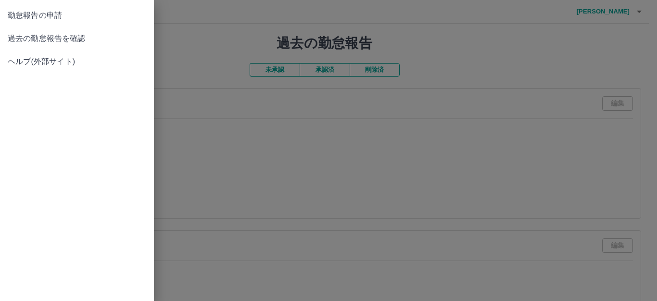
drag, startPoint x: 40, startPoint y: 14, endPoint x: 86, endPoint y: 72, distance: 73.3
click at [40, 15] on span "勤怠報告の申請" at bounding box center [77, 16] width 139 height 12
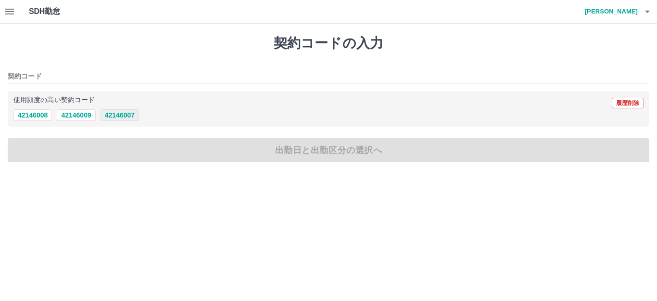
click at [127, 114] on button "42146007" at bounding box center [120, 115] width 38 height 12
type input "********"
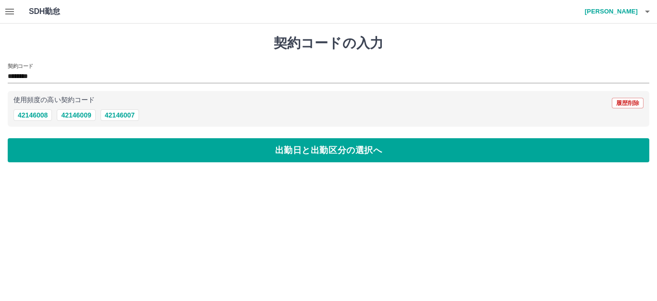
click at [130, 139] on button "出勤日と出勤区分の選択へ" at bounding box center [329, 150] width 642 height 24
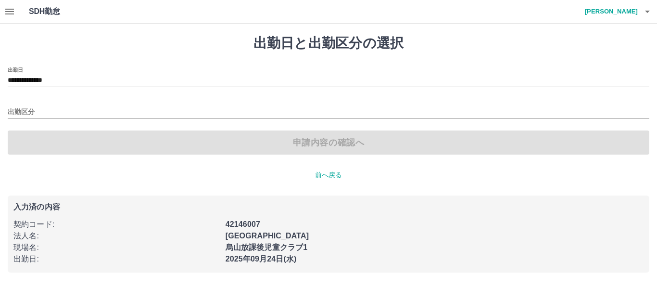
click at [52, 77] on input "**********" at bounding box center [329, 81] width 642 height 12
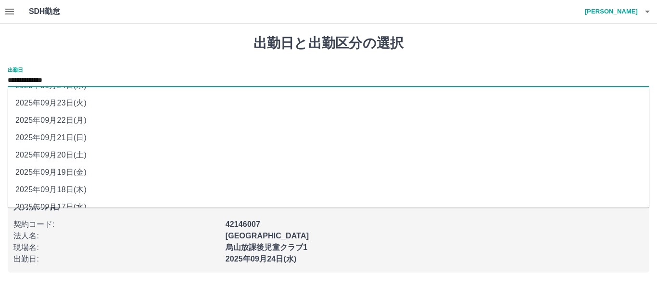
scroll to position [43, 0]
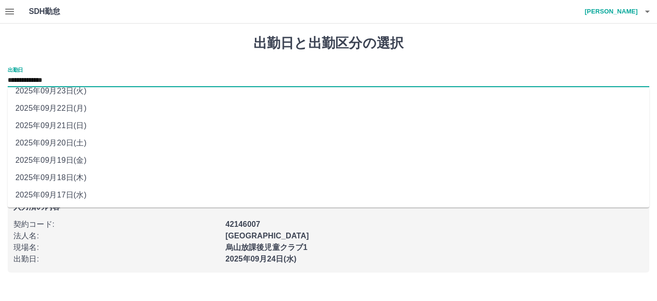
drag, startPoint x: 73, startPoint y: 178, endPoint x: 73, endPoint y: 173, distance: 5.3
click at [73, 177] on li "2025年09月18日(木)" at bounding box center [329, 177] width 642 height 17
type input "**********"
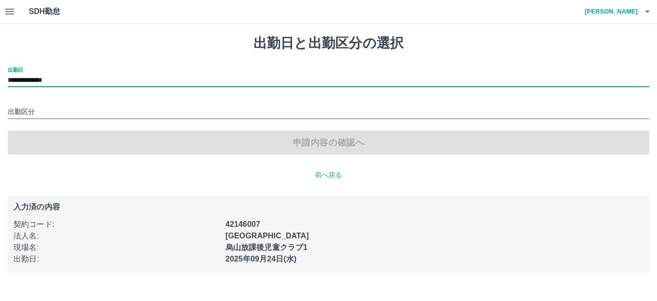
click at [58, 112] on input "出勤区分" at bounding box center [329, 112] width 642 height 12
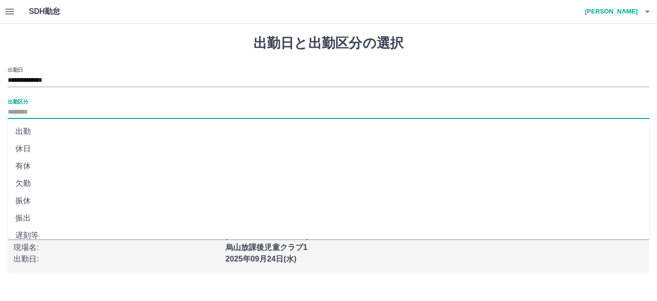
click at [28, 151] on li "休日" at bounding box center [329, 148] width 642 height 17
type input "**"
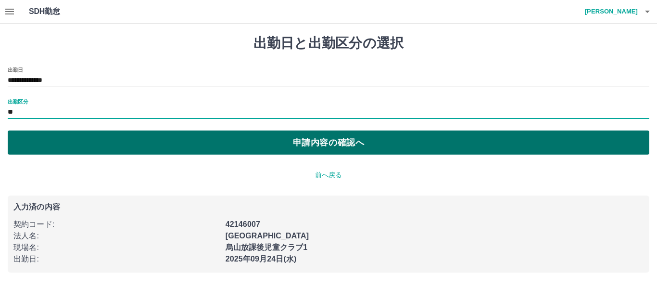
click at [80, 144] on button "申請内容の確認へ" at bounding box center [329, 142] width 642 height 24
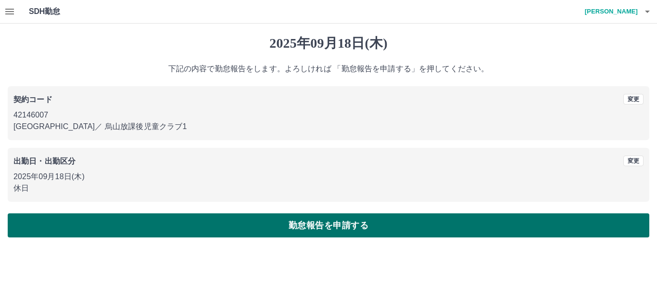
click at [127, 223] on button "勤怠報告を申請する" at bounding box center [329, 225] width 642 height 24
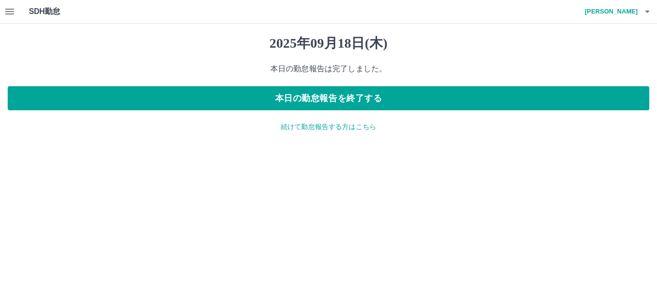
click at [286, 127] on p "続けて勤怠報告する方はこちら" at bounding box center [329, 127] width 642 height 10
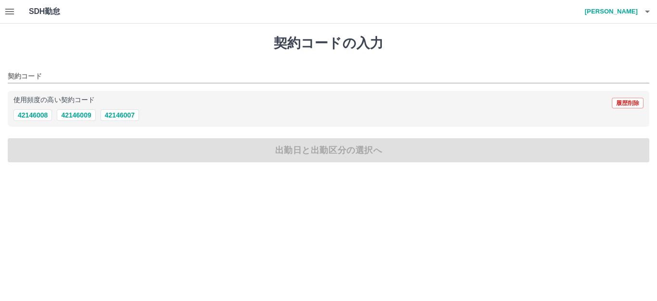
drag, startPoint x: 21, startPoint y: 121, endPoint x: 44, endPoint y: 137, distance: 27.8
click at [23, 121] on div "使用頻度の高い契約コード 履歴削除 42146008 42146009 42146007" at bounding box center [329, 109] width 642 height 36
click at [125, 112] on button "42146007" at bounding box center [120, 115] width 38 height 12
type input "********"
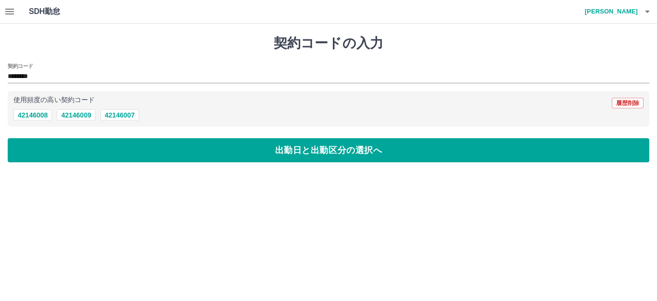
drag, startPoint x: 126, startPoint y: 148, endPoint x: 117, endPoint y: 143, distance: 10.1
click at [126, 148] on button "出勤日と出勤区分の選択へ" at bounding box center [329, 150] width 642 height 24
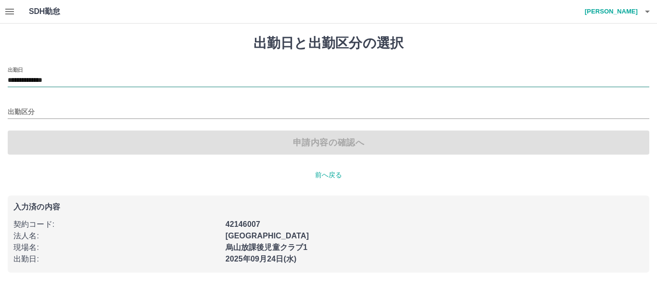
click at [51, 82] on input "**********" at bounding box center [329, 81] width 642 height 12
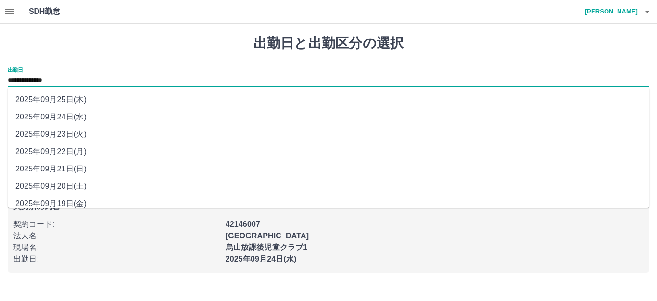
drag, startPoint x: 76, startPoint y: 198, endPoint x: 60, endPoint y: 133, distance: 67.0
click at [76, 198] on li "2025年09月19日(金)" at bounding box center [329, 203] width 642 height 17
type input "**********"
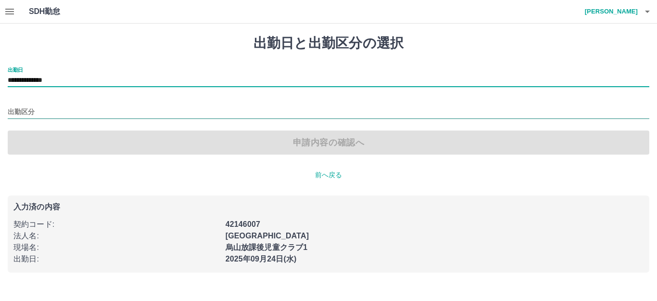
drag, startPoint x: 62, startPoint y: 109, endPoint x: 54, endPoint y: 116, distance: 11.2
click at [62, 109] on input "出勤区分" at bounding box center [329, 112] width 642 height 12
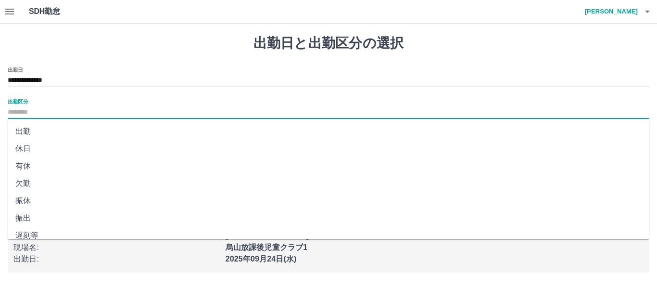
click at [18, 157] on li "有休" at bounding box center [329, 165] width 642 height 17
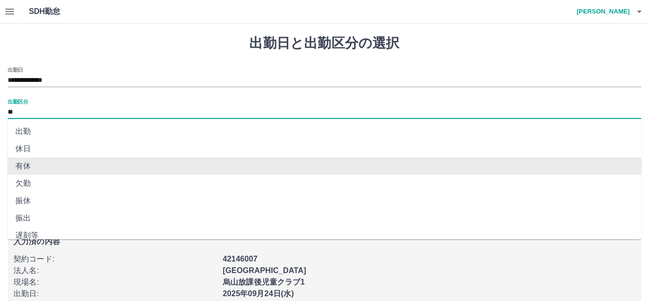
click at [31, 116] on input "**" at bounding box center [325, 112] width 634 height 12
click at [48, 158] on li "有休" at bounding box center [325, 165] width 634 height 17
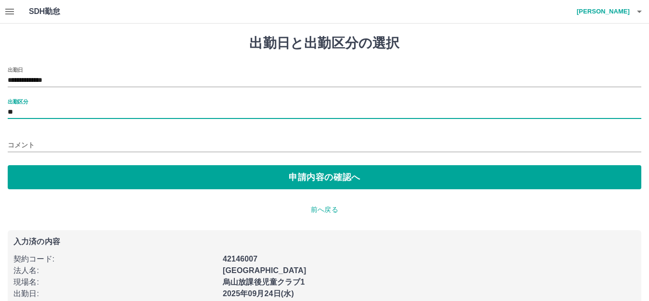
click at [37, 116] on input "**" at bounding box center [325, 112] width 634 height 12
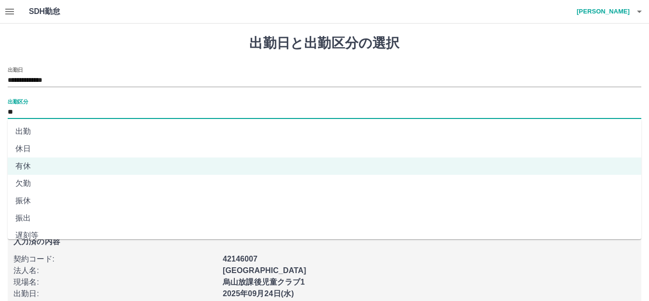
drag, startPoint x: 39, startPoint y: 147, endPoint x: 61, endPoint y: 140, distance: 22.7
click at [44, 146] on li "休日" at bounding box center [325, 148] width 634 height 17
type input "**"
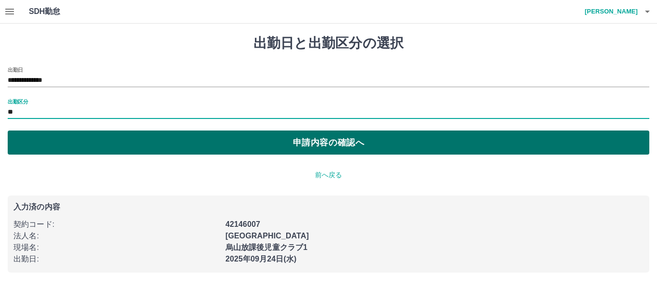
click at [61, 140] on button "申請内容の確認へ" at bounding box center [329, 142] width 642 height 24
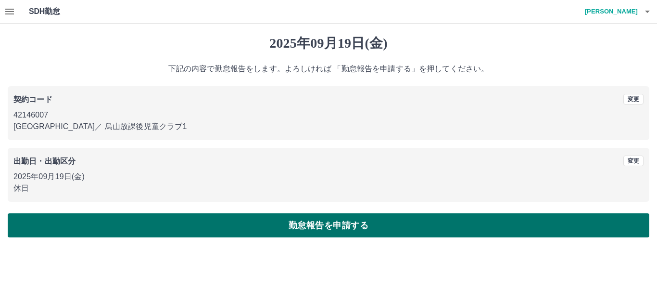
click at [139, 215] on button "勤怠報告を申請する" at bounding box center [329, 225] width 642 height 24
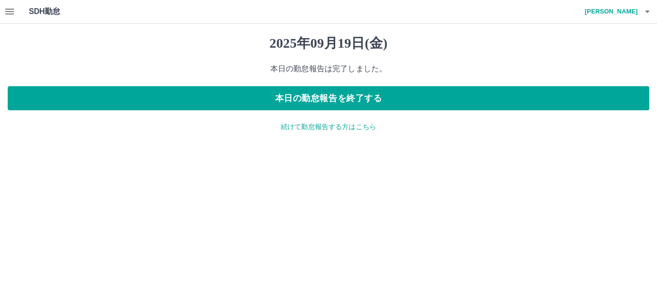
drag, startPoint x: 291, startPoint y: 124, endPoint x: 283, endPoint y: 122, distance: 8.1
click at [291, 124] on p "続けて勤怠報告する方はこちら" at bounding box center [329, 127] width 642 height 10
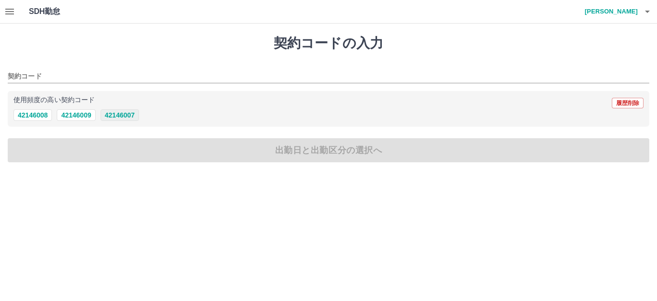
click at [118, 116] on button "42146007" at bounding box center [120, 115] width 38 height 12
type input "********"
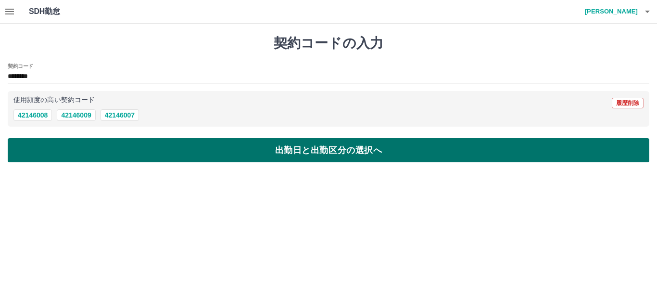
click at [107, 147] on button "出勤日と出勤区分の選択へ" at bounding box center [329, 150] width 642 height 24
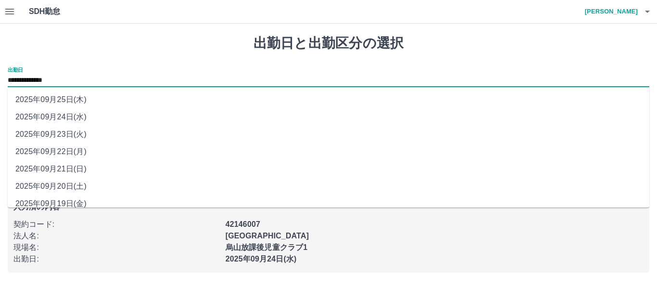
click at [58, 84] on input "**********" at bounding box center [329, 81] width 642 height 12
click at [78, 181] on li "2025年09月20日(土)" at bounding box center [329, 186] width 642 height 17
type input "**********"
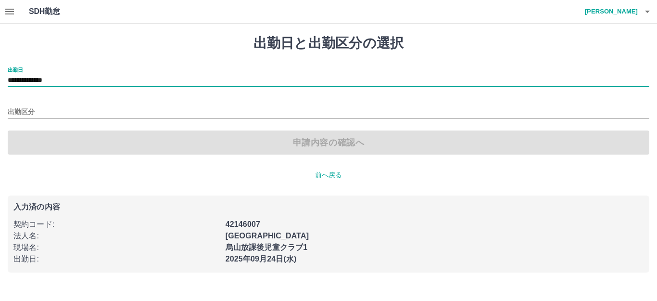
click at [64, 120] on div "**********" at bounding box center [329, 111] width 642 height 88
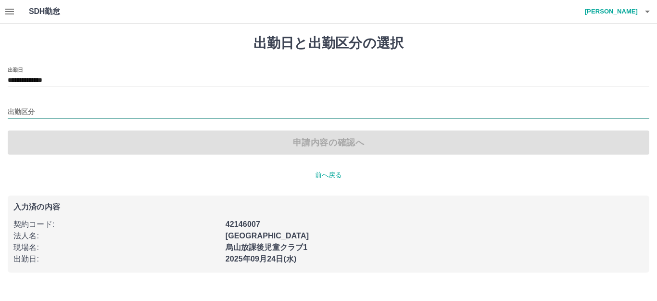
click at [64, 116] on input "出勤区分" at bounding box center [329, 112] width 642 height 12
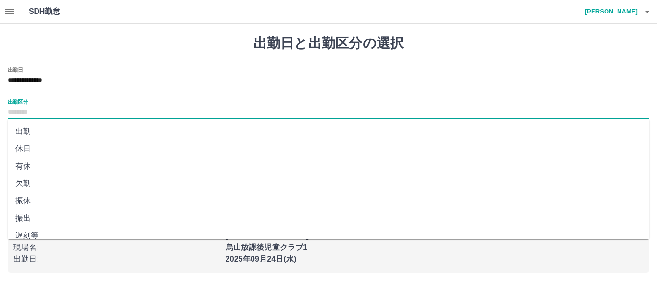
click at [45, 145] on li "休日" at bounding box center [329, 148] width 642 height 17
type input "**"
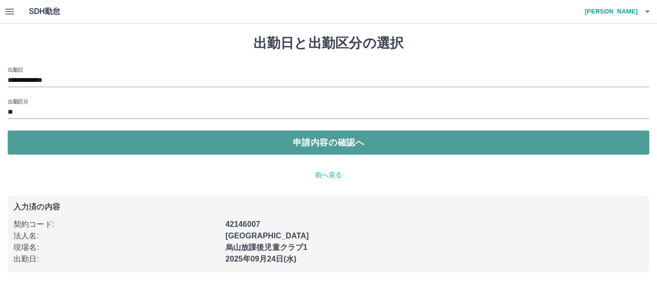
drag, startPoint x: 54, startPoint y: 146, endPoint x: 77, endPoint y: 151, distance: 23.5
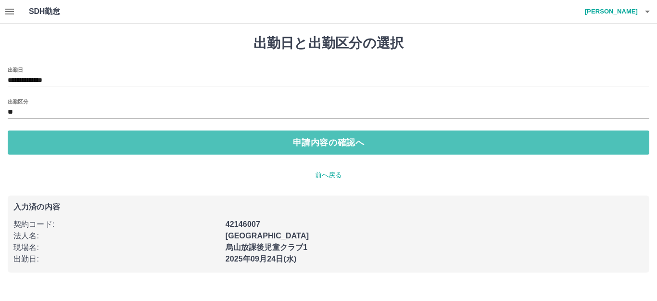
click at [55, 146] on button "申請内容の確認へ" at bounding box center [329, 142] width 642 height 24
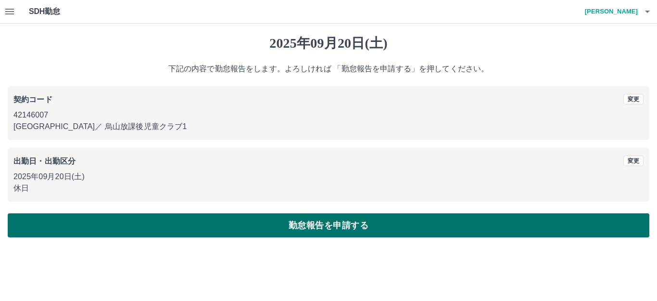
click at [141, 226] on button "勤怠報告を申請する" at bounding box center [329, 225] width 642 height 24
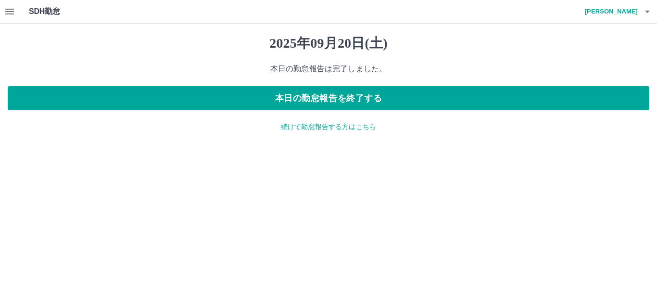
click at [302, 125] on p "続けて勤怠報告する方はこちら" at bounding box center [329, 127] width 642 height 10
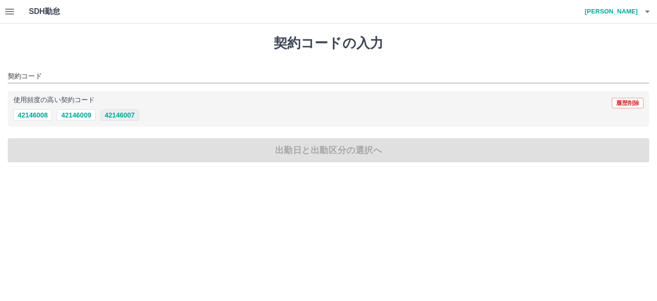
click at [128, 116] on button "42146007" at bounding box center [120, 115] width 38 height 12
type input "********"
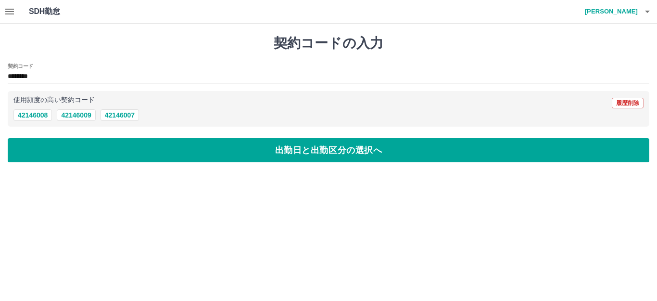
click at [135, 146] on button "出勤日と出勤区分の選択へ" at bounding box center [329, 150] width 642 height 24
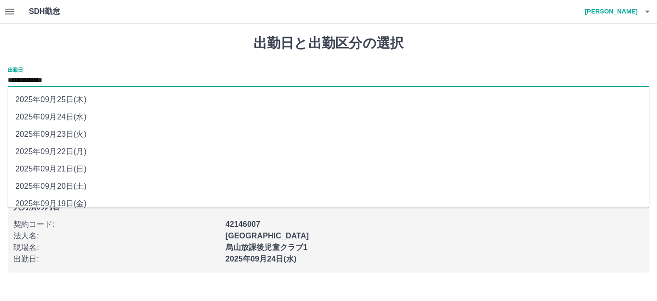
click at [77, 78] on input "**********" at bounding box center [329, 81] width 642 height 12
click at [81, 168] on li "2025年09月21日(日)" at bounding box center [329, 168] width 642 height 17
type input "**********"
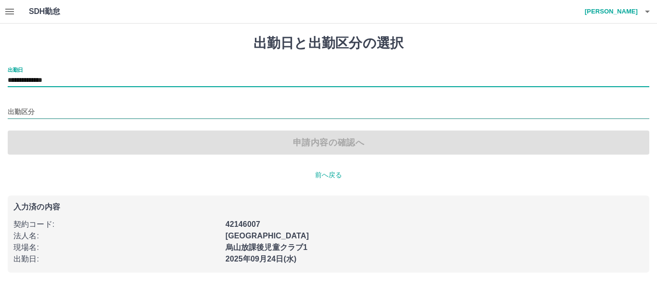
click at [67, 111] on input "出勤区分" at bounding box center [329, 112] width 642 height 12
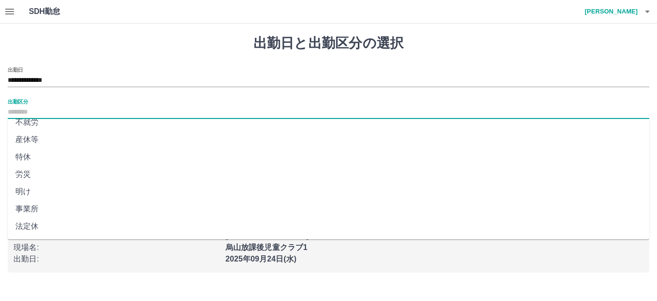
scroll to position [199, 0]
drag, startPoint x: 57, startPoint y: 211, endPoint x: 62, endPoint y: 163, distance: 48.3
click at [57, 209] on li "法定休" at bounding box center [329, 209] width 642 height 17
type input "***"
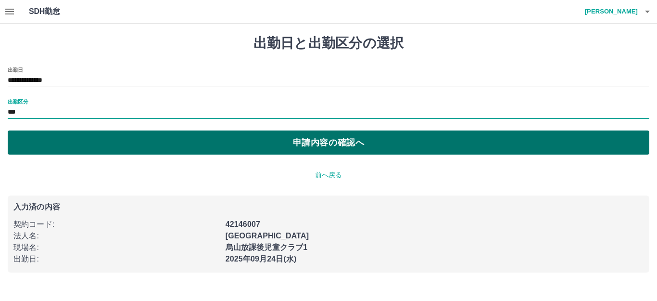
drag, startPoint x: 55, startPoint y: 142, endPoint x: 61, endPoint y: 143, distance: 5.3
click at [58, 142] on button "申請内容の確認へ" at bounding box center [329, 142] width 642 height 24
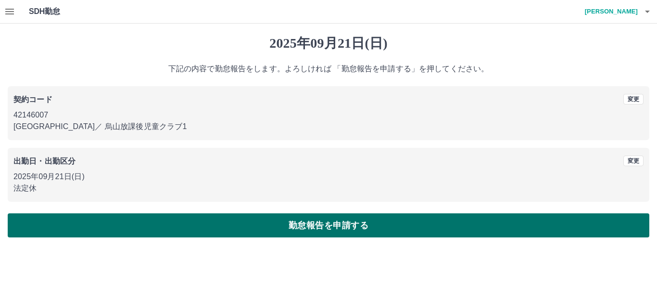
click at [190, 226] on button "勤怠報告を申請する" at bounding box center [329, 225] width 642 height 24
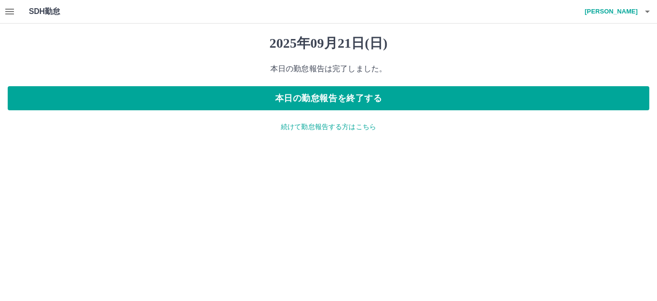
click at [301, 131] on p "続けて勤怠報告する方はこちら" at bounding box center [329, 127] width 642 height 10
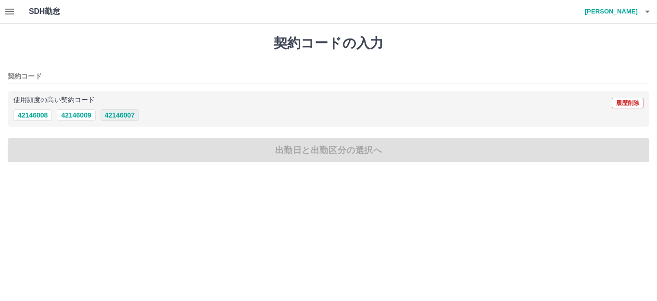
click at [111, 117] on button "42146007" at bounding box center [120, 115] width 38 height 12
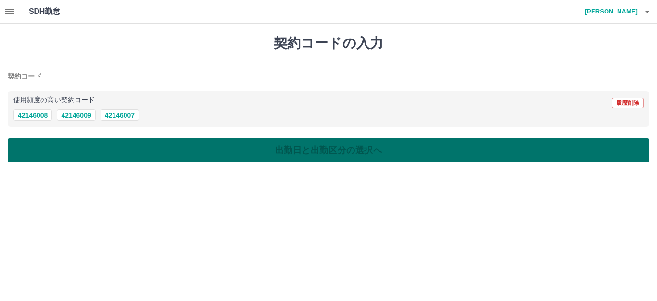
type input "********"
click at [119, 147] on button "出勤日と出勤区分の選択へ" at bounding box center [329, 150] width 642 height 24
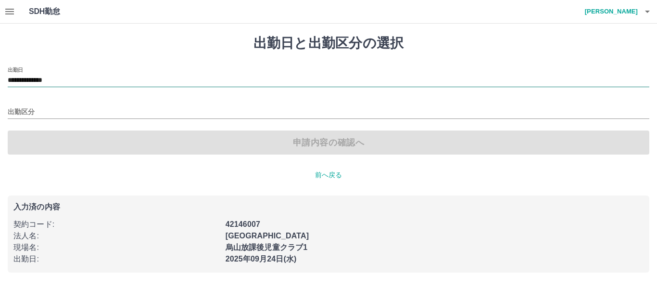
click at [76, 78] on input "**********" at bounding box center [329, 81] width 642 height 12
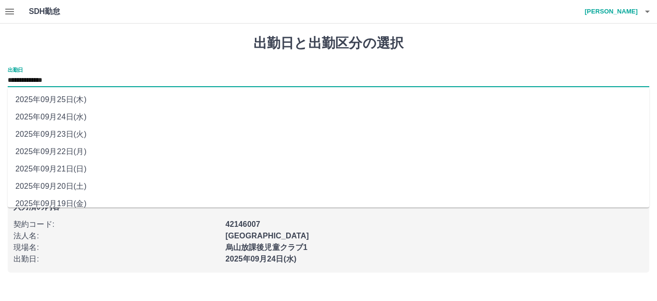
drag, startPoint x: 74, startPoint y: 157, endPoint x: 56, endPoint y: 127, distance: 35.2
click at [74, 156] on li "2025年09月22日(月)" at bounding box center [329, 151] width 642 height 17
type input "**********"
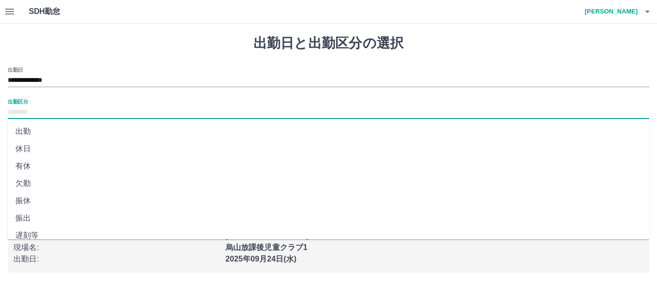
drag, startPoint x: 52, startPoint y: 117, endPoint x: 36, endPoint y: 150, distance: 36.6
click at [51, 118] on input "出勤区分" at bounding box center [329, 112] width 642 height 12
drag, startPoint x: 35, startPoint y: 148, endPoint x: 70, endPoint y: 141, distance: 36.2
click at [39, 147] on li "休日" at bounding box center [329, 148] width 642 height 17
type input "**"
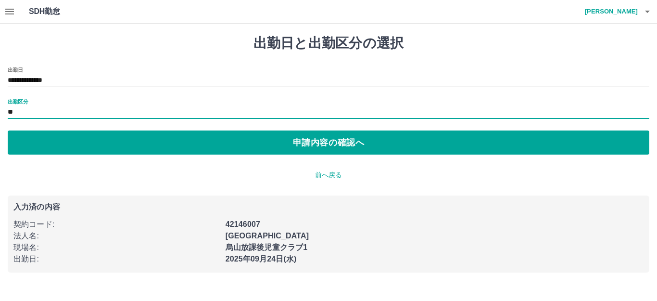
drag, startPoint x: 70, startPoint y: 141, endPoint x: 95, endPoint y: 153, distance: 28.0
click at [70, 142] on button "申請内容の確認へ" at bounding box center [329, 142] width 642 height 24
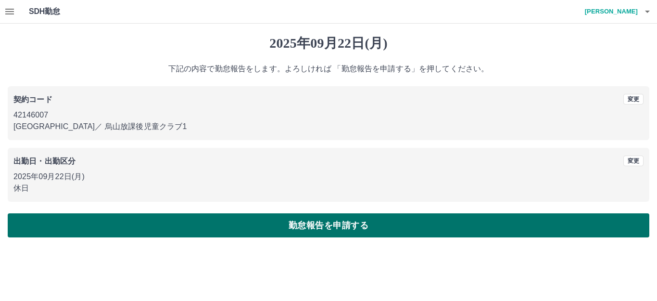
click at [185, 232] on button "勤怠報告を申請する" at bounding box center [329, 225] width 642 height 24
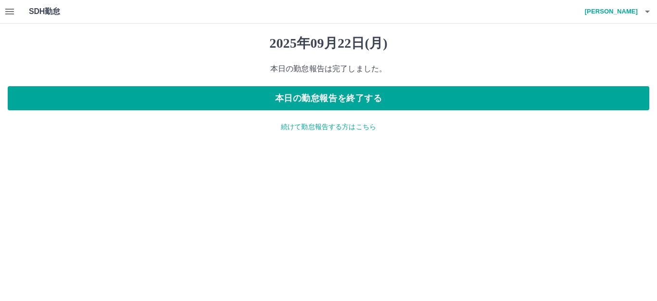
click at [291, 120] on div "[DATE] 本日の勤怠報告は完了しました。 本日の勤怠報告を終了する 続けて勤怠報告する方はこちら" at bounding box center [328, 84] width 657 height 120
click at [285, 125] on p "続けて勤怠報告する方はこちら" at bounding box center [329, 127] width 642 height 10
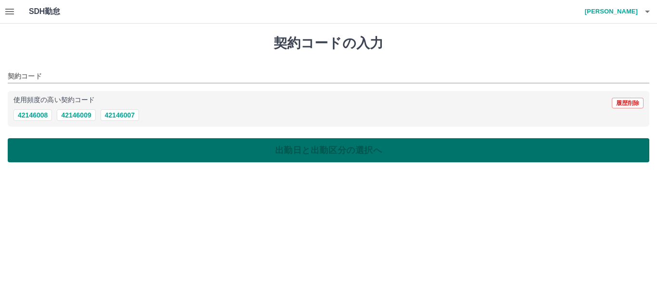
drag, startPoint x: 129, startPoint y: 115, endPoint x: 143, endPoint y: 148, distance: 35.6
click at [129, 115] on button "42146007" at bounding box center [120, 115] width 38 height 12
type input "********"
click at [143, 152] on button "出勤日と出勤区分の選択へ" at bounding box center [329, 150] width 642 height 24
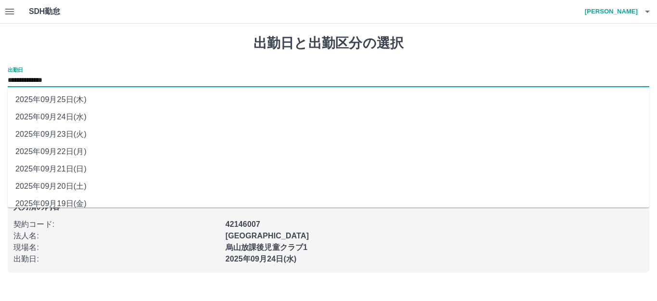
click at [75, 82] on input "**********" at bounding box center [329, 81] width 642 height 12
click at [64, 138] on li "2025年09月23日(火)" at bounding box center [329, 134] width 642 height 17
type input "**********"
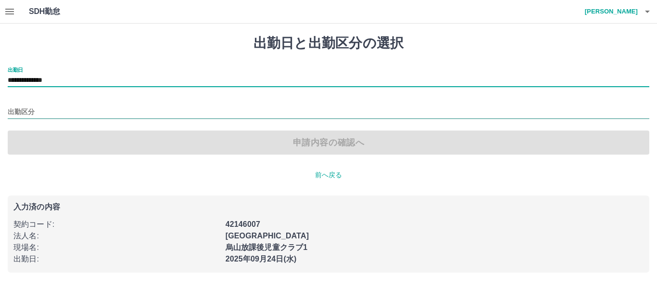
click at [61, 117] on input "出勤区分" at bounding box center [329, 112] width 642 height 12
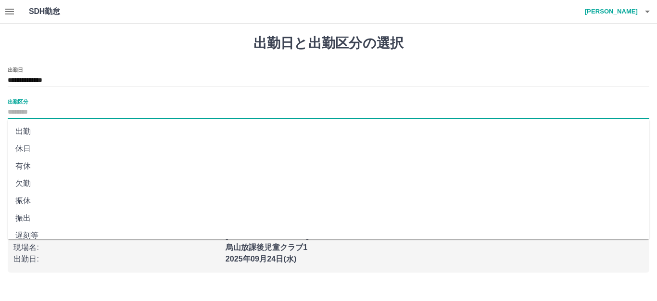
drag, startPoint x: 57, startPoint y: 142, endPoint x: 79, endPoint y: 140, distance: 22.7
click at [57, 143] on li "休日" at bounding box center [329, 148] width 642 height 17
type input "**"
click at [80, 140] on button "申請内容の確認へ" at bounding box center [329, 142] width 642 height 24
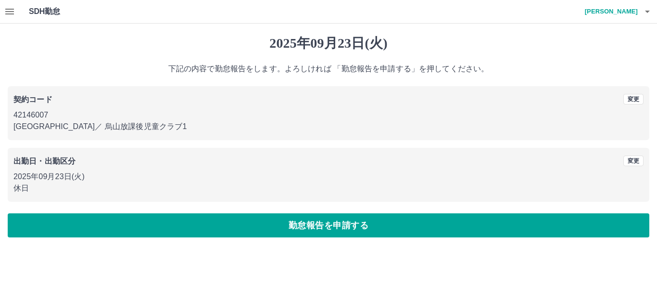
click at [218, 222] on button "勤怠報告を申請する" at bounding box center [329, 225] width 642 height 24
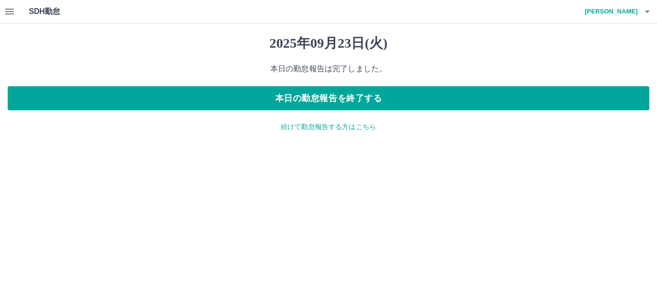
drag, startPoint x: 292, startPoint y: 130, endPoint x: 277, endPoint y: 131, distance: 14.5
click at [291, 130] on p "続けて勤怠報告する方はこちら" at bounding box center [329, 127] width 642 height 10
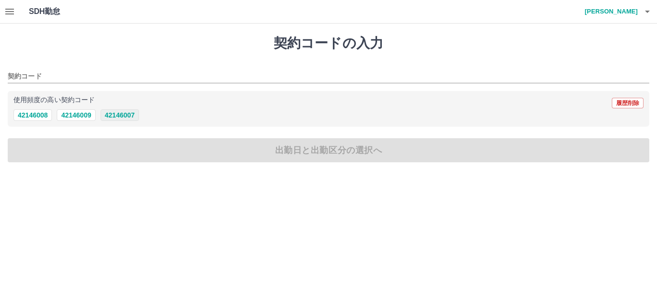
click at [115, 117] on button "42146007" at bounding box center [120, 115] width 38 height 12
type input "********"
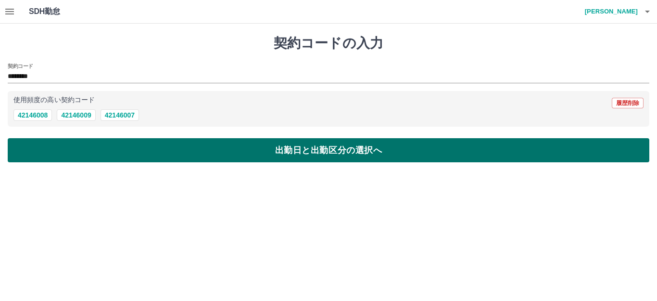
click at [116, 150] on button "出勤日と出勤区分の選択へ" at bounding box center [329, 150] width 642 height 24
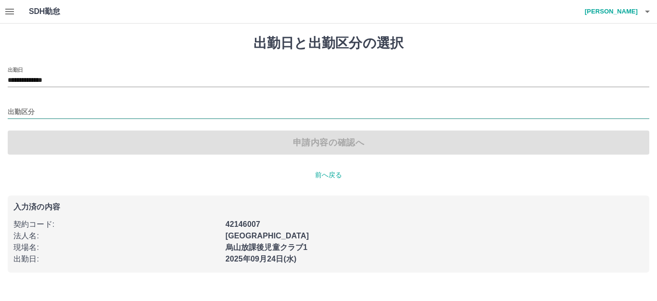
click at [47, 114] on input "出勤区分" at bounding box center [329, 112] width 642 height 12
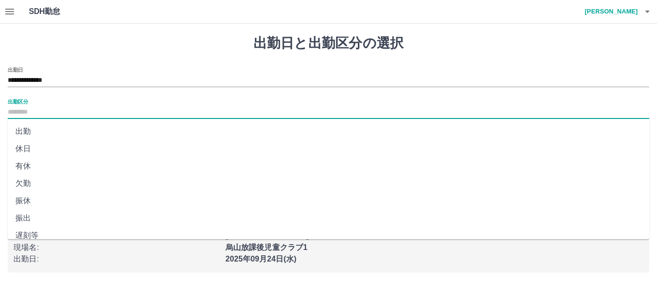
click at [44, 147] on li "休日" at bounding box center [329, 148] width 642 height 17
type input "**"
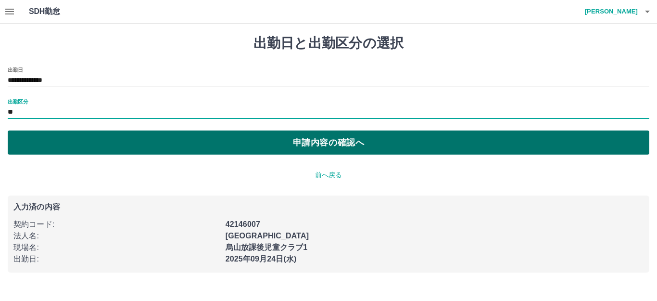
click at [66, 145] on button "申請内容の確認へ" at bounding box center [329, 142] width 642 height 24
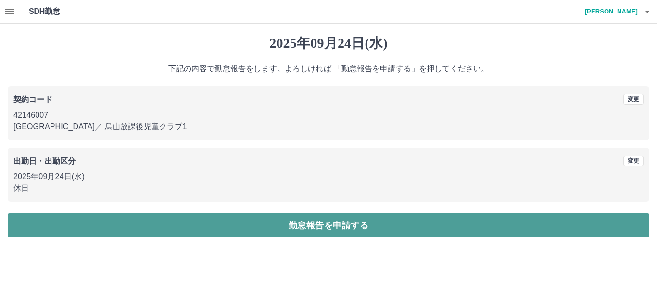
click at [253, 232] on button "勤怠報告を申請する" at bounding box center [329, 225] width 642 height 24
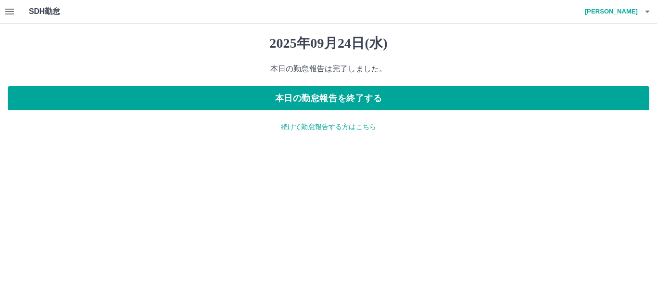
click at [657, 3] on div "SDH勤怠 [PERSON_NAME]" at bounding box center [328, 12] width 657 height 24
click at [652, 3] on button "button" at bounding box center [647, 11] width 19 height 23
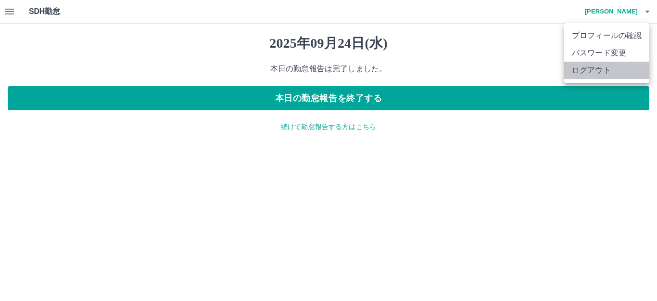
drag, startPoint x: 608, startPoint y: 67, endPoint x: 495, endPoint y: 65, distance: 113.1
click at [607, 67] on li "ログアウト" at bounding box center [606, 70] width 85 height 17
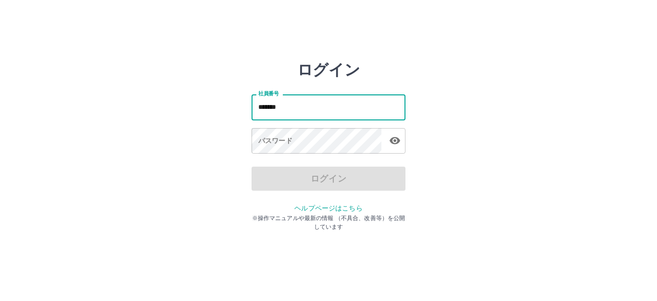
type input "*******"
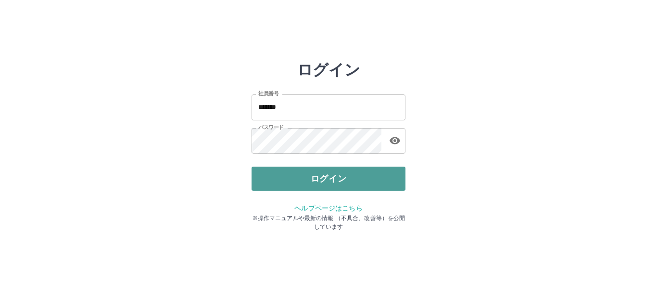
click at [312, 181] on button "ログイン" at bounding box center [329, 178] width 154 height 24
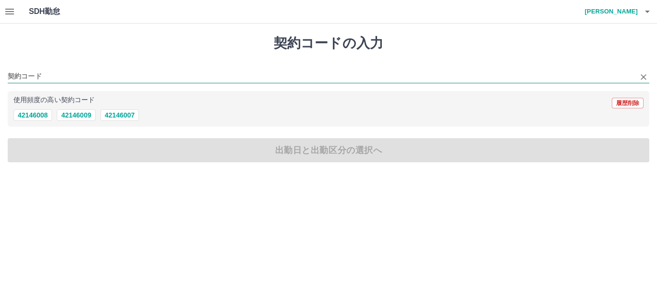
click at [68, 81] on input "契約コード" at bounding box center [321, 77] width 627 height 12
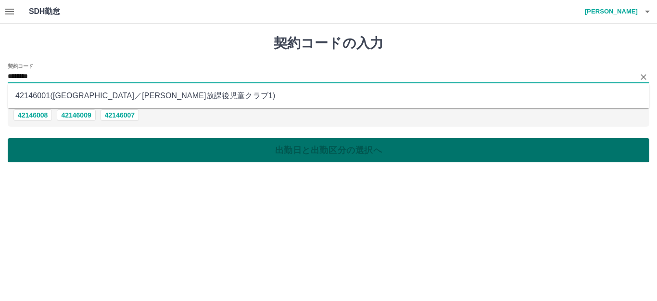
drag, startPoint x: 71, startPoint y: 91, endPoint x: 72, endPoint y: 155, distance: 64.5
click at [71, 91] on li "42146001 ( [GEOGRAPHIC_DATA] ／ [PERSON_NAME]放課後児童クラブ1 )" at bounding box center [329, 95] width 642 height 17
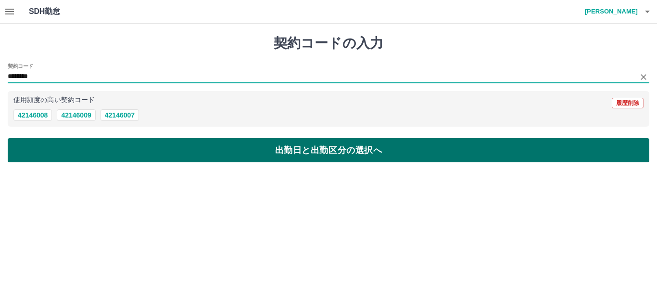
type input "********"
click at [72, 153] on button "出勤日と出勤区分の選択へ" at bounding box center [329, 150] width 642 height 24
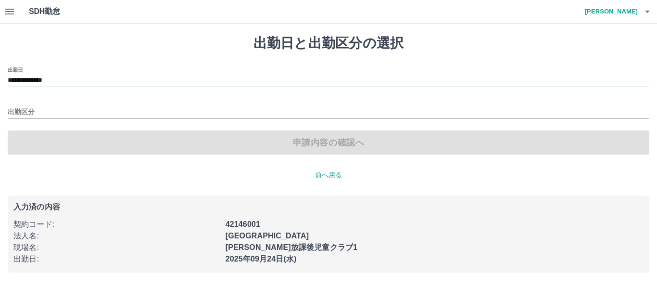
click at [71, 82] on input "**********" at bounding box center [329, 81] width 642 height 12
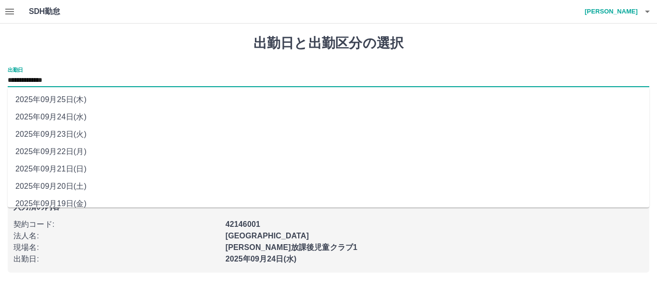
drag, startPoint x: 67, startPoint y: 198, endPoint x: 69, endPoint y: 140, distance: 57.3
click at [67, 198] on li "2025年09月19日(金)" at bounding box center [329, 203] width 642 height 17
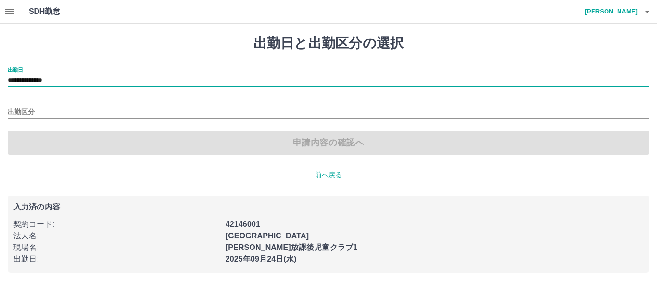
click at [76, 84] on input "**********" at bounding box center [329, 81] width 642 height 12
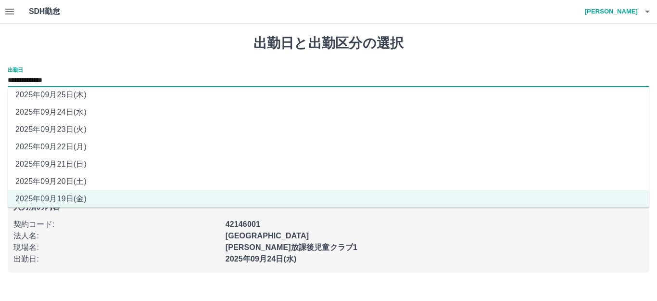
scroll to position [43, 0]
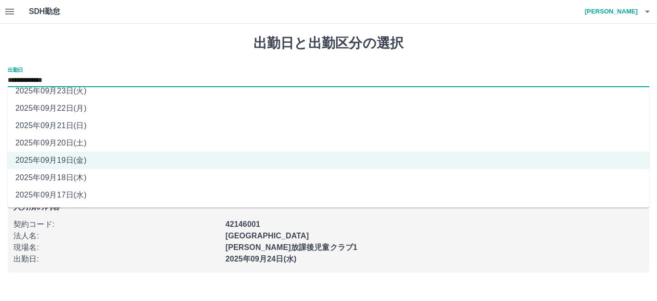
click at [56, 178] on li "2025年09月18日(木)" at bounding box center [329, 177] width 642 height 17
type input "**********"
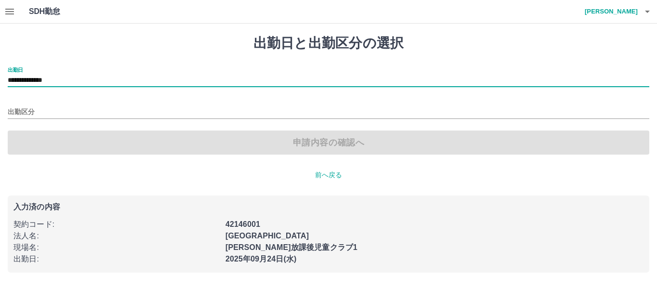
click at [47, 122] on div "**********" at bounding box center [329, 111] width 642 height 88
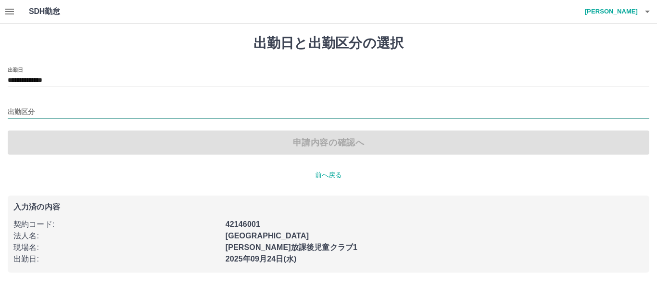
click at [47, 115] on input "出勤区分" at bounding box center [329, 112] width 642 height 12
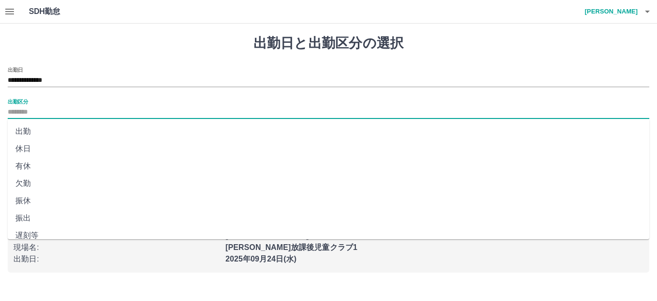
drag, startPoint x: 35, startPoint y: 148, endPoint x: 44, endPoint y: 149, distance: 8.7
click at [35, 149] on li "休日" at bounding box center [329, 148] width 642 height 17
type input "**"
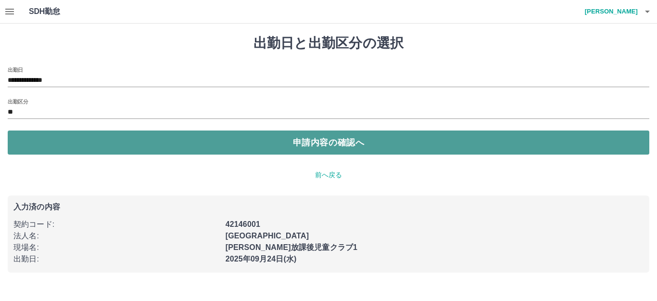
drag, startPoint x: 64, startPoint y: 143, endPoint x: 69, endPoint y: 147, distance: 6.5
click at [65, 144] on button "申請内容の確認へ" at bounding box center [329, 142] width 642 height 24
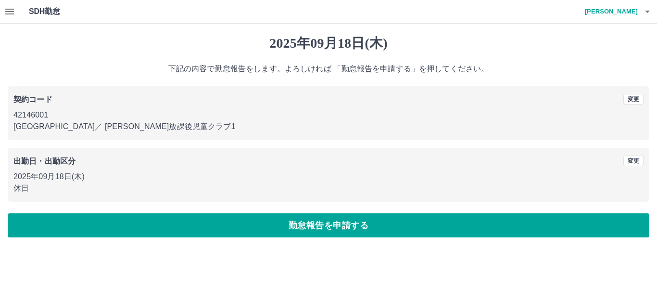
click at [208, 231] on button "勤怠報告を申請する" at bounding box center [329, 225] width 642 height 24
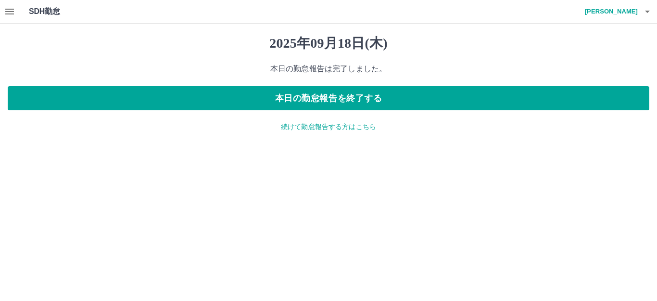
drag, startPoint x: 313, startPoint y: 128, endPoint x: 273, endPoint y: 125, distance: 39.6
click at [312, 128] on p "続けて勤怠報告する方はこちら" at bounding box center [329, 127] width 642 height 10
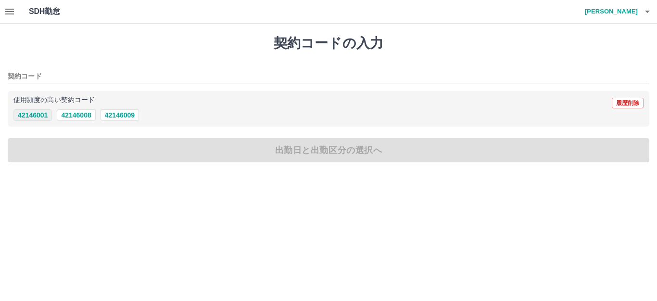
drag, startPoint x: 20, startPoint y: 116, endPoint x: 51, endPoint y: 142, distance: 40.4
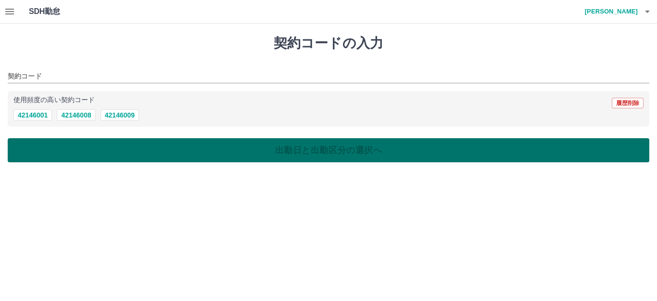
click at [21, 117] on button "42146001" at bounding box center [32, 115] width 38 height 12
type input "********"
click at [57, 147] on button "出勤日と出勤区分の選択へ" at bounding box center [329, 150] width 642 height 24
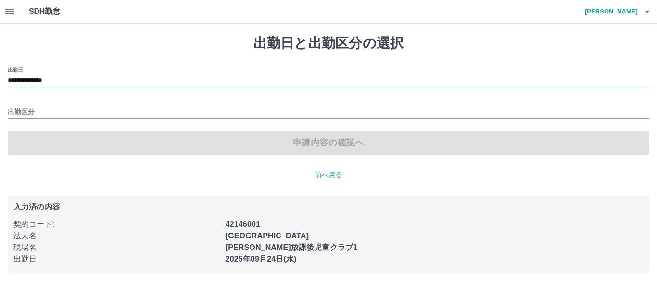
click at [64, 86] on input "**********" at bounding box center [329, 81] width 642 height 12
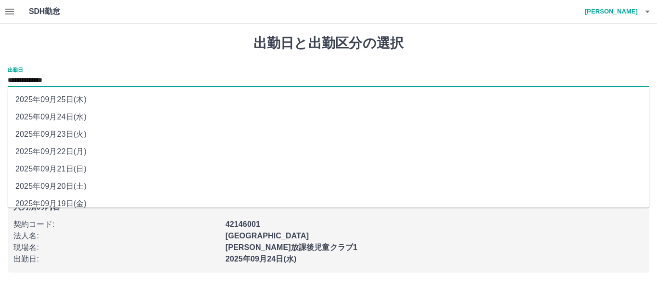
click at [62, 187] on li "2025年09月20日(土)" at bounding box center [329, 186] width 642 height 17
type input "**********"
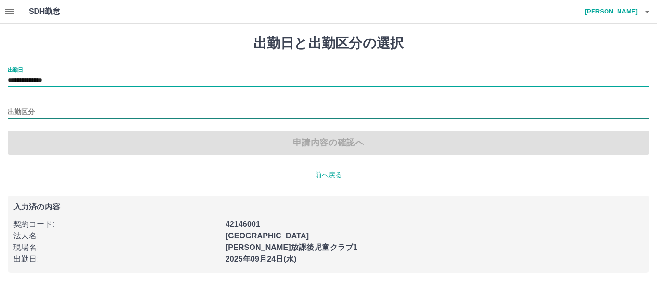
click at [46, 117] on input "出勤区分" at bounding box center [329, 112] width 642 height 12
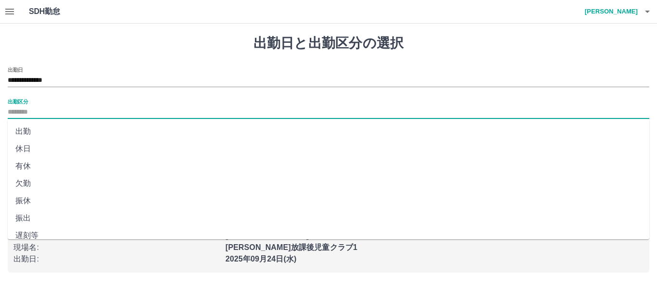
click at [24, 146] on li "休日" at bounding box center [329, 148] width 642 height 17
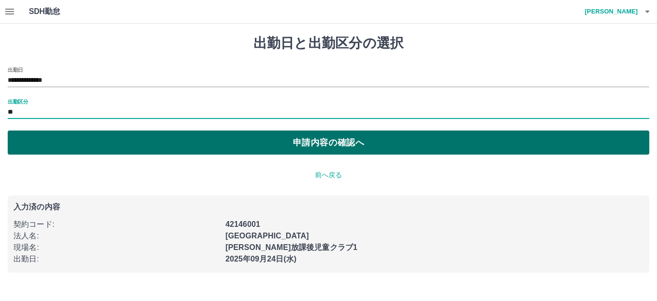
type input "**"
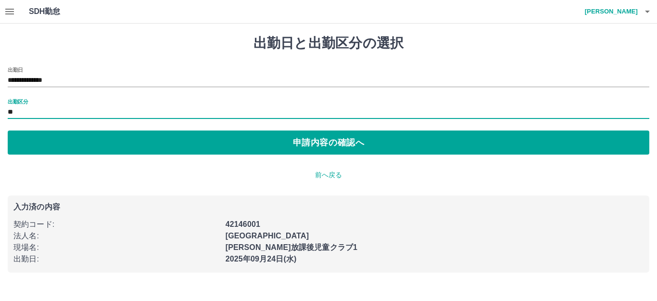
click at [40, 149] on button "申請内容の確認へ" at bounding box center [329, 142] width 642 height 24
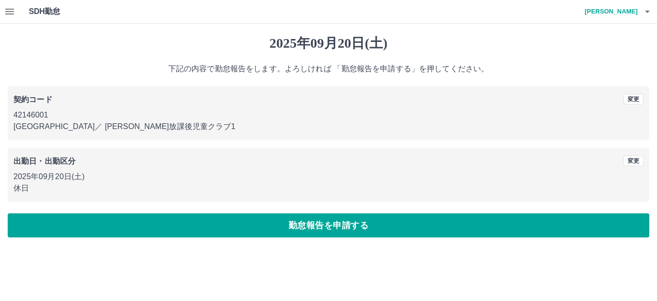
click at [173, 230] on button "勤怠報告を申請する" at bounding box center [329, 225] width 642 height 24
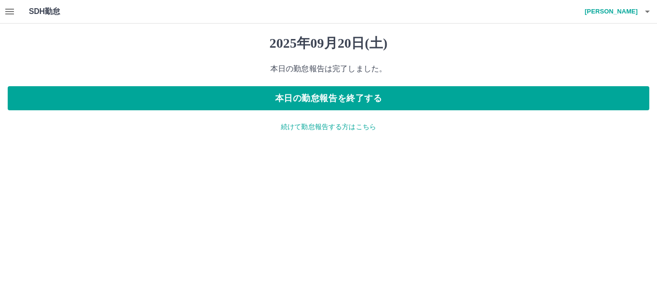
click at [293, 129] on p "続けて勤怠報告する方はこちら" at bounding box center [329, 127] width 642 height 10
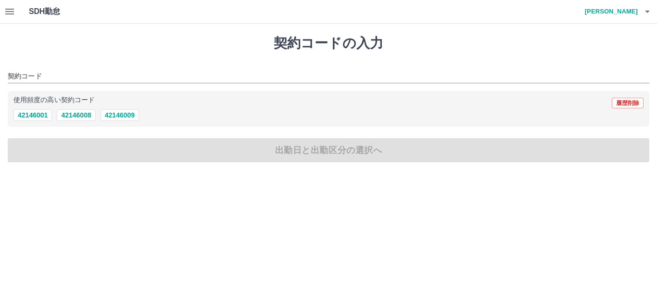
click at [25, 116] on button "42146001" at bounding box center [32, 115] width 38 height 12
type input "********"
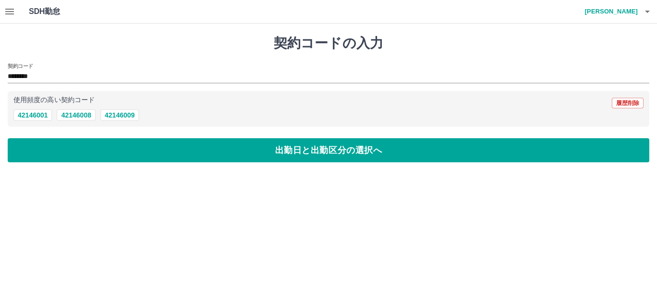
click at [38, 145] on button "出勤日と出勤区分の選択へ" at bounding box center [329, 150] width 642 height 24
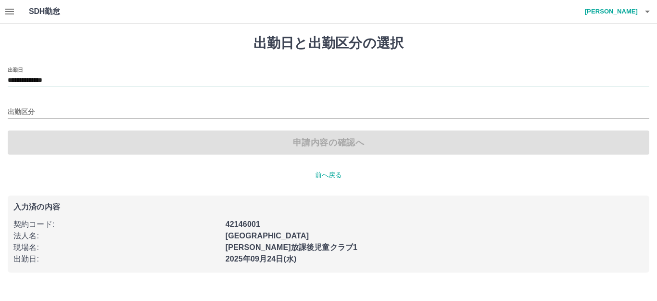
click at [54, 80] on input "**********" at bounding box center [329, 81] width 642 height 12
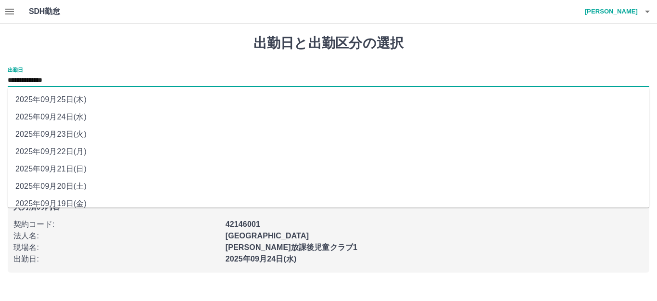
click at [59, 116] on li "2025年09月24日(水)" at bounding box center [329, 116] width 642 height 17
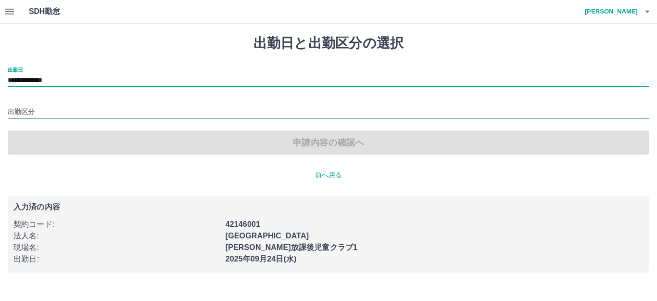
click at [55, 111] on input "出勤区分" at bounding box center [329, 112] width 642 height 12
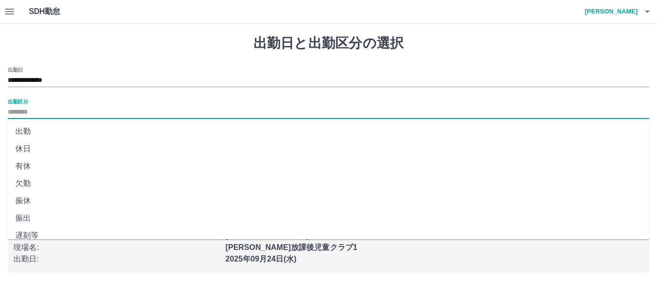
click at [45, 150] on li "休日" at bounding box center [329, 148] width 642 height 17
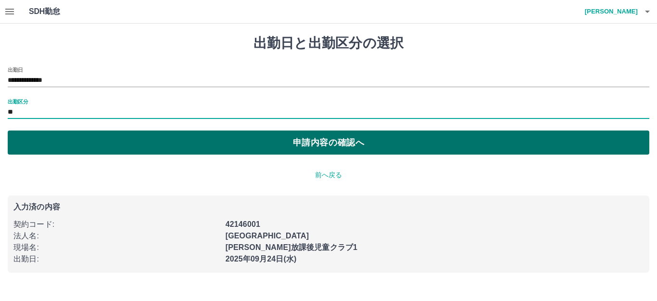
type input "**"
click at [53, 150] on button "申請内容の確認へ" at bounding box center [329, 142] width 642 height 24
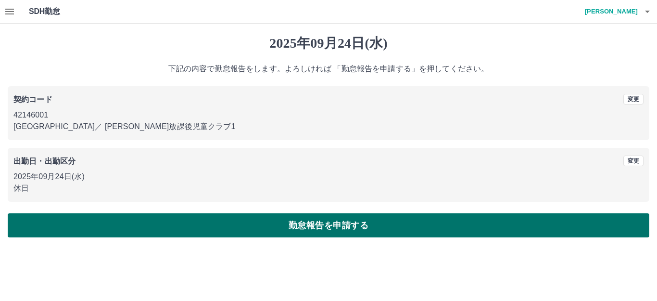
click at [154, 227] on button "勤怠報告を申請する" at bounding box center [329, 225] width 642 height 24
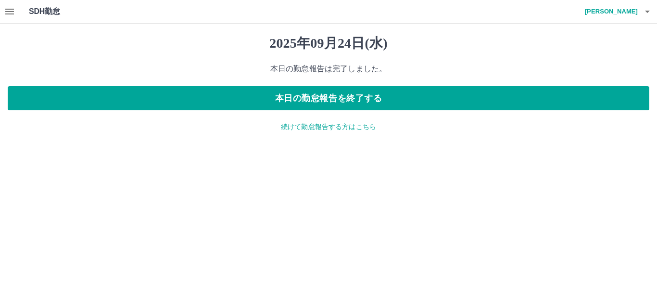
click at [293, 124] on p "続けて勤怠報告する方はこちら" at bounding box center [329, 127] width 642 height 10
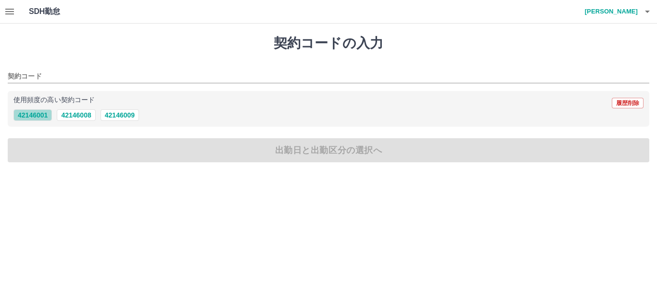
click at [23, 112] on button "42146001" at bounding box center [32, 115] width 38 height 12
type input "********"
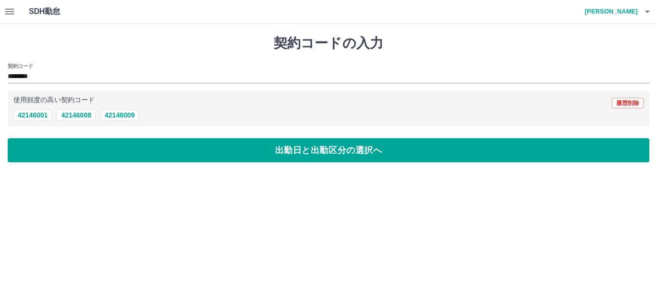
click at [42, 146] on button "出勤日と出勤区分の選択へ" at bounding box center [329, 150] width 642 height 24
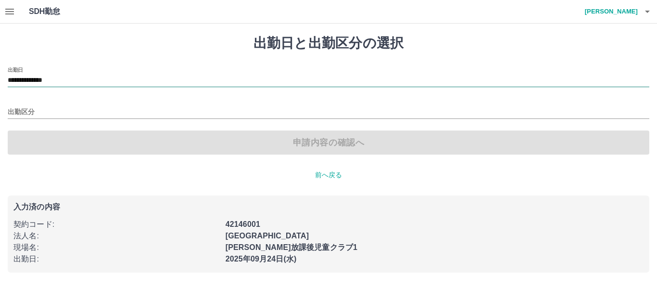
click at [57, 80] on input "**********" at bounding box center [329, 81] width 642 height 12
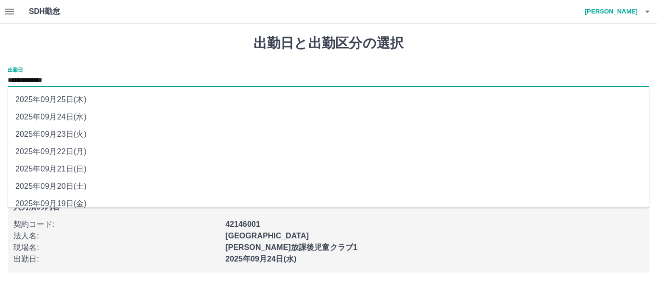
click at [66, 102] on li "2025年09月25日(木)" at bounding box center [329, 99] width 642 height 17
type input "**********"
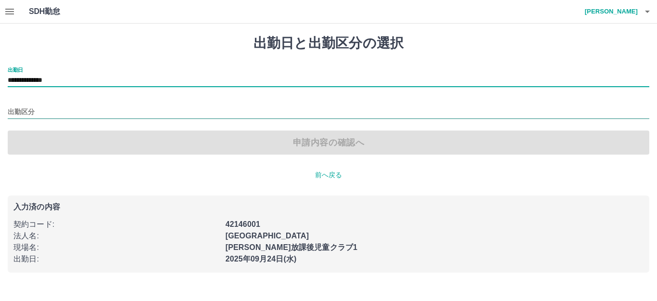
click at [57, 115] on input "出勤区分" at bounding box center [329, 112] width 642 height 12
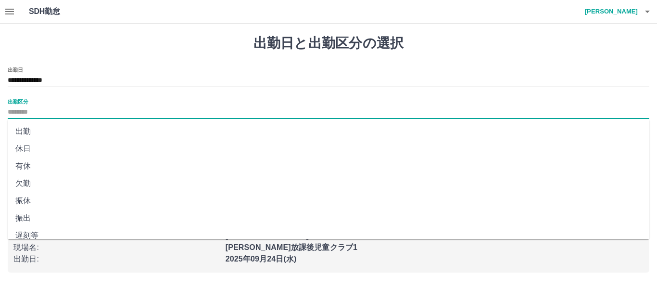
drag, startPoint x: 34, startPoint y: 150, endPoint x: 72, endPoint y: 145, distance: 37.8
click at [35, 150] on li "休日" at bounding box center [329, 148] width 642 height 17
type input "**"
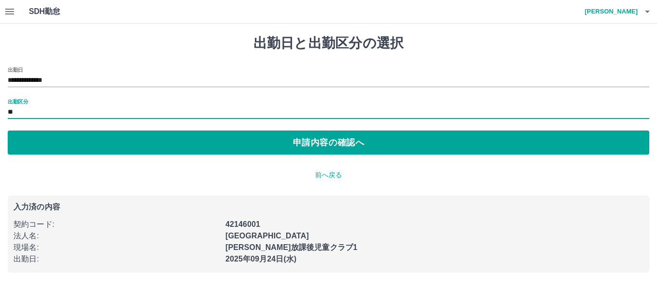
drag, startPoint x: 77, startPoint y: 155, endPoint x: 112, endPoint y: 167, distance: 37.1
click at [77, 155] on div "**********" at bounding box center [328, 154] width 657 height 260
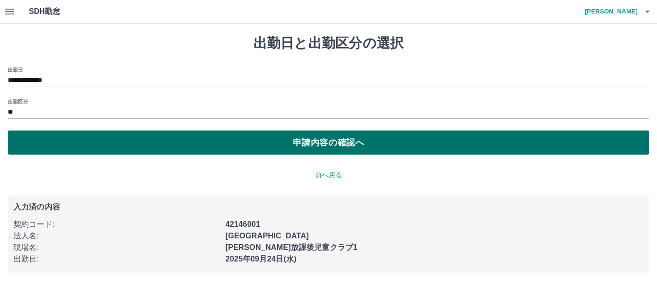
click at [178, 149] on button "申請内容の確認へ" at bounding box center [329, 142] width 642 height 24
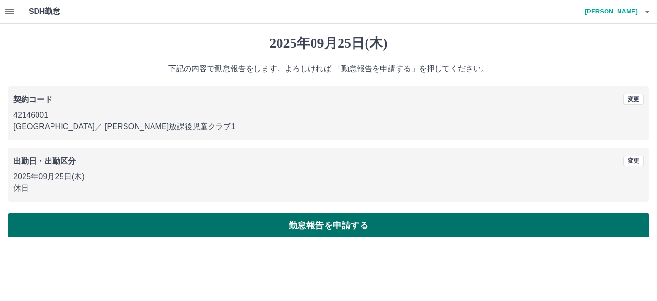
click at [261, 223] on button "勤怠報告を申請する" at bounding box center [329, 225] width 642 height 24
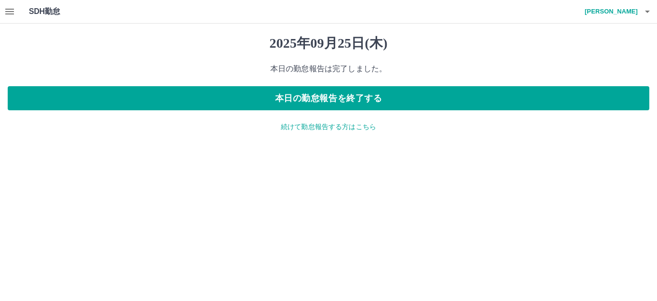
click at [649, 15] on icon "button" at bounding box center [648, 12] width 12 height 12
click at [592, 75] on li "ログアウト" at bounding box center [606, 70] width 85 height 17
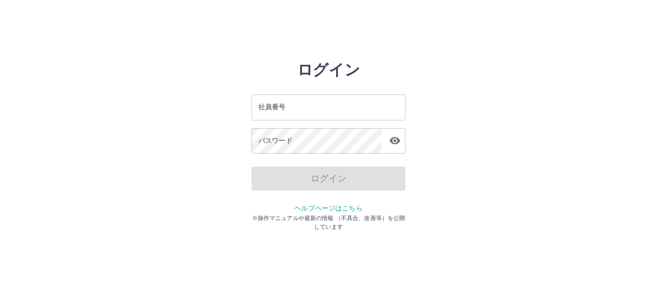
drag, startPoint x: 0, startPoint y: 0, endPoint x: 312, endPoint y: 116, distance: 333.1
click at [312, 116] on input "社員番号" at bounding box center [329, 106] width 154 height 25
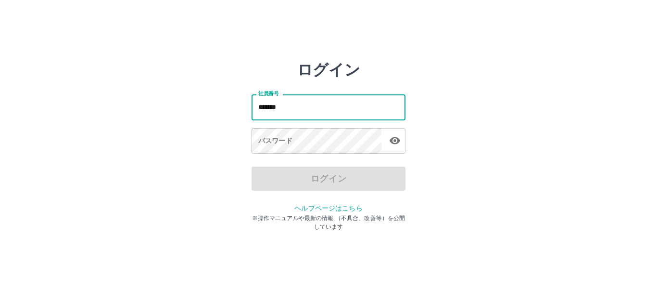
type input "*******"
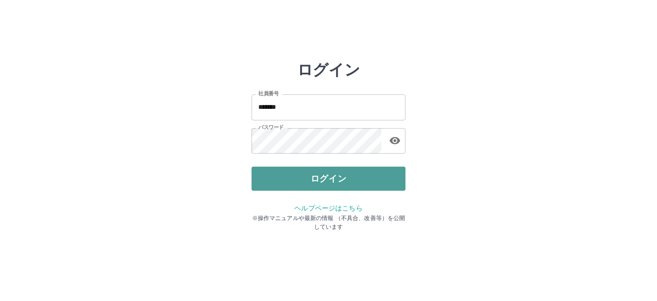
click at [296, 177] on button "ログイン" at bounding box center [329, 178] width 154 height 24
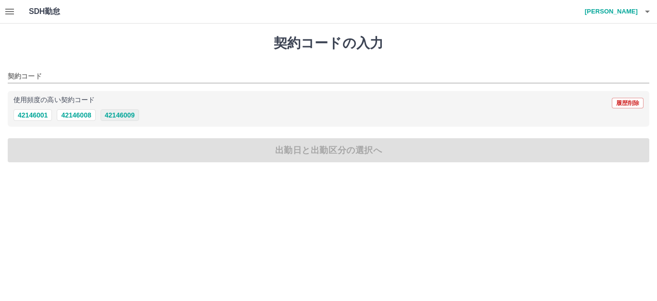
click at [117, 114] on button "42146009" at bounding box center [120, 115] width 38 height 12
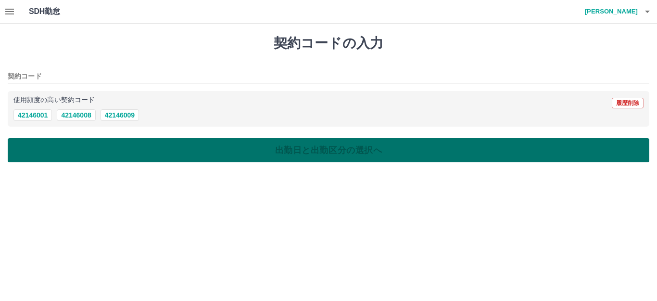
type input "********"
click at [104, 156] on button "出勤日と出勤区分の選択へ" at bounding box center [329, 150] width 642 height 24
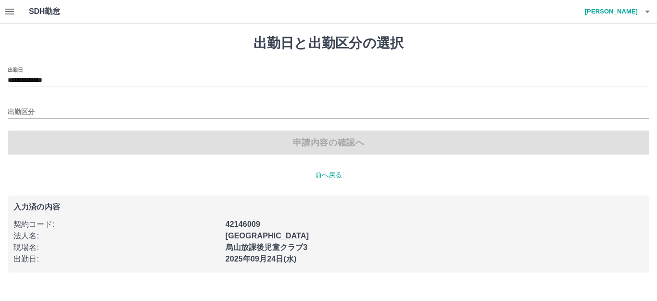
click at [55, 78] on input "**********" at bounding box center [329, 81] width 642 height 12
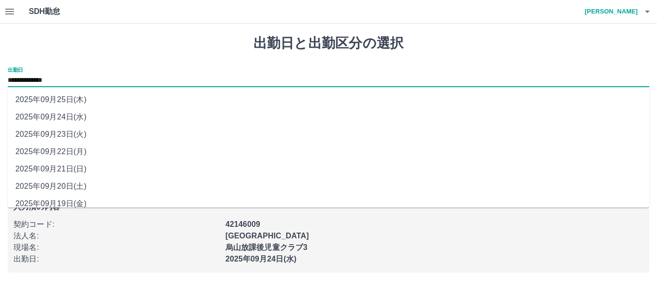
click at [66, 135] on li "2025年09月23日(火)" at bounding box center [329, 134] width 642 height 17
type input "**********"
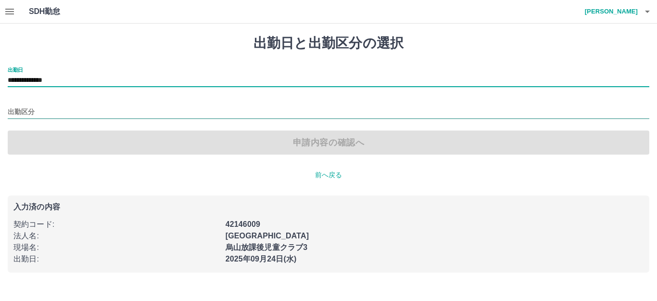
click at [53, 111] on input "出勤区分" at bounding box center [329, 112] width 642 height 12
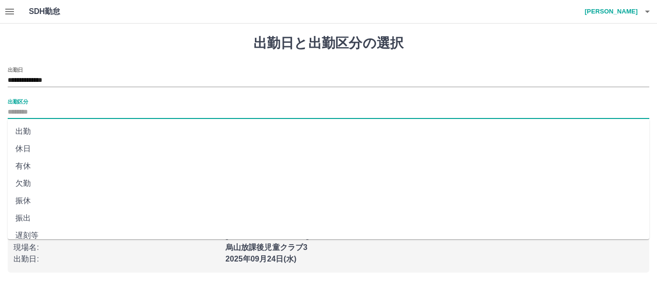
click at [39, 151] on li "休日" at bounding box center [329, 148] width 642 height 17
type input "**"
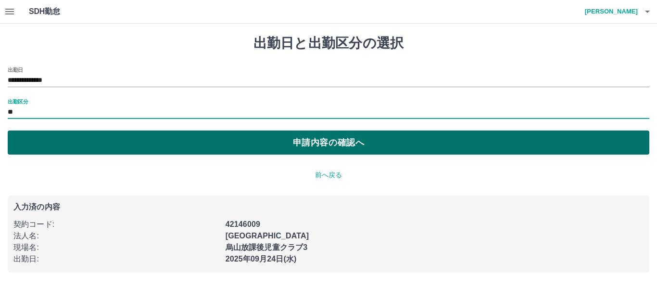
click at [65, 145] on button "申請内容の確認へ" at bounding box center [329, 142] width 642 height 24
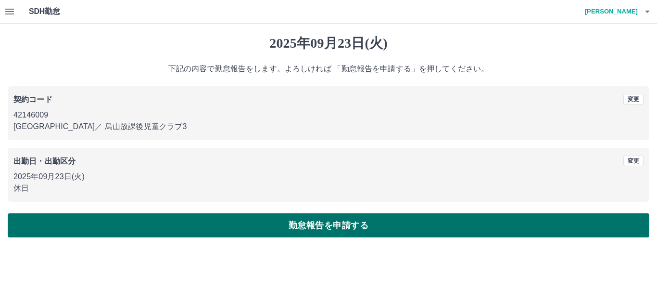
click at [86, 215] on button "勤怠報告を申請する" at bounding box center [329, 225] width 642 height 24
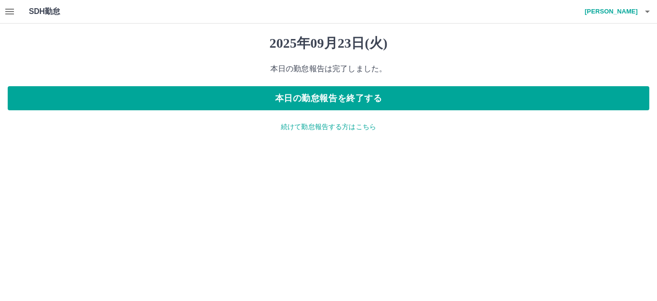
click at [303, 126] on p "続けて勤怠報告する方はこちら" at bounding box center [329, 127] width 642 height 10
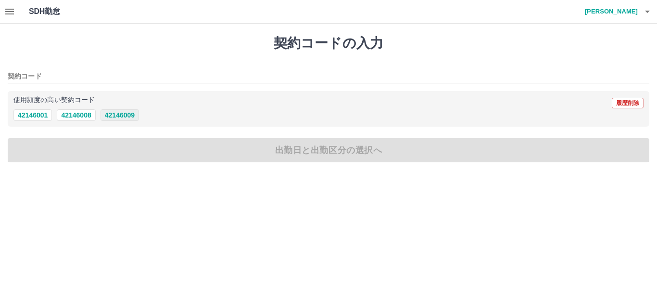
click at [129, 113] on button "42146009" at bounding box center [120, 115] width 38 height 12
type input "********"
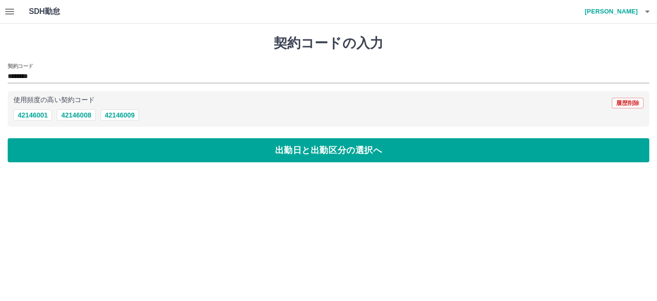
click at [124, 145] on button "出勤日と出勤区分の選択へ" at bounding box center [329, 150] width 642 height 24
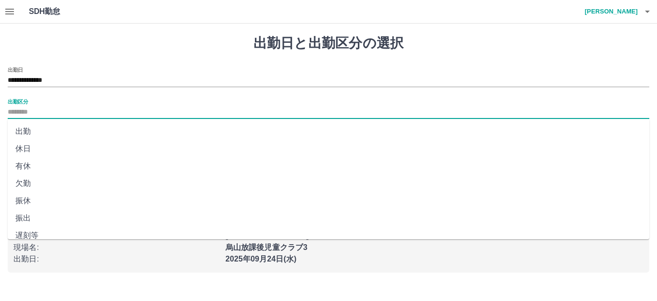
drag, startPoint x: 44, startPoint y: 112, endPoint x: 42, endPoint y: 121, distance: 8.9
click at [44, 113] on input "出勤区分" at bounding box center [329, 112] width 642 height 12
click at [38, 139] on li "出勤" at bounding box center [329, 131] width 642 height 17
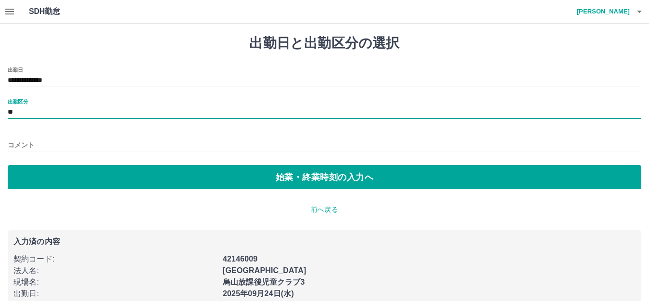
click at [43, 115] on input "**" at bounding box center [325, 112] width 634 height 12
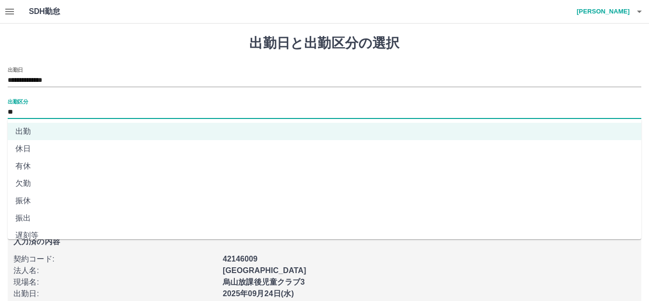
drag, startPoint x: 40, startPoint y: 153, endPoint x: 75, endPoint y: 141, distance: 36.1
click at [41, 153] on li "休日" at bounding box center [325, 148] width 634 height 17
type input "**"
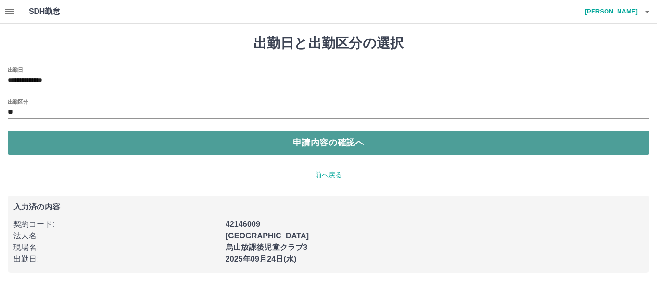
drag, startPoint x: 75, startPoint y: 141, endPoint x: 83, endPoint y: 144, distance: 8.5
click at [75, 141] on button "申請内容の確認へ" at bounding box center [329, 142] width 642 height 24
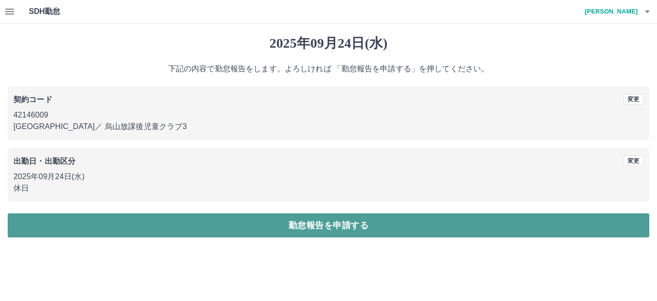
click at [199, 233] on button "勤怠報告を申請する" at bounding box center [329, 225] width 642 height 24
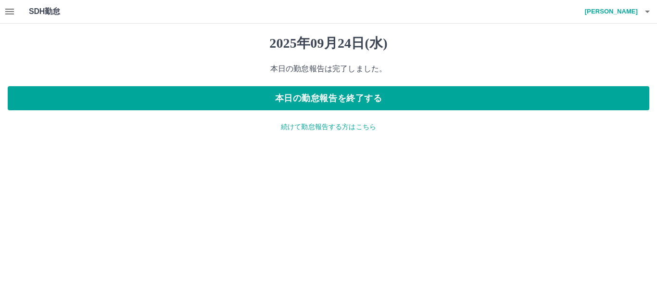
click at [304, 130] on p "続けて勤怠報告する方はこちら" at bounding box center [329, 127] width 642 height 10
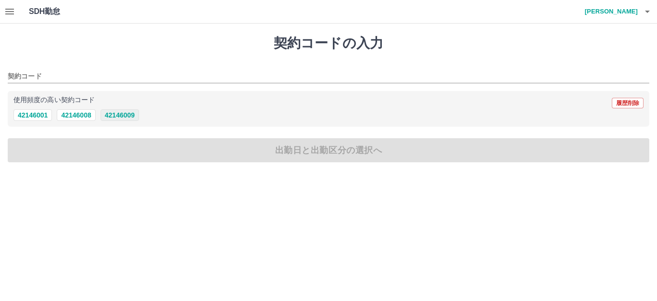
click at [115, 115] on button "42146009" at bounding box center [120, 115] width 38 height 12
type input "********"
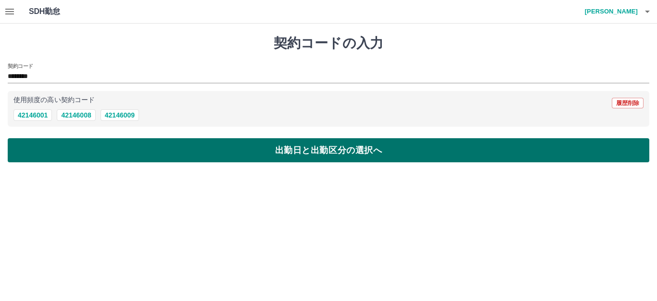
click at [118, 138] on button "出勤日と出勤区分の選択へ" at bounding box center [329, 150] width 642 height 24
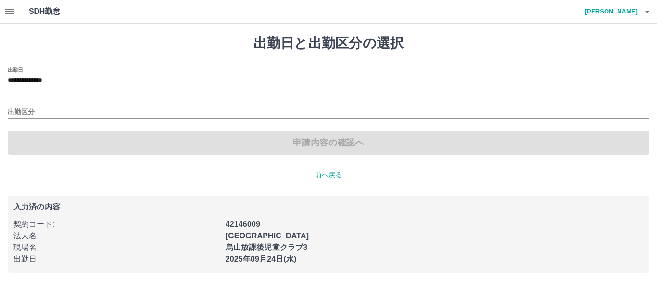
click at [80, 81] on input "**********" at bounding box center [329, 81] width 642 height 12
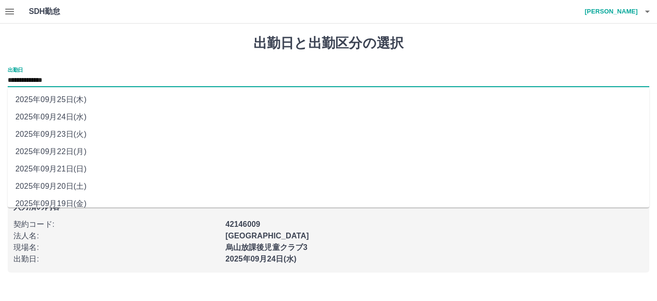
click at [82, 98] on li "2025年09月25日(木)" at bounding box center [329, 99] width 642 height 17
type input "**********"
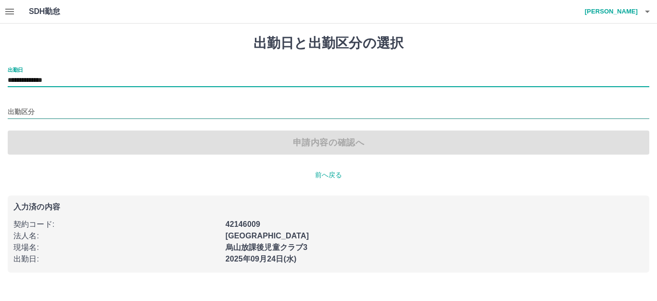
click at [64, 115] on input "出勤区分" at bounding box center [329, 112] width 642 height 12
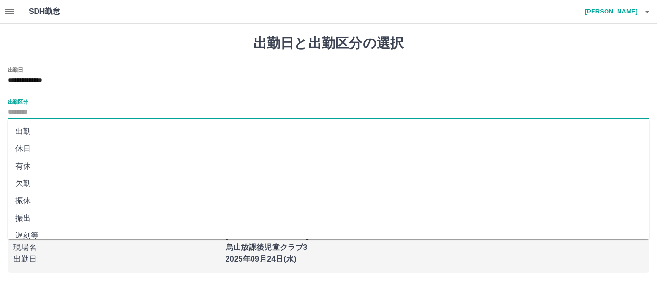
click at [43, 156] on li "休日" at bounding box center [329, 148] width 642 height 17
type input "**"
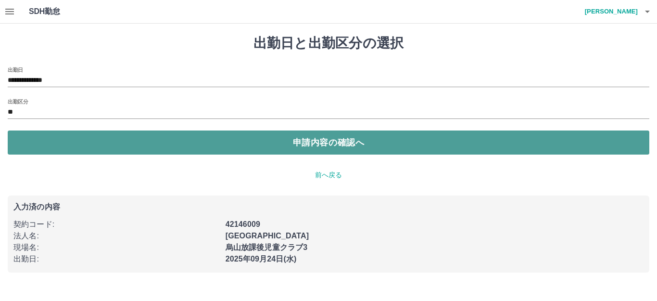
click at [99, 142] on button "申請内容の確認へ" at bounding box center [329, 142] width 642 height 24
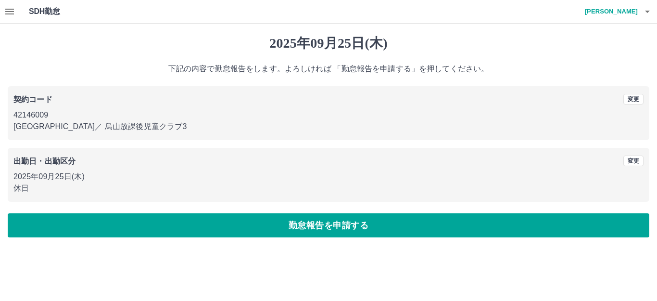
click at [181, 227] on button "勤怠報告を申請する" at bounding box center [329, 225] width 642 height 24
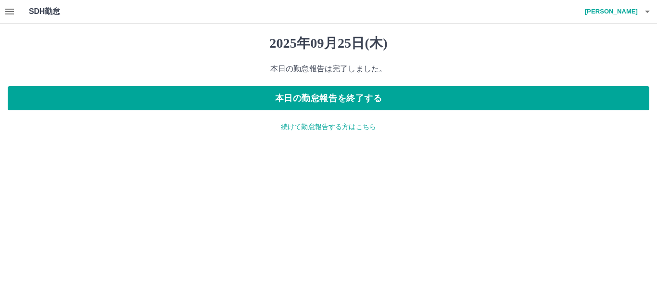
click at [651, 13] on icon "button" at bounding box center [648, 12] width 12 height 12
click at [599, 69] on li "ログアウト" at bounding box center [606, 70] width 85 height 17
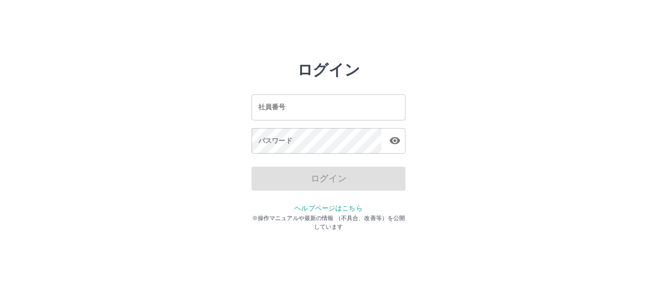
click at [295, 116] on input "社員番号" at bounding box center [329, 106] width 154 height 25
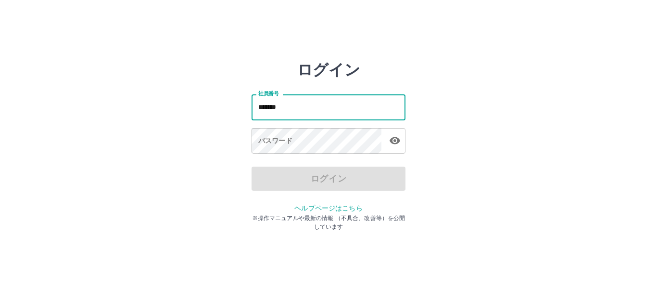
type input "*******"
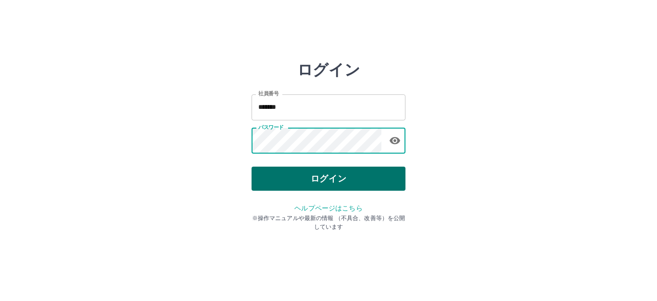
click at [302, 186] on button "ログイン" at bounding box center [329, 178] width 154 height 24
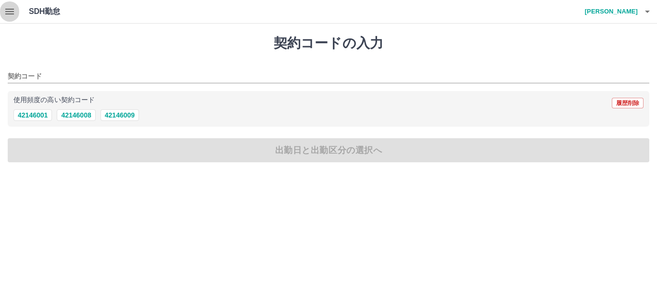
click at [13, 5] on button "button" at bounding box center [9, 11] width 19 height 23
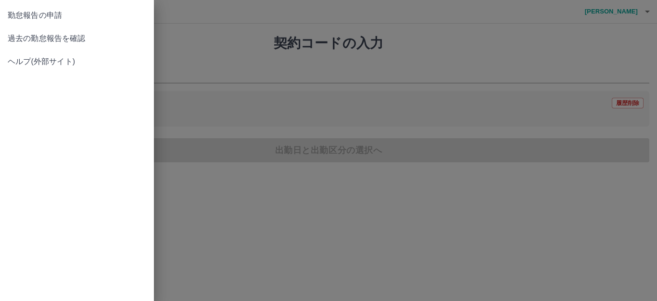
click at [20, 43] on span "過去の勤怠報告を確認" at bounding box center [77, 39] width 139 height 12
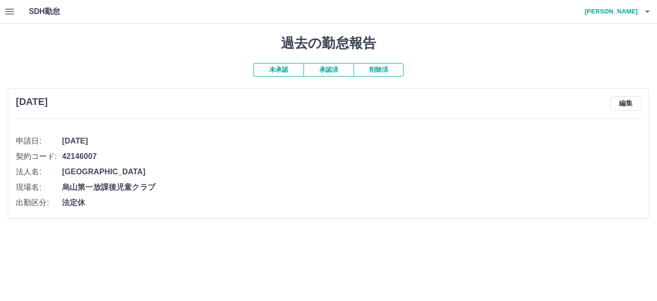
click at [339, 67] on button "承認済" at bounding box center [329, 69] width 50 height 13
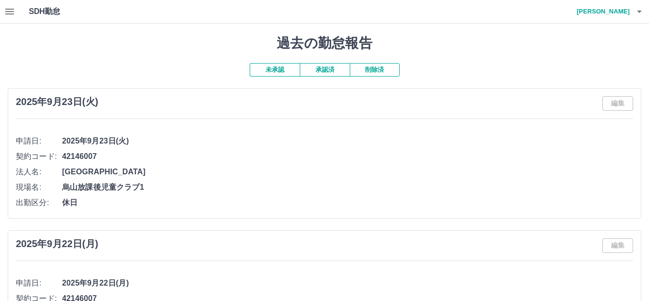
click at [3, 12] on button "button" at bounding box center [9, 11] width 19 height 23
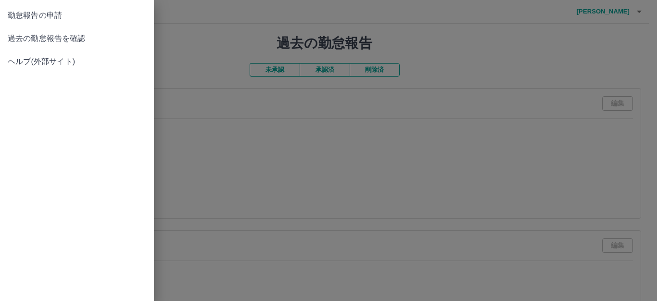
drag, startPoint x: 34, startPoint y: 12, endPoint x: 64, endPoint y: 36, distance: 38.3
click at [33, 12] on span "勤怠報告の申請" at bounding box center [77, 16] width 139 height 12
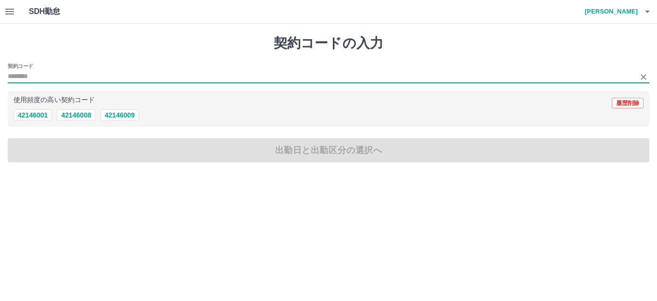
click at [82, 81] on input "契約コード" at bounding box center [321, 77] width 627 height 12
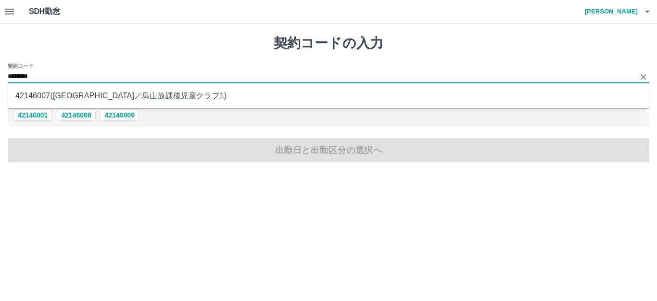
click at [91, 95] on li "42146007 ( [GEOGRAPHIC_DATA] ／ 烏山放課後児童クラブ1 )" at bounding box center [329, 95] width 642 height 17
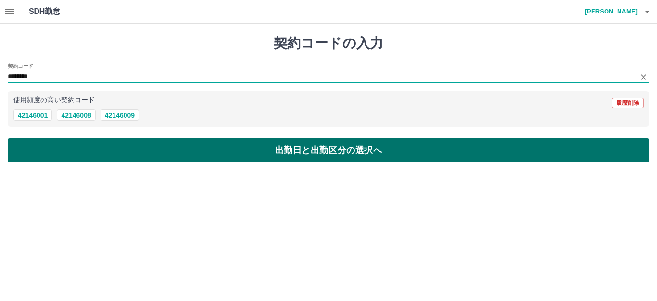
type input "********"
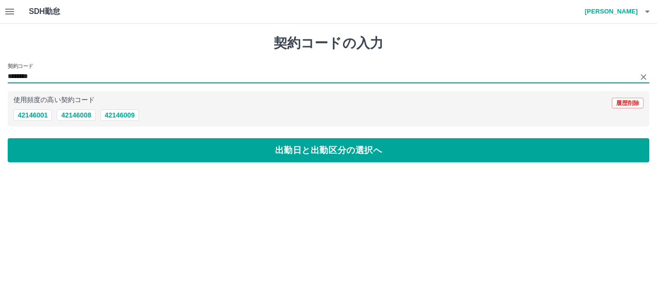
drag, startPoint x: 94, startPoint y: 149, endPoint x: 53, endPoint y: 105, distance: 59.6
click at [94, 149] on button "出勤日と出勤区分の選択へ" at bounding box center [329, 150] width 642 height 24
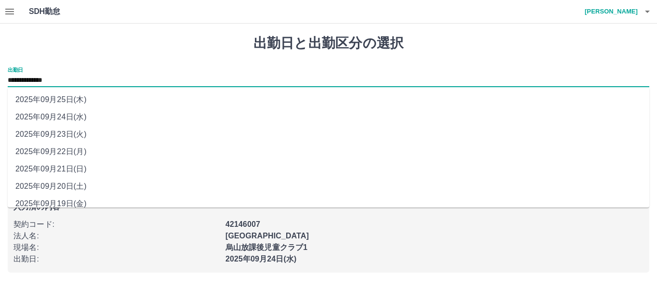
drag, startPoint x: 44, startPoint y: 82, endPoint x: 75, endPoint y: 150, distance: 74.5
click at [44, 82] on input "**********" at bounding box center [329, 81] width 642 height 12
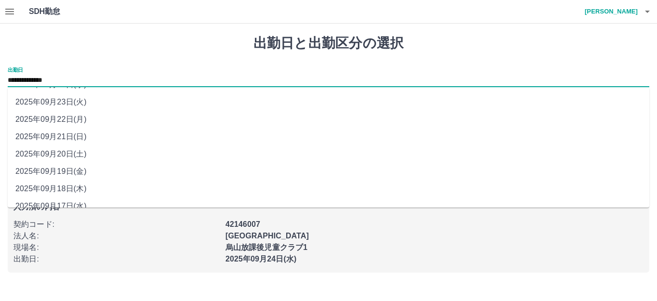
scroll to position [43, 0]
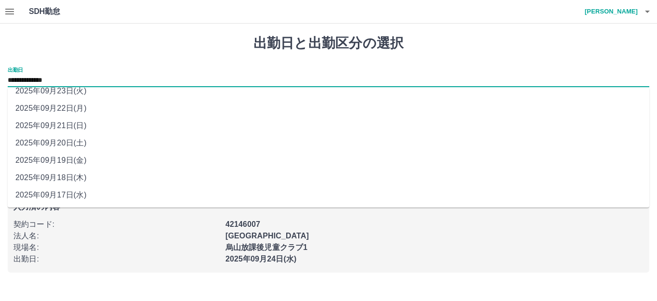
click at [646, 13] on icon "button" at bounding box center [648, 12] width 12 height 12
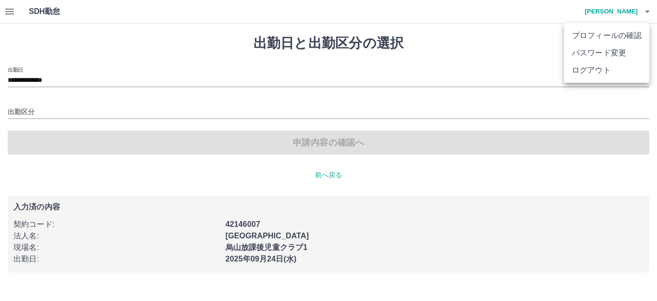
click at [587, 74] on li "ログアウト" at bounding box center [606, 70] width 85 height 17
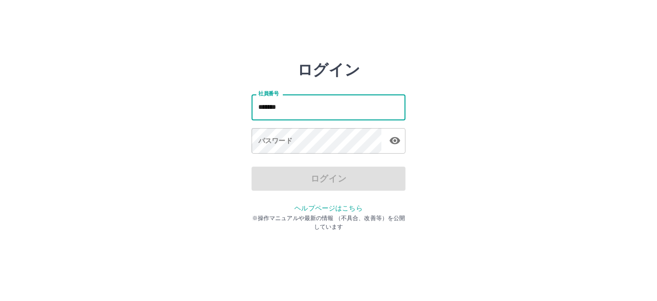
type input "*******"
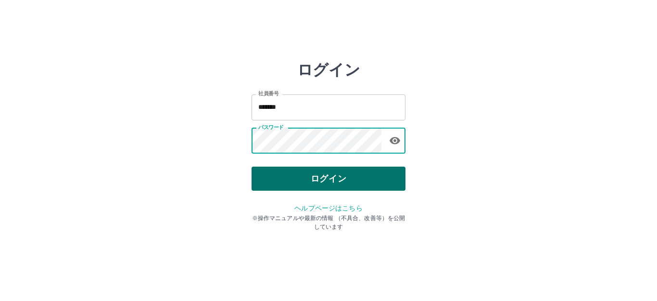
click at [308, 177] on button "ログイン" at bounding box center [329, 178] width 154 height 24
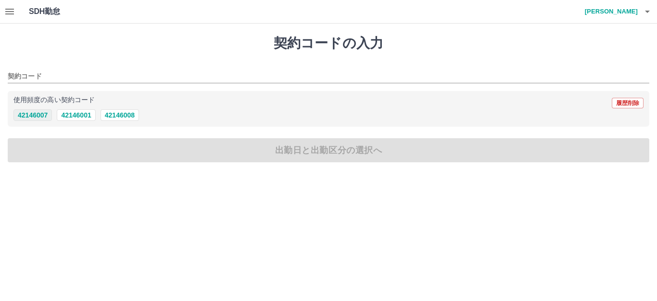
drag, startPoint x: 36, startPoint y: 117, endPoint x: 40, endPoint y: 122, distance: 6.8
click at [37, 119] on button "42146007" at bounding box center [32, 115] width 38 height 12
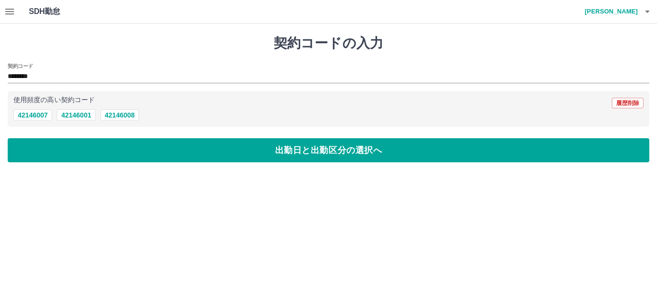
type input "********"
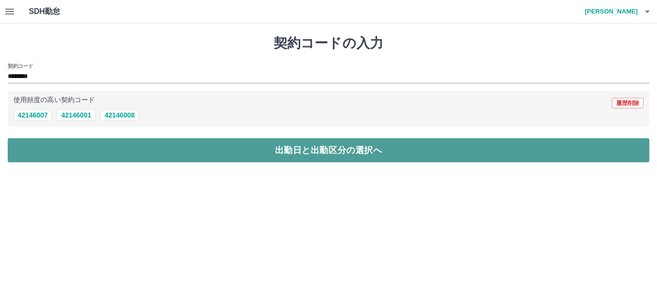
click at [63, 144] on button "出勤日と出勤区分の選択へ" at bounding box center [329, 150] width 642 height 24
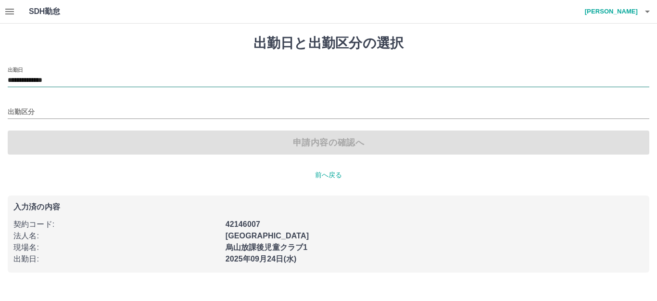
click at [45, 86] on input "**********" at bounding box center [329, 81] width 642 height 12
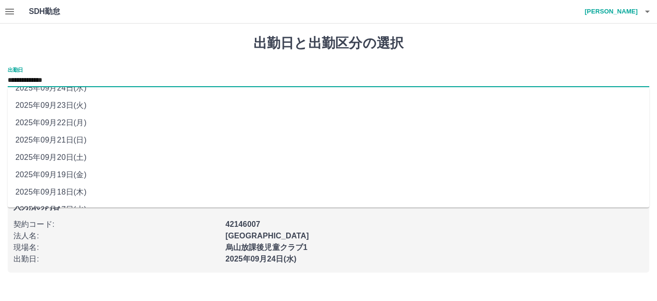
scroll to position [43, 0]
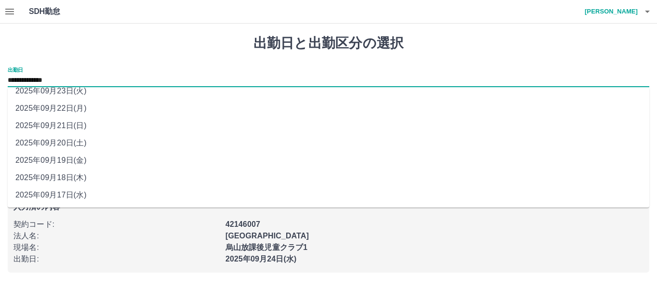
click at [86, 181] on li "2025年09月18日(木)" at bounding box center [329, 177] width 642 height 17
type input "**********"
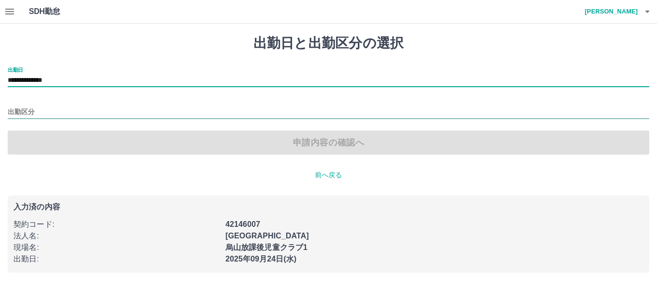
click at [49, 109] on input "出勤区分" at bounding box center [329, 112] width 642 height 12
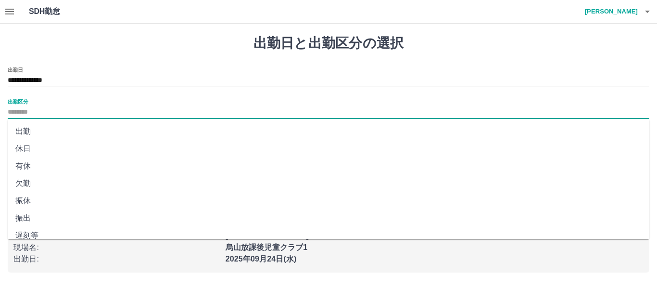
drag, startPoint x: 38, startPoint y: 148, endPoint x: 69, endPoint y: 145, distance: 30.9
click at [40, 148] on li "休日" at bounding box center [329, 148] width 642 height 17
type input "**"
click at [69, 145] on button "申請内容の確認へ" at bounding box center [329, 142] width 642 height 24
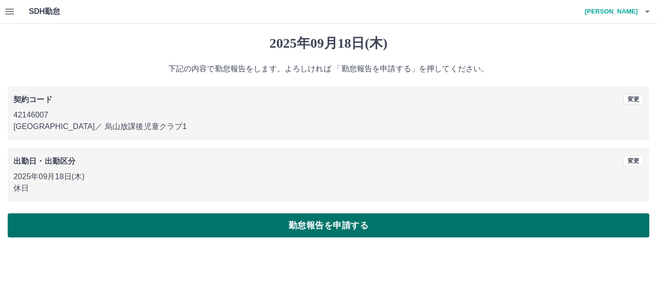
click at [210, 228] on button "勤怠報告を申請する" at bounding box center [329, 225] width 642 height 24
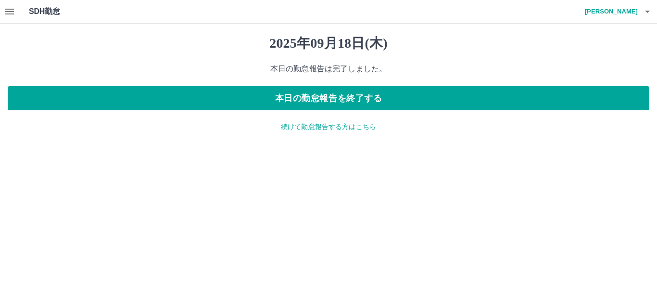
drag, startPoint x: 291, startPoint y: 124, endPoint x: 278, endPoint y: 124, distance: 12.5
click at [290, 124] on p "続けて勤怠報告する方はこちら" at bounding box center [329, 127] width 642 height 10
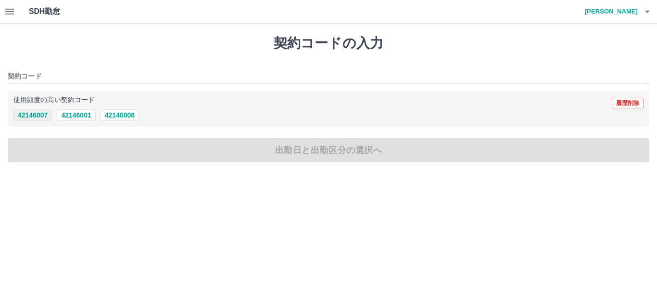
click at [29, 115] on button "42146007" at bounding box center [32, 115] width 38 height 12
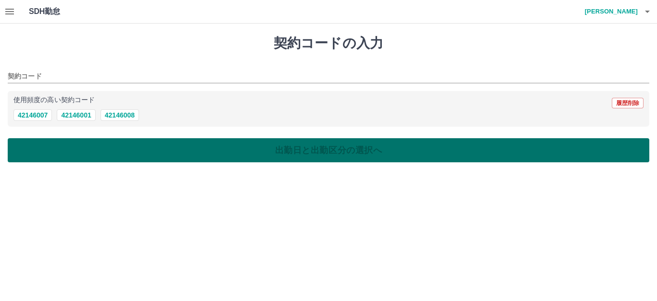
type input "********"
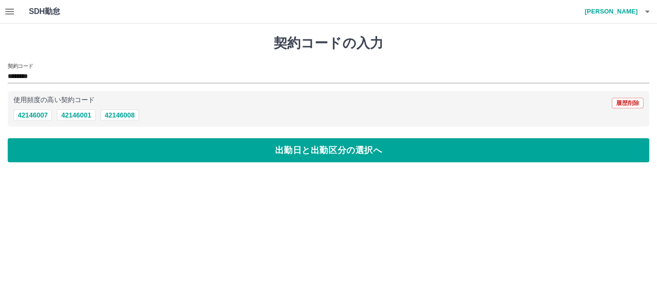
click at [57, 149] on button "出勤日と出勤区分の選択へ" at bounding box center [329, 150] width 642 height 24
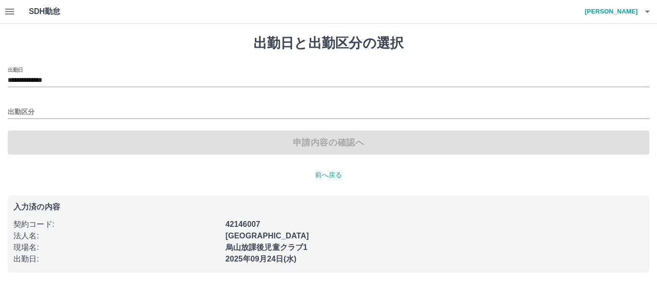
click at [50, 87] on div "**********" at bounding box center [329, 111] width 642 height 88
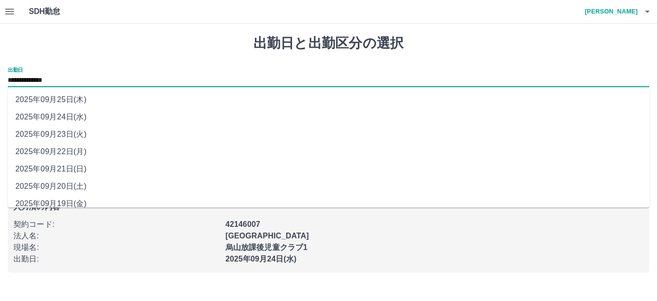
click at [49, 81] on input "**********" at bounding box center [329, 81] width 642 height 12
click at [76, 185] on li "2025年09月20日(土)" at bounding box center [329, 186] width 642 height 17
type input "**********"
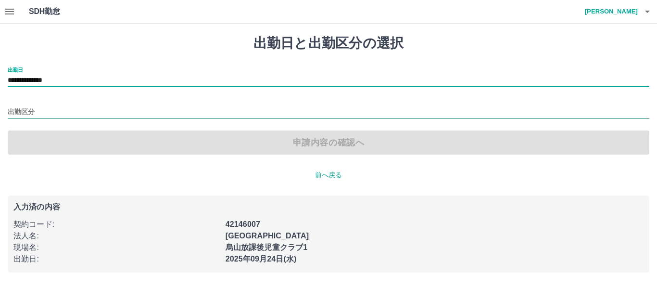
click at [67, 115] on input "出勤区分" at bounding box center [329, 112] width 642 height 12
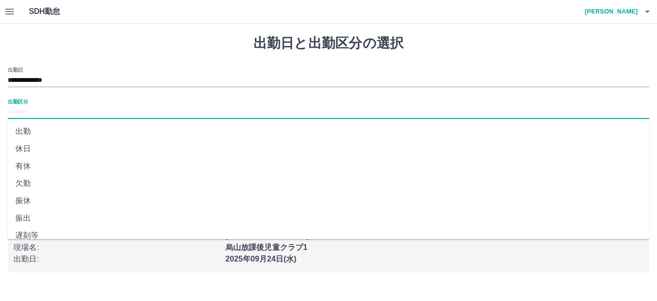
click at [35, 148] on li "休日" at bounding box center [329, 148] width 642 height 17
type input "**"
click at [63, 146] on button "申請内容の確認へ" at bounding box center [329, 142] width 642 height 24
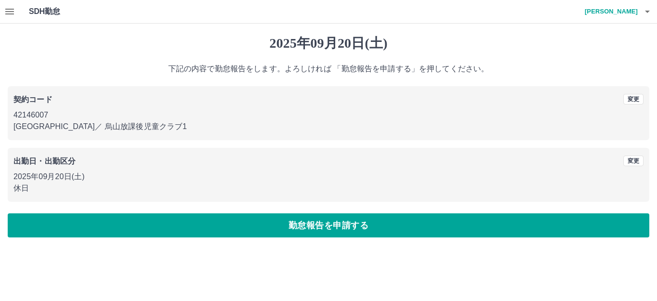
click at [139, 222] on button "勤怠報告を申請する" at bounding box center [329, 225] width 642 height 24
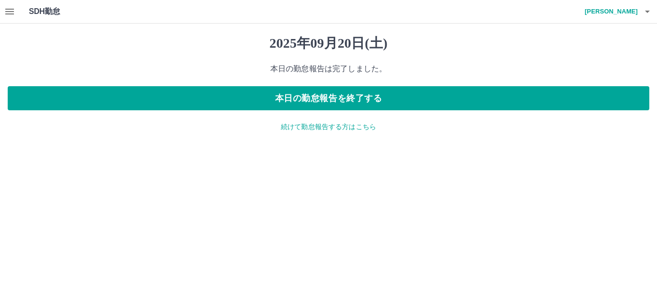
drag, startPoint x: 283, startPoint y: 127, endPoint x: 275, endPoint y: 125, distance: 8.5
click at [282, 127] on p "続けて勤怠報告する方はこちら" at bounding box center [329, 127] width 642 height 10
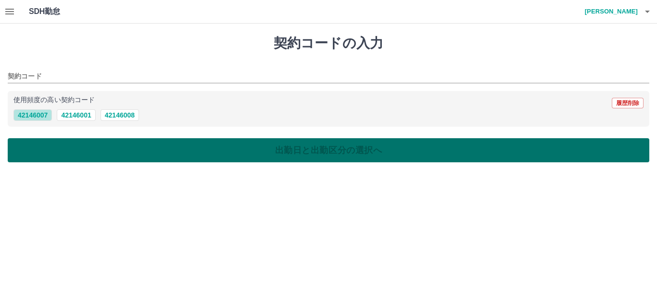
drag, startPoint x: 27, startPoint y: 116, endPoint x: 45, endPoint y: 146, distance: 34.3
click at [28, 117] on button "42146007" at bounding box center [32, 115] width 38 height 12
type input "********"
click at [46, 146] on button "出勤日と出勤区分の選択へ" at bounding box center [329, 150] width 642 height 24
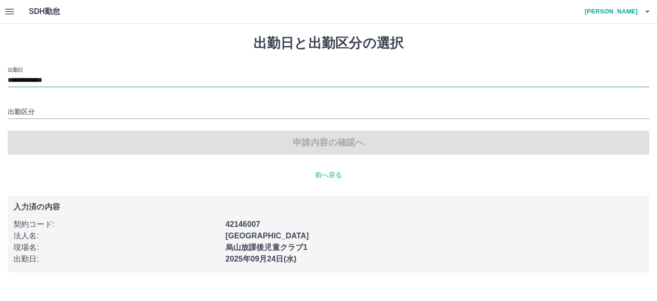
drag, startPoint x: 50, startPoint y: 77, endPoint x: 53, endPoint y: 84, distance: 7.8
click at [50, 77] on input "**********" at bounding box center [329, 81] width 642 height 12
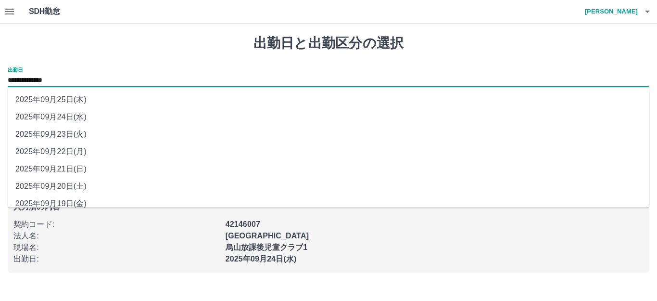
drag, startPoint x: 76, startPoint y: 167, endPoint x: 68, endPoint y: 149, distance: 19.6
click at [75, 165] on li "2025年09月21日(日)" at bounding box center [329, 168] width 642 height 17
type input "**********"
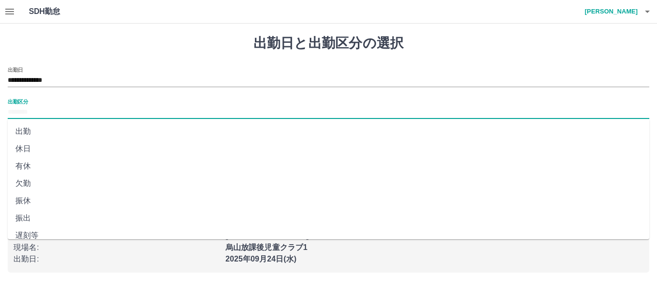
click at [47, 112] on input "出勤区分" at bounding box center [329, 112] width 642 height 12
click at [55, 208] on li "法定休" at bounding box center [329, 209] width 642 height 17
type input "***"
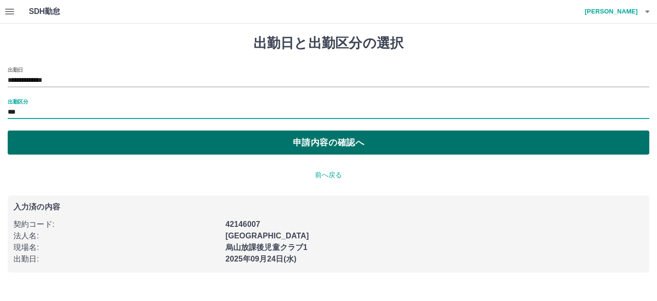
click at [85, 145] on button "申請内容の確認へ" at bounding box center [329, 142] width 642 height 24
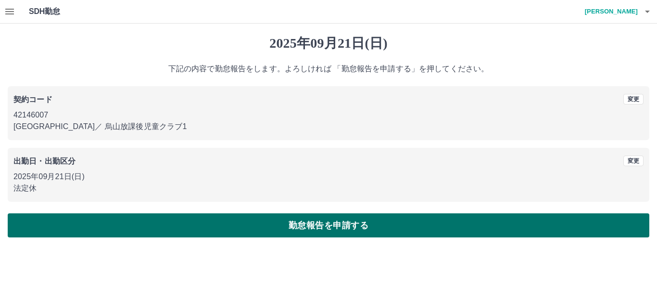
click at [245, 227] on button "勤怠報告を申請する" at bounding box center [329, 225] width 642 height 24
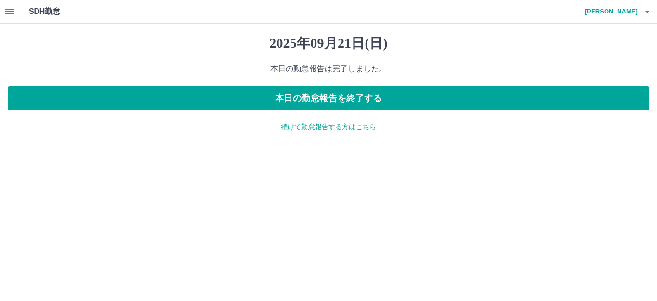
click at [319, 127] on p "続けて勤怠報告する方はこちら" at bounding box center [329, 127] width 642 height 10
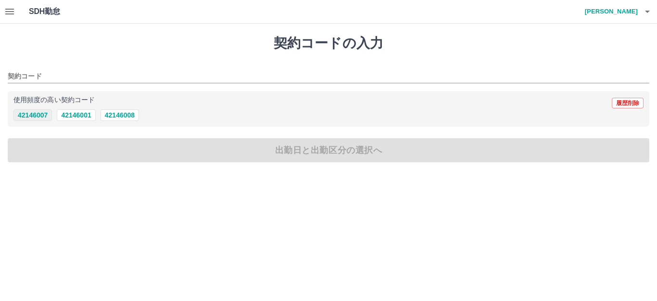
click at [26, 116] on button "42146007" at bounding box center [32, 115] width 38 height 12
type input "********"
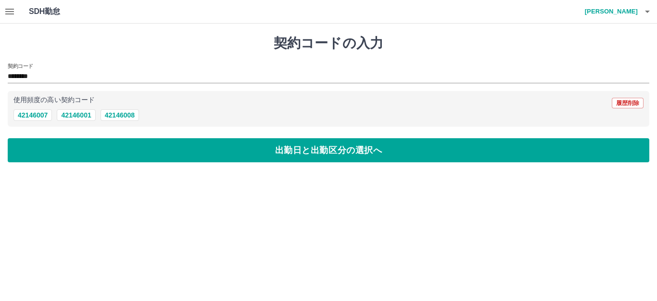
click at [39, 139] on button "出勤日と出勤区分の選択へ" at bounding box center [329, 150] width 642 height 24
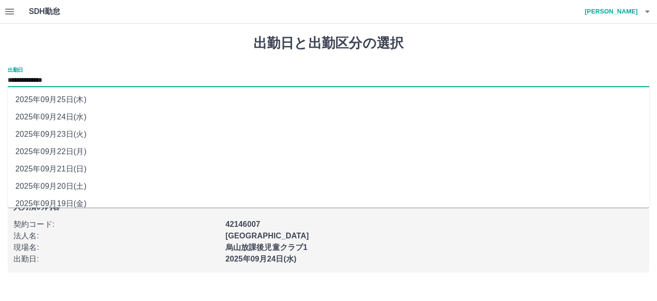
click at [28, 82] on input "**********" at bounding box center [329, 81] width 642 height 12
drag, startPoint x: 63, startPoint y: 153, endPoint x: 49, endPoint y: 136, distance: 21.6
click at [63, 151] on li "2025年09月22日(月)" at bounding box center [329, 151] width 642 height 17
type input "**********"
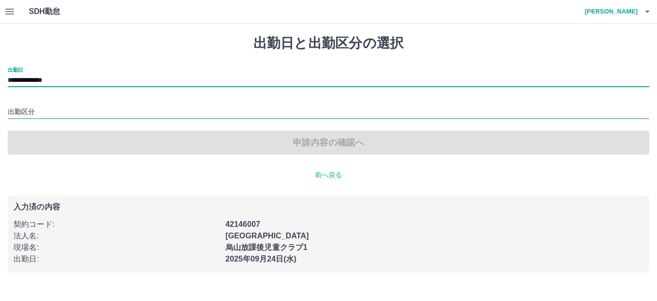
click at [44, 114] on input "出勤区分" at bounding box center [329, 112] width 642 height 12
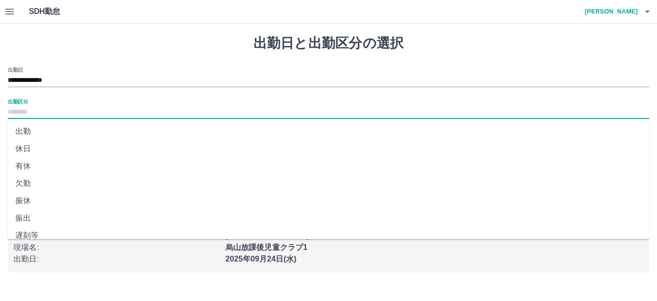
click at [40, 148] on li "休日" at bounding box center [329, 148] width 642 height 17
type input "**"
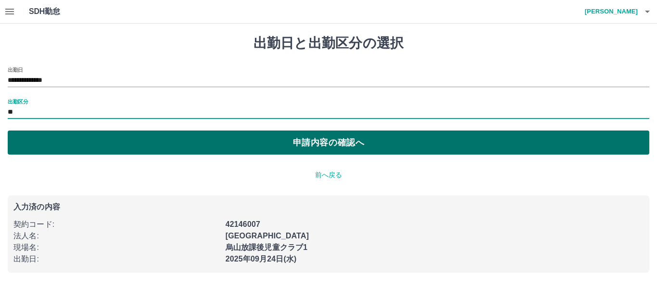
drag, startPoint x: 43, startPoint y: 147, endPoint x: 60, endPoint y: 149, distance: 16.4
click at [44, 148] on button "申請内容の確認へ" at bounding box center [329, 142] width 642 height 24
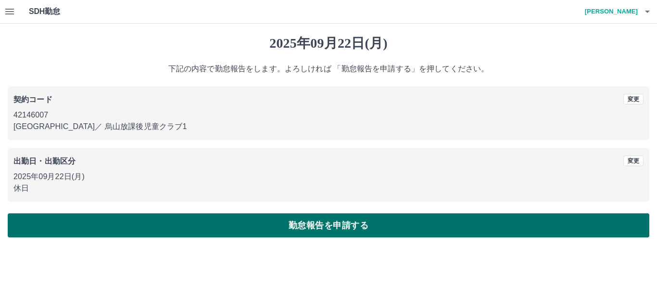
click at [179, 232] on button "勤怠報告を申請する" at bounding box center [329, 225] width 642 height 24
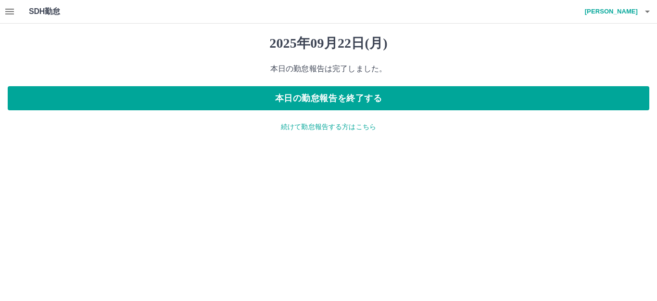
drag, startPoint x: 306, startPoint y: 126, endPoint x: 292, endPoint y: 124, distance: 14.6
click at [304, 126] on p "続けて勤怠報告する方はこちら" at bounding box center [329, 127] width 642 height 10
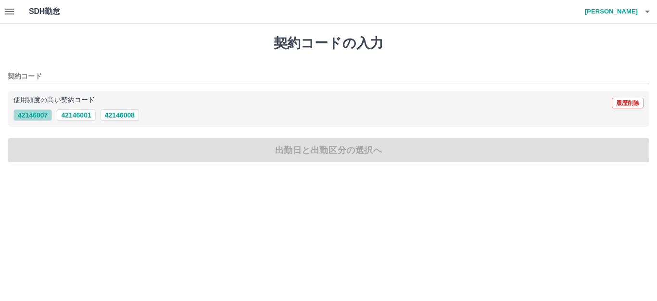
click at [38, 117] on button "42146007" at bounding box center [32, 115] width 38 height 12
type input "********"
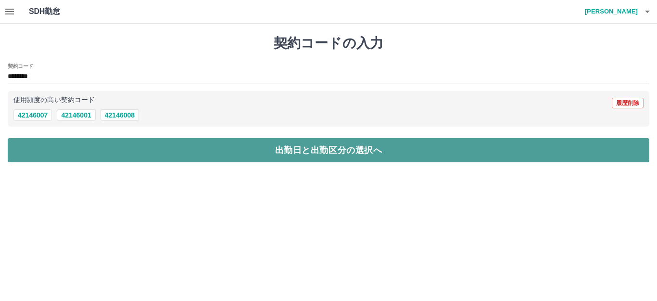
click at [63, 144] on button "出勤日と出勤区分の選択へ" at bounding box center [329, 150] width 642 height 24
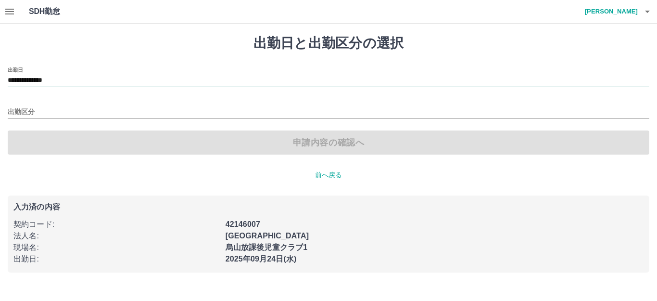
click at [55, 83] on input "**********" at bounding box center [329, 81] width 642 height 12
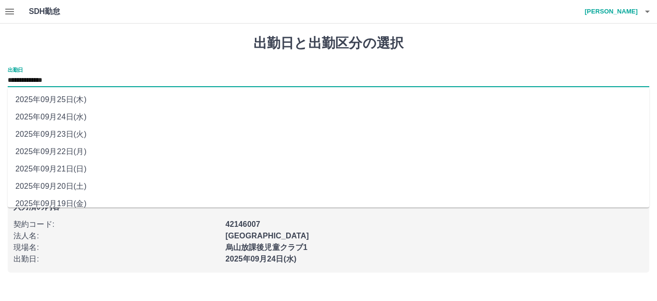
drag, startPoint x: 65, startPoint y: 132, endPoint x: 51, endPoint y: 112, distance: 24.6
click at [65, 131] on li "2025年09月23日(火)" at bounding box center [329, 134] width 642 height 17
type input "**********"
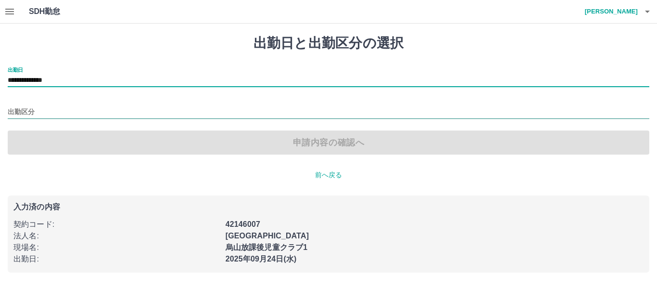
click at [51, 112] on input "出勤区分" at bounding box center [329, 112] width 642 height 12
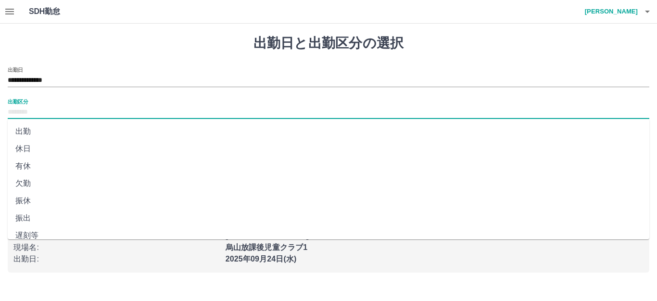
drag, startPoint x: 33, startPoint y: 147, endPoint x: 66, endPoint y: 141, distance: 33.3
click at [34, 147] on li "休日" at bounding box center [329, 148] width 642 height 17
type input "**"
click at [66, 141] on button "申請内容の確認へ" at bounding box center [329, 142] width 642 height 24
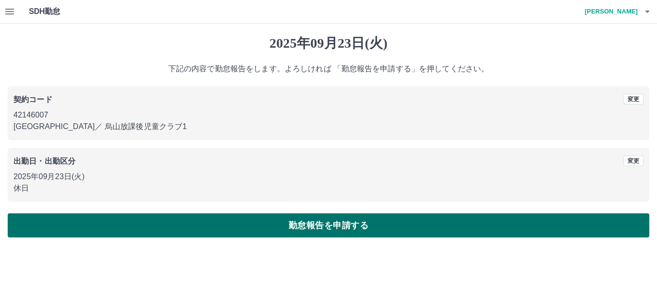
click at [107, 220] on button "勤怠報告を申請する" at bounding box center [329, 225] width 642 height 24
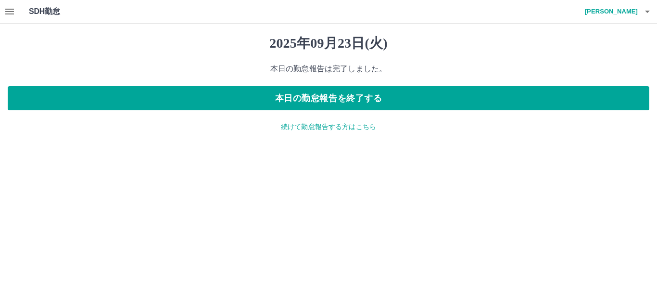
click at [322, 129] on p "続けて勤怠報告する方はこちら" at bounding box center [329, 127] width 642 height 10
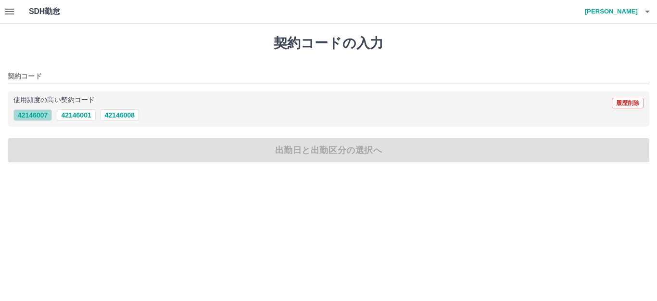
click at [37, 118] on button "42146007" at bounding box center [32, 115] width 38 height 12
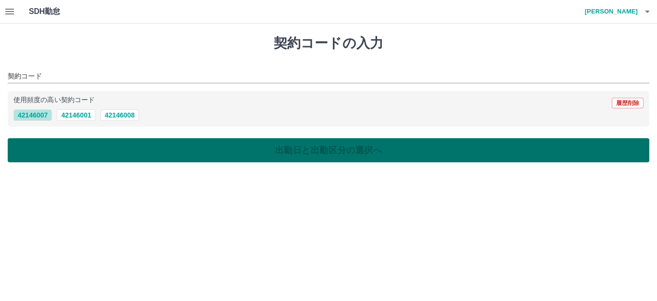
type input "********"
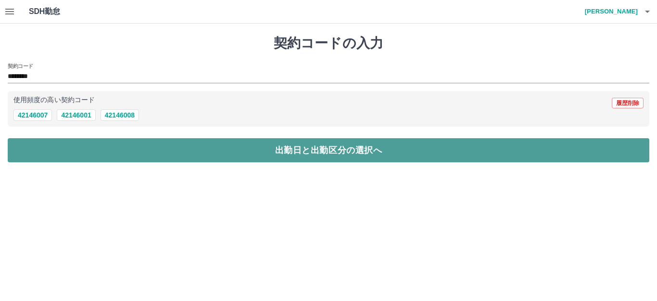
click at [60, 146] on button "出勤日と出勤区分の選択へ" at bounding box center [329, 150] width 642 height 24
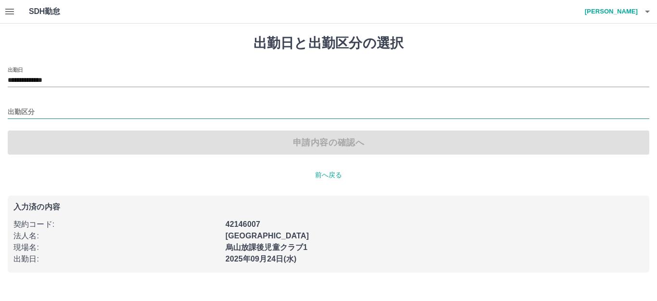
click at [49, 113] on input "出勤区分" at bounding box center [329, 112] width 642 height 12
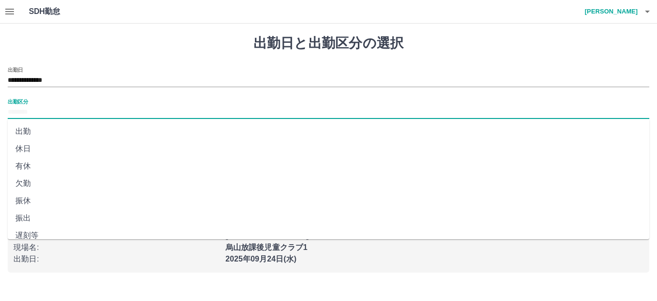
drag, startPoint x: 41, startPoint y: 144, endPoint x: 69, endPoint y: 134, distance: 29.7
click at [45, 144] on li "休日" at bounding box center [329, 148] width 642 height 17
type input "**"
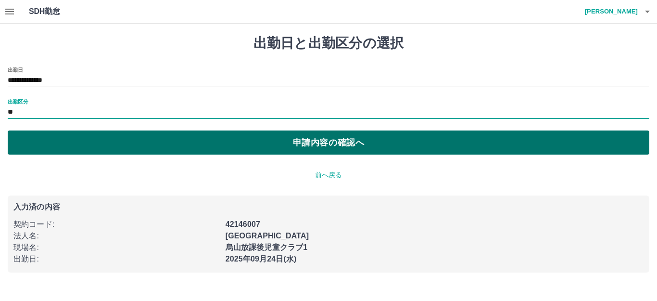
click at [78, 131] on button "申請内容の確認へ" at bounding box center [329, 142] width 642 height 24
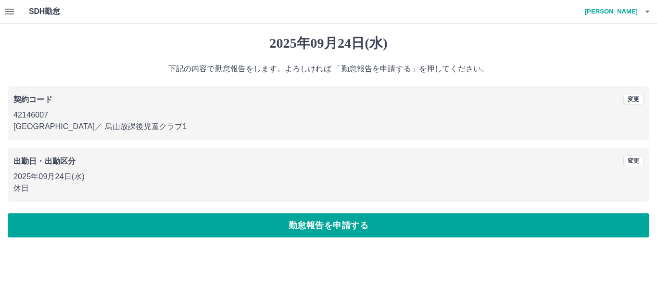
click at [190, 226] on button "勤怠報告を申請する" at bounding box center [329, 225] width 642 height 24
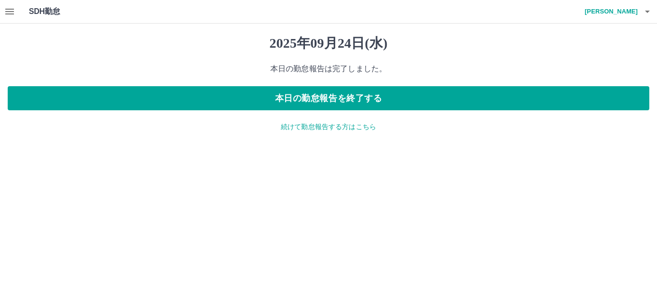
drag, startPoint x: 329, startPoint y: 127, endPoint x: 313, endPoint y: 122, distance: 16.5
click at [329, 126] on p "続けて勤怠報告する方はこちら" at bounding box center [329, 127] width 642 height 10
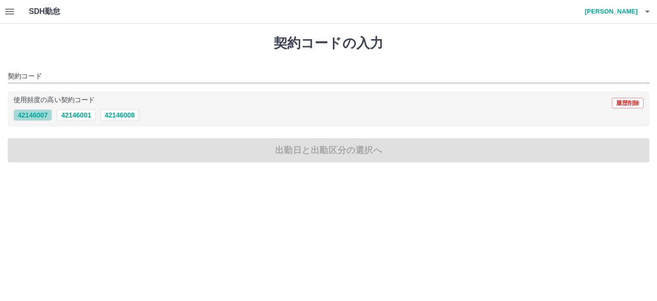
click at [37, 115] on button "42146007" at bounding box center [32, 115] width 38 height 12
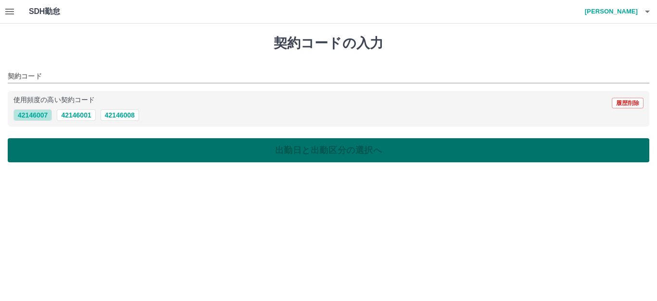
type input "********"
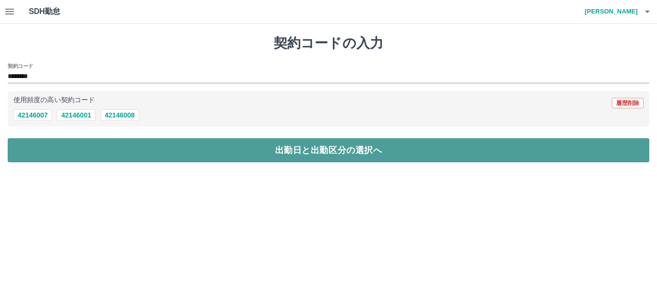
click at [66, 148] on button "出勤日と出勤区分の選択へ" at bounding box center [329, 150] width 642 height 24
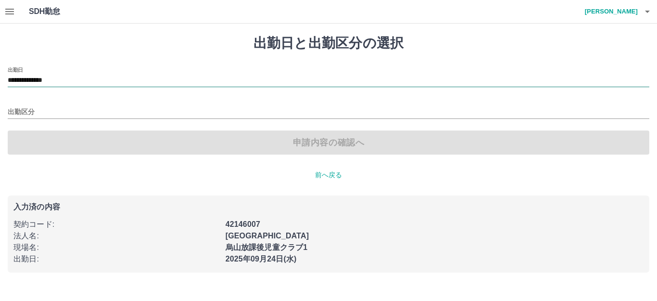
click at [64, 82] on input "**********" at bounding box center [329, 81] width 642 height 12
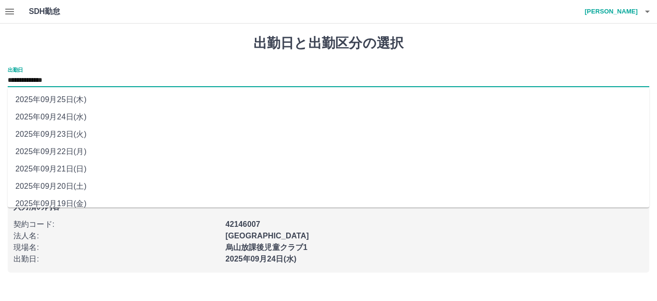
click at [66, 101] on li "2025年09月25日(木)" at bounding box center [329, 99] width 642 height 17
type input "**********"
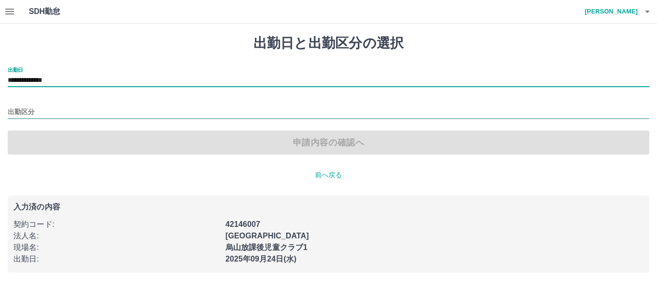
click at [58, 113] on input "出勤区分" at bounding box center [329, 112] width 642 height 12
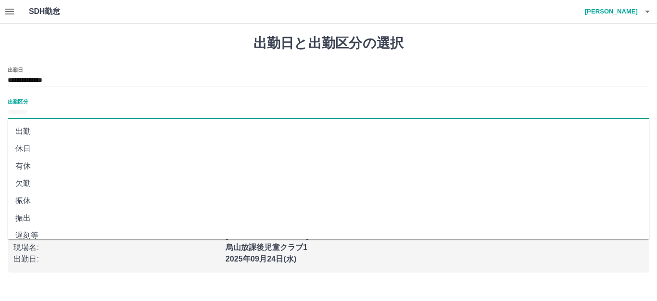
click at [37, 142] on li "休日" at bounding box center [329, 148] width 642 height 17
type input "**"
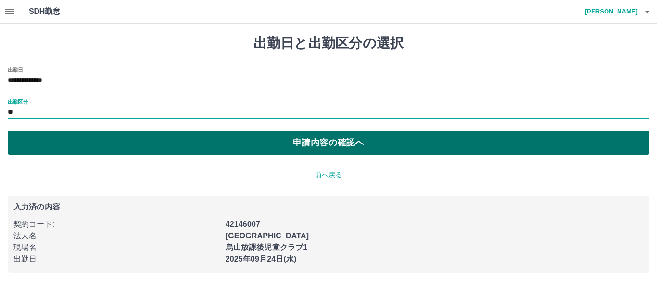
click at [58, 140] on button "申請内容の確認へ" at bounding box center [329, 142] width 642 height 24
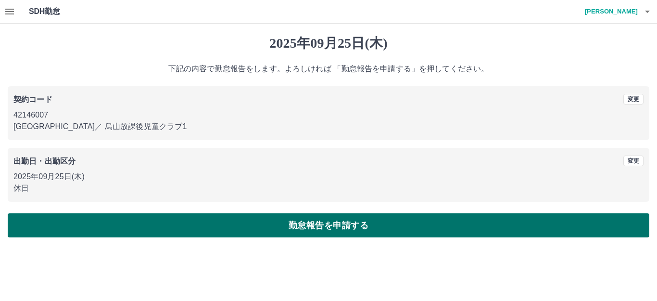
click at [150, 217] on button "勤怠報告を申請する" at bounding box center [329, 225] width 642 height 24
